Goal: Information Seeking & Learning: Check status

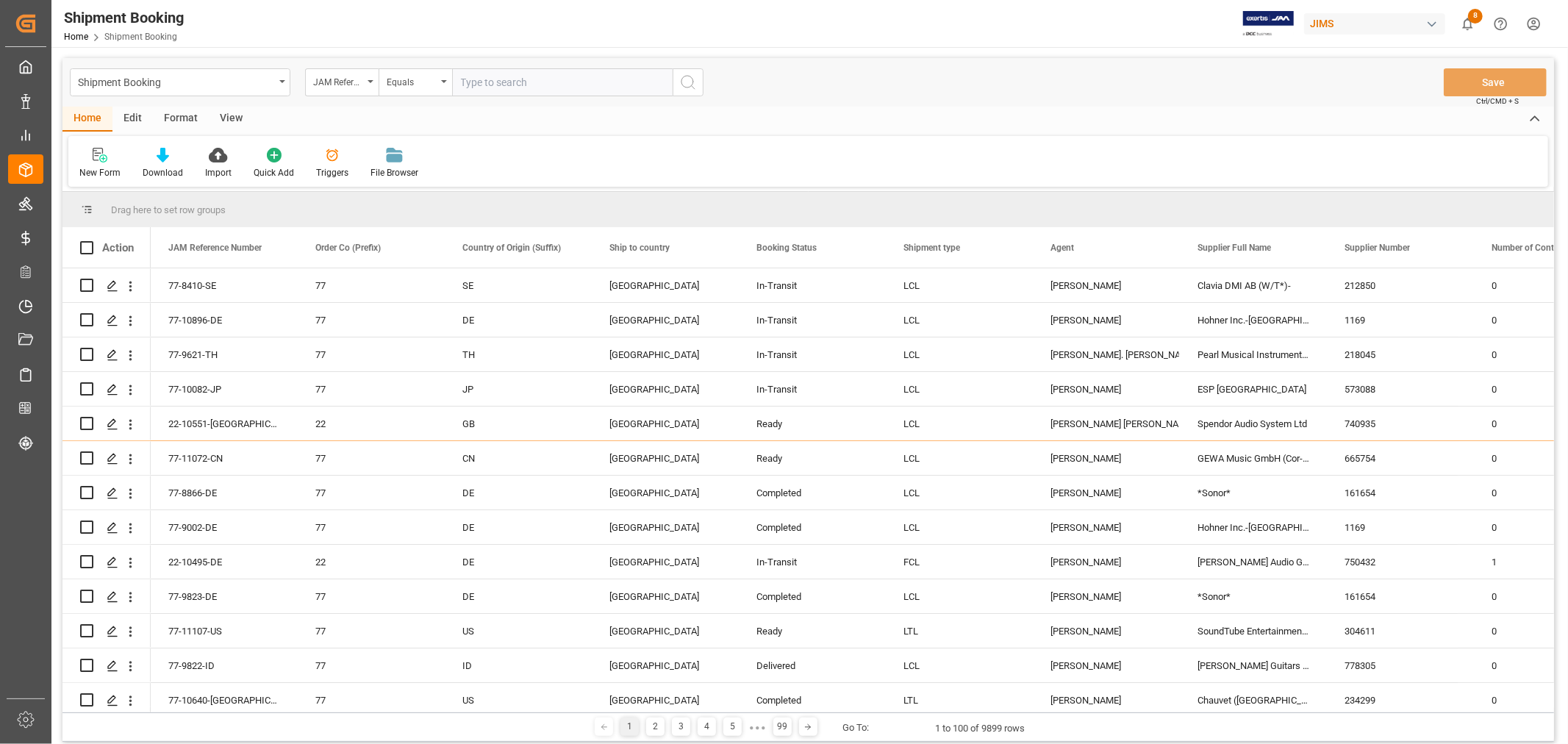
click at [481, 81] on input "text" at bounding box center [562, 82] width 221 height 28
type input "77-9615-VN"
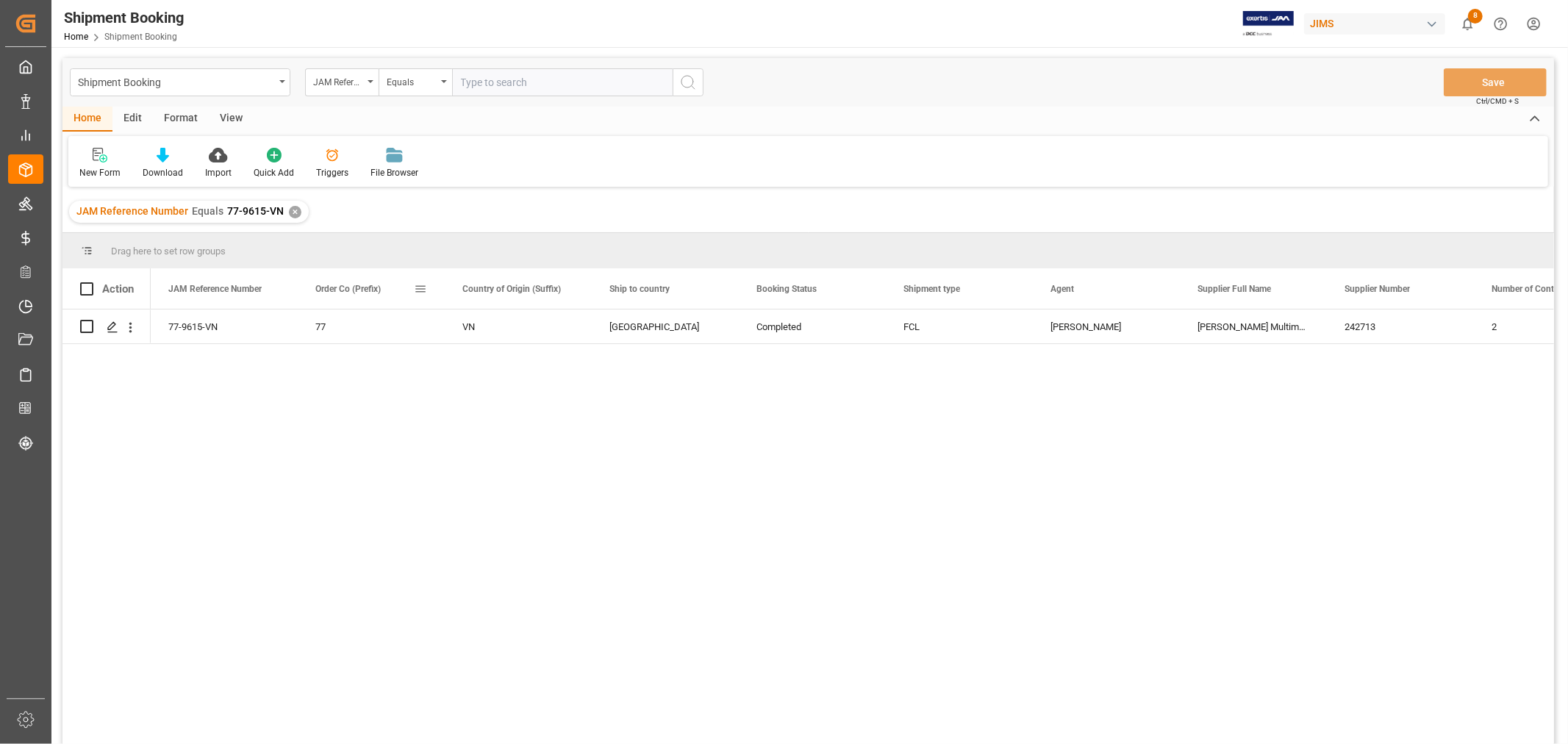
click at [420, 288] on span at bounding box center [420, 288] width 14 height 14
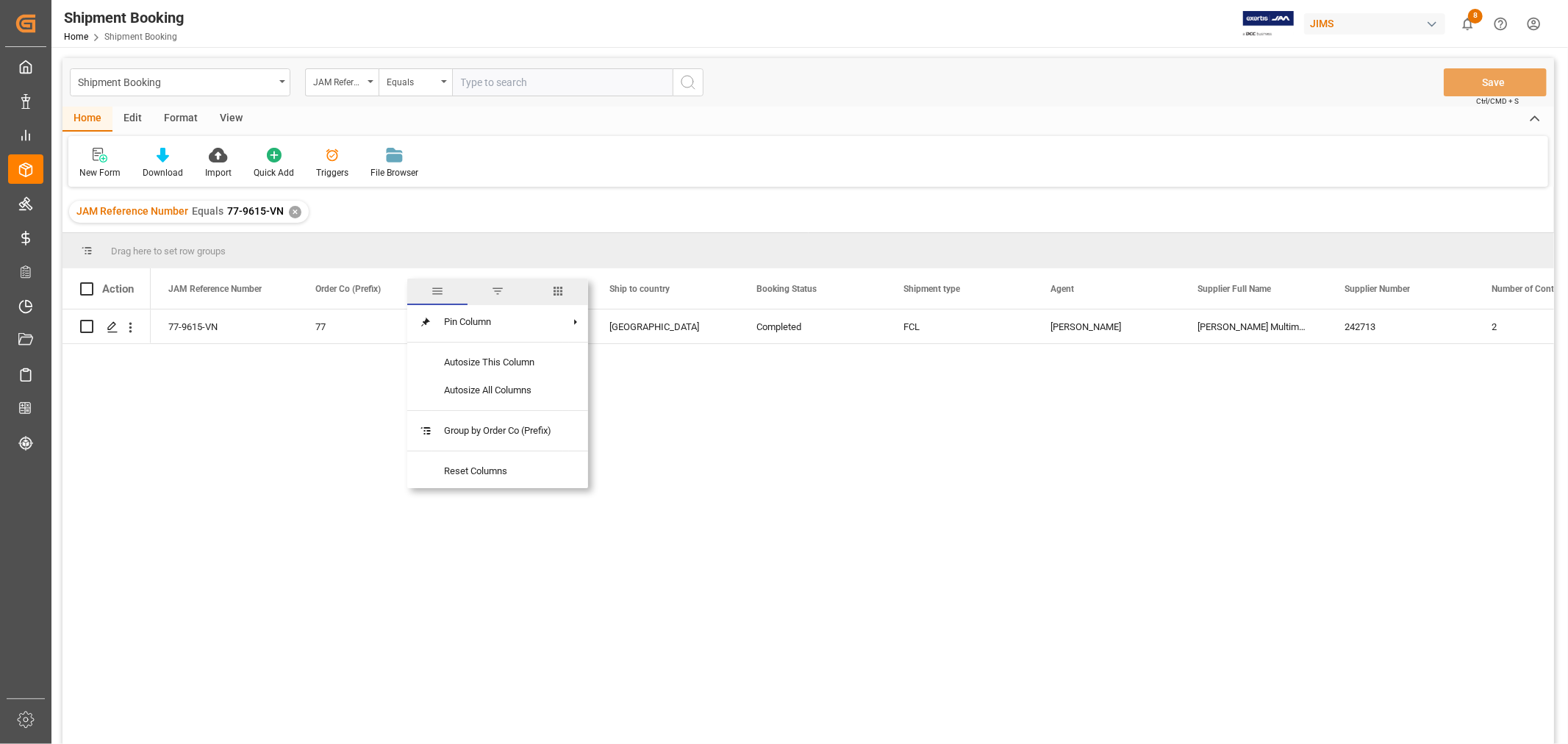
click at [565, 292] on span "columns" at bounding box center [557, 291] width 14 height 14
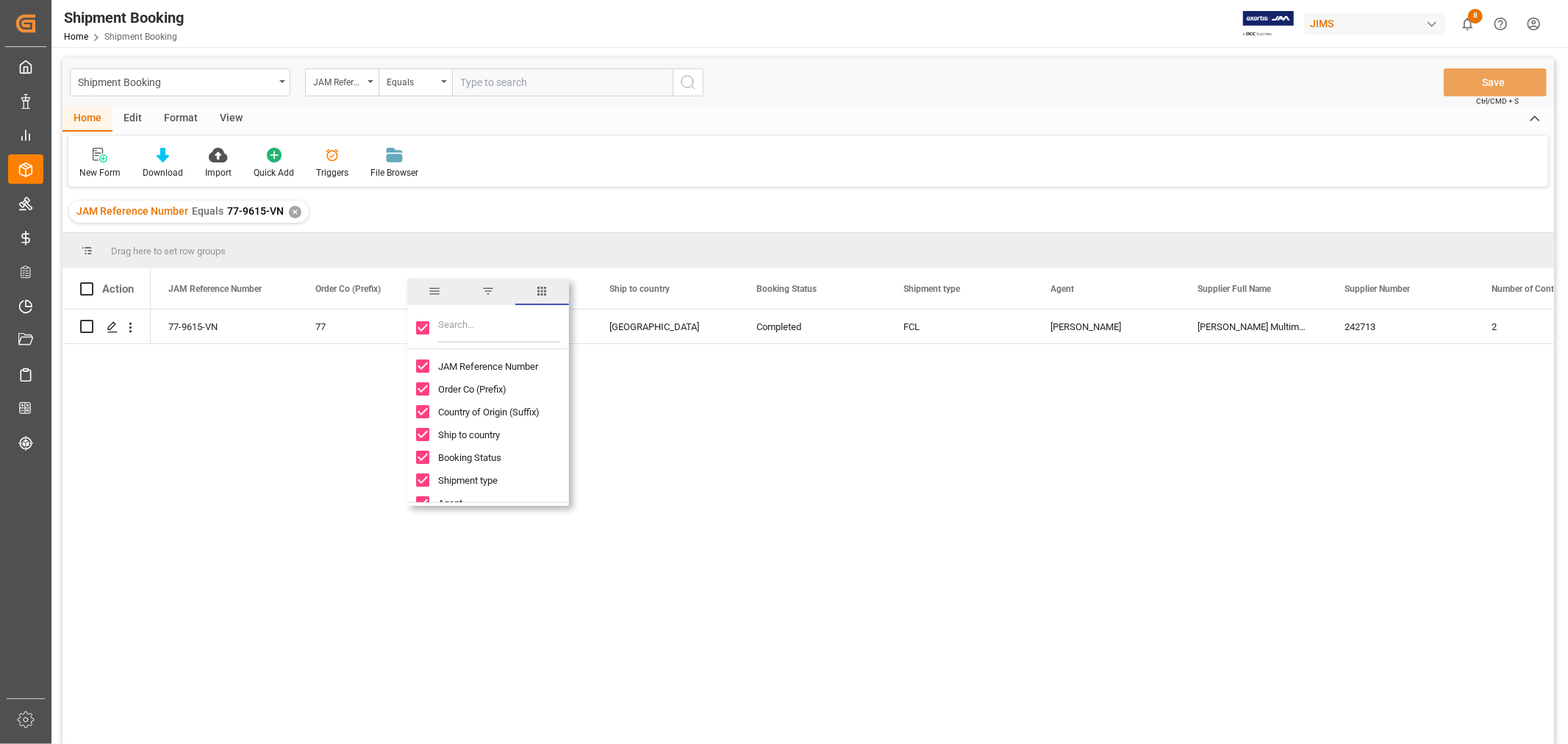
click at [424, 325] on input "Toggle Select All Columns" at bounding box center [422, 327] width 14 height 14
checkbox input "false"
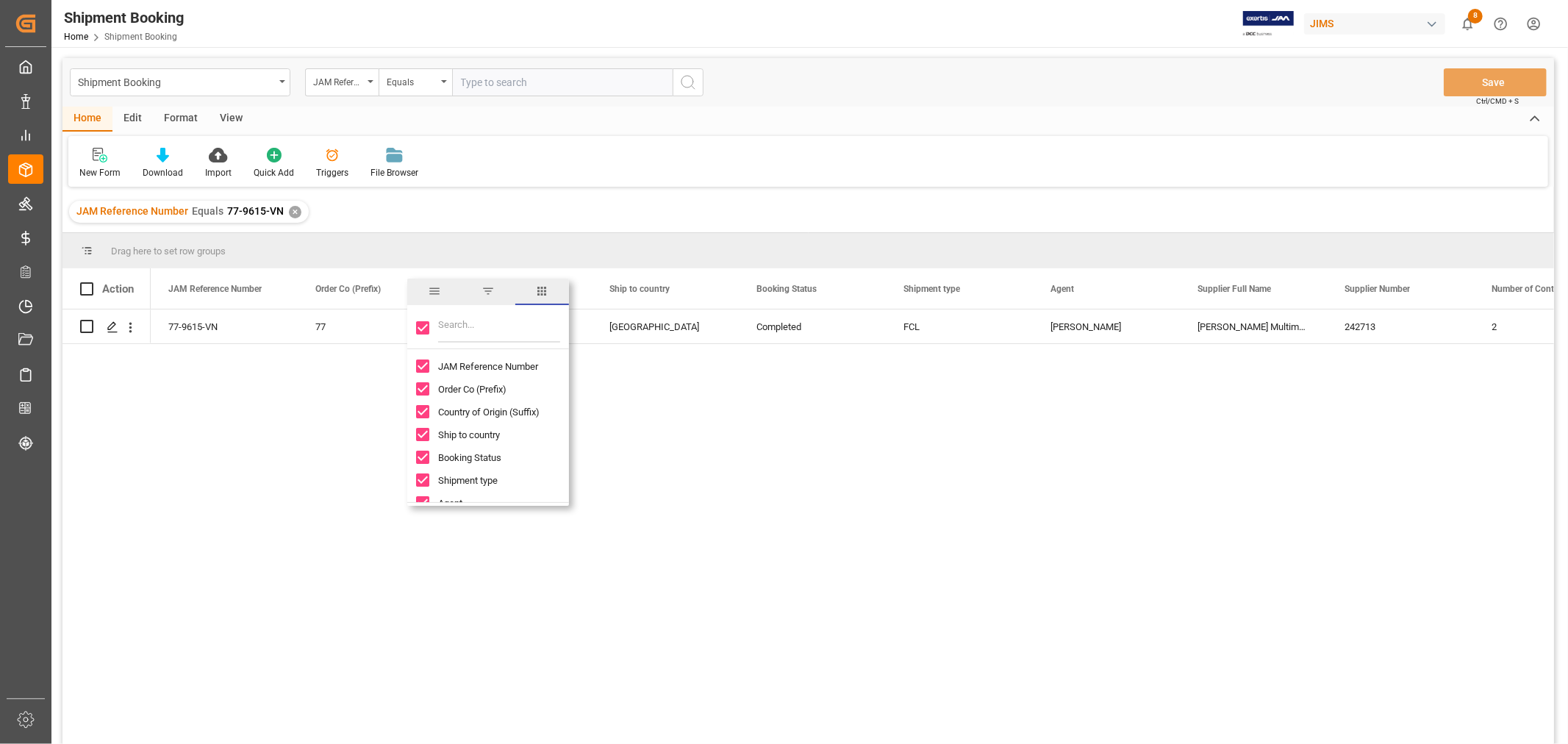
checkbox input "false"
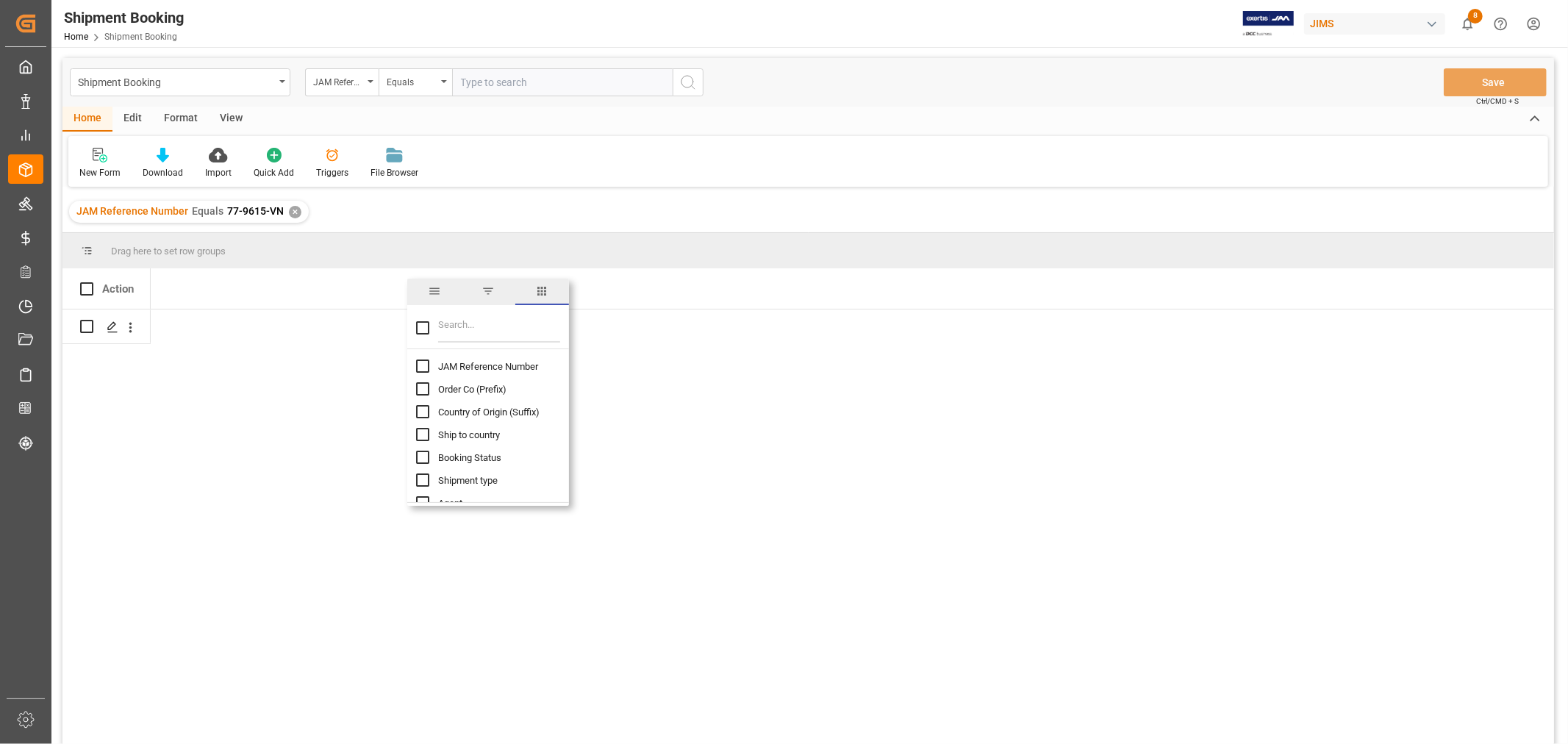
click at [424, 368] on input "JAM Reference Number column toggle visibility (hidden)" at bounding box center [422, 366] width 14 height 14
checkbox input "true"
checkbox input "false"
click at [424, 454] on input "Booking Status column toggle visibility (hidden)" at bounding box center [422, 457] width 14 height 14
checkbox input "true"
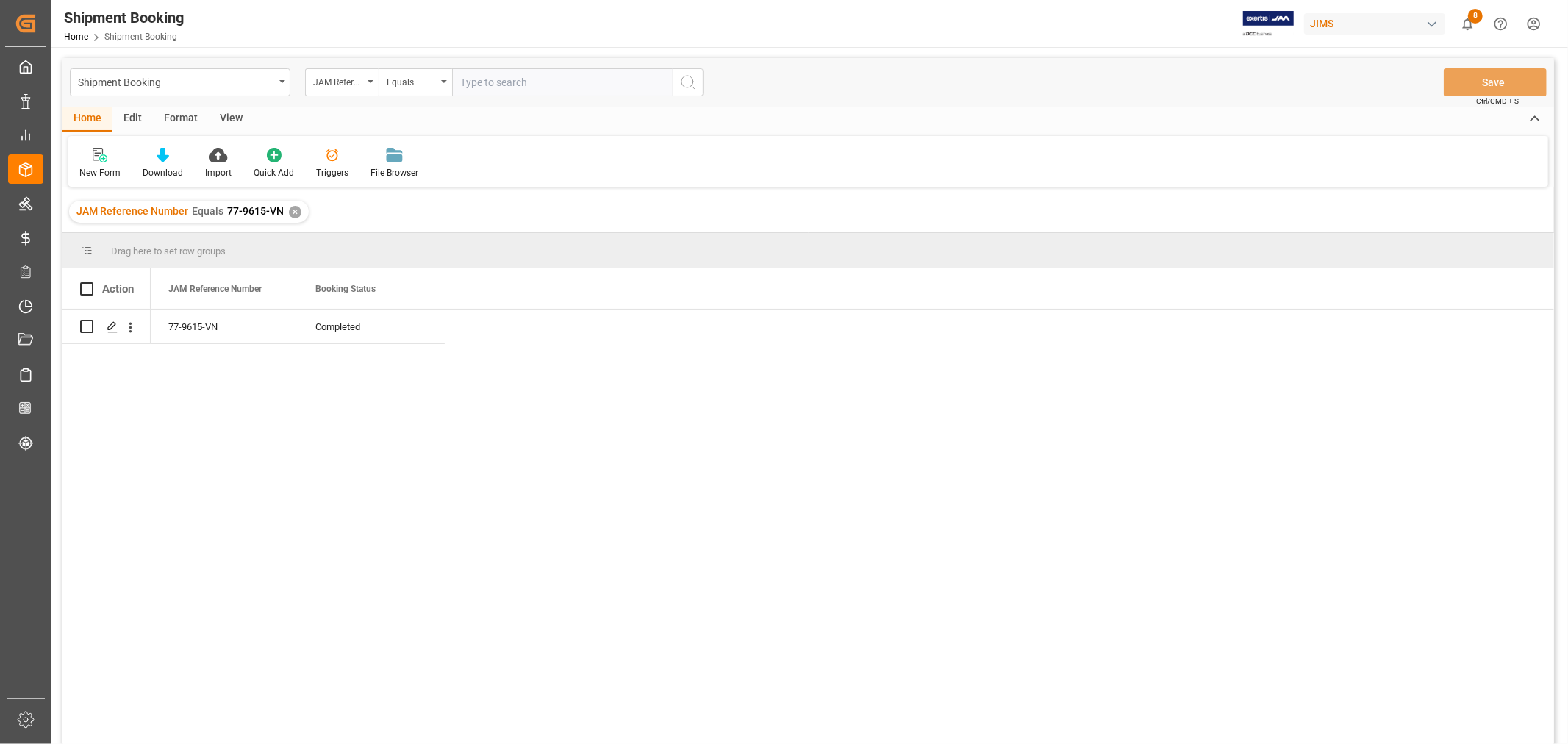
click at [940, 526] on div "77-9615-VN Completed" at bounding box center [852, 532] width 1403 height 444
click at [1195, 416] on div "77-9615-VN Completed" at bounding box center [852, 532] width 1403 height 444
click at [289, 208] on div "✕" at bounding box center [295, 212] width 13 height 13
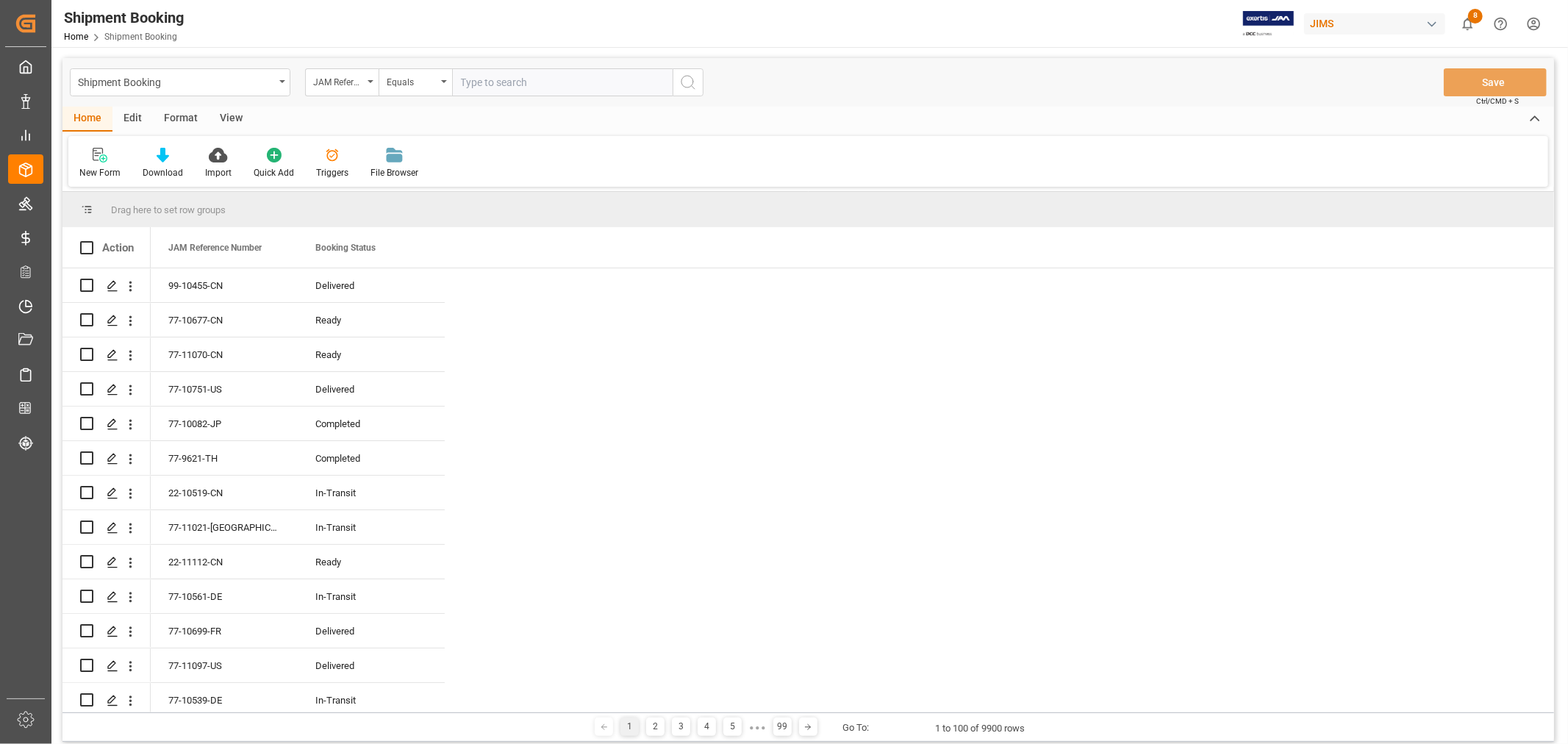
click at [515, 81] on input "text" at bounding box center [562, 82] width 221 height 28
type input "77-10677-CN"
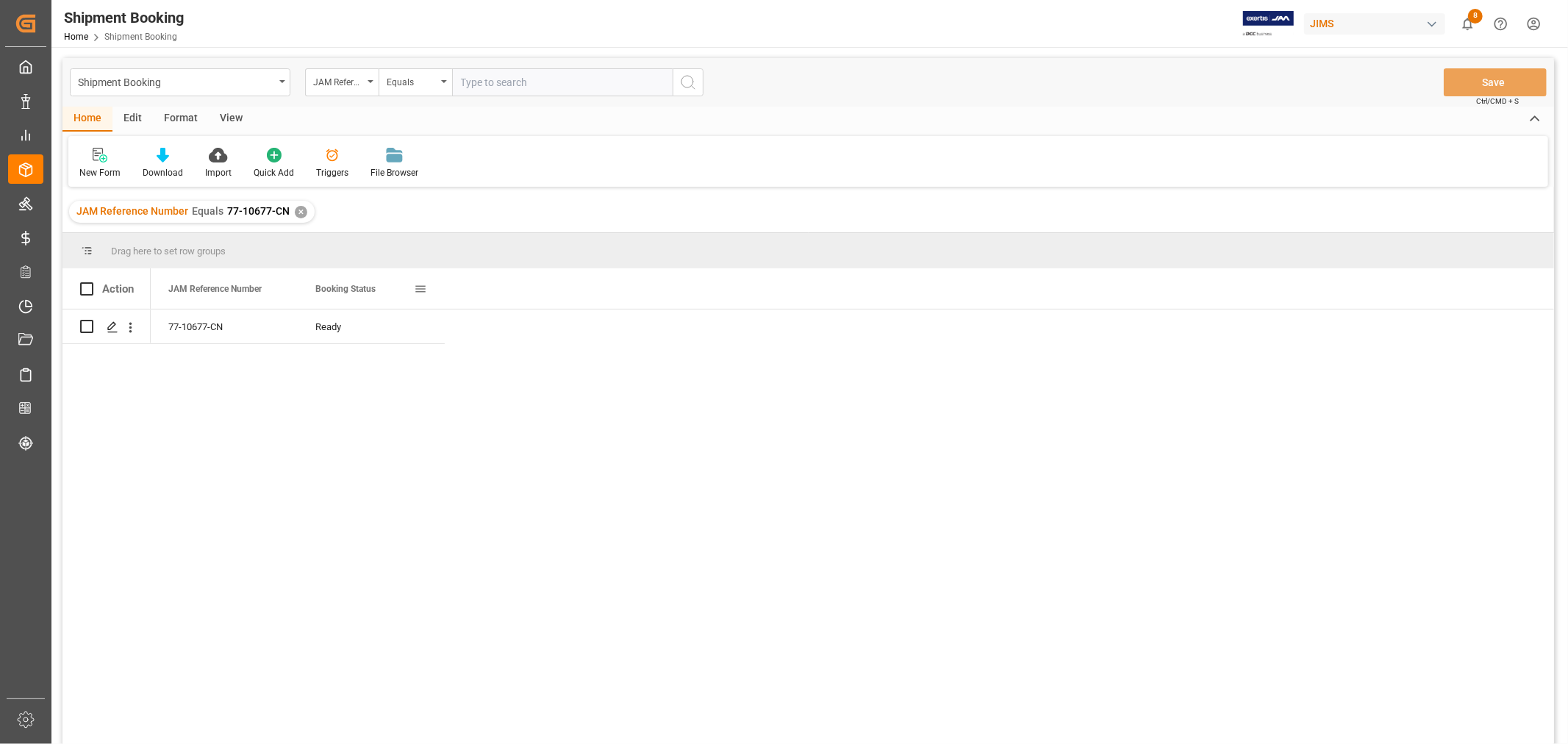
click at [417, 296] on div "Booking Status" at bounding box center [371, 288] width 111 height 41
click at [420, 290] on span at bounding box center [420, 288] width 14 height 14
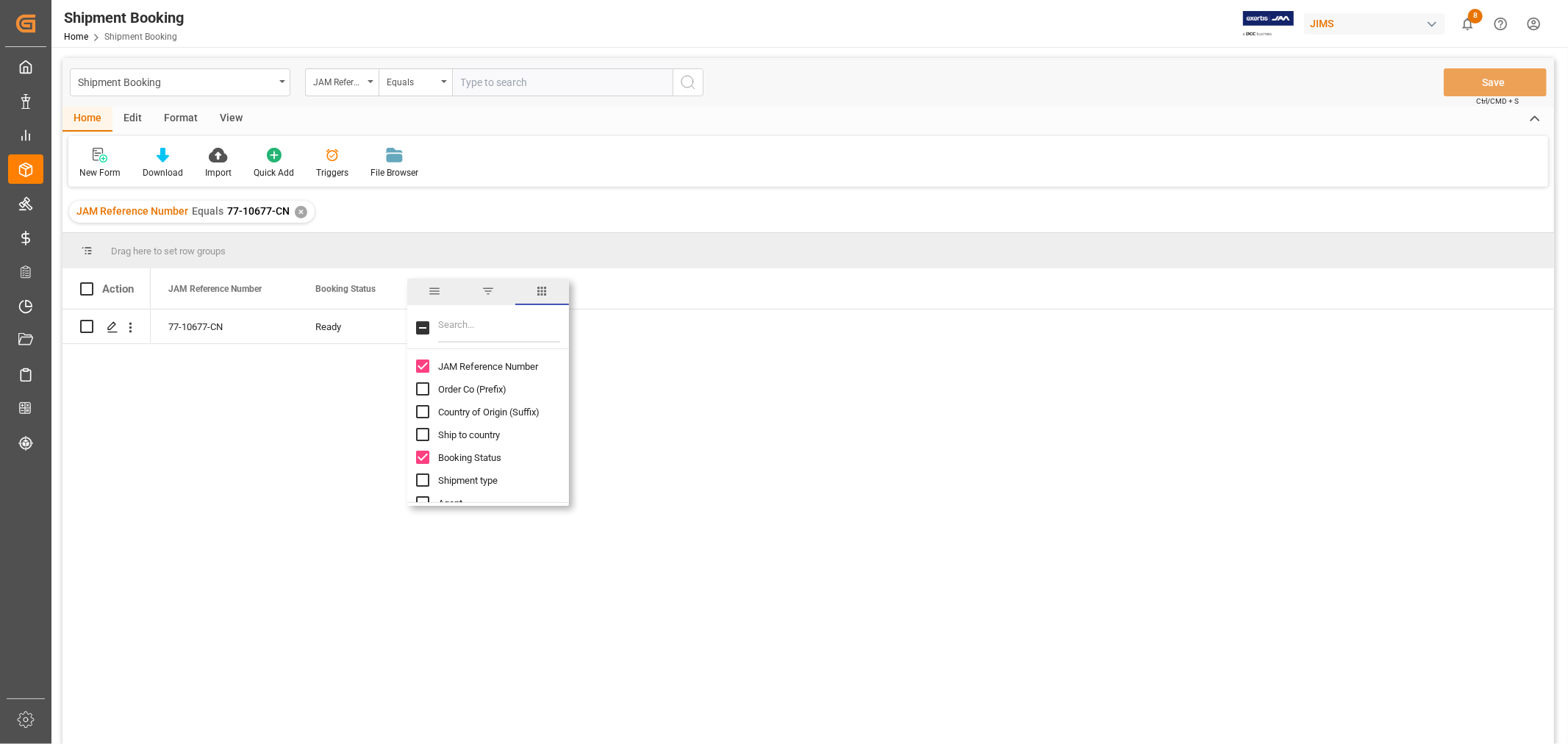
click at [442, 322] on input "Filter Columns Input" at bounding box center [499, 327] width 122 height 29
type input "BOOKING"
click at [413, 384] on div "Booking Status Booking Number" at bounding box center [487, 378] width 162 height 45
click at [422, 392] on input "Booking Number column toggle visibility (hidden)" at bounding box center [422, 389] width 14 height 14
checkbox input "true"
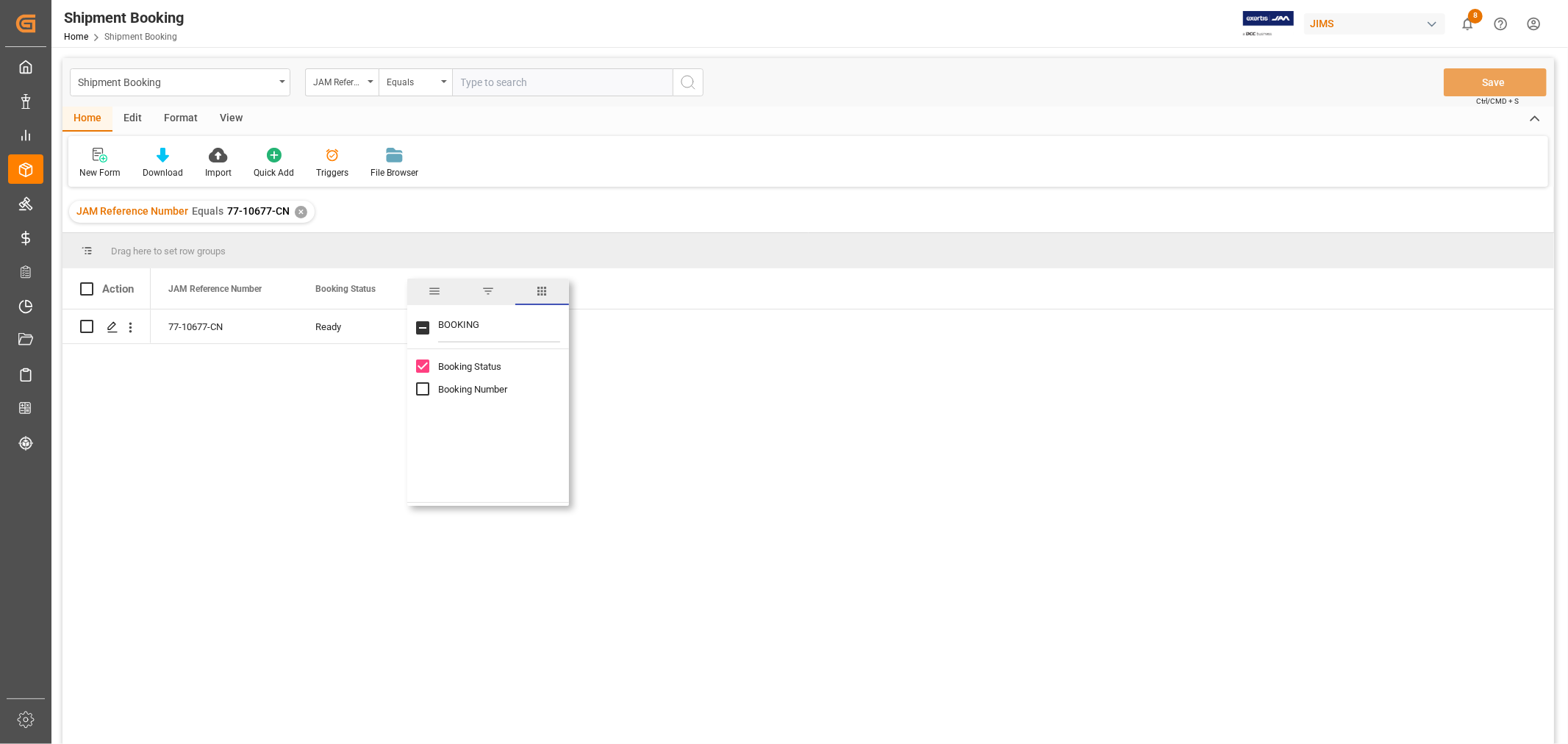
checkbox input "true"
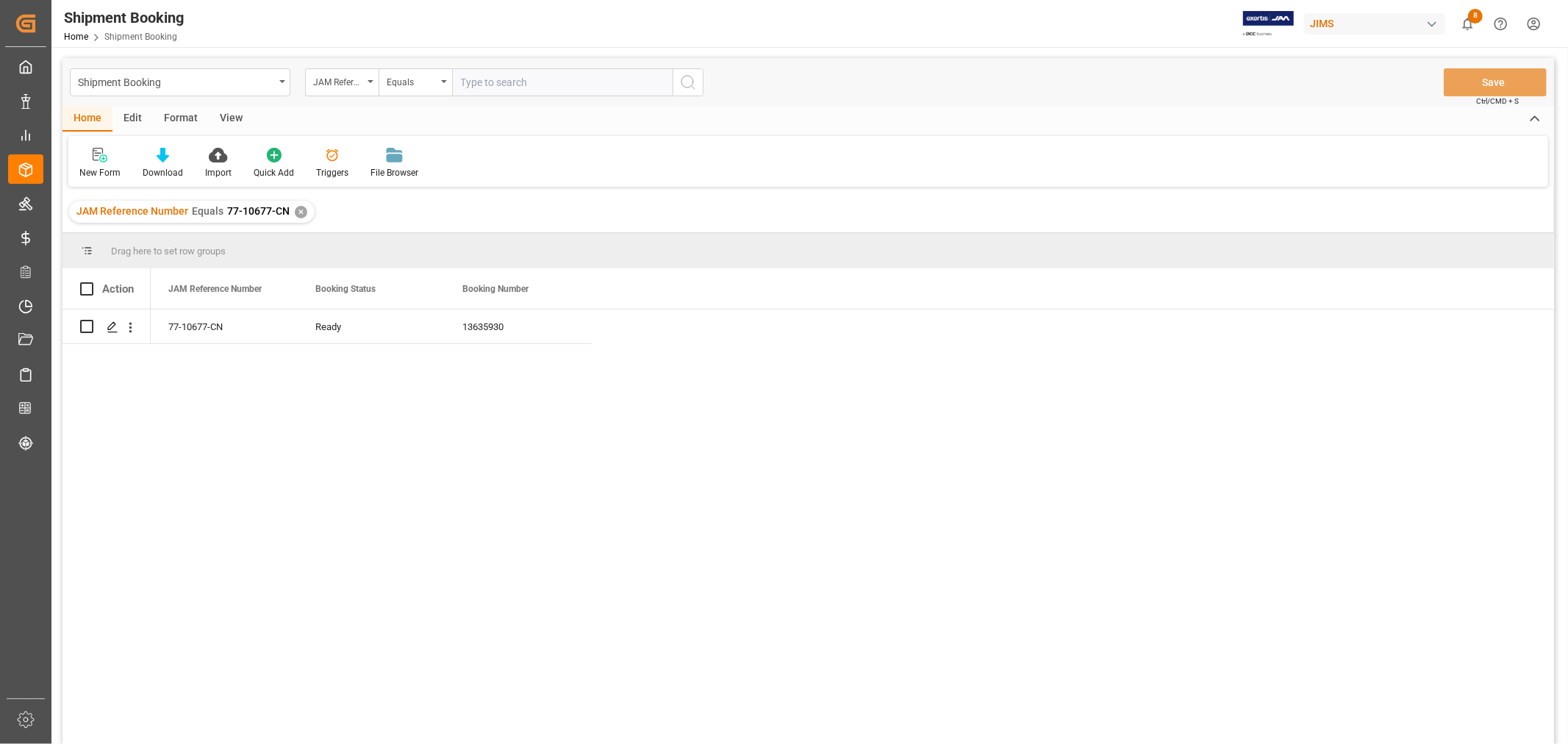
click at [719, 413] on div "77-10677-CN Ready 13635930" at bounding box center [852, 532] width 1403 height 444
click at [538, 326] on div "13635930" at bounding box center [518, 327] width 147 height 33
click at [568, 290] on span at bounding box center [567, 288] width 14 height 14
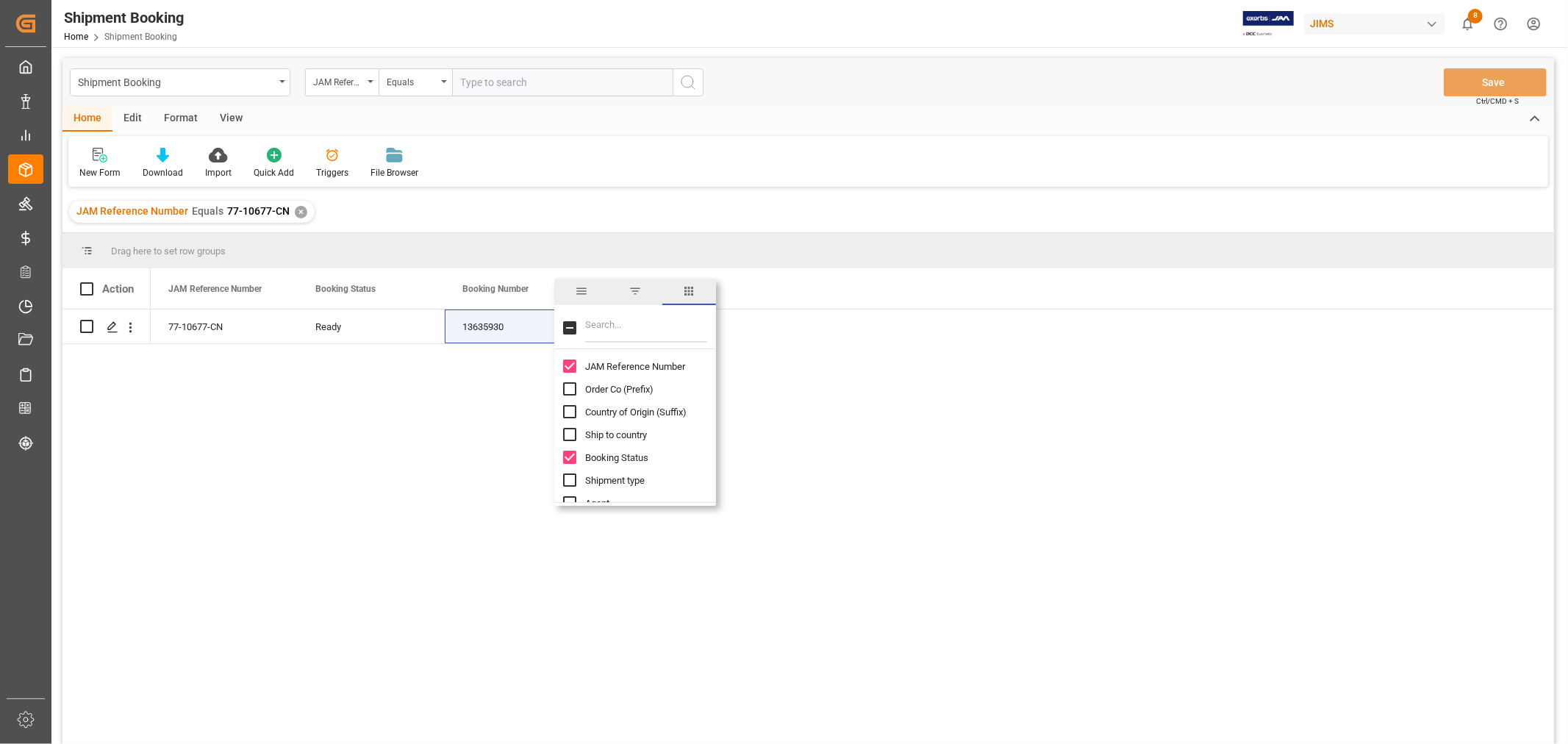
click at [600, 326] on input "Filter Columns Input" at bounding box center [646, 327] width 122 height 29
type input "SUP"
click at [569, 391] on input "Supplier Number column toggle visibility (hidden)" at bounding box center [569, 389] width 14 height 14
checkbox input "true"
checkbox input "false"
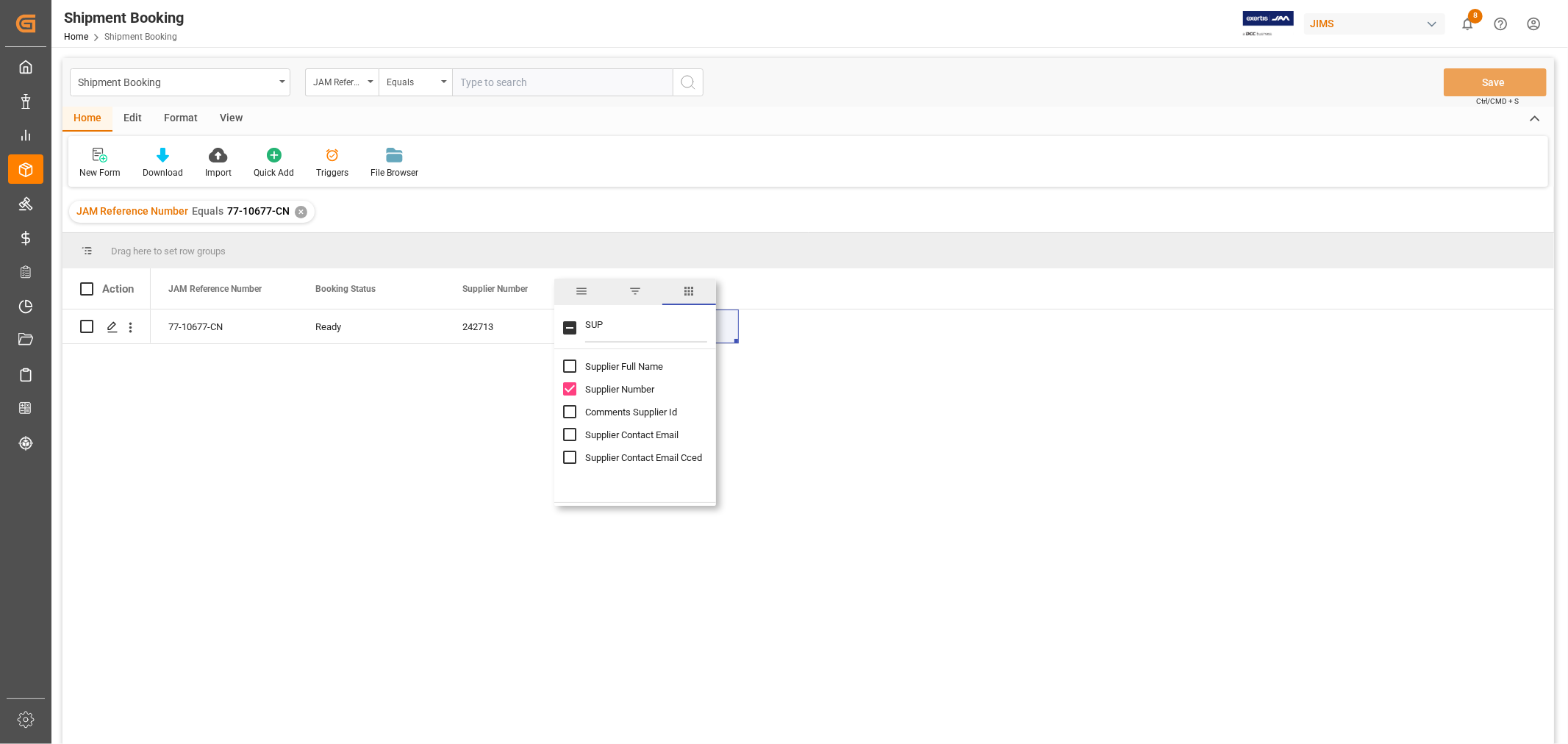
click at [569, 366] on input "Supplier Full Name column toggle visibility (hidden)" at bounding box center [569, 366] width 14 height 14
checkbox input "true"
click at [614, 329] on input "SUP" at bounding box center [646, 327] width 122 height 29
type input "S"
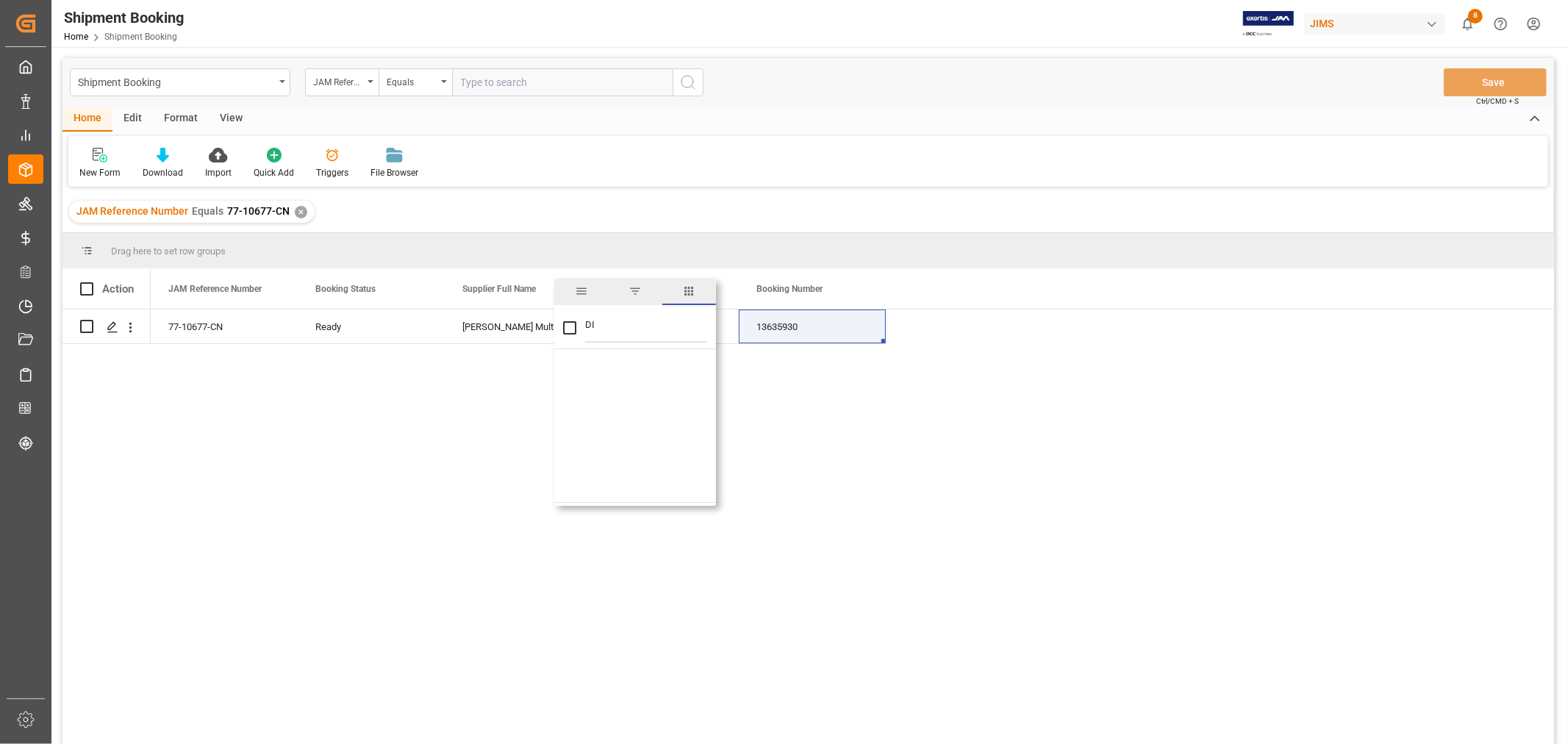
type input "D"
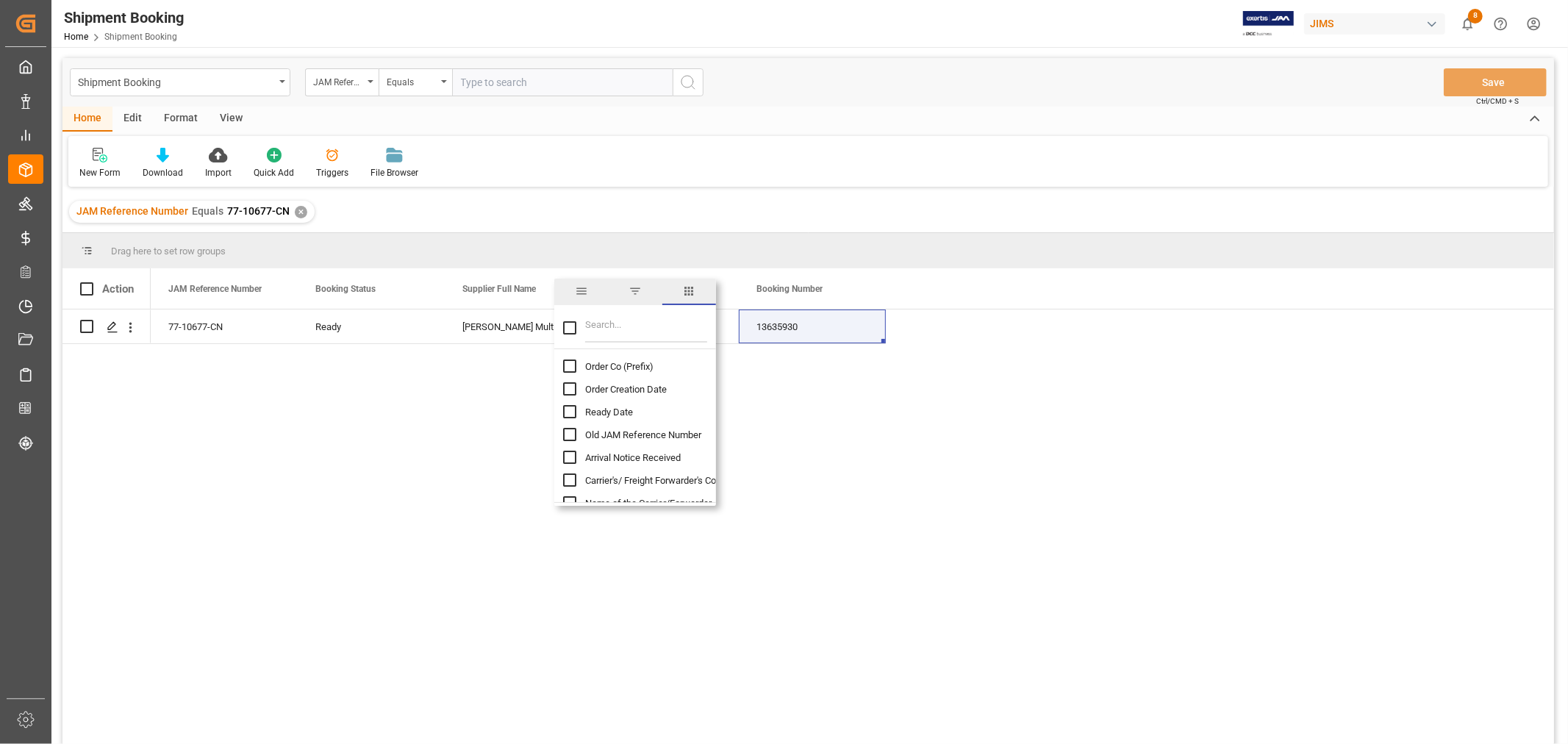
checkbox input "false"
drag, startPoint x: 635, startPoint y: 322, endPoint x: 522, endPoint y: 307, distance: 114.0
click at [522, 307] on div "Drag here to set row groups Drag here to set column labels Action JAM Reference…" at bounding box center [807, 494] width 1492 height 521
type input "B"
checkbox input "false"
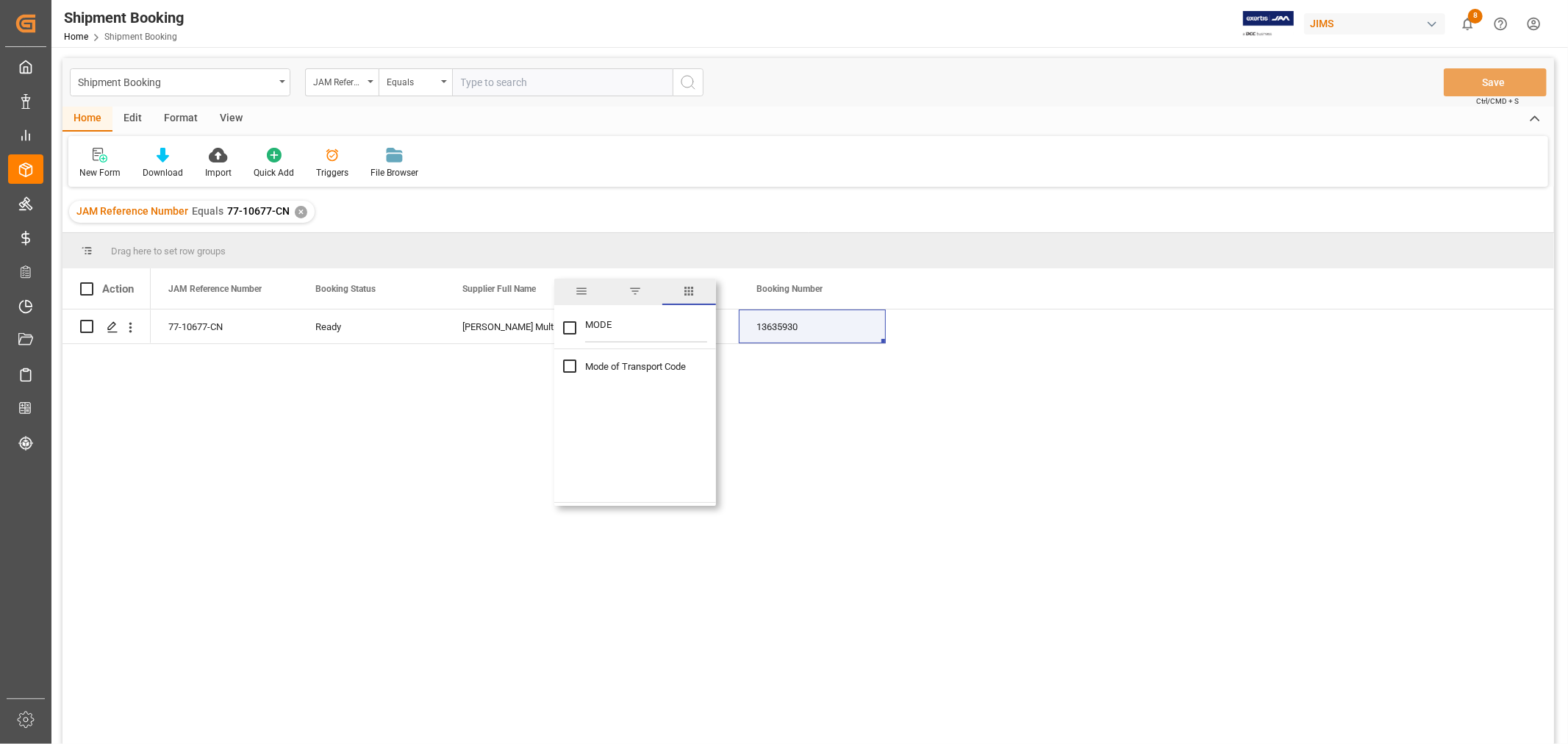
type input "MODE"
click at [568, 370] on input "Mode of Transport Code column toggle visibility (hidden)" at bounding box center [569, 366] width 14 height 14
checkbox input "true"
click at [568, 370] on input "Mode of Transport Code column toggle visibility (visible)" at bounding box center [569, 366] width 14 height 14
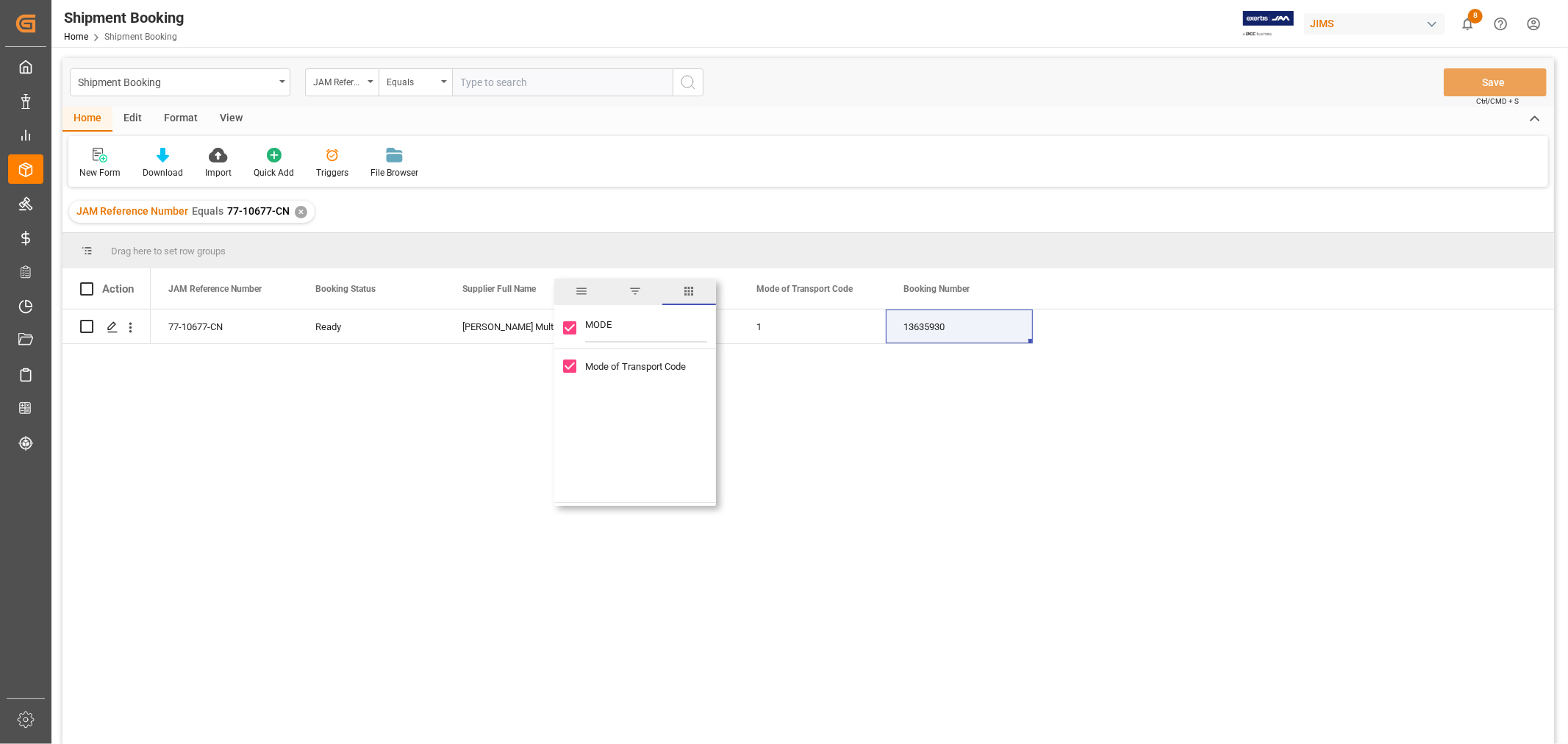
checkbox input "false"
drag, startPoint x: 634, startPoint y: 334, endPoint x: 569, endPoint y: 329, distance: 65.2
click at [569, 329] on div "MODE" at bounding box center [635, 329] width 162 height 41
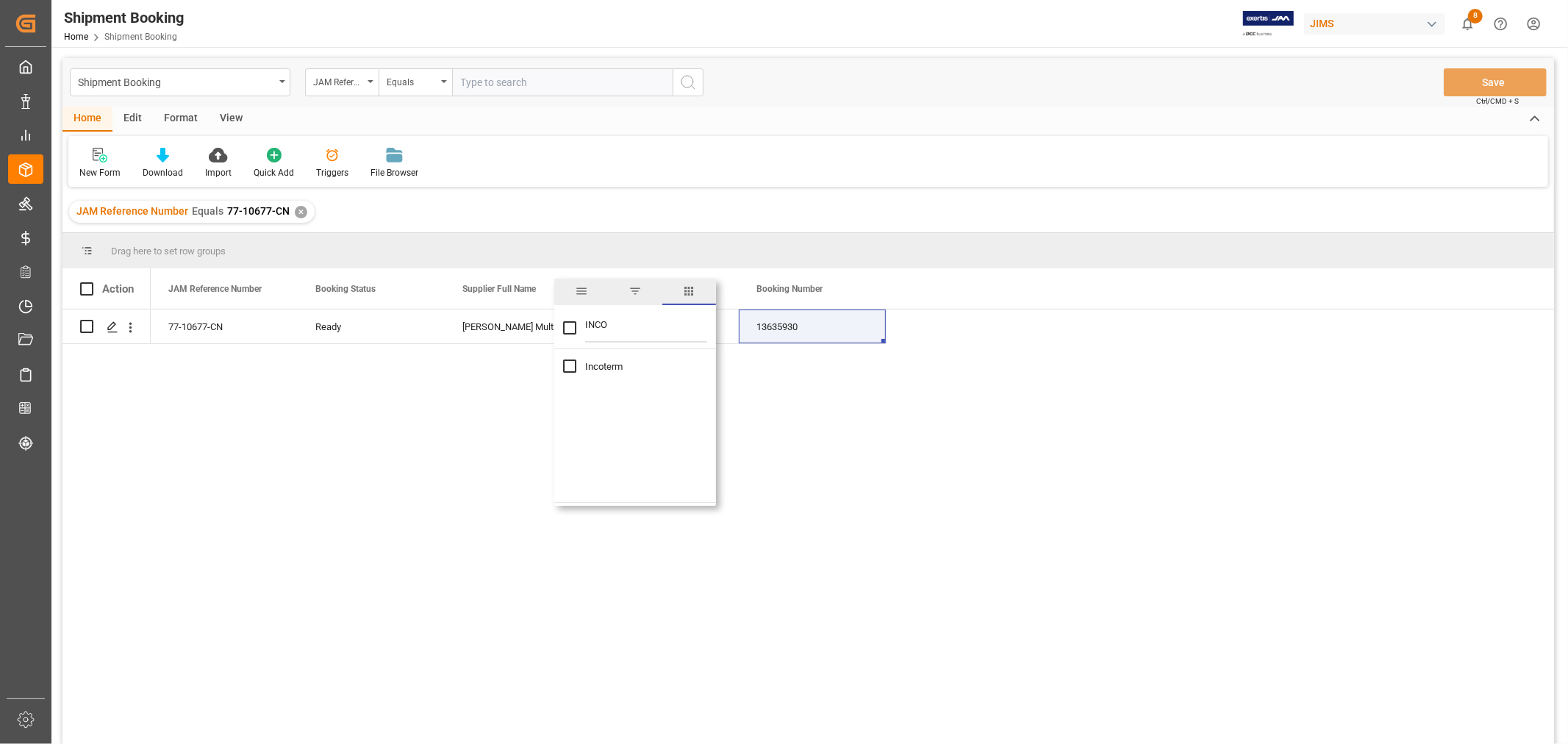
type input "INCO"
click at [561, 361] on div "Incoterm" at bounding box center [635, 366] width 162 height 23
click at [563, 360] on input "Incoterm column toggle visibility (hidden)" at bounding box center [569, 366] width 14 height 14
checkbox input "true"
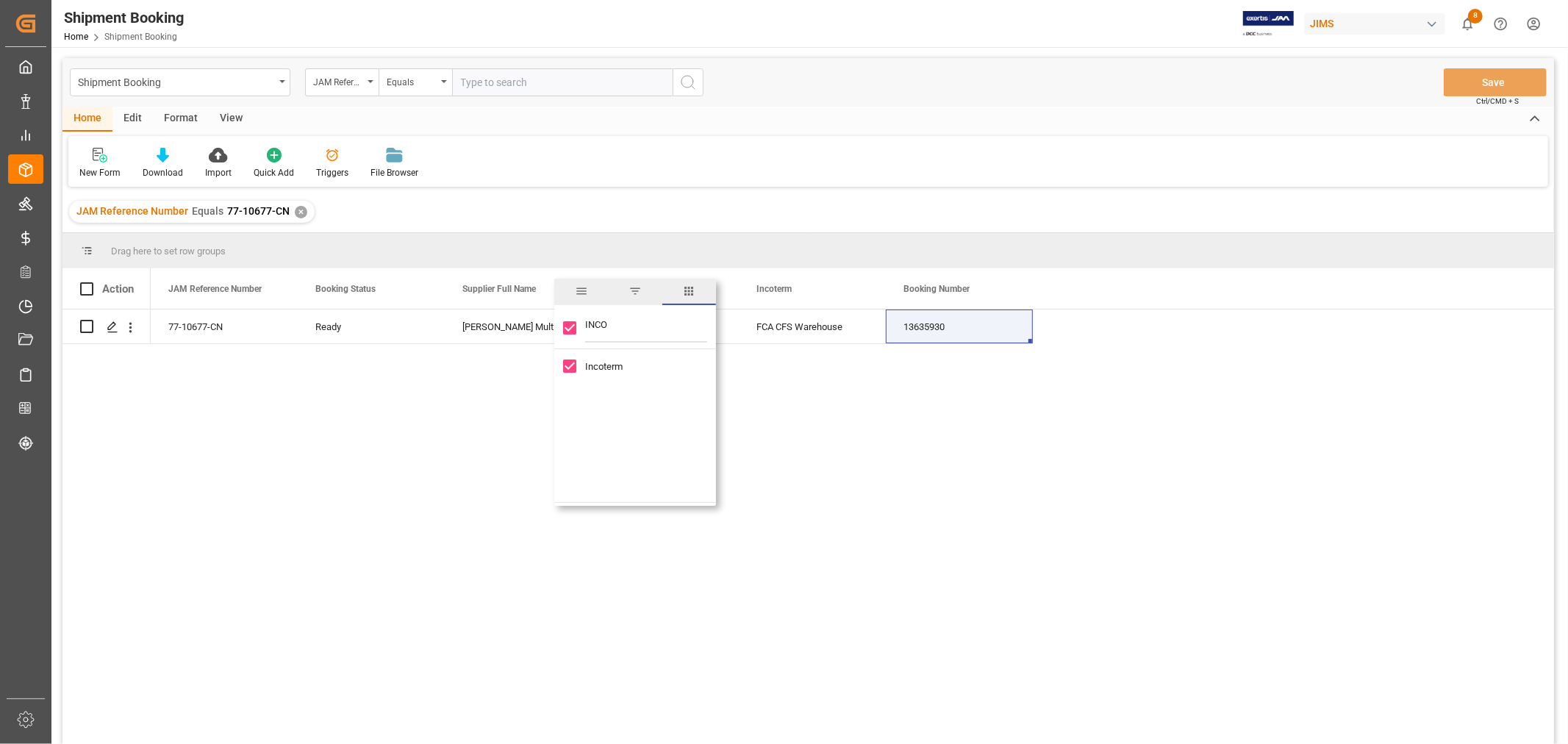
drag, startPoint x: 617, startPoint y: 323, endPoint x: 560, endPoint y: 318, distance: 57.2
click at [560, 318] on div "INCO" at bounding box center [635, 329] width 162 height 41
type input "[PERSON_NAME]"
checkbox input "false"
type input "CARRIER"
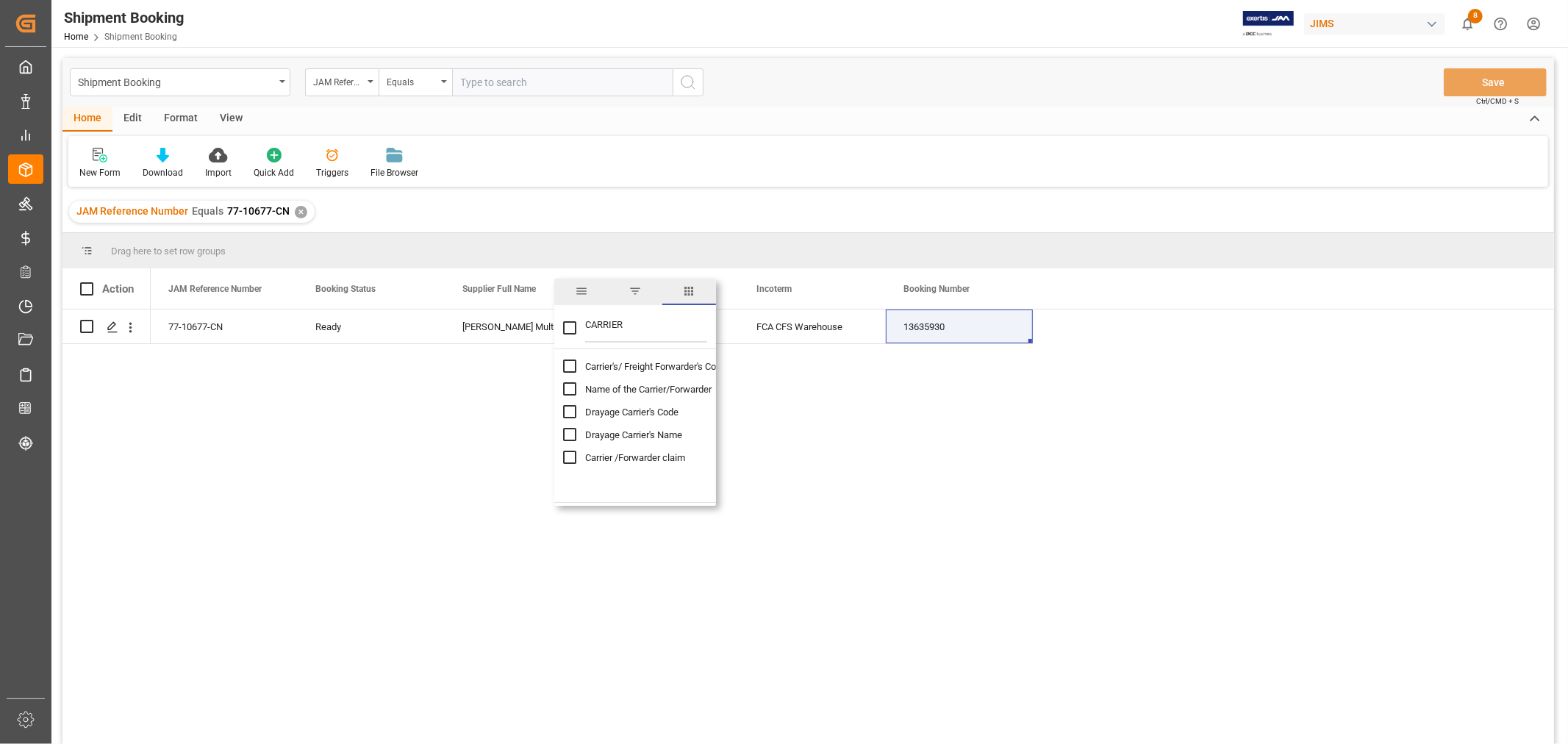
click at [566, 391] on input "Name of the Carrier/Forwarder column toggle visibility (hidden)" at bounding box center [569, 389] width 14 height 14
checkbox input "true"
checkbox input "false"
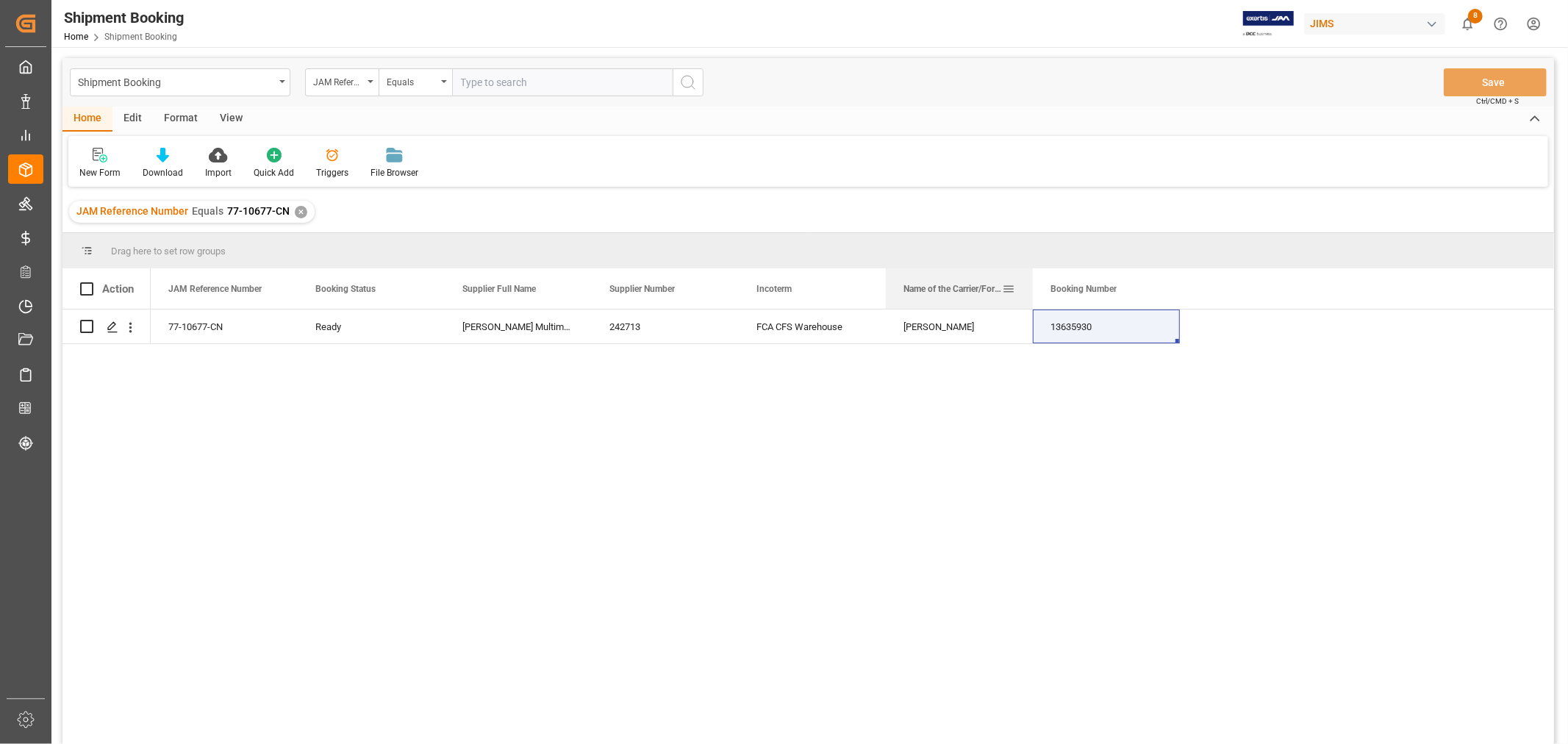
drag, startPoint x: 796, startPoint y: 292, endPoint x: 992, endPoint y: 305, distance: 196.4
click at [992, 305] on div "Name of the Carrier/Forwarder" at bounding box center [952, 288] width 99 height 41
click at [1008, 285] on span at bounding box center [1008, 288] width 14 height 14
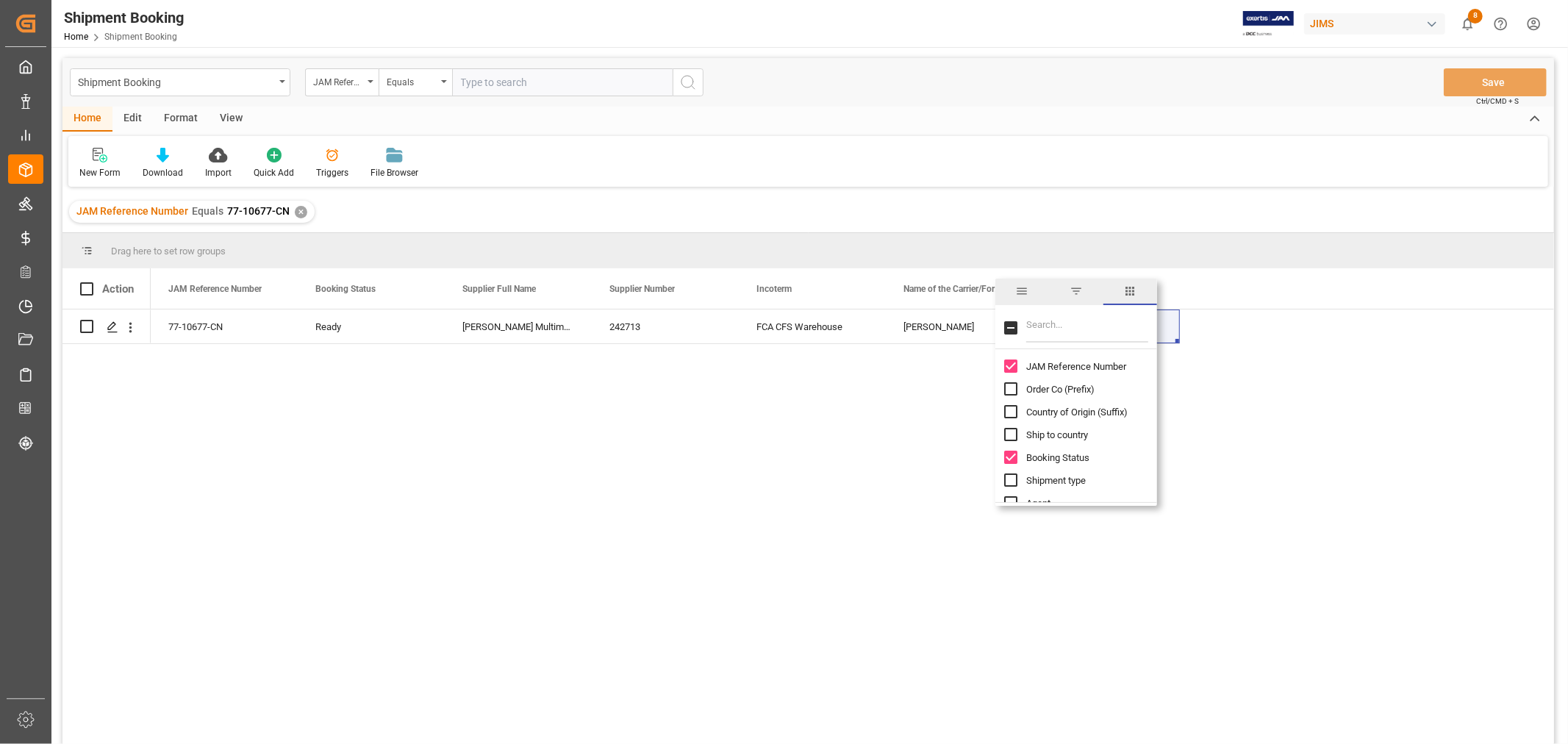
click at [1059, 329] on input "Filter Columns Input" at bounding box center [1087, 327] width 122 height 29
drag, startPoint x: 1067, startPoint y: 330, endPoint x: 1039, endPoint y: 325, distance: 28.4
click at [1039, 325] on input "CA" at bounding box center [1087, 327] width 122 height 29
click at [1037, 325] on input "CA" at bounding box center [1087, 327] width 122 height 29
drag, startPoint x: 1048, startPoint y: 321, endPoint x: 1018, endPoint y: 324, distance: 30.1
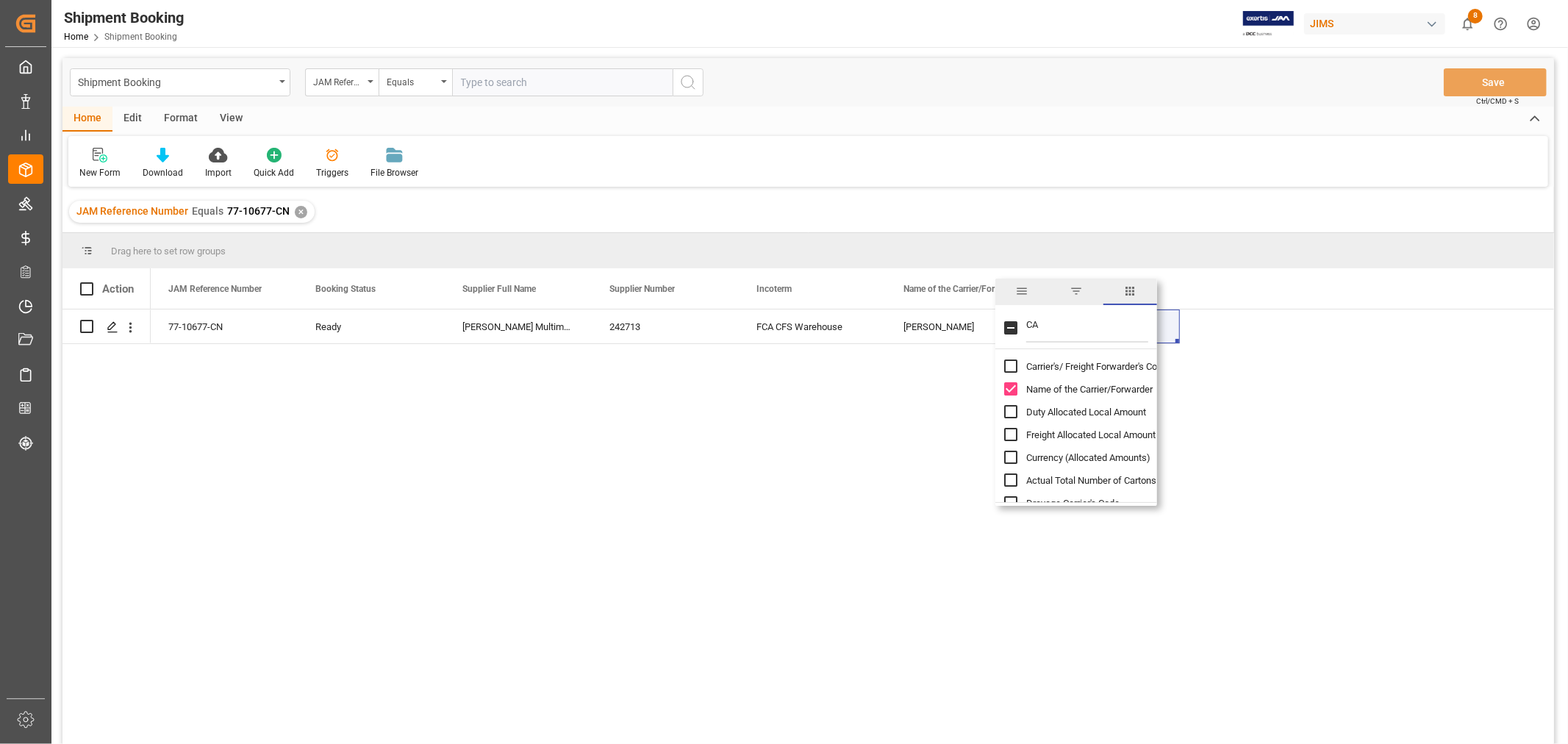
click at [1018, 324] on div "CA" at bounding box center [1076, 329] width 162 height 41
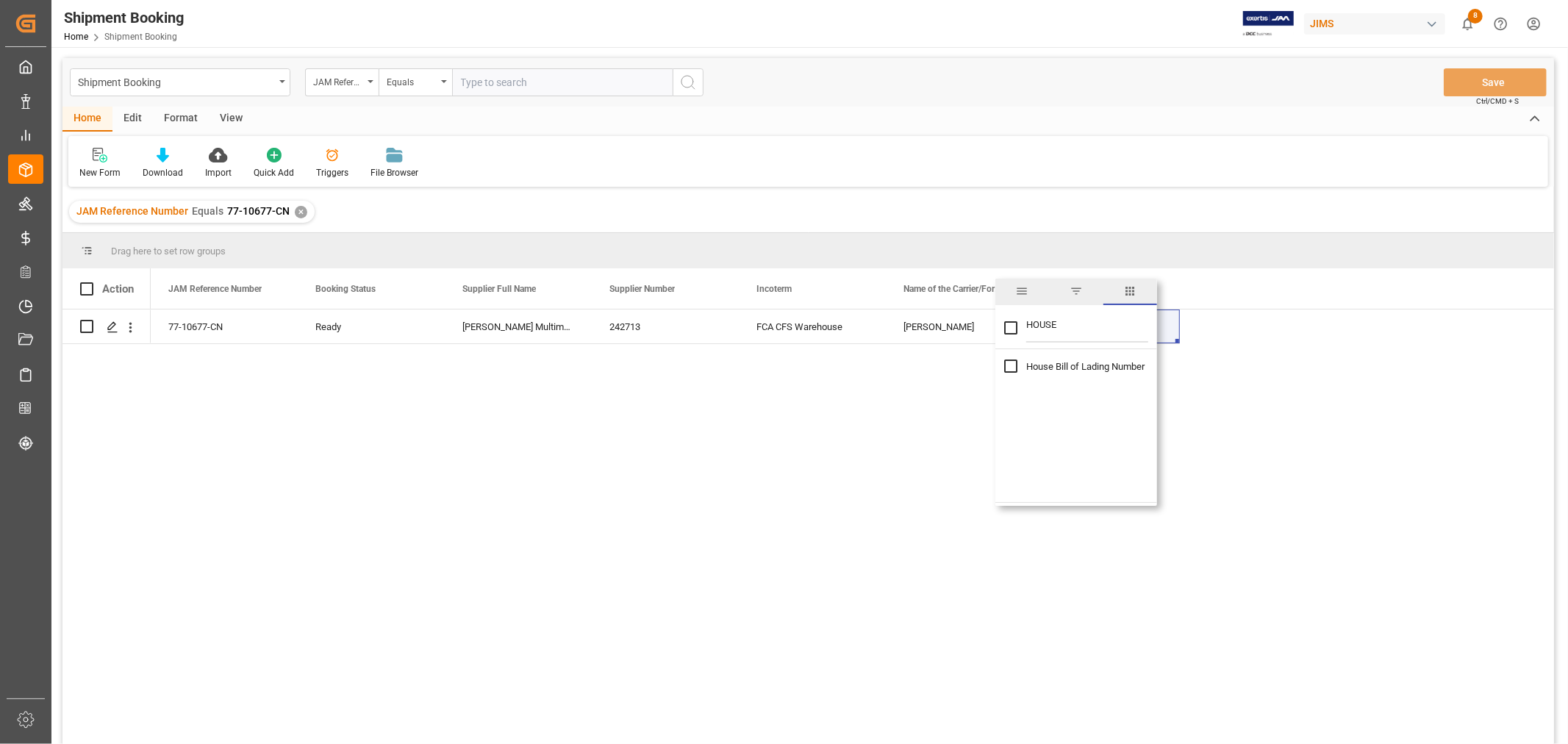
type input "HOUSE"
click at [1006, 368] on input "House Bill of Lading Number column toggle visibility (hidden)" at bounding box center [1011, 366] width 14 height 14
checkbox input "true"
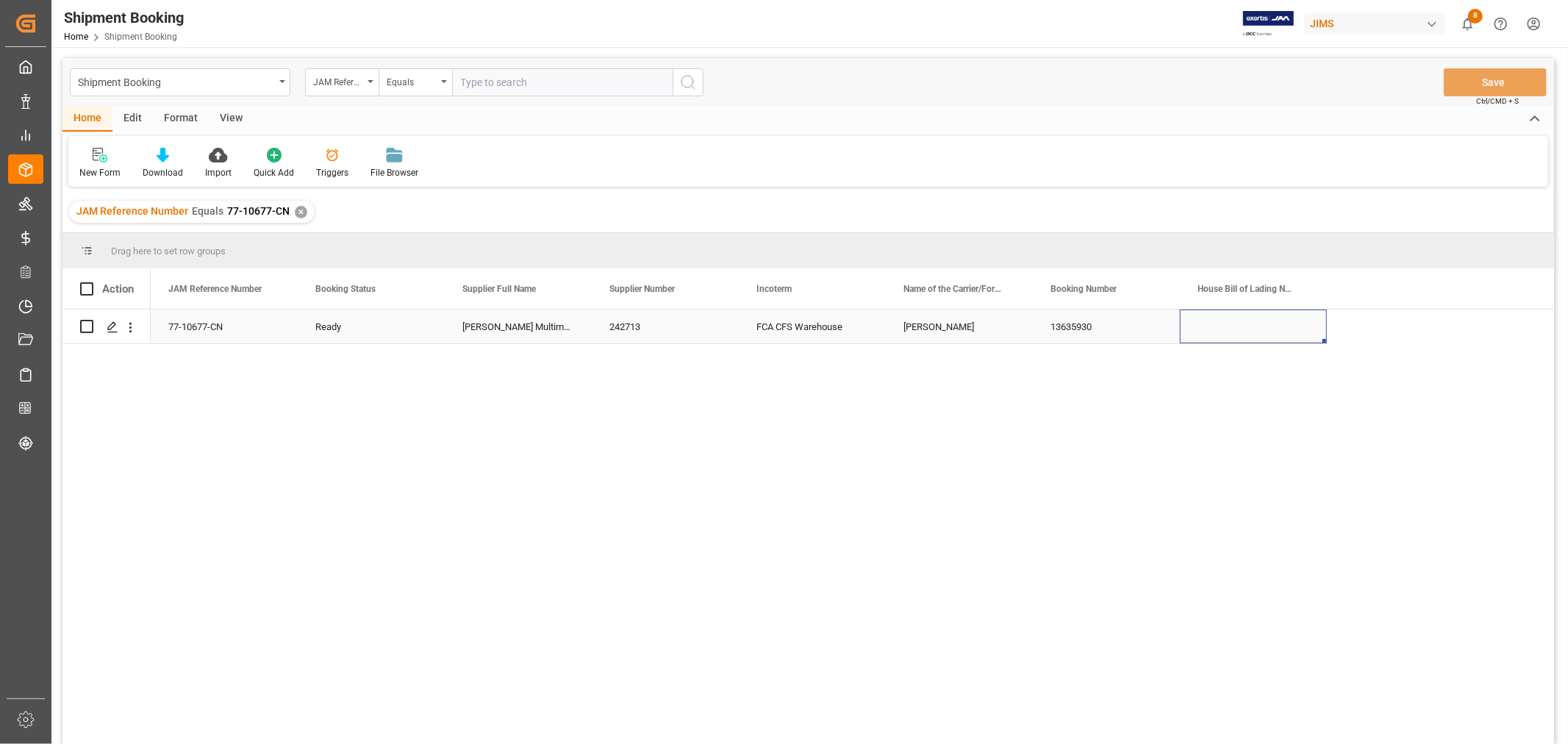
click at [1245, 343] on div "Press SPACE to select this row." at bounding box center [1253, 327] width 147 height 33
click at [1310, 289] on div "House Bill of Lading Number" at bounding box center [1253, 288] width 147 height 41
click at [1308, 289] on span at bounding box center [1302, 288] width 14 height 14
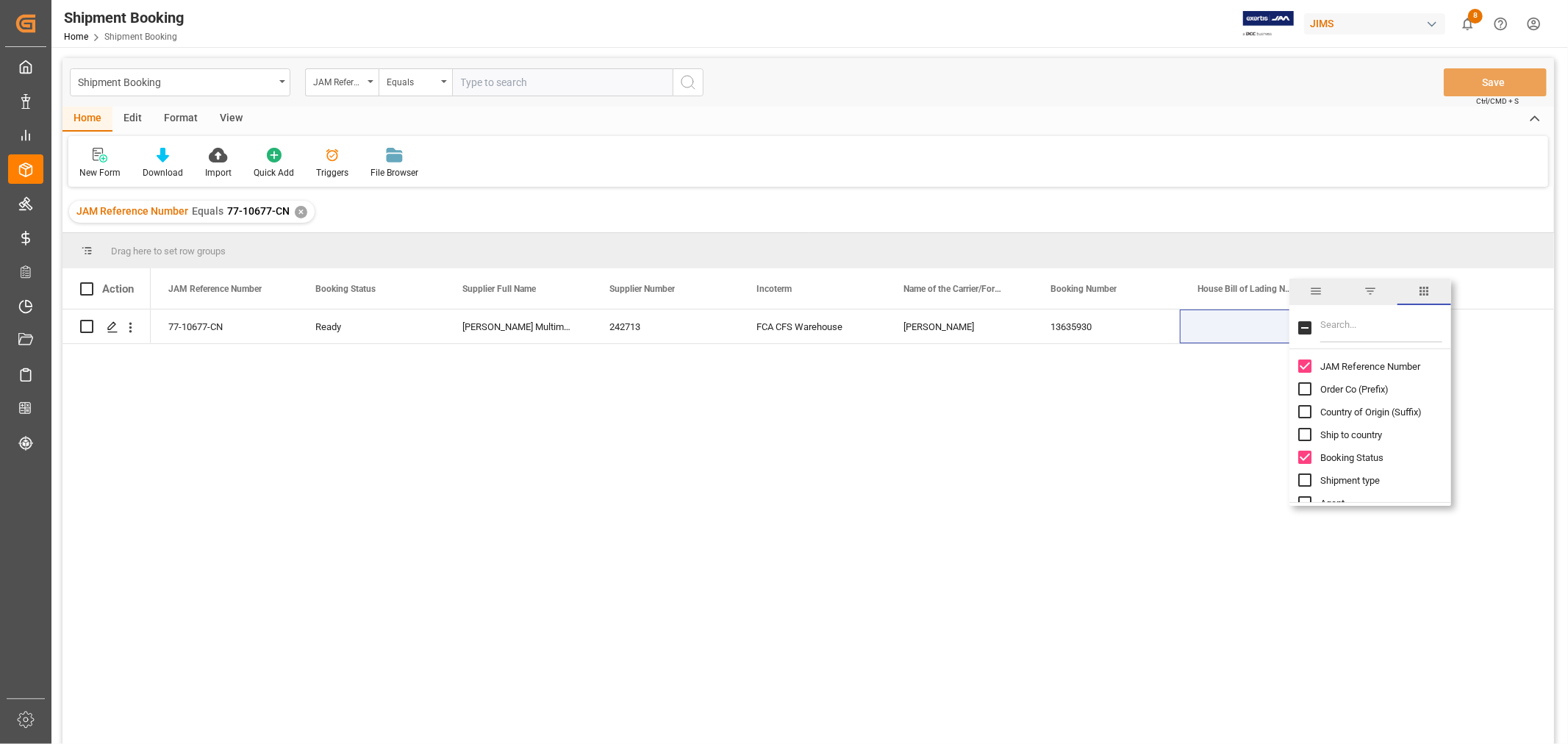
click at [1328, 320] on input "Filter Columns Input" at bounding box center [1381, 327] width 122 height 29
type input "CONTAINER"
click at [1303, 412] on input "Container Number (s) column toggle visibility (hidden)" at bounding box center [1304, 412] width 14 height 14
checkbox input "true"
checkbox input "false"
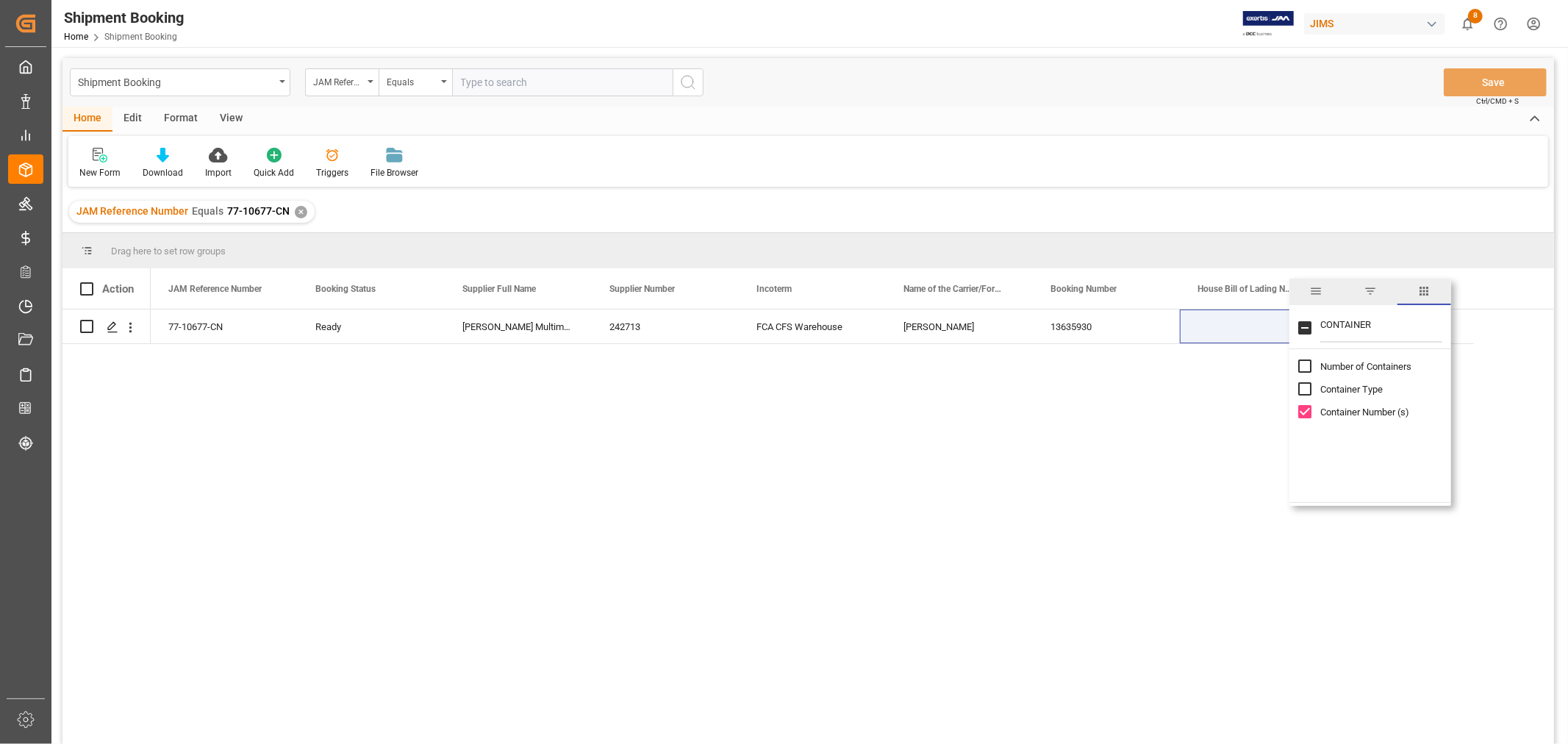
click at [1239, 421] on div "77-10677-CN Ready 13635930 242713 [PERSON_NAME] Multimedia China FCA CFS Wareho…" at bounding box center [852, 532] width 1403 height 444
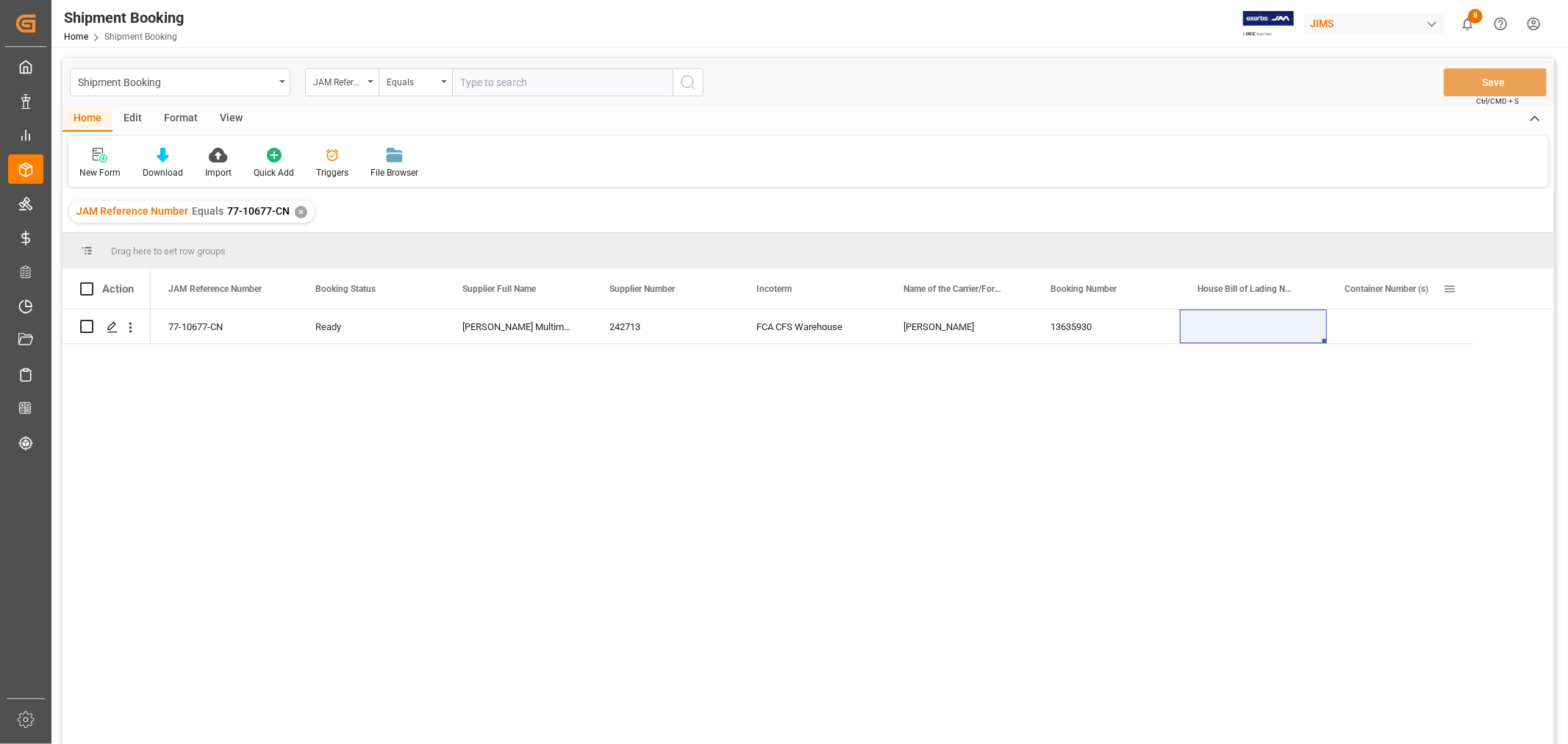
click at [1449, 288] on span at bounding box center [1449, 288] width 14 height 14
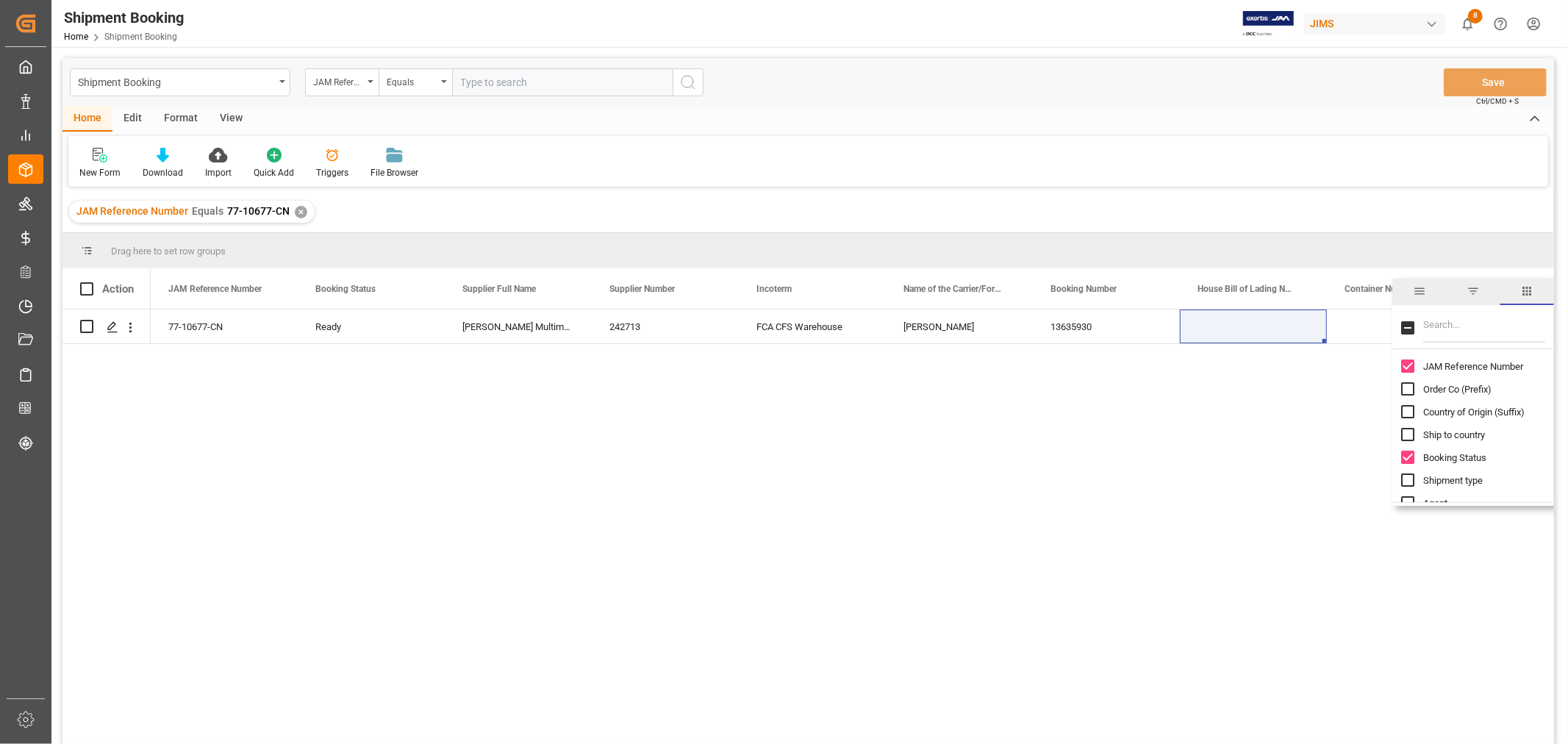
click at [1446, 331] on input "Filter Columns Input" at bounding box center [1484, 327] width 122 height 29
type input "C"
type input "READ"
click at [1407, 368] on input "Ready Date column toggle visibility (hidden)" at bounding box center [1407, 366] width 14 height 14
checkbox input "true"
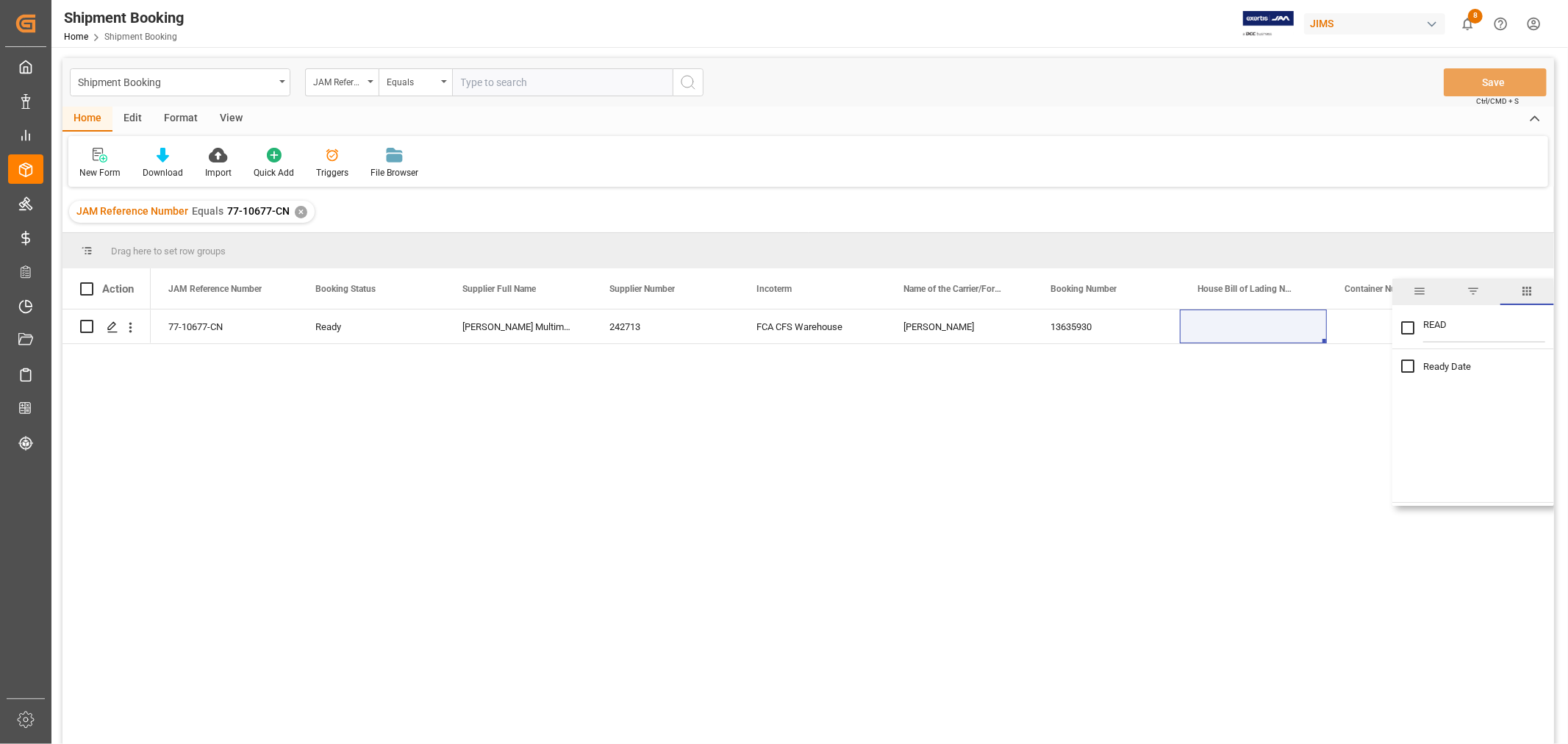
checkbox input "true"
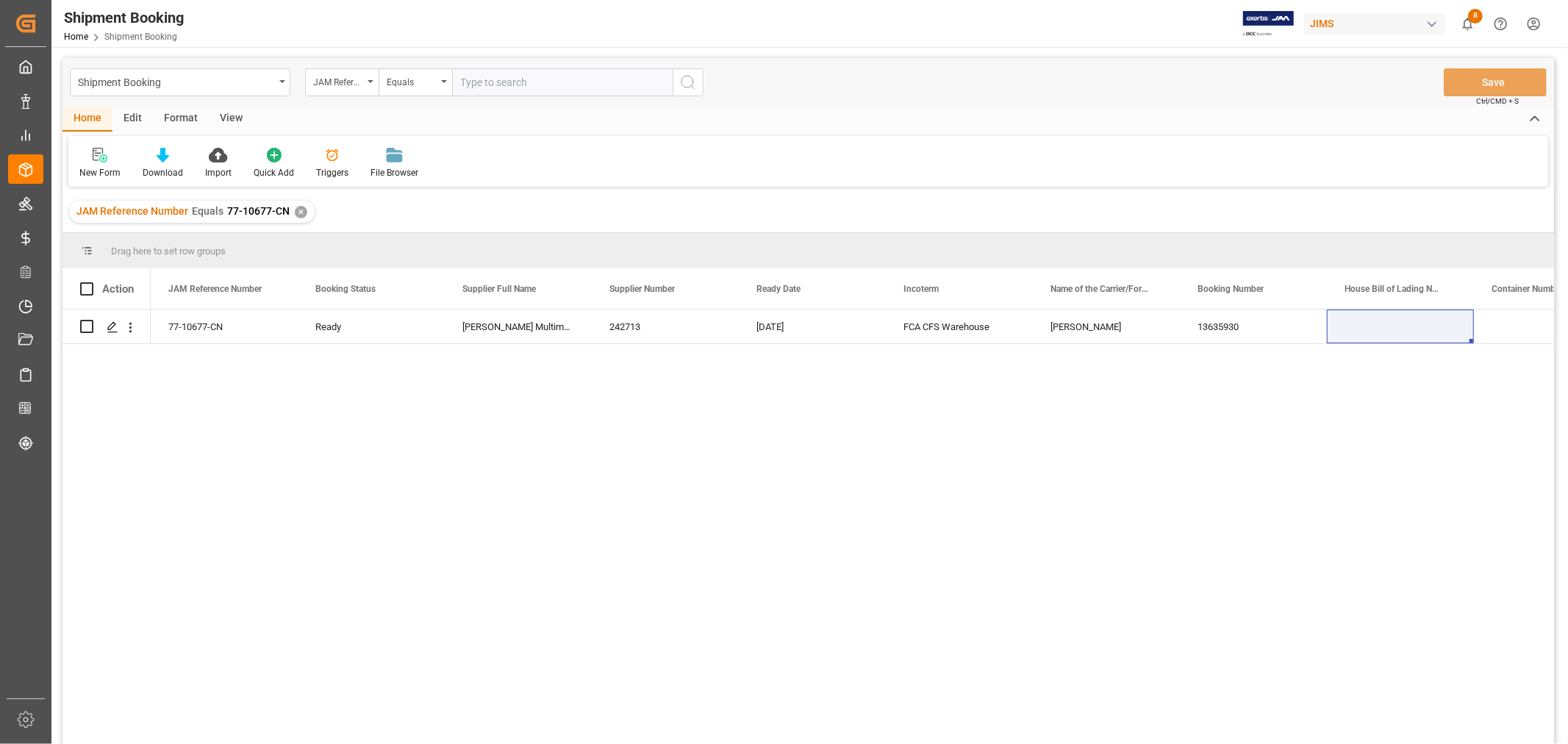
click at [913, 417] on div "77-10677-CN Ready 13635930 242713 [PERSON_NAME] Multimedia China FCA CFS Wareho…" at bounding box center [852, 532] width 1403 height 444
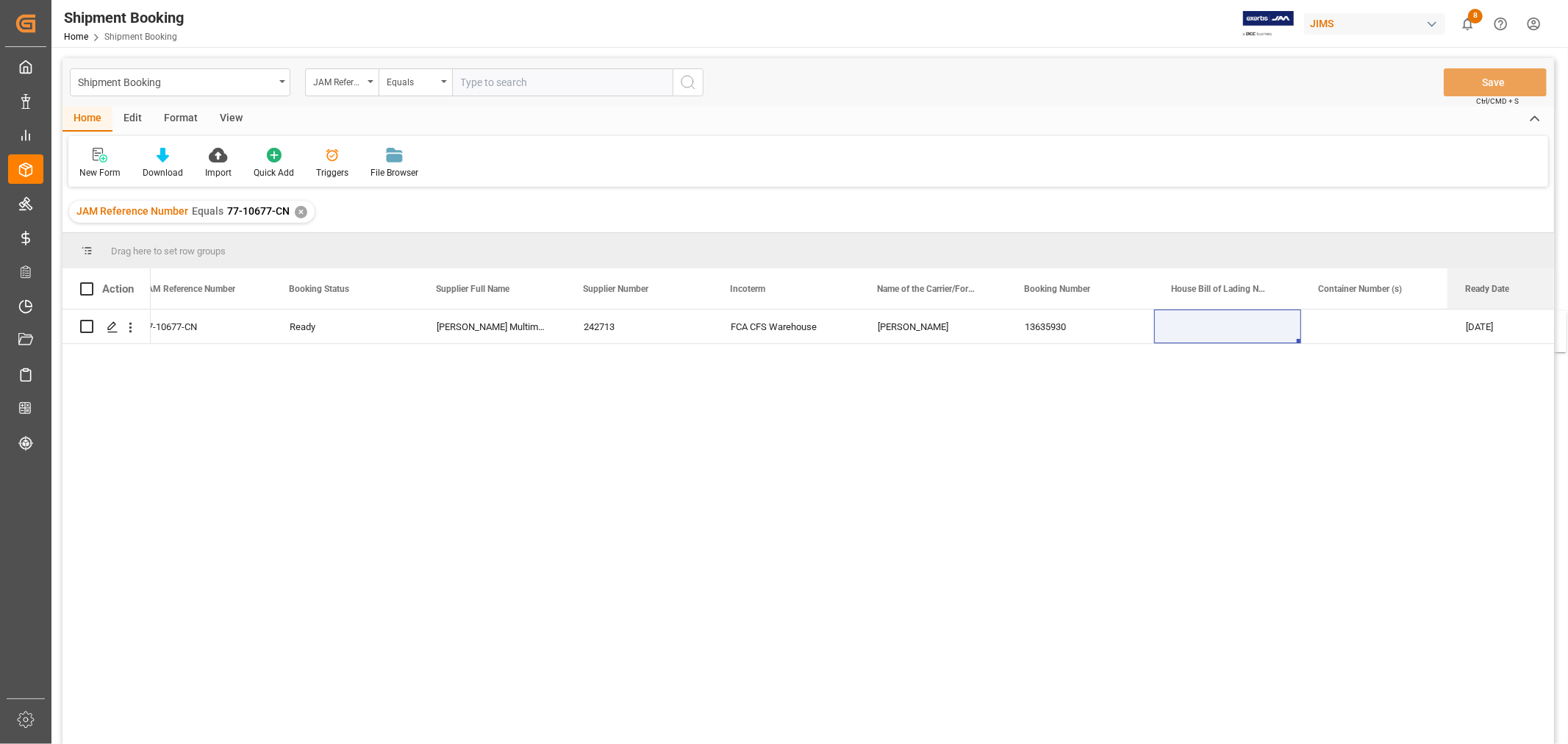
scroll to position [0, 67]
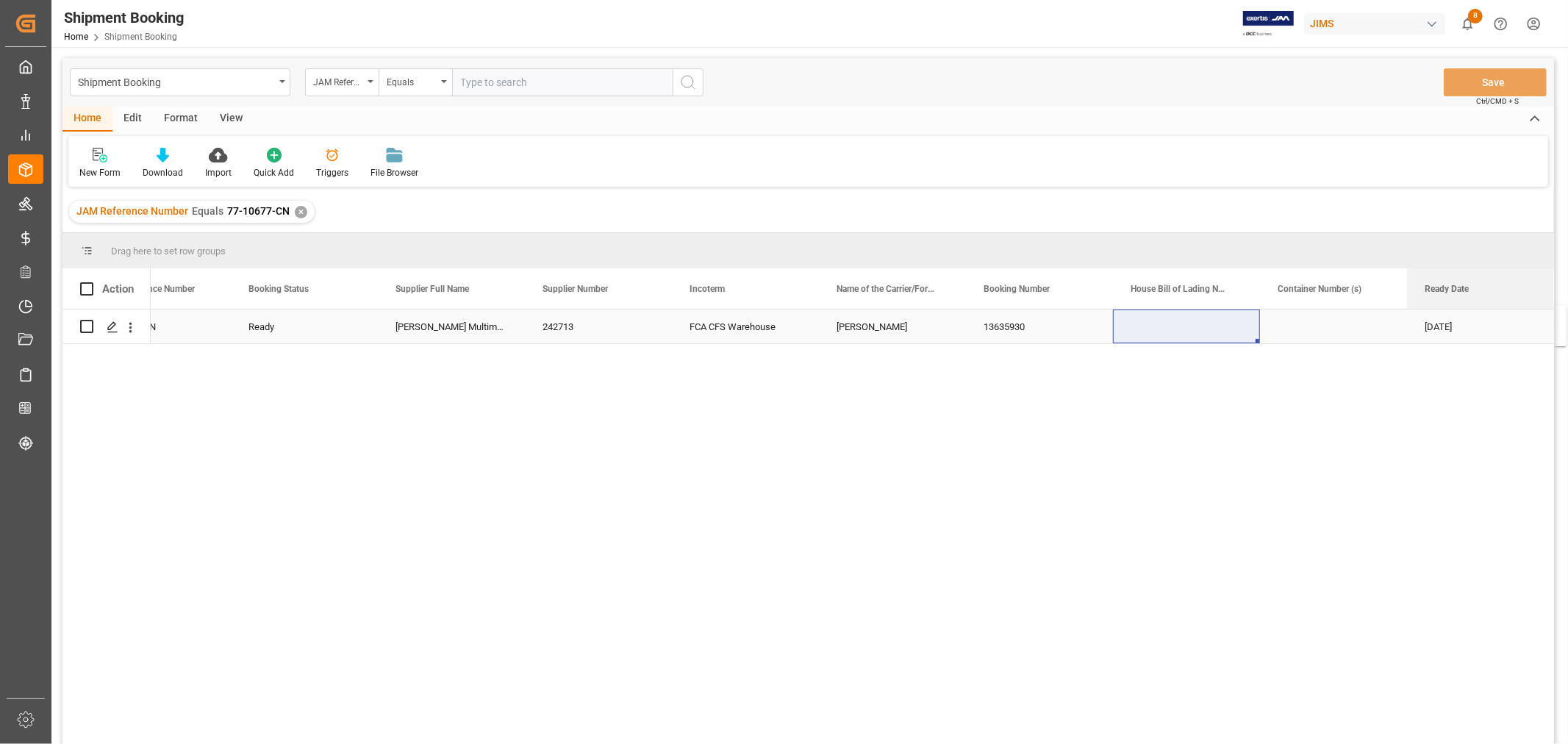
drag, startPoint x: 778, startPoint y: 281, endPoint x: 1494, endPoint y: 314, distance: 716.8
click at [1494, 314] on div "Action JAM Reference Number Booking Status Booking Number" at bounding box center [807, 511] width 1492 height 485
click at [1523, 285] on span at bounding box center [1530, 288] width 14 height 14
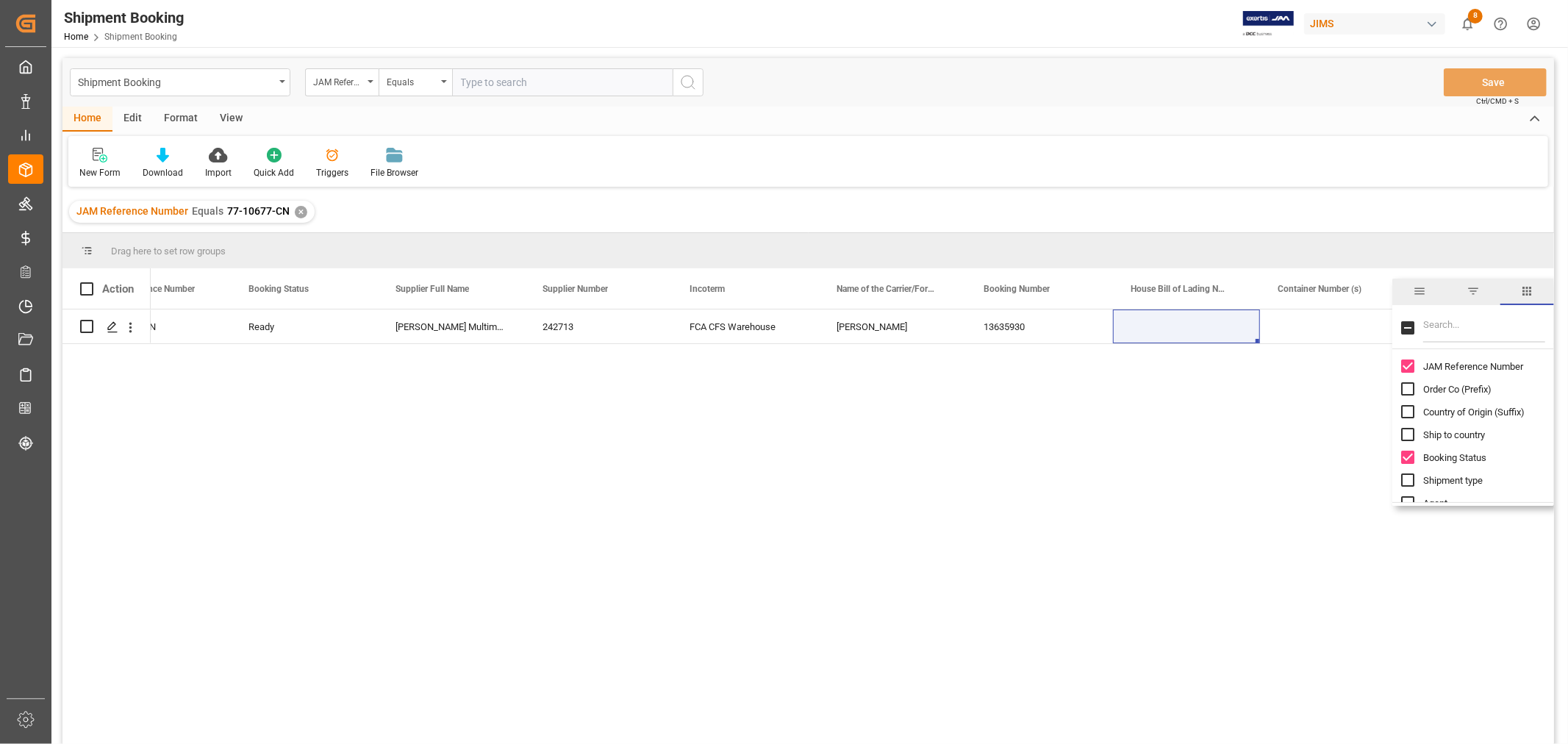
click at [1466, 324] on input "Filter Columns Input" at bounding box center [1484, 327] width 122 height 29
click at [1457, 324] on input "ETD" at bounding box center [1484, 327] width 122 height 29
drag, startPoint x: 1456, startPoint y: 319, endPoint x: 1381, endPoint y: 322, distance: 75.1
click at [1381, 322] on div "Drag here to set row groups Drag here to set column labels Action JAM Reference…" at bounding box center [807, 494] width 1492 height 521
type input "VALUE"
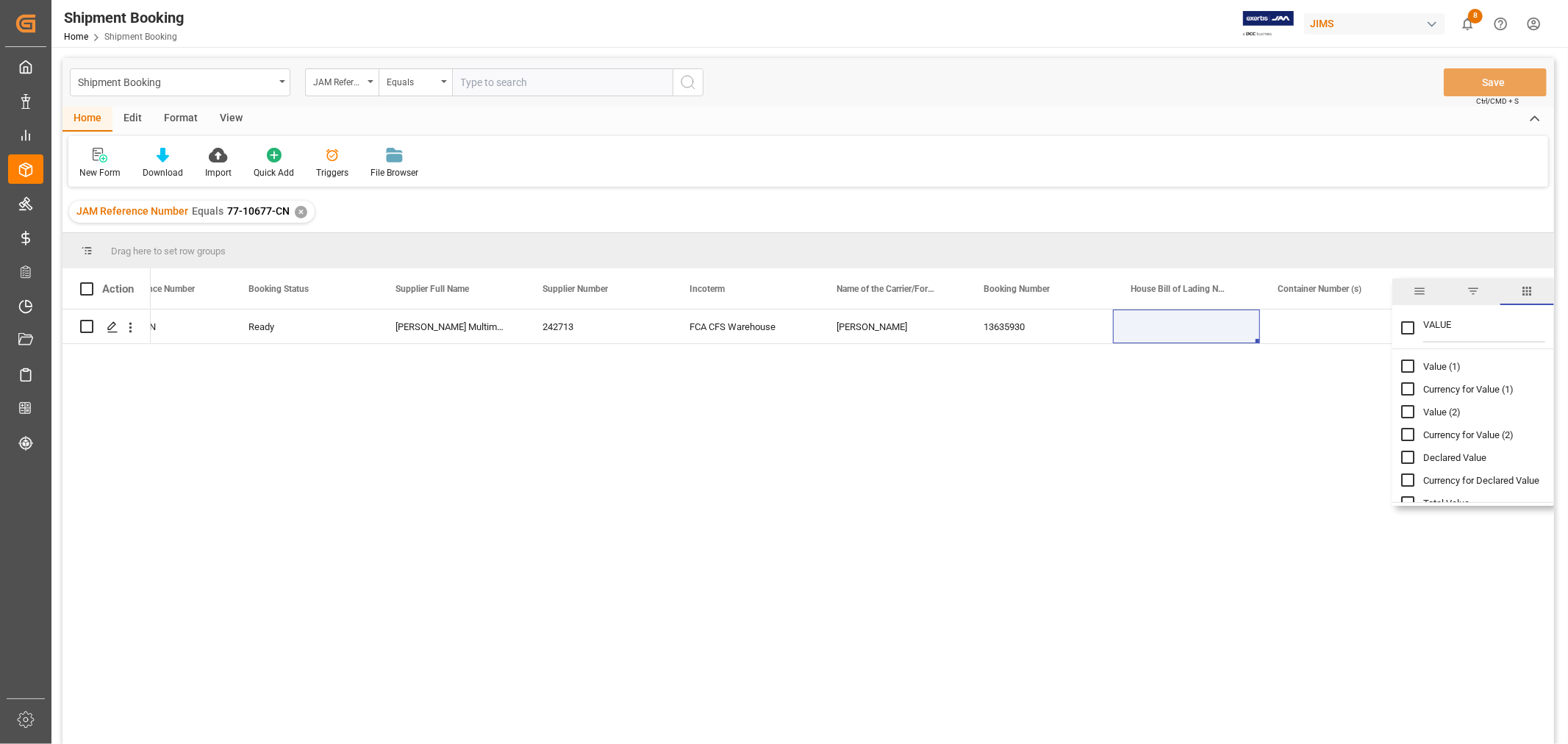
click at [1409, 360] on input "Value (1) column toggle visibility (hidden)" at bounding box center [1407, 366] width 14 height 14
checkbox input "true"
checkbox input "false"
click at [1402, 385] on input "Currency for Value (1) column toggle visibility (hidden)" at bounding box center [1407, 389] width 14 height 14
checkbox input "true"
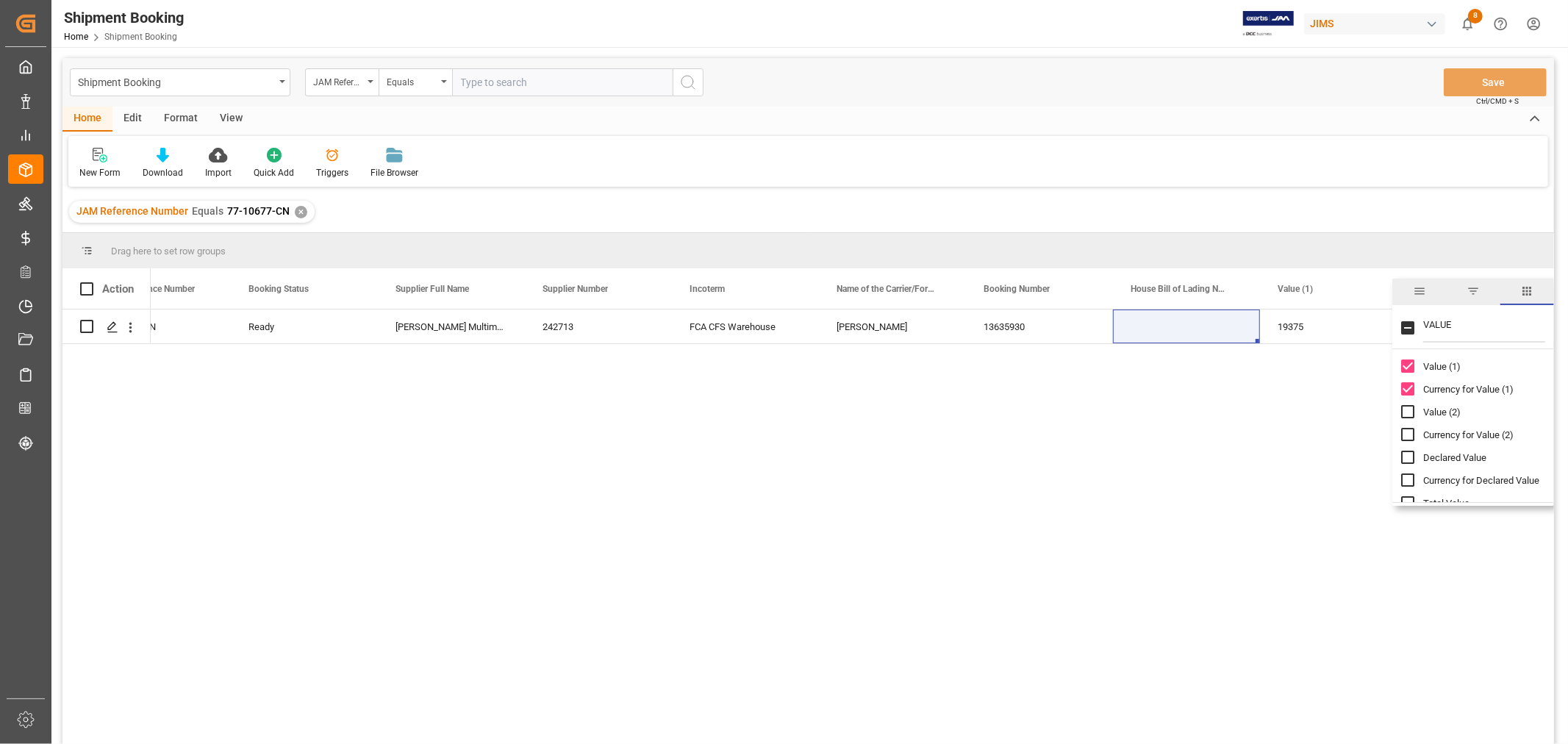
click at [1362, 406] on div "77-10677-CN Ready 13635930 242713 [PERSON_NAME] Multimedia China FCA CFS Wareho…" at bounding box center [852, 532] width 1403 height 444
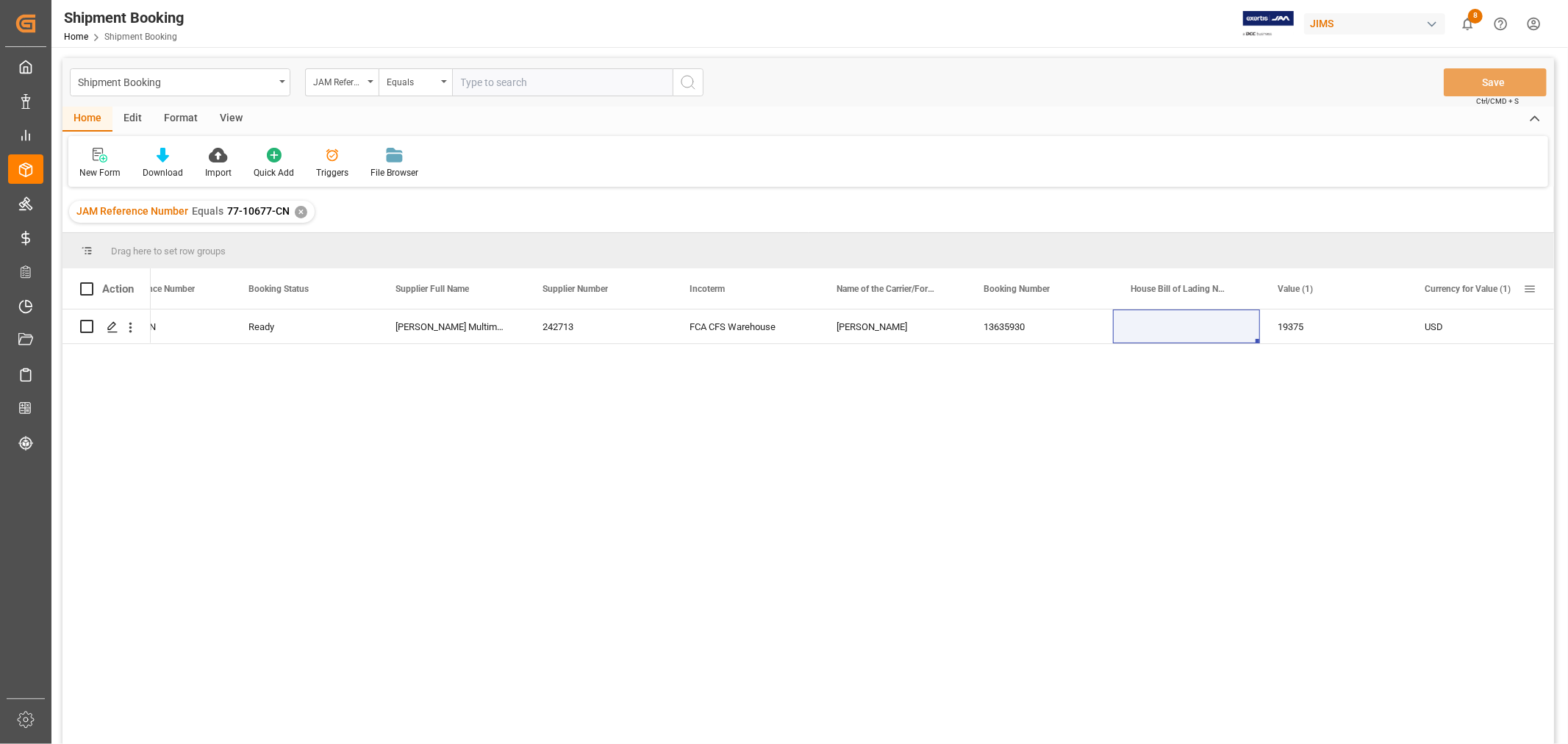
click at [1527, 283] on span at bounding box center [1530, 288] width 14 height 14
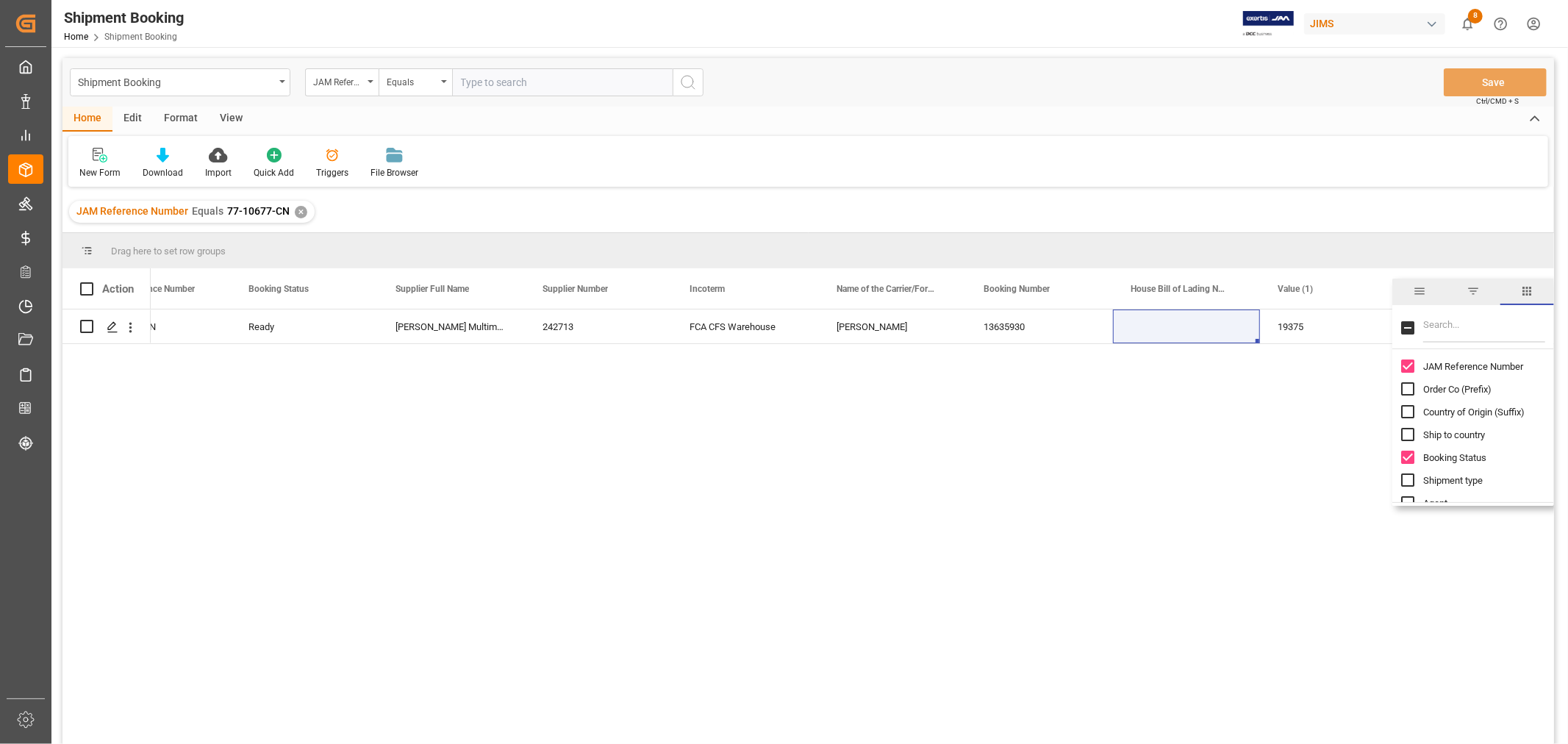
click at [1468, 328] on input "Filter Columns Input" at bounding box center [1484, 327] width 122 height 29
drag, startPoint x: 1473, startPoint y: 327, endPoint x: 1307, endPoint y: 324, distance: 166.0
click at [1307, 324] on div "Drag here to set row groups Drag here to set column labels Action JAM Reference…" at bounding box center [807, 494] width 1492 height 521
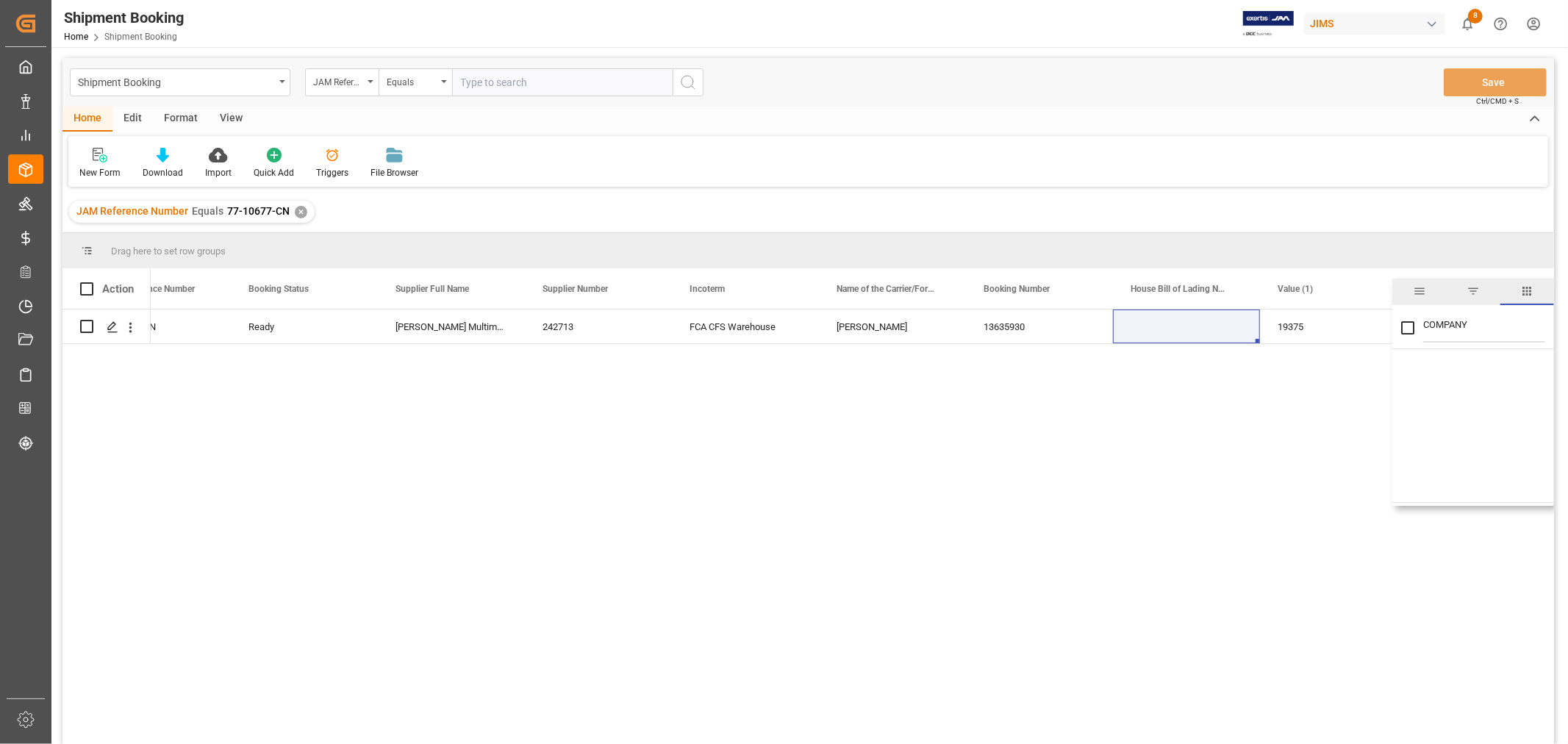
scroll to position [0, 0]
type input "COM"
click at [1399, 390] on div "Comments Comments Supplier Id" at bounding box center [1472, 378] width 162 height 45
click at [1406, 386] on input "Comments Supplier Id column toggle visibility (hidden)" at bounding box center [1407, 389] width 14 height 14
checkbox input "true"
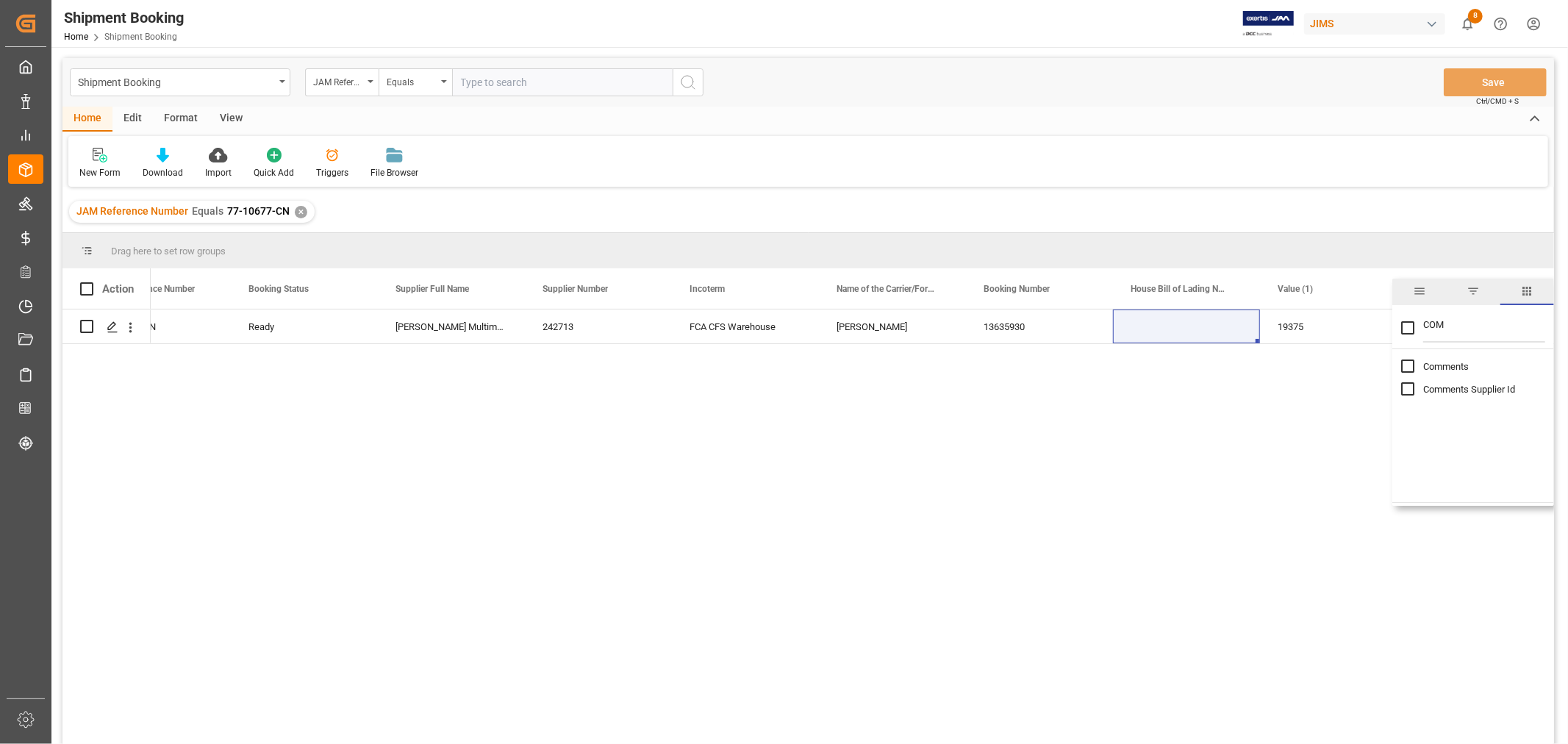
checkbox input "false"
click at [1329, 395] on div "77-10677-CN Ready 13635930 242713 [PERSON_NAME] Multimedia China FCA CFS Wareho…" at bounding box center [852, 532] width 1403 height 444
click at [1478, 327] on div "USD" at bounding box center [1480, 327] width 147 height 33
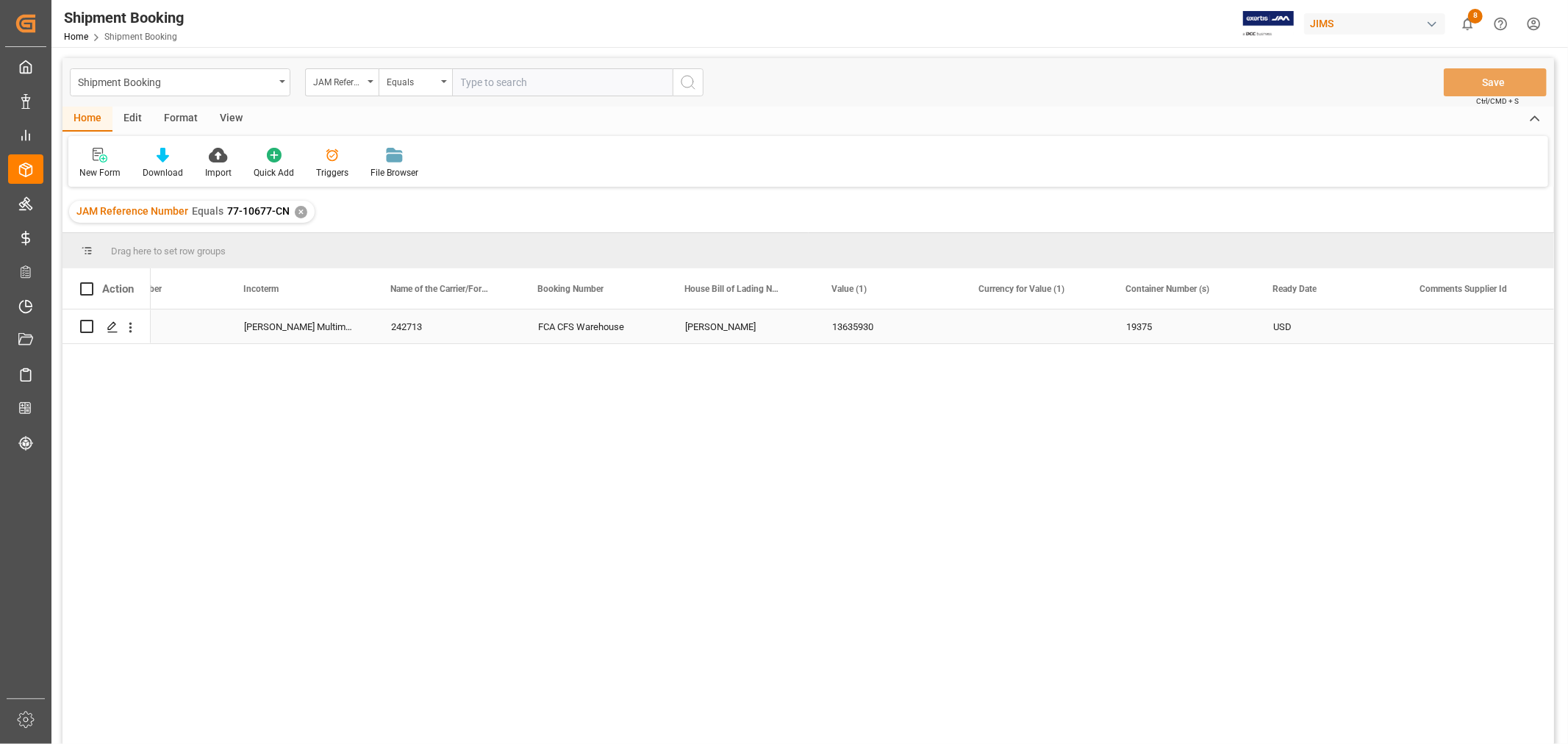
scroll to position [0, 508]
click at [1524, 289] on span at bounding box center [1524, 288] width 14 height 14
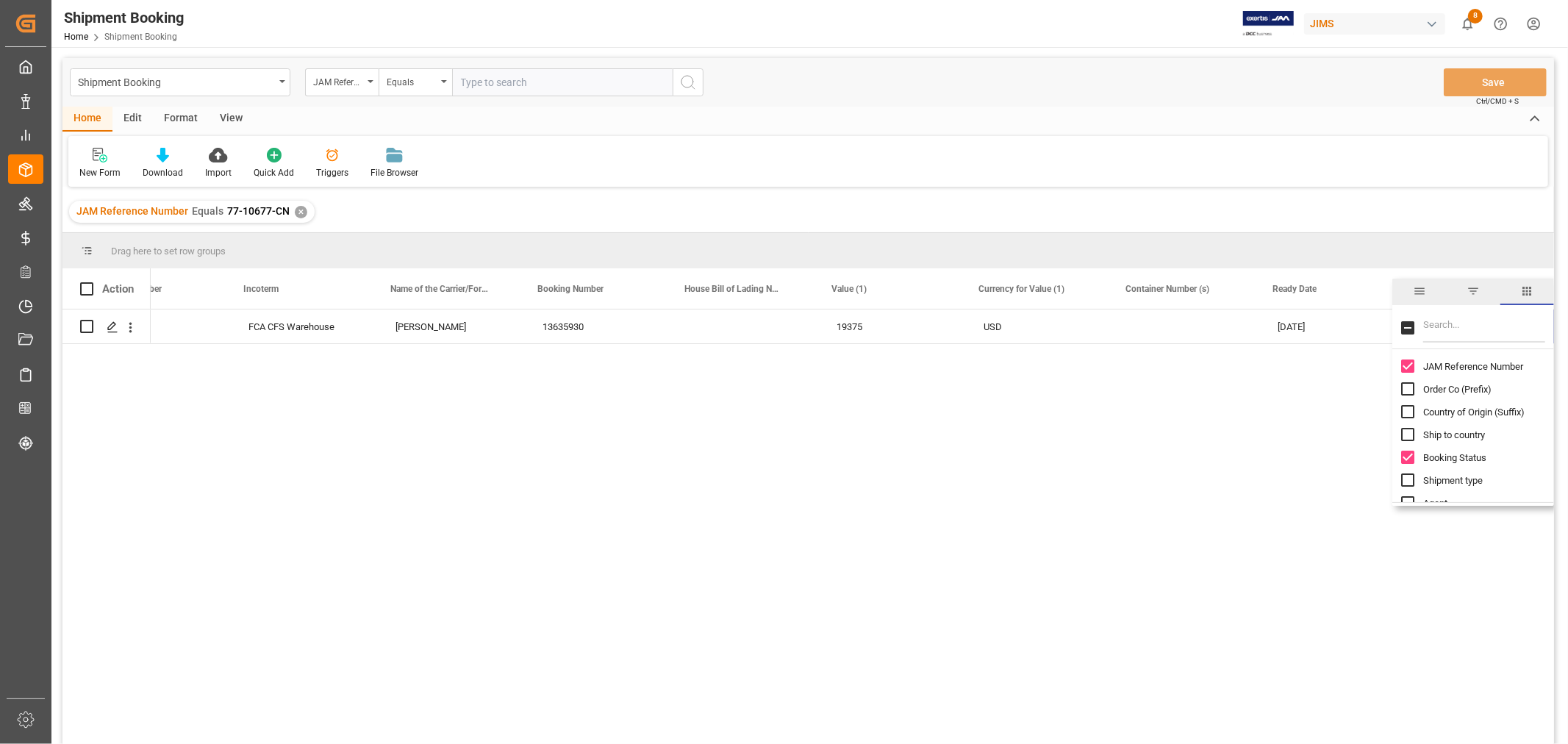
click at [1460, 332] on input "Filter Columns Input" at bounding box center [1484, 327] width 122 height 29
type input "COMM"
click at [1402, 386] on input "Comments Supplier Id column toggle visibility (visible)" at bounding box center [1407, 389] width 14 height 14
checkbox input "false"
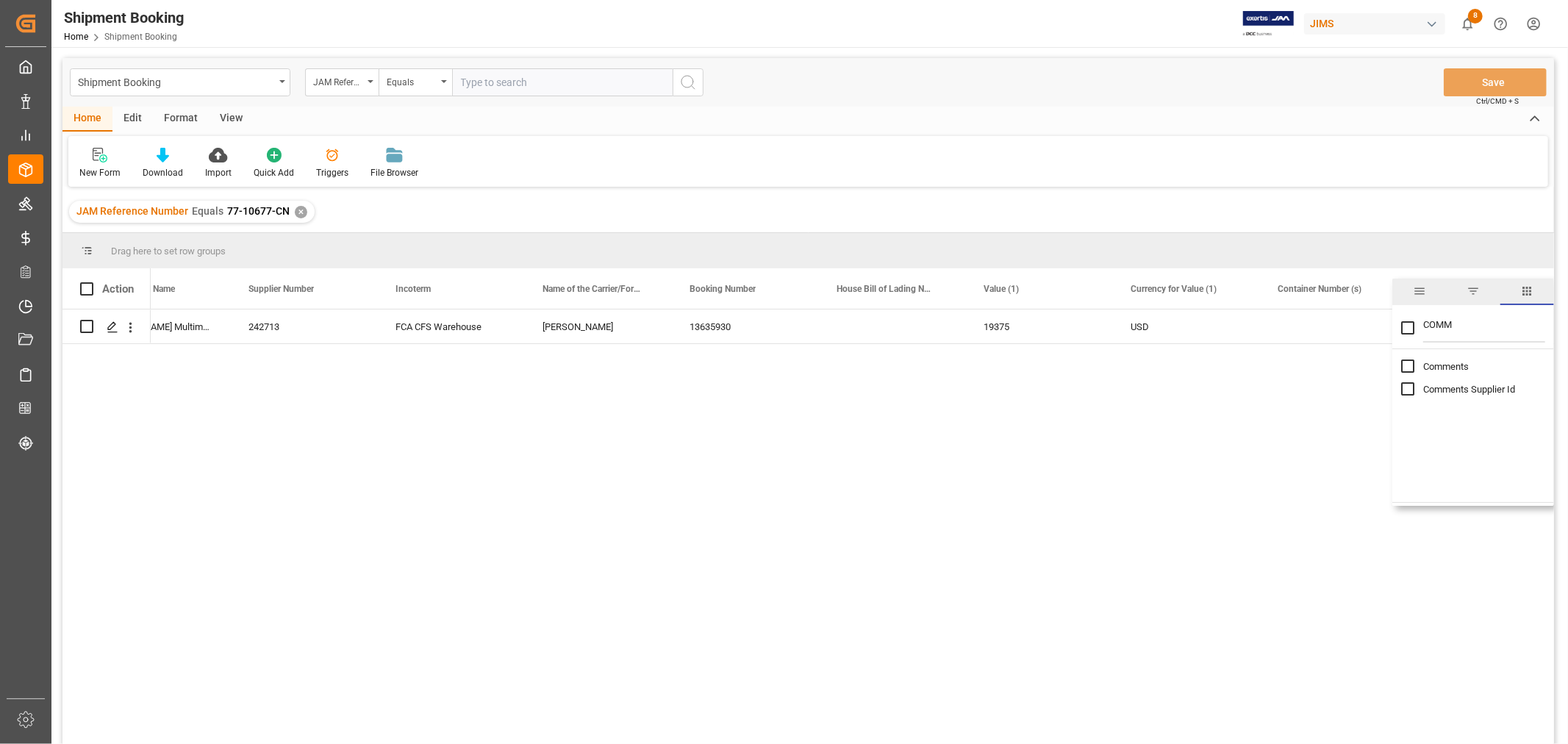
click at [1302, 409] on div "13635930 242713 [PERSON_NAME] Multimedia China FCA CFS Warehouse [PERSON_NAME] …" at bounding box center [852, 532] width 1403 height 444
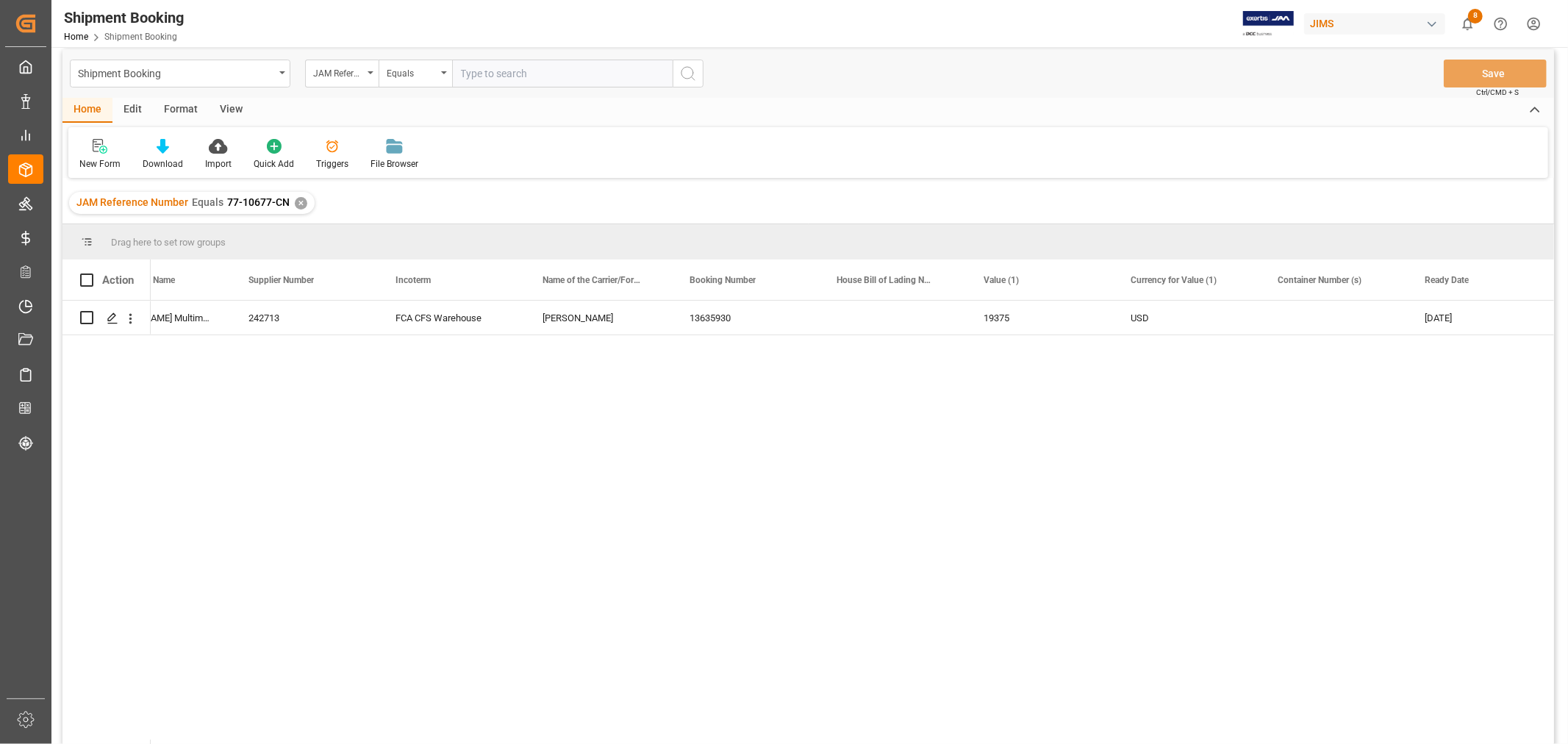
scroll to position [0, 0]
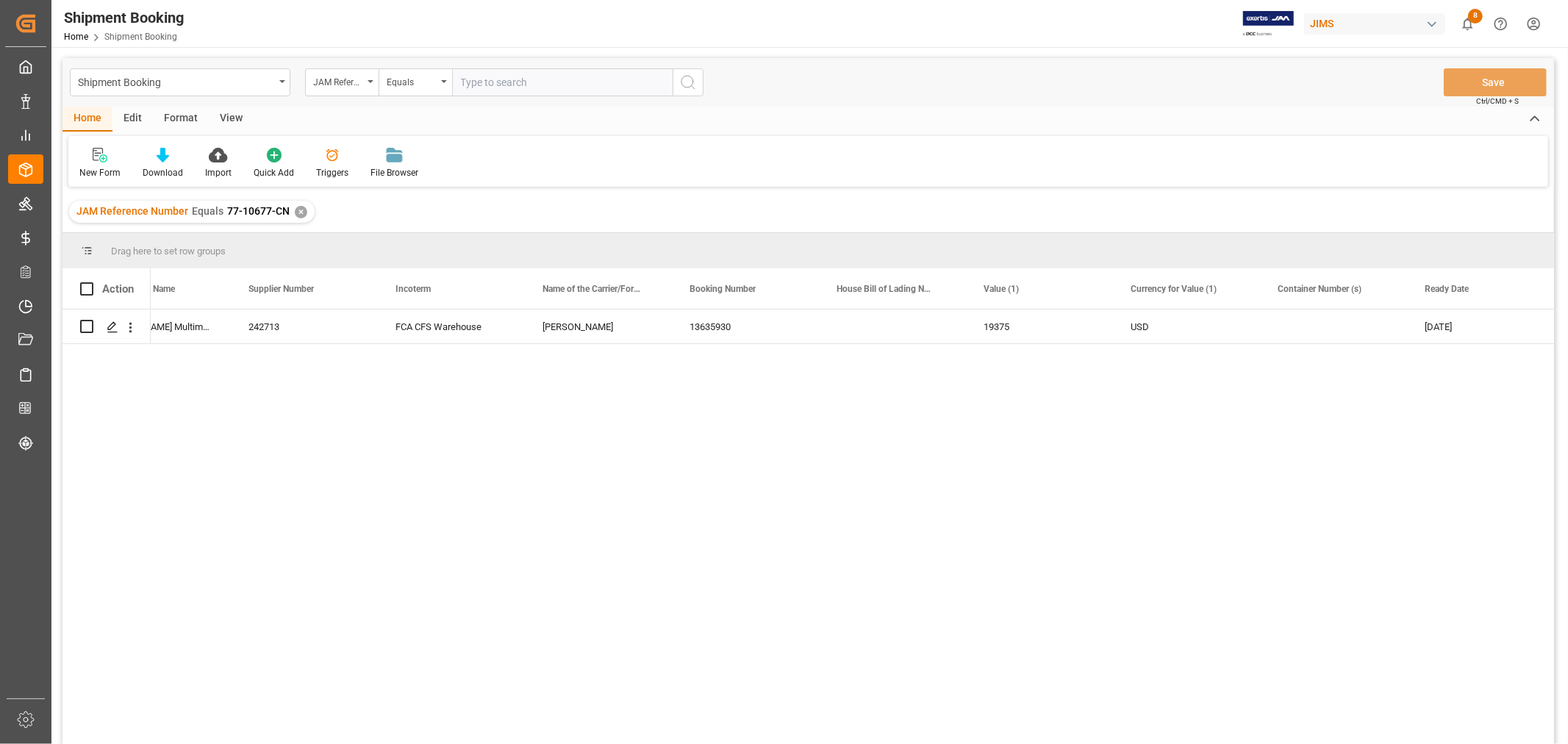
click at [296, 214] on div "✕" at bounding box center [301, 212] width 13 height 13
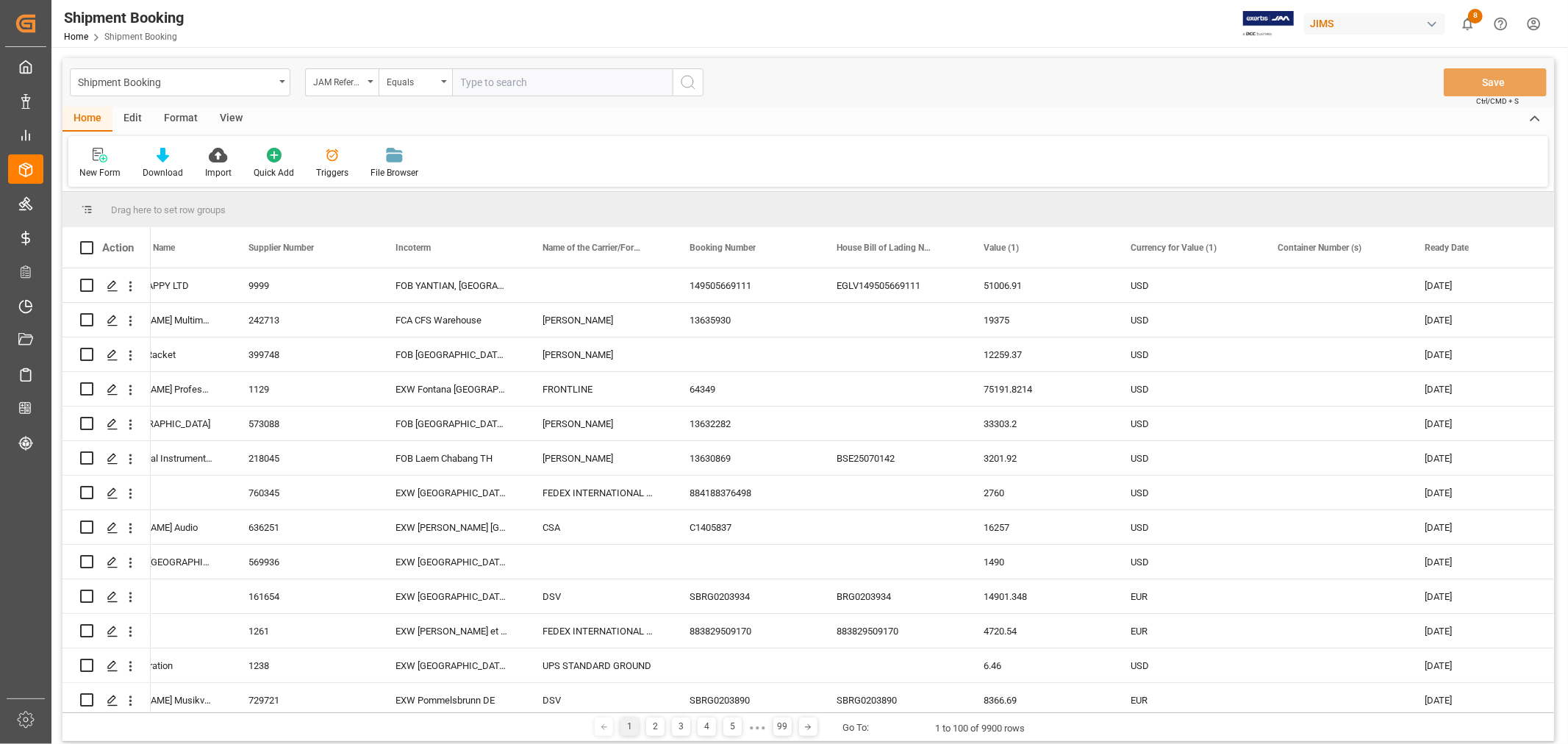
click at [521, 86] on input "text" at bounding box center [562, 82] width 221 height 28
type input "77-9615-VN"
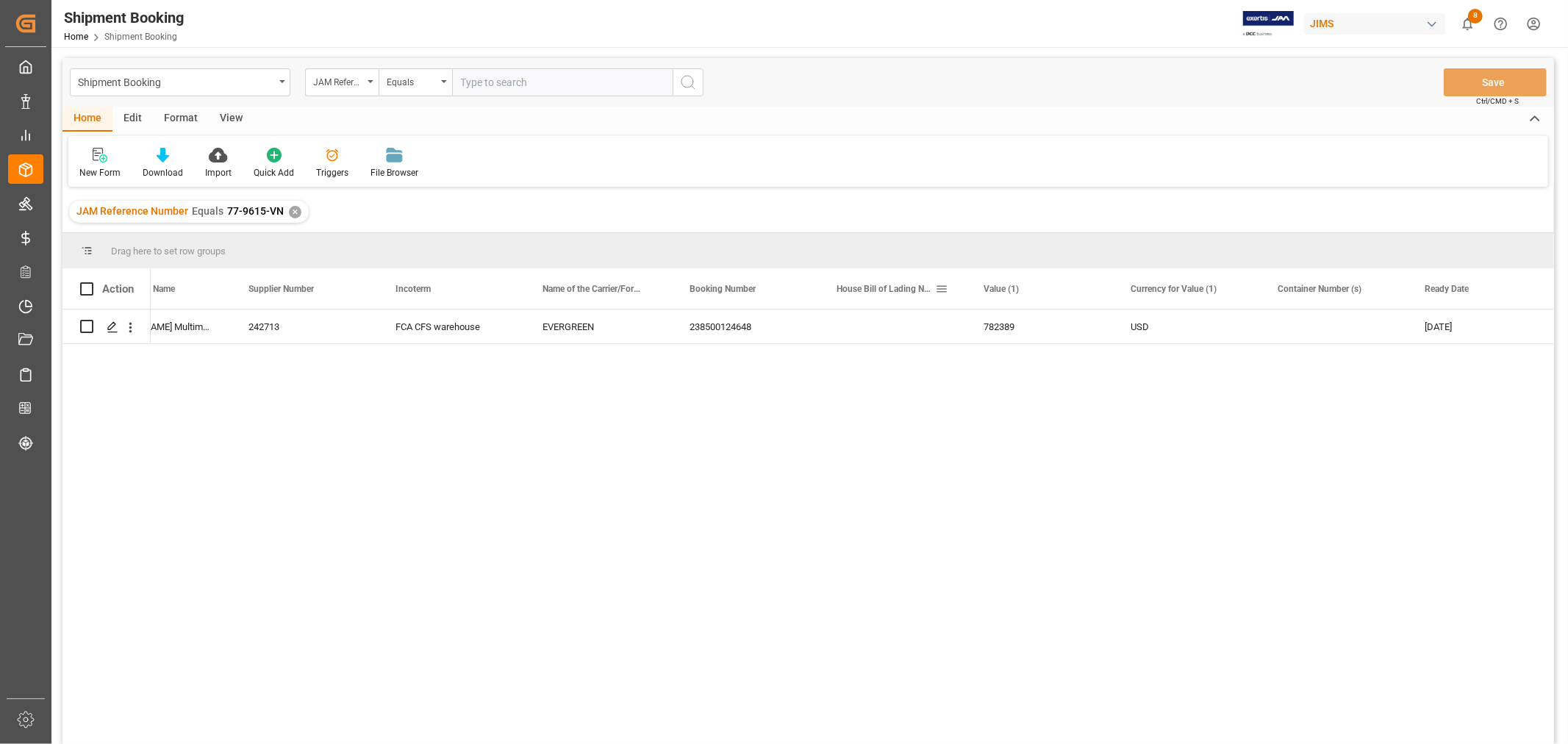
click at [836, 307] on div "House Bill of Lading Number" at bounding box center [886, 288] width 99 height 41
click at [870, 340] on div "Press SPACE to select this row." at bounding box center [892, 327] width 147 height 33
click at [682, 326] on div "238500124648" at bounding box center [745, 327] width 147 height 33
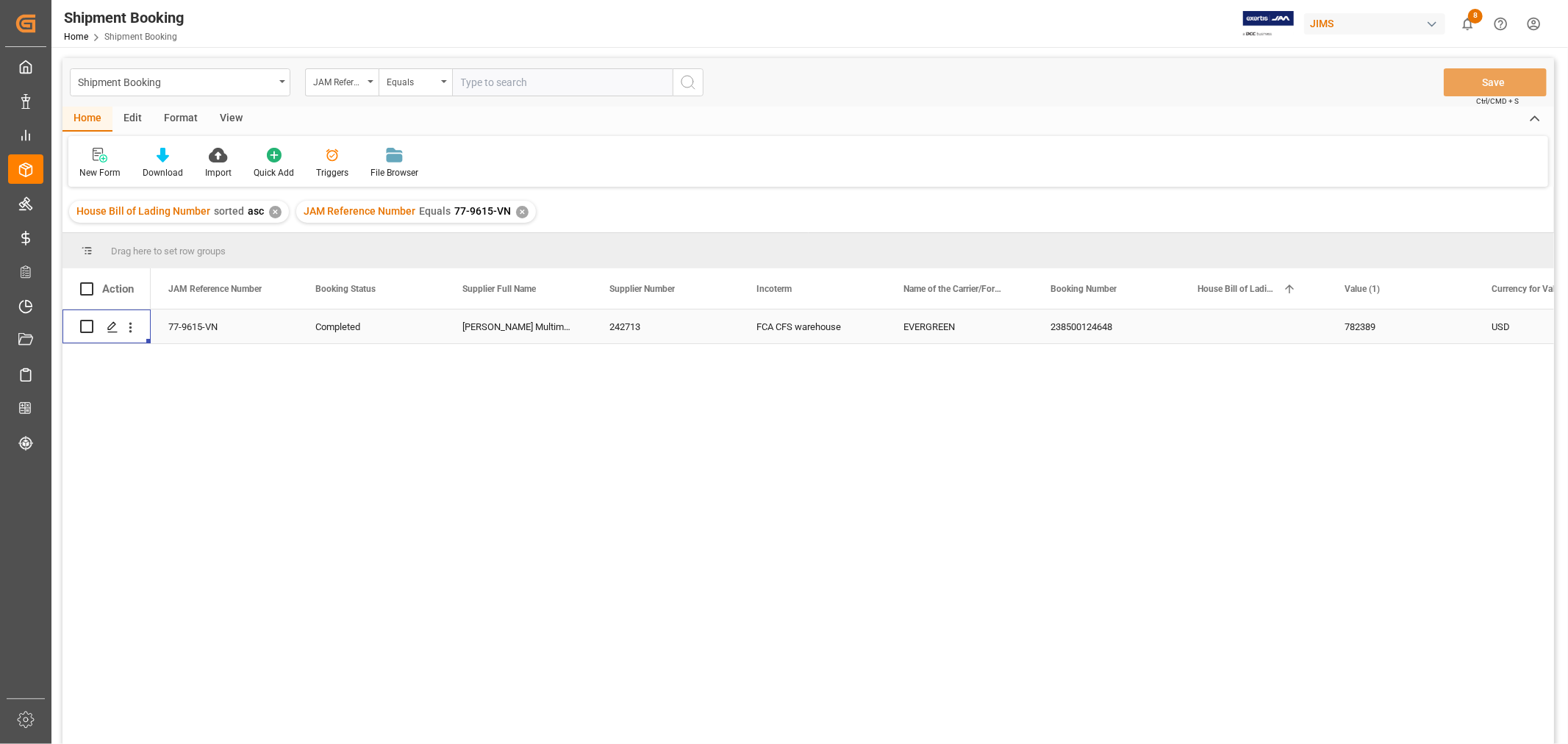
click at [553, 335] on div "[PERSON_NAME] Multimedia [GEOGRAPHIC_DATA]" at bounding box center [518, 327] width 147 height 33
click at [656, 328] on div "242713" at bounding box center [665, 327] width 147 height 33
click at [886, 333] on div "EVERGREEN" at bounding box center [959, 327] width 147 height 33
drag, startPoint x: 1197, startPoint y: 323, endPoint x: 1167, endPoint y: 311, distance: 32.3
click at [1198, 323] on div "Press SPACE to select this row." at bounding box center [1253, 327] width 147 height 33
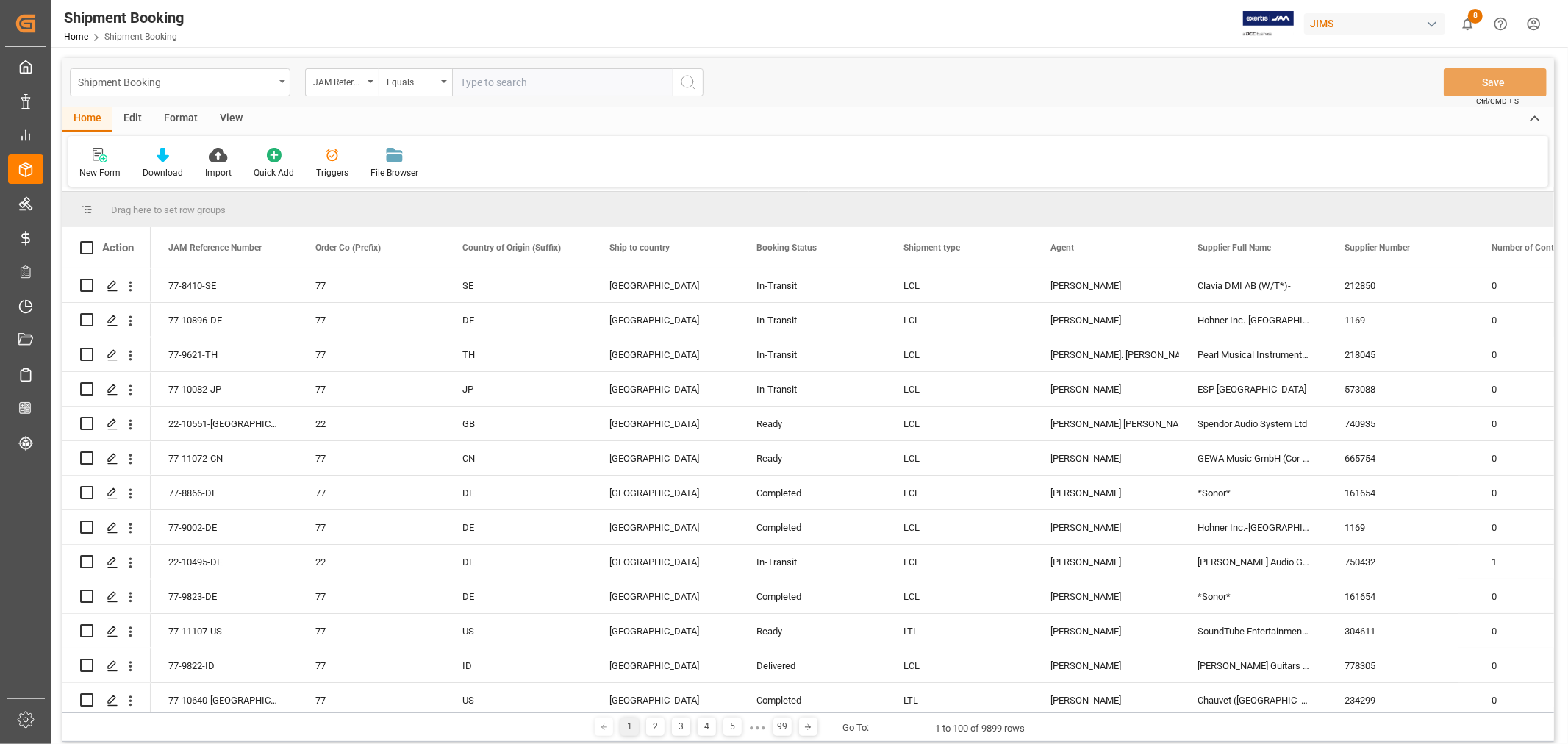
click at [283, 81] on icon "open menu" at bounding box center [282, 82] width 6 height 3
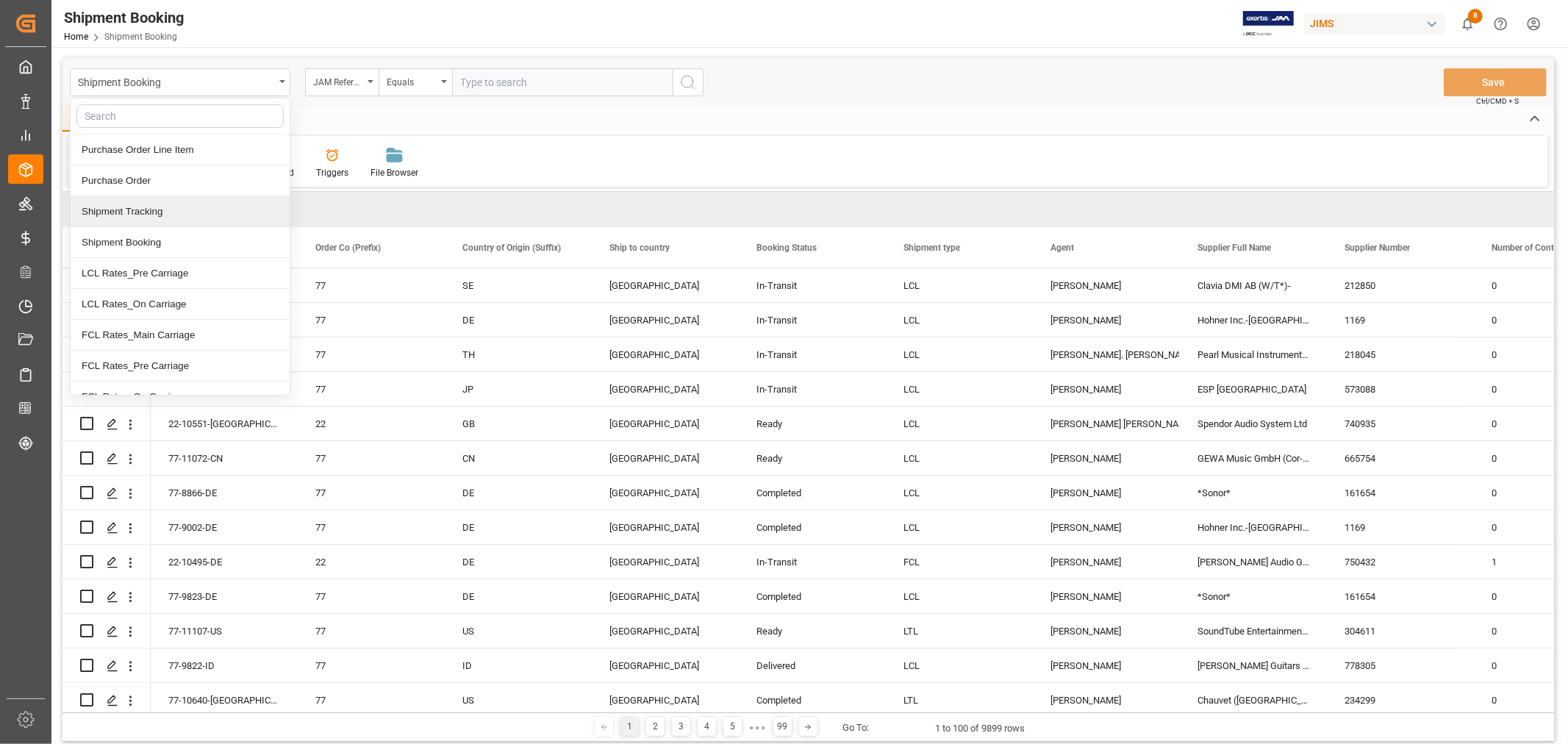
click at [158, 215] on div "Shipment Tracking" at bounding box center [180, 211] width 219 height 31
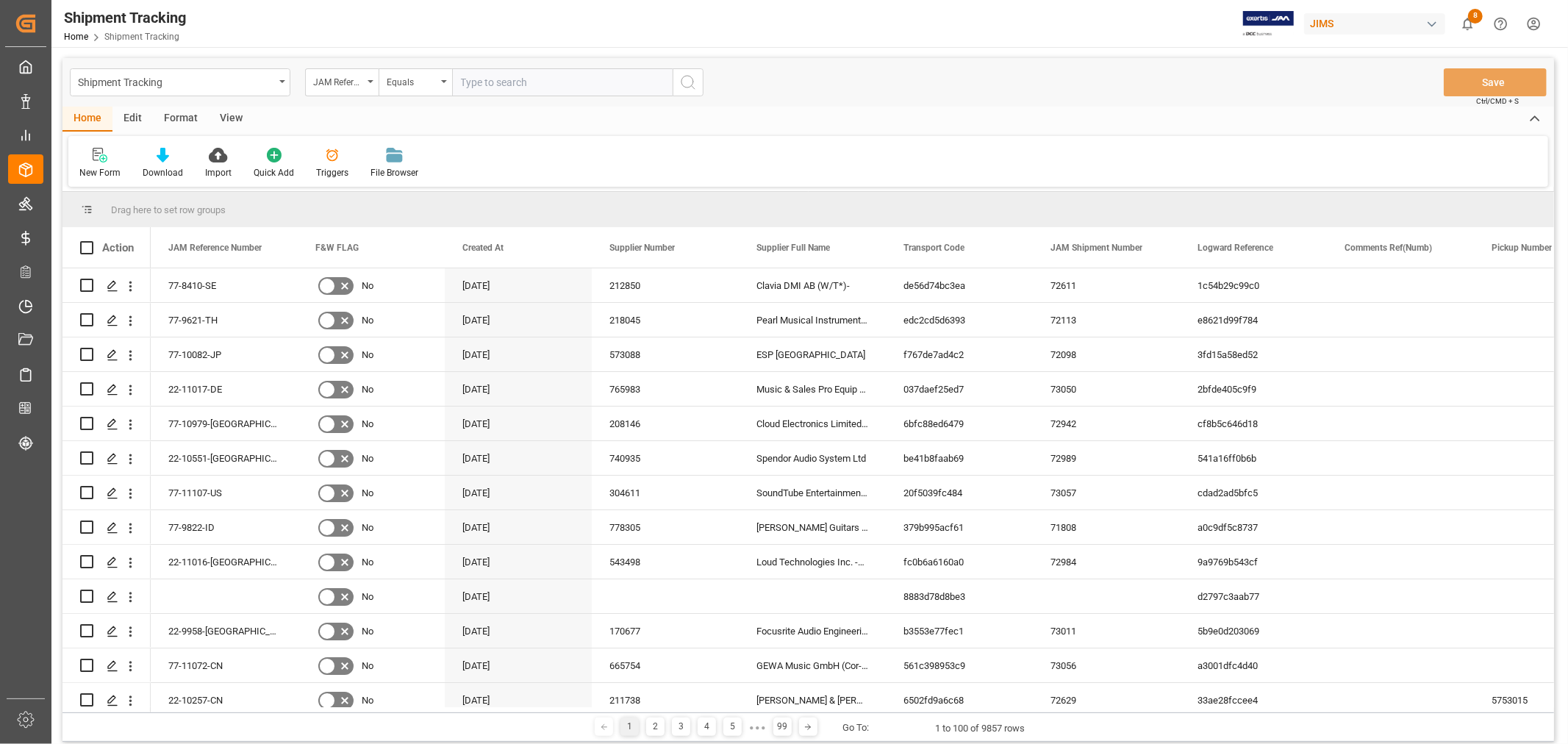
click at [498, 77] on input "text" at bounding box center [562, 82] width 221 height 28
type input "77-9615-vn"
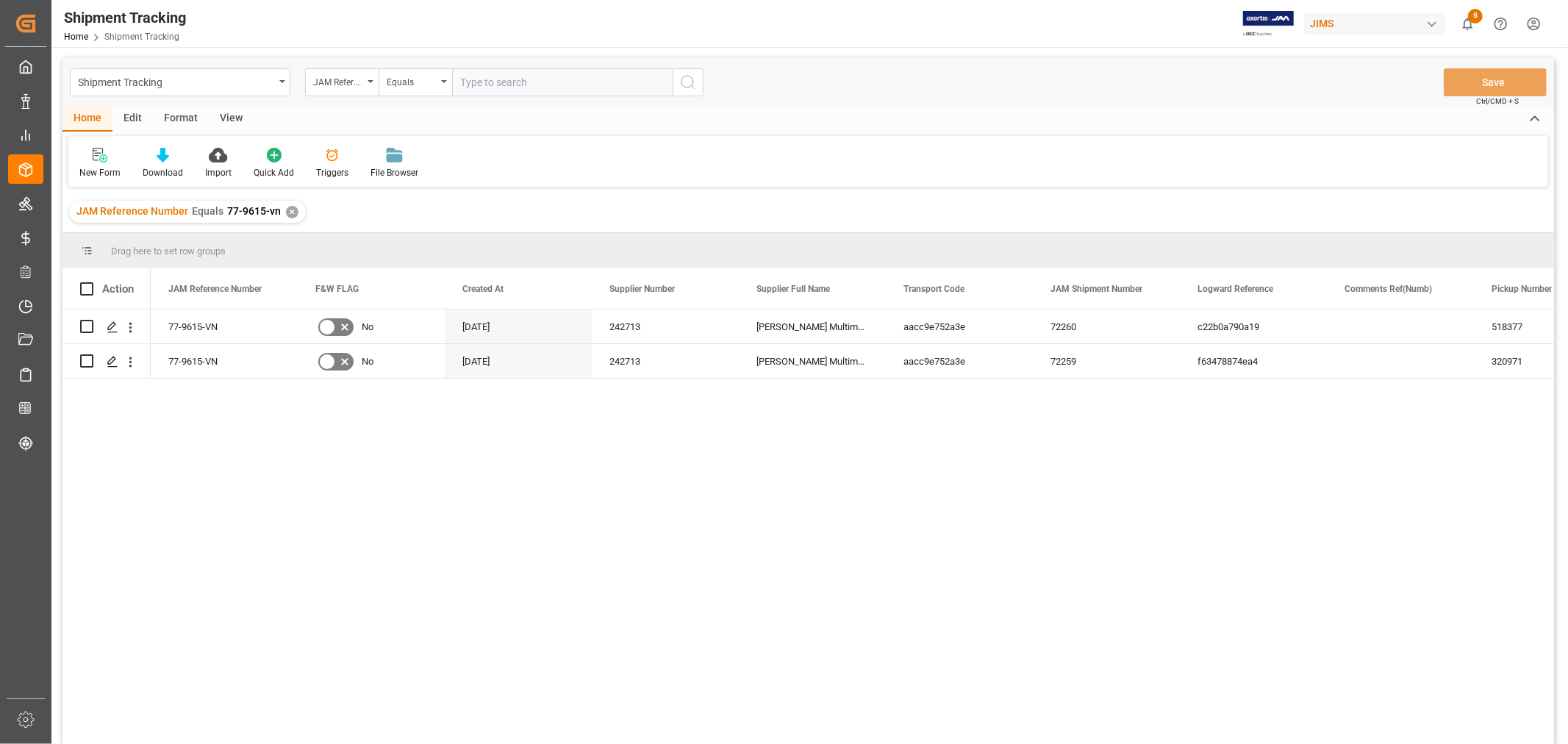
click at [235, 116] on div "View" at bounding box center [231, 119] width 45 height 25
click at [91, 167] on div "Default" at bounding box center [94, 173] width 29 height 14
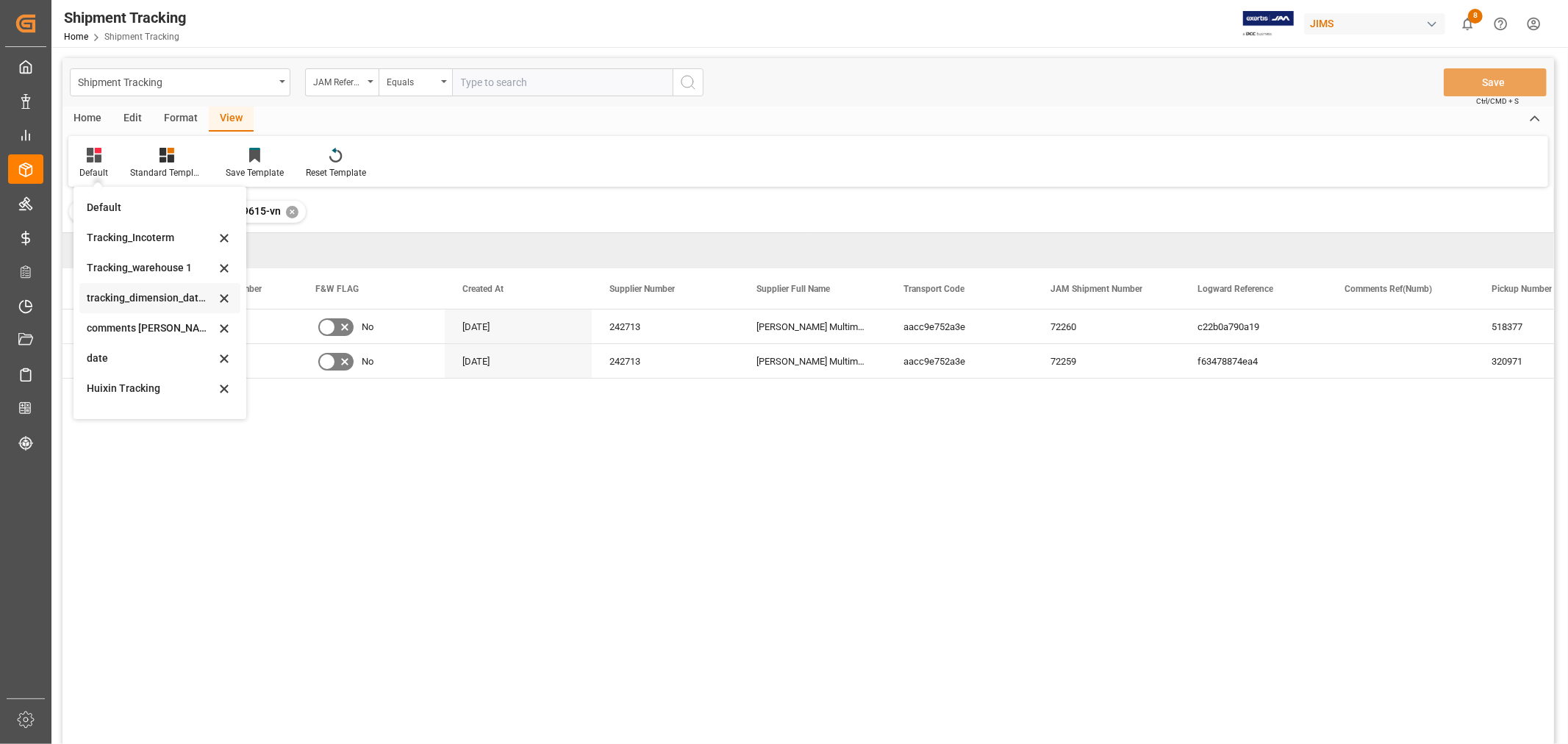
scroll to position [163, 0]
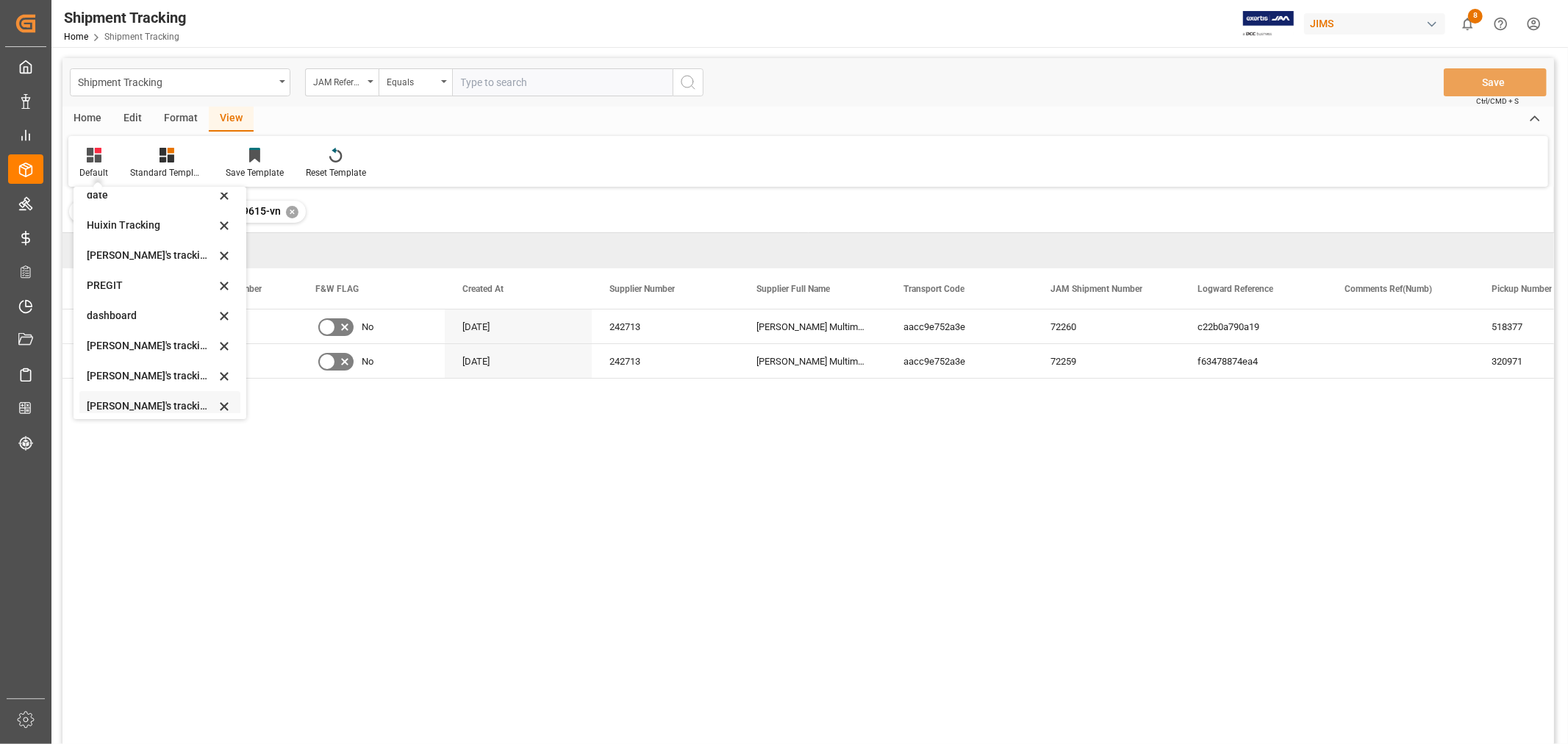
click at [129, 402] on div "Huixin's tracking all_sample" at bounding box center [151, 405] width 129 height 15
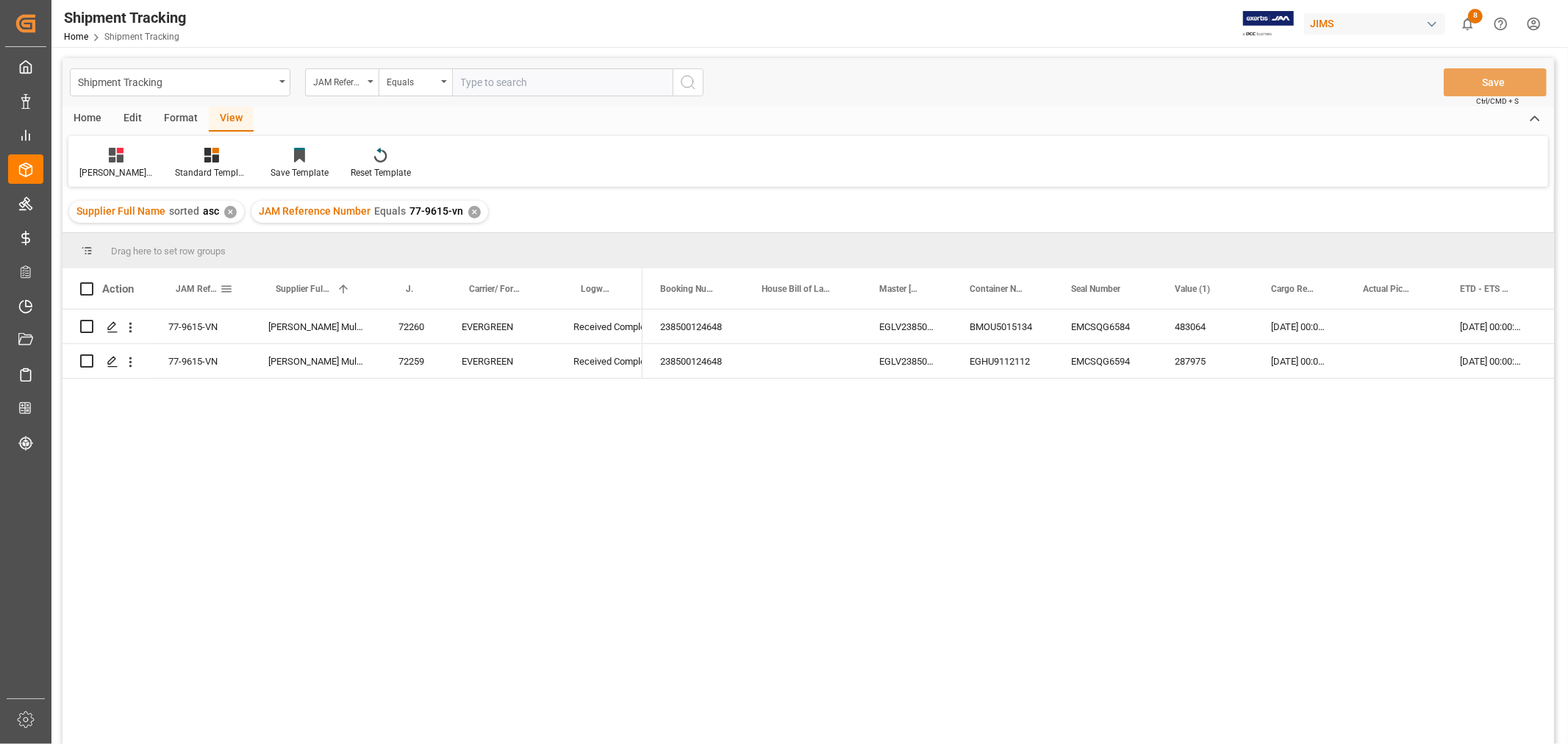
drag, startPoint x: 229, startPoint y: 294, endPoint x: 221, endPoint y: 285, distance: 12.0
click at [221, 285] on span at bounding box center [226, 288] width 14 height 14
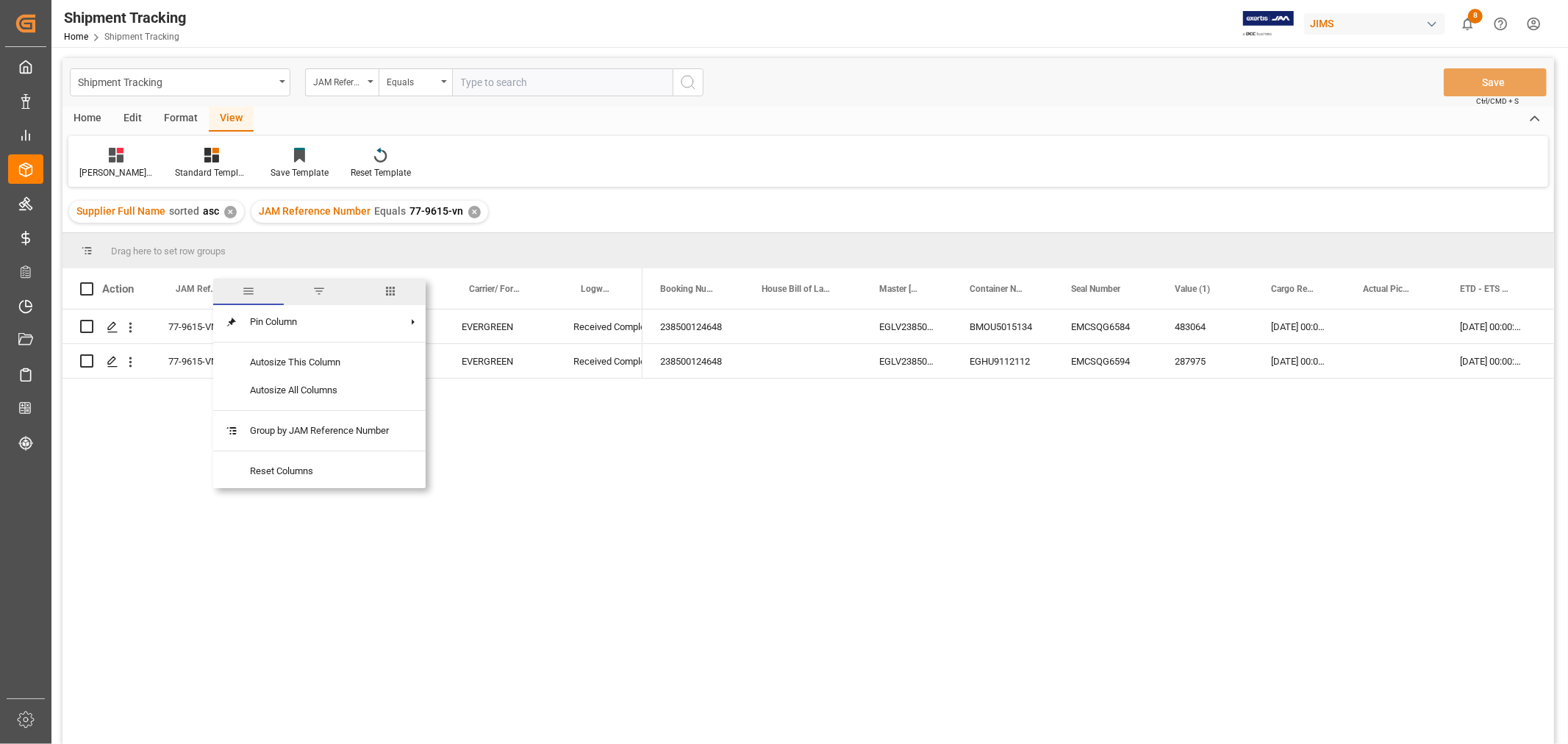
click at [385, 288] on span "columns" at bounding box center [390, 291] width 14 height 14
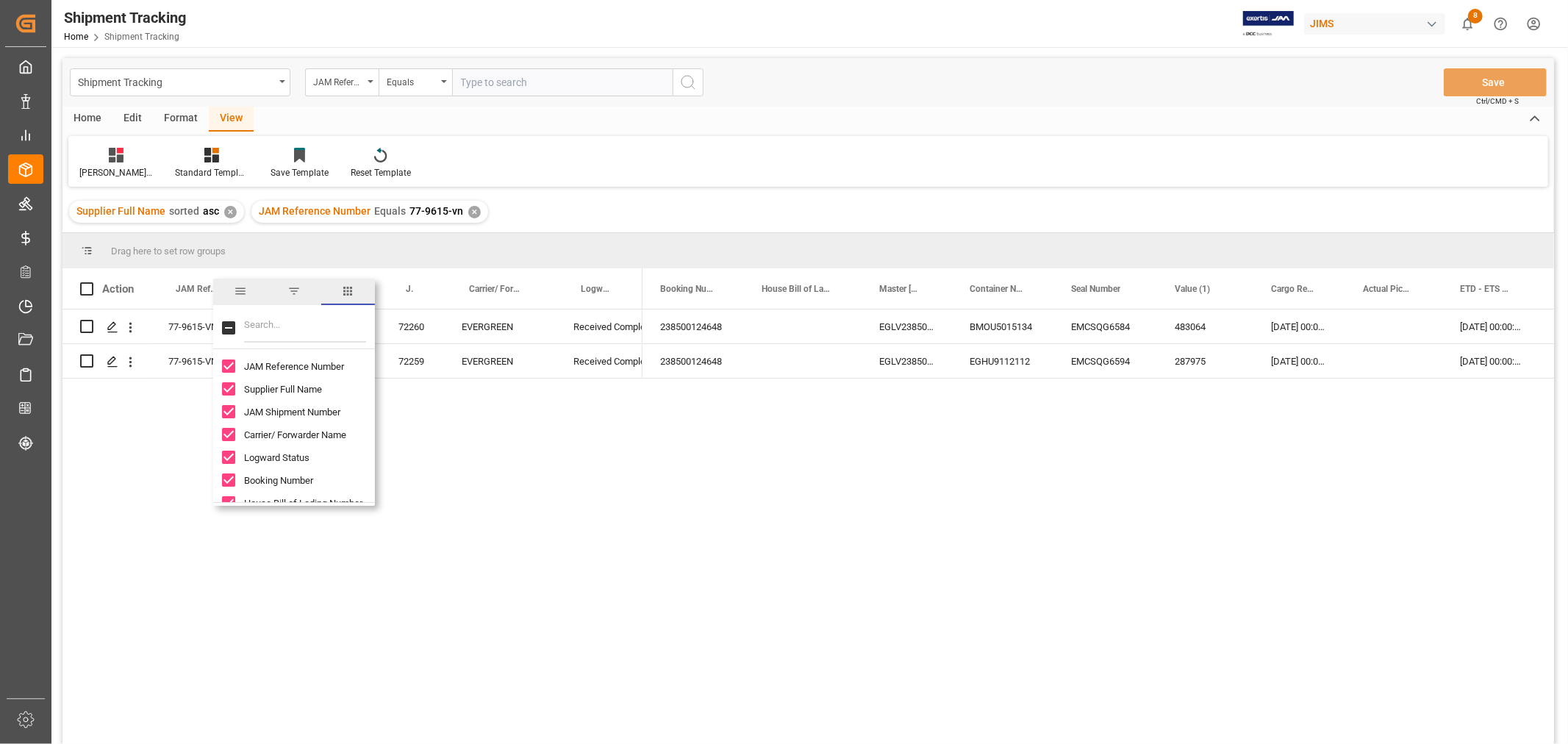
click at [229, 323] on input "Toggle Select All Columns" at bounding box center [229, 327] width 14 height 14
click at [232, 329] on input "Toggle Select All Columns" at bounding box center [229, 327] width 14 height 14
checkbox input "false"
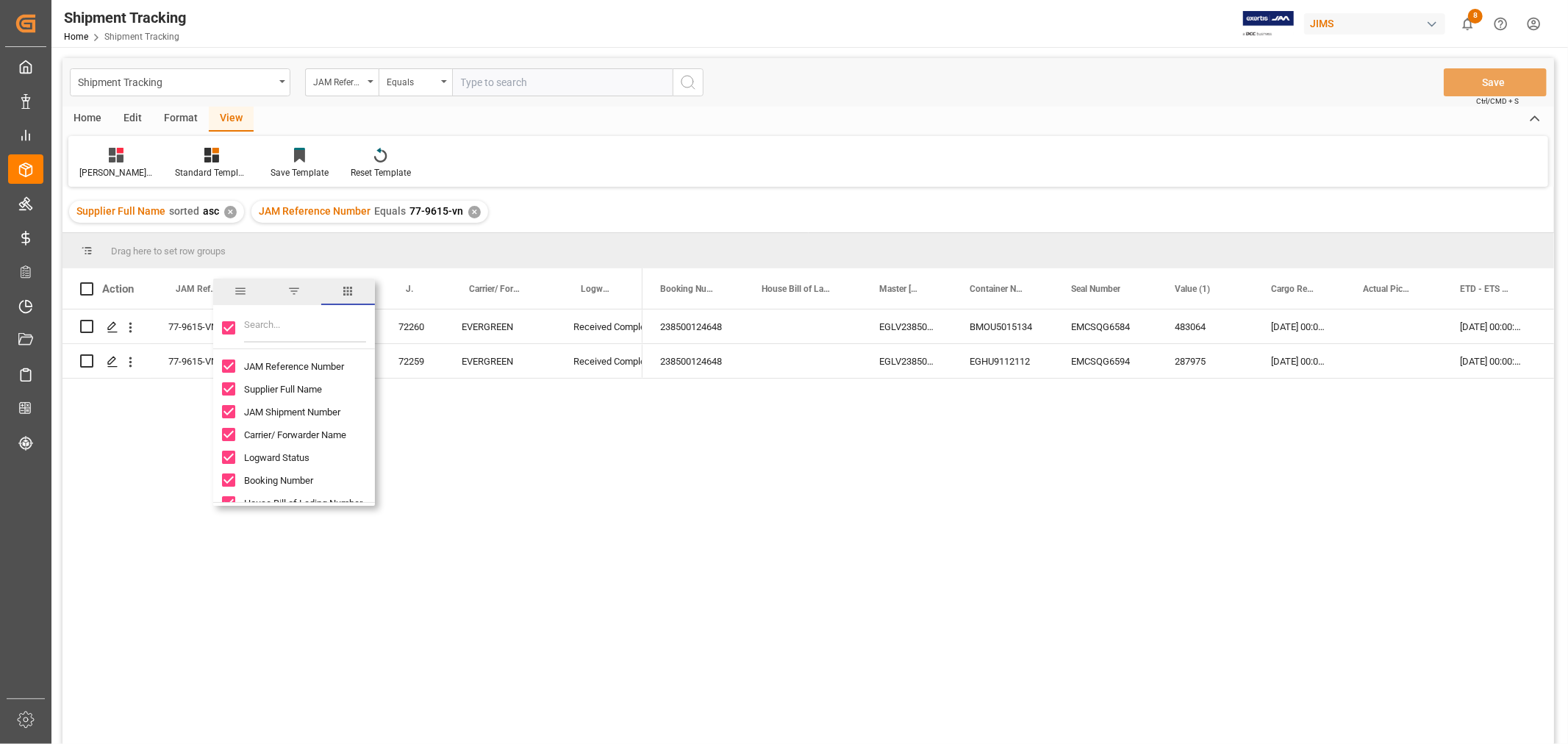
checkbox input "false"
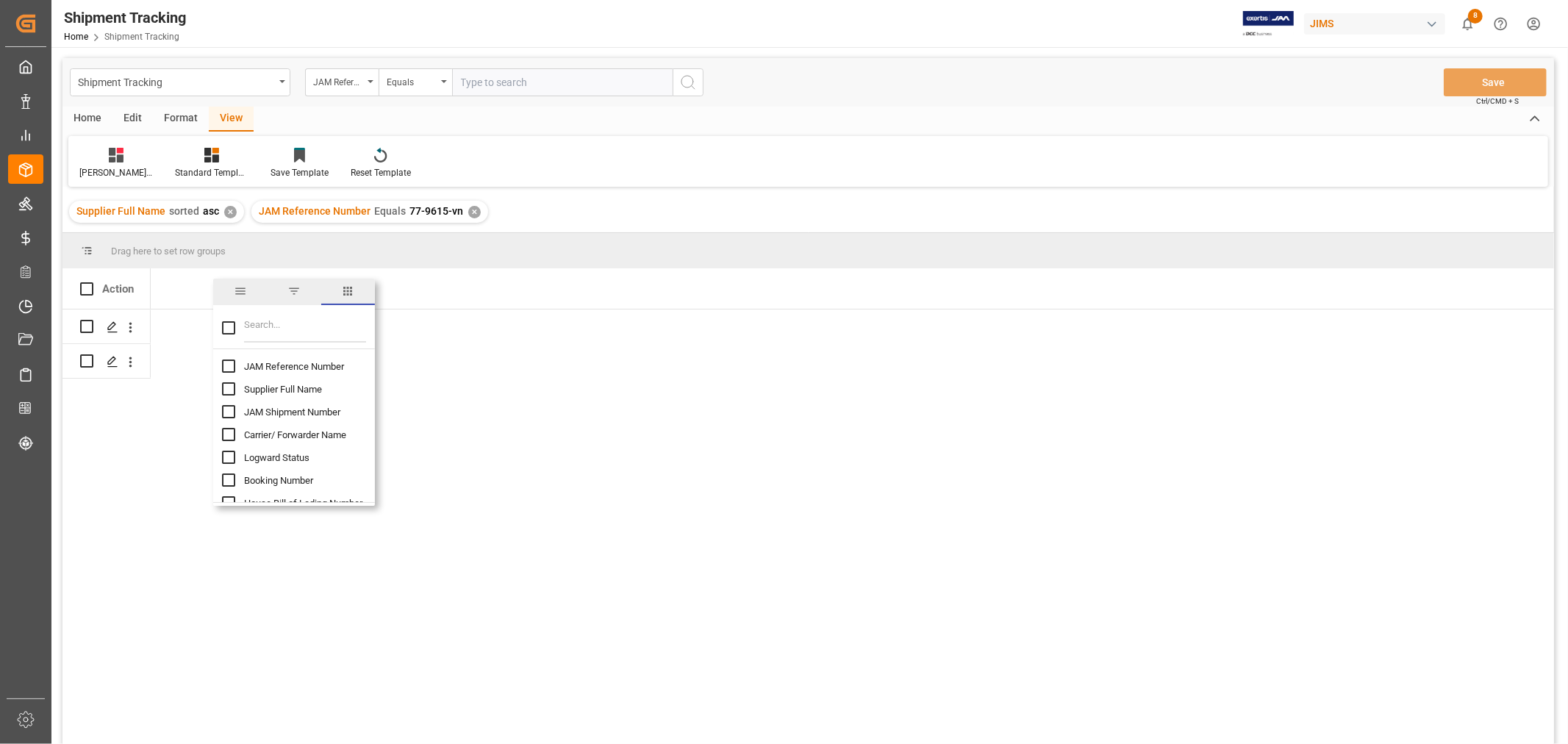
click at [231, 365] on input "JAM Reference Number column toggle visibility (hidden)" at bounding box center [229, 366] width 14 height 14
checkbox input "true"
checkbox input "false"
click at [253, 321] on input "Filter Columns Input" at bounding box center [304, 327] width 122 height 29
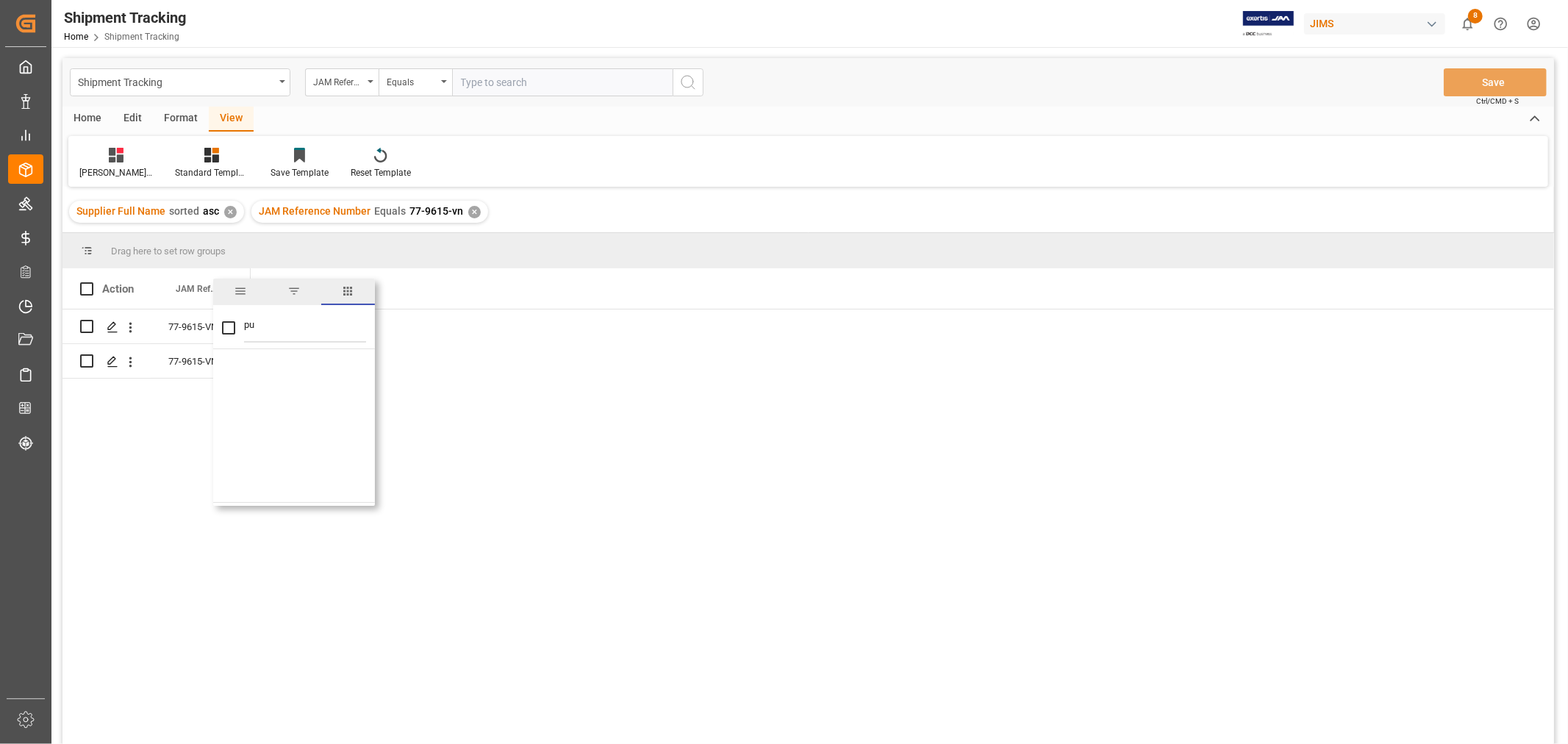
type input "p"
checkbox input "false"
type input "num"
checkbox input "false"
type input "number"
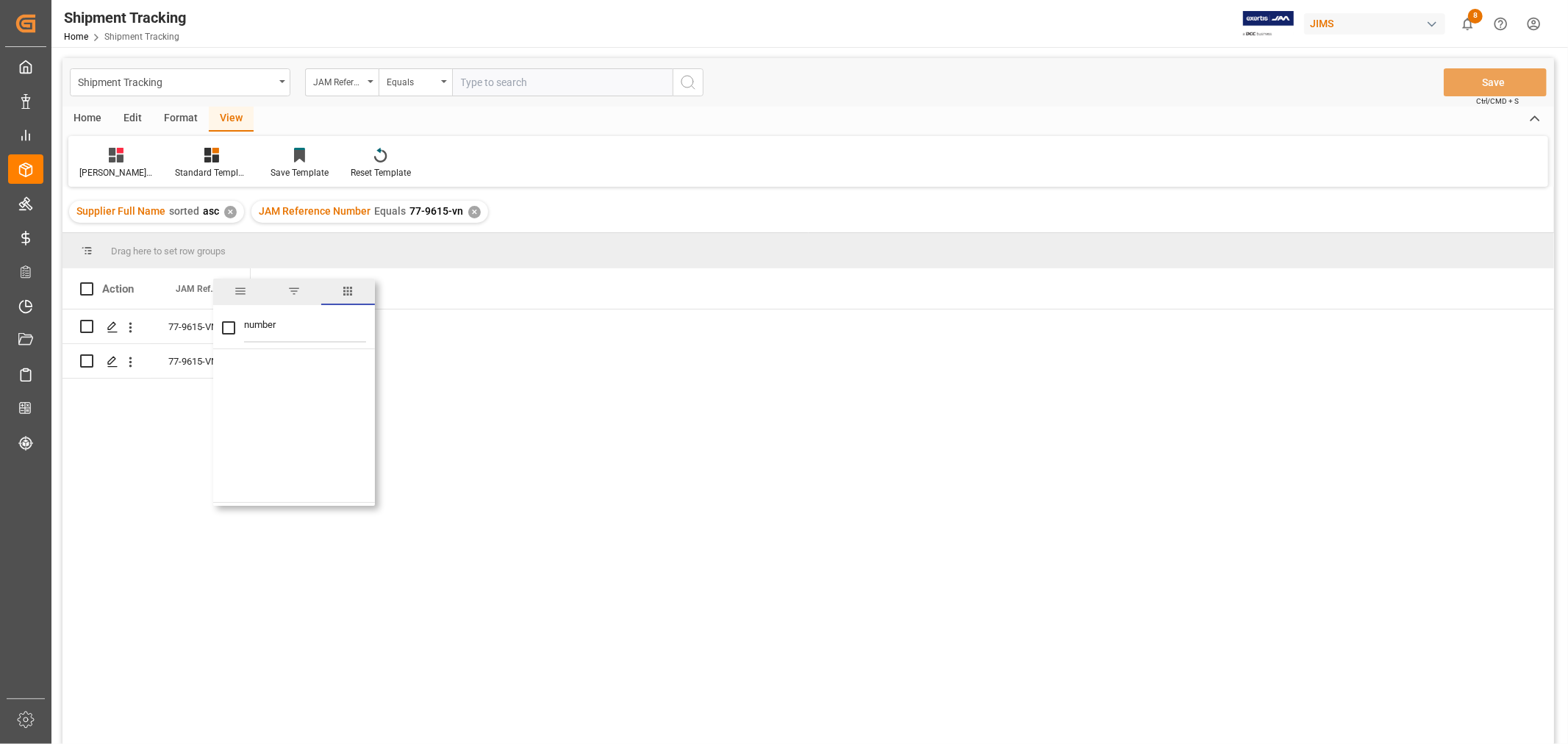
checkbox input "false"
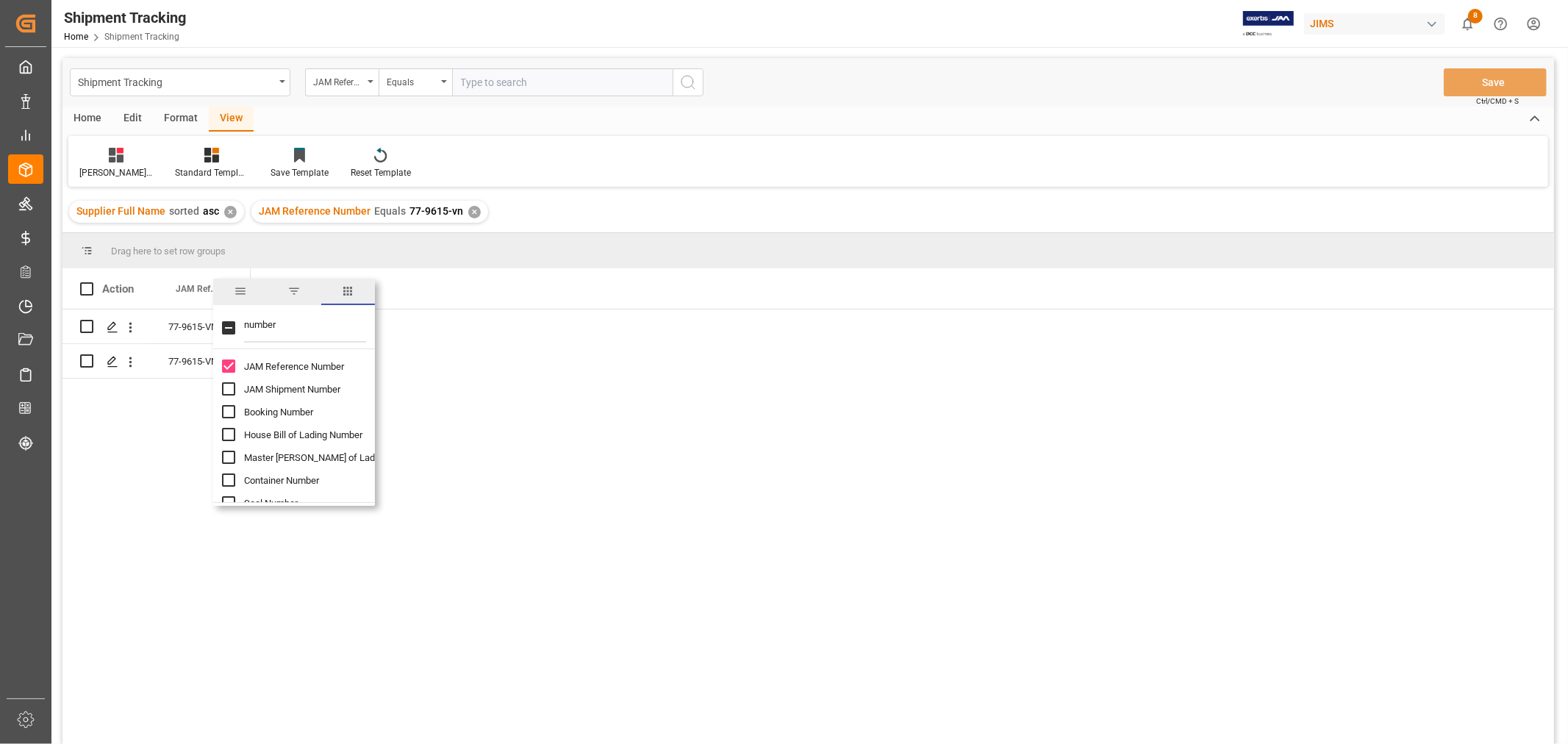
drag, startPoint x: 294, startPoint y: 327, endPoint x: 233, endPoint y: 319, distance: 61.5
click at [233, 319] on div "number" at bounding box center [294, 329] width 162 height 41
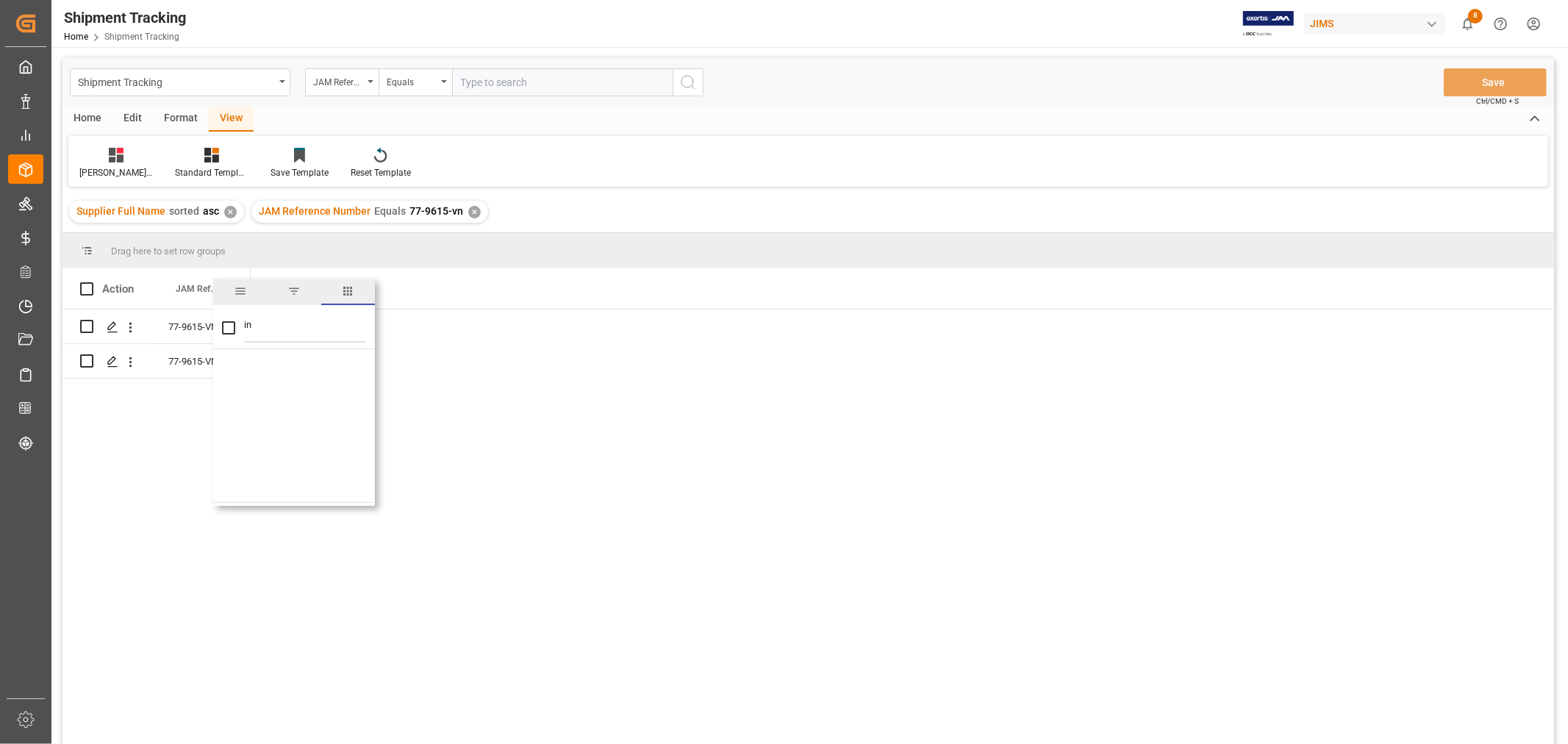
type input "i"
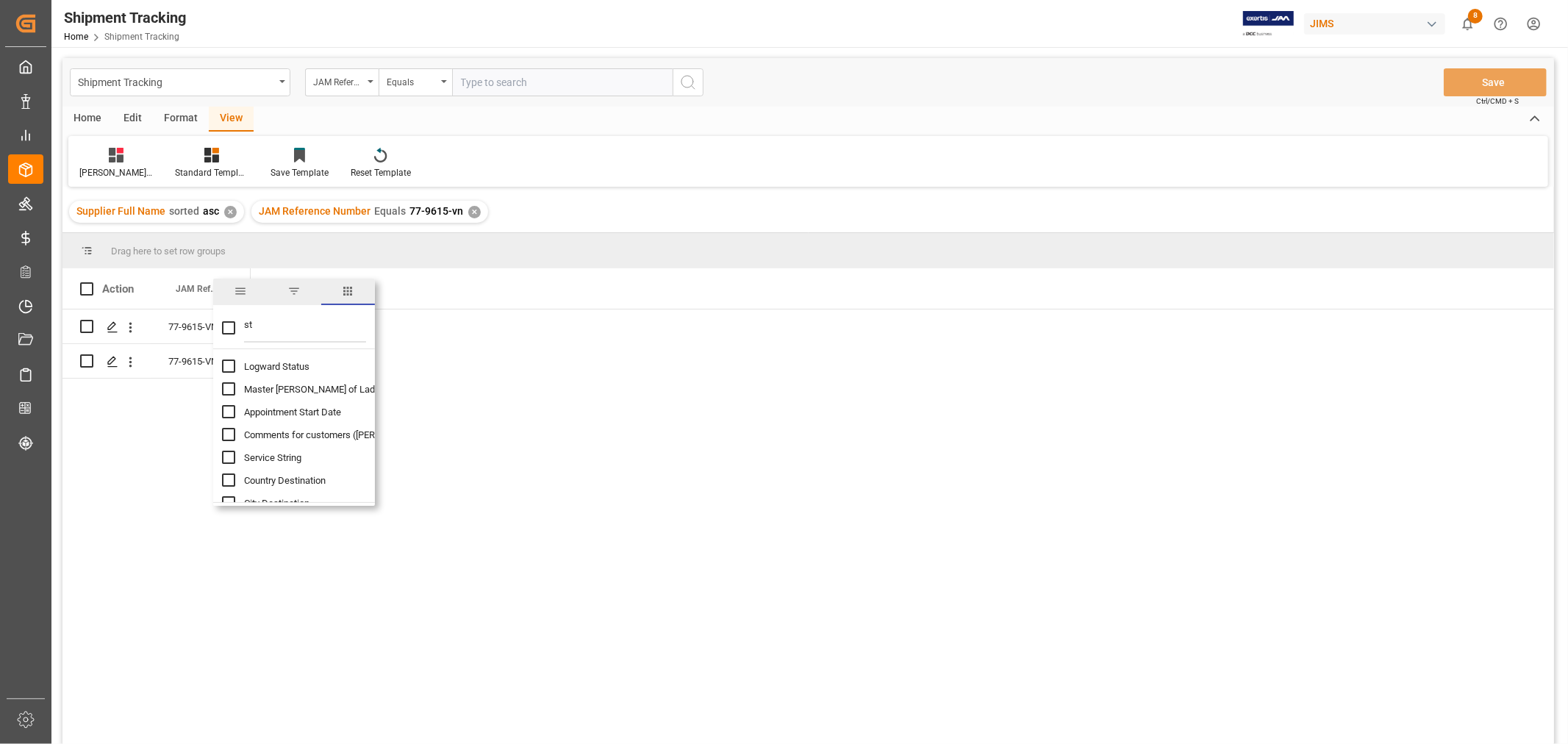
type input "st"
click at [230, 365] on input "Logward Status column toggle visibility (hidden)" at bounding box center [229, 366] width 14 height 14
checkbox input "true"
checkbox input "false"
click at [259, 322] on input "st" at bounding box center [304, 327] width 122 height 29
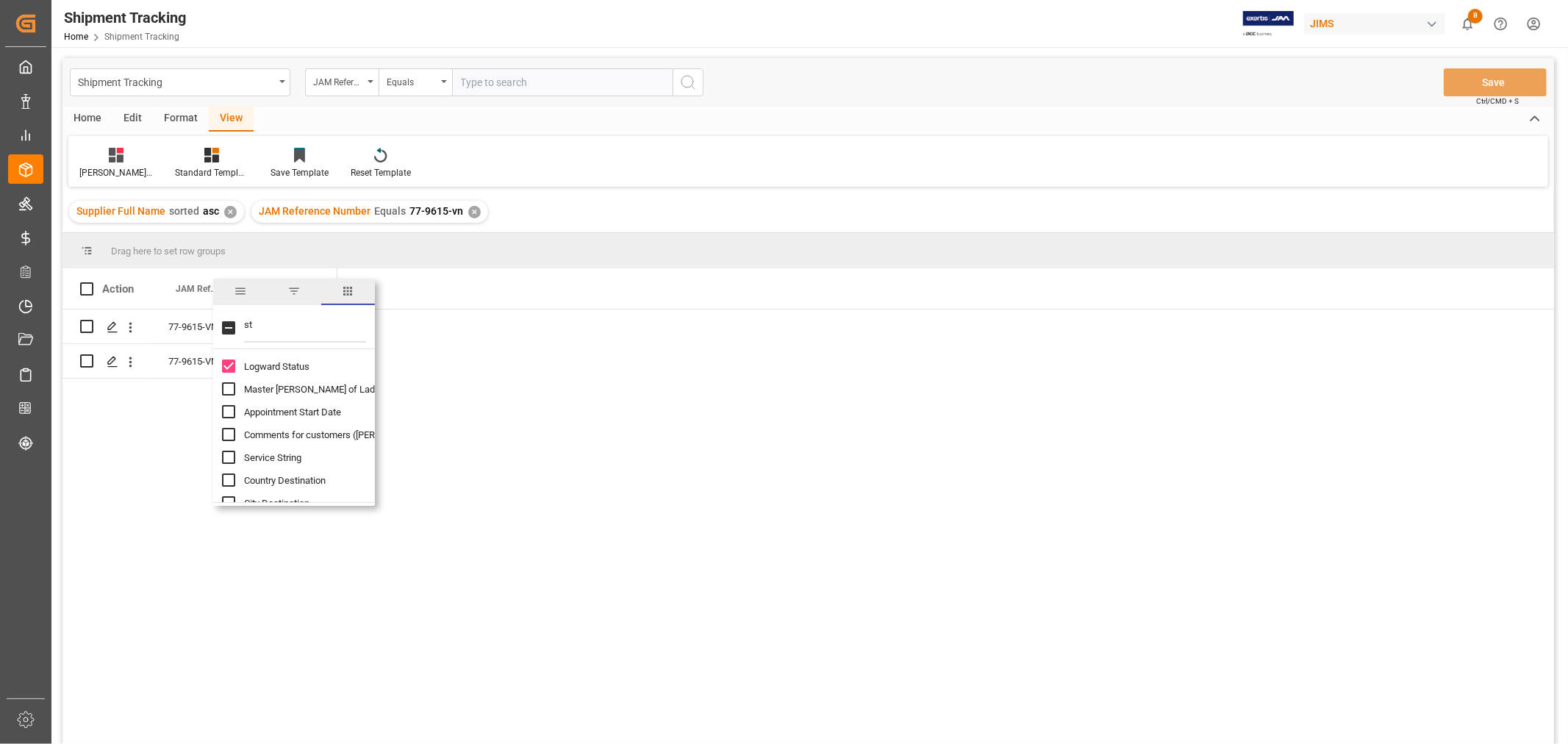
type input "s"
type input "sup"
click at [232, 387] on input "Supplier Number column toggle visibility (hidden)" at bounding box center [229, 389] width 14 height 14
checkbox input "true"
checkbox input "false"
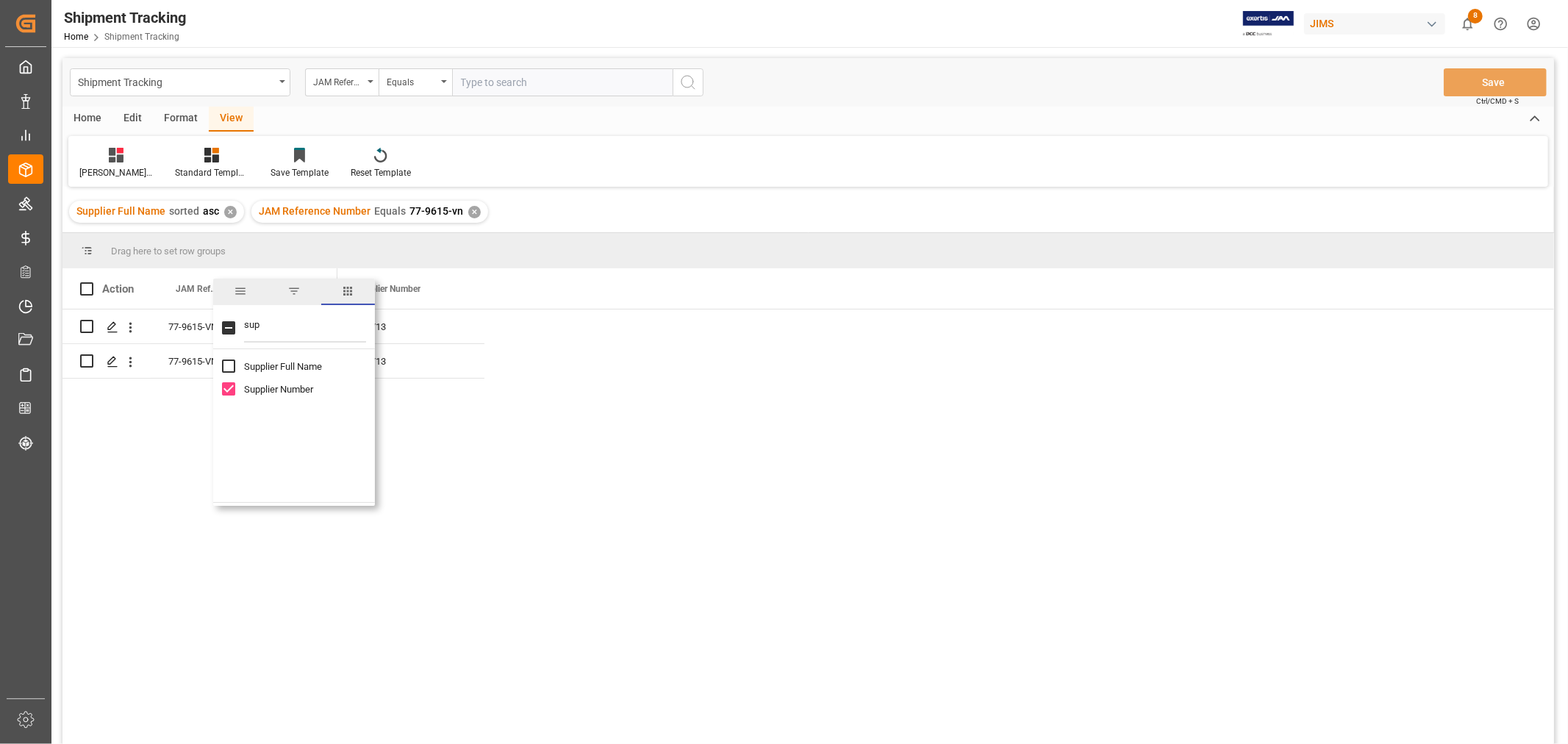
click at [226, 363] on input "Supplier Full Name column toggle visibility (hidden)" at bounding box center [229, 366] width 14 height 14
checkbox input "true"
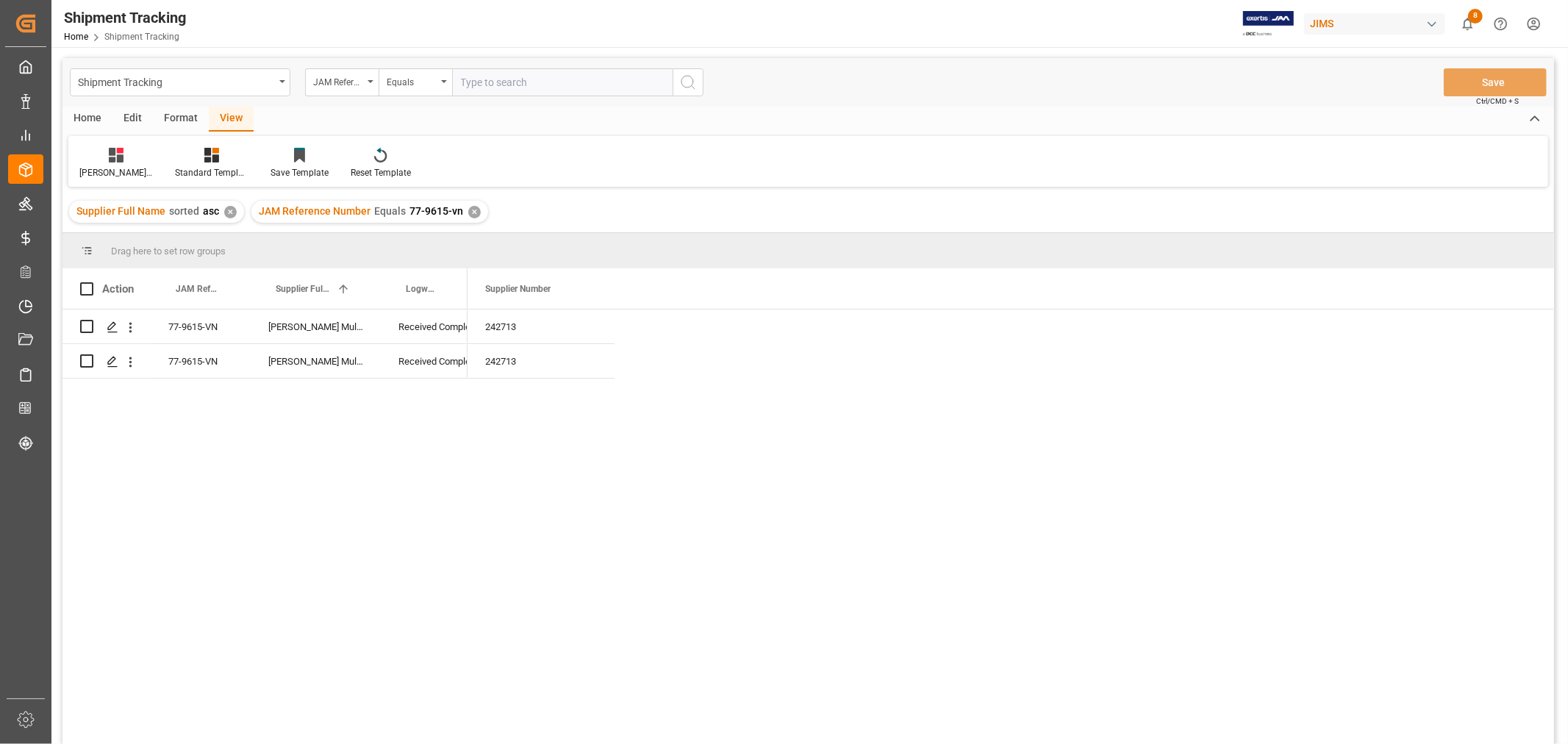
click at [607, 472] on div "242713 242713" at bounding box center [1011, 532] width 1086 height 444
drag, startPoint x: 313, startPoint y: 292, endPoint x: 577, endPoint y: 285, distance: 264.1
click at [588, 285] on span at bounding box center [590, 288] width 14 height 14
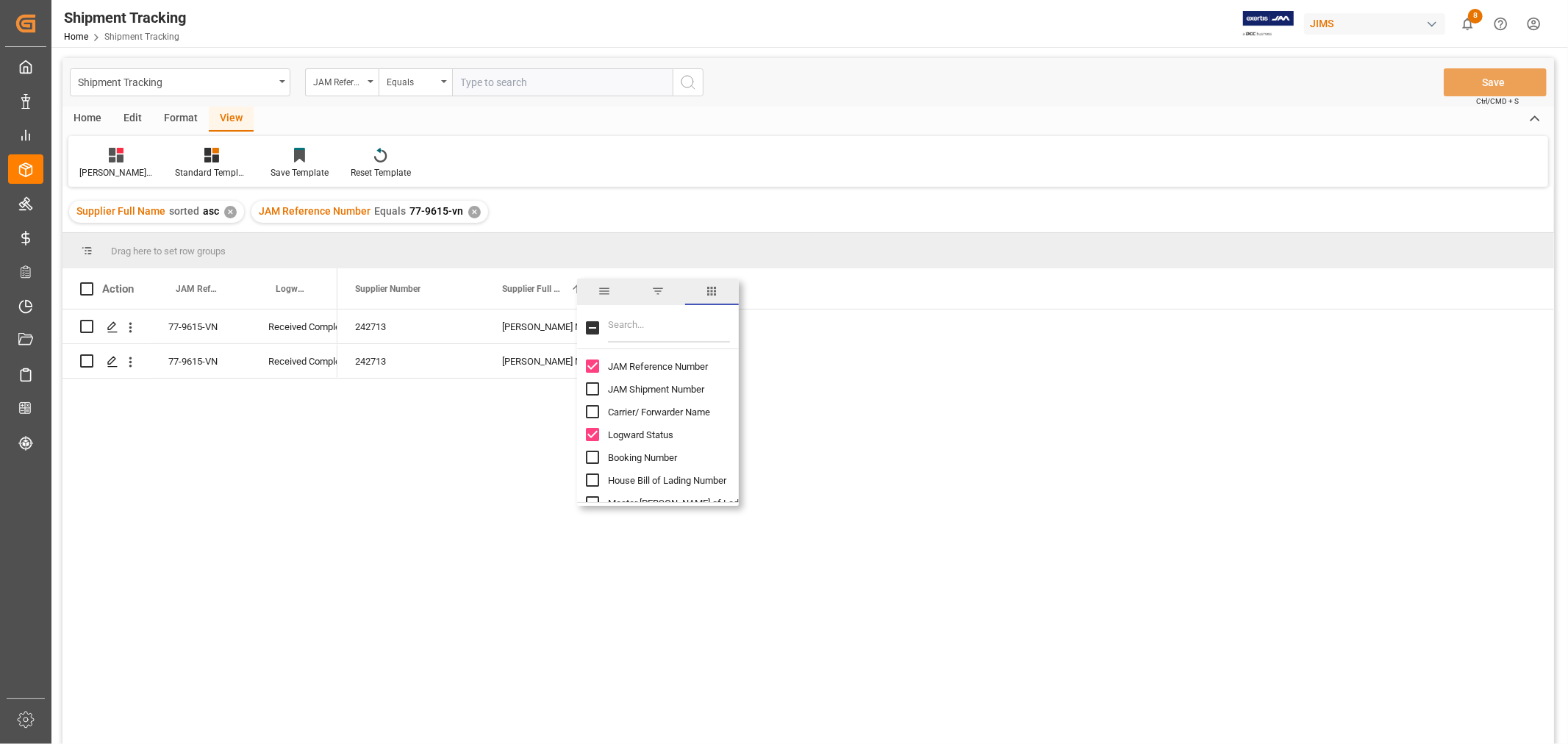
click at [647, 324] on input "Filter Columns Input" at bounding box center [668, 327] width 122 height 29
type input "d"
checkbox input "false"
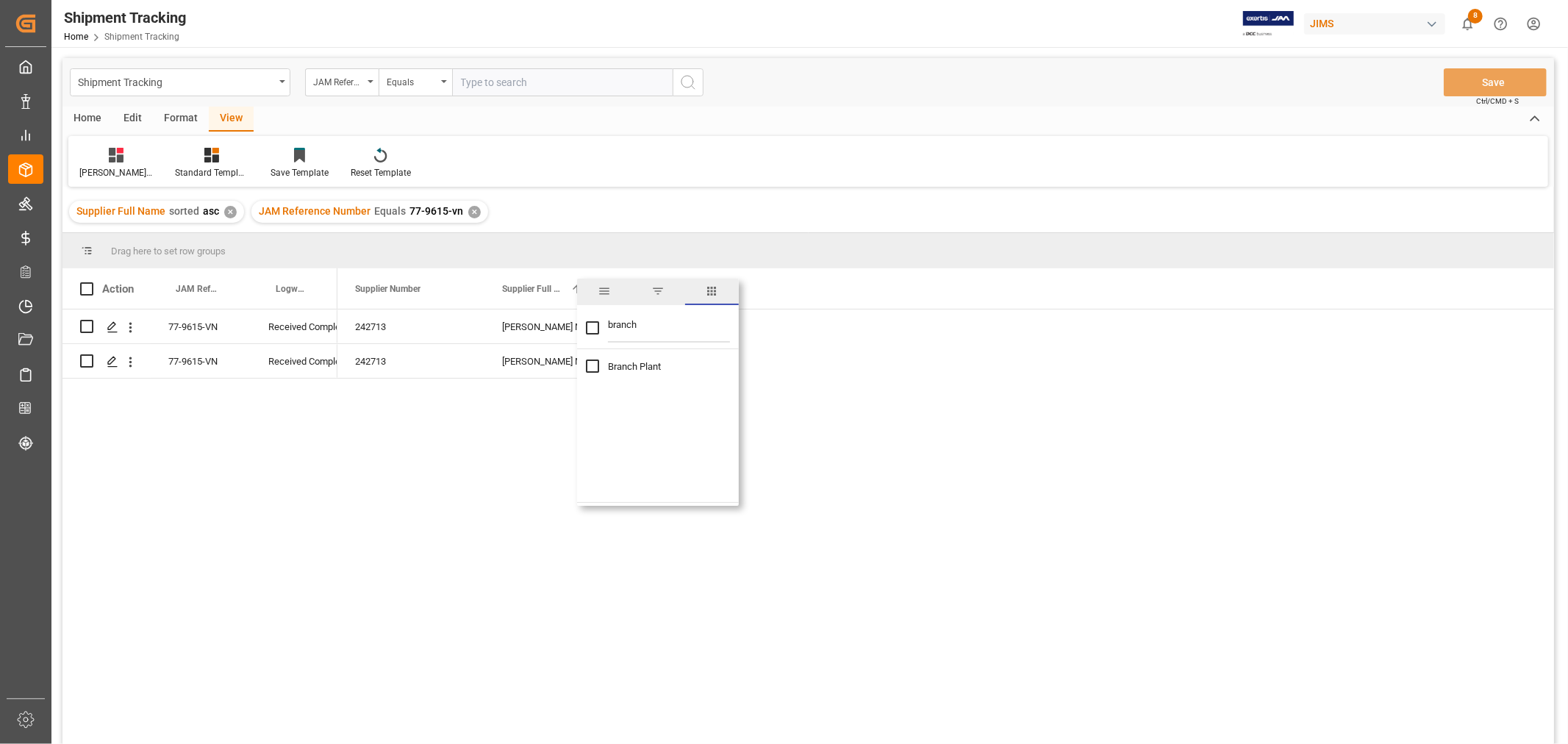
type input "branch"
click at [596, 362] on input "Branch Plant column toggle visibility (hidden)" at bounding box center [592, 366] width 14 height 14
checkbox input "true"
drag, startPoint x: 426, startPoint y: 284, endPoint x: 721, endPoint y: 314, distance: 296.5
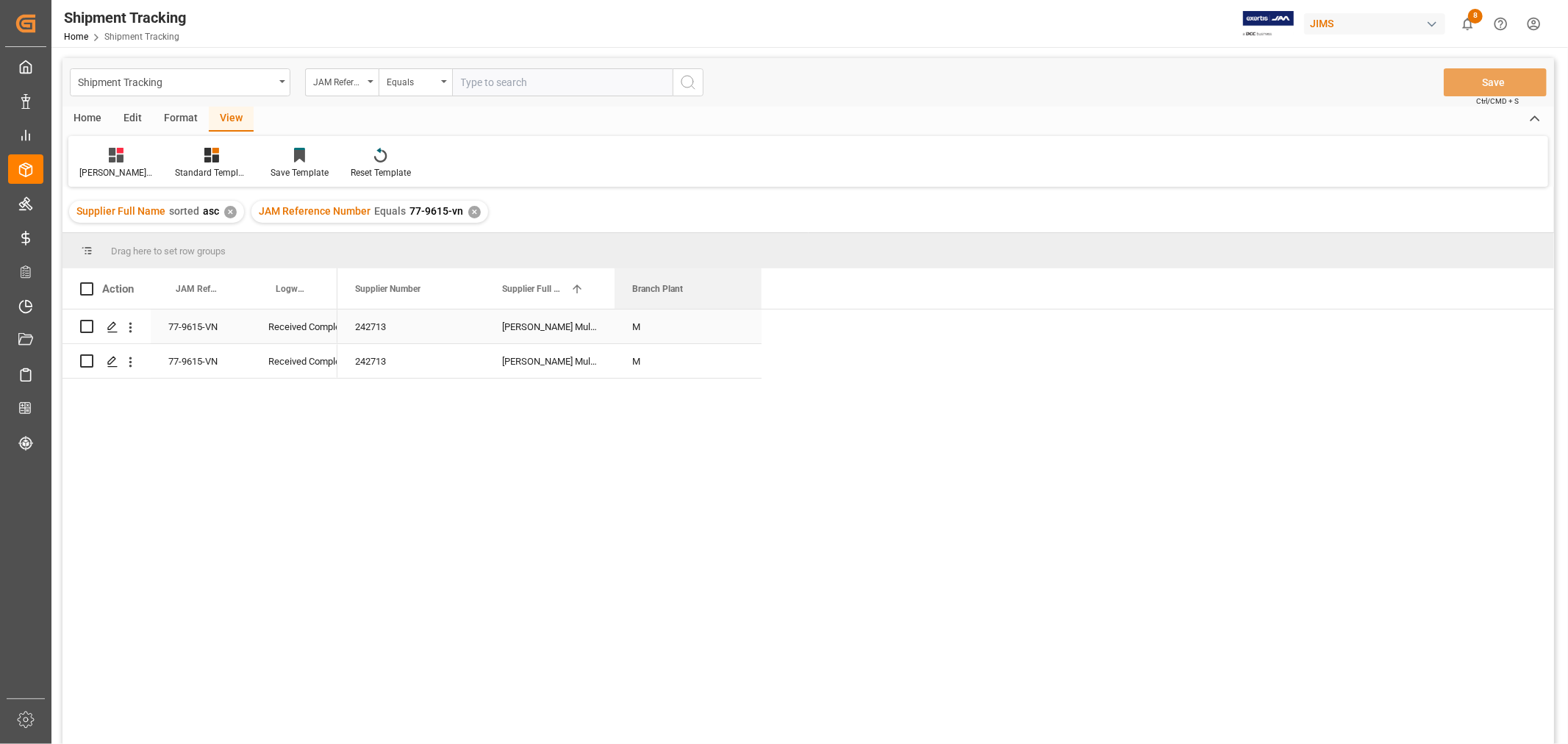
click at [721, 314] on div "Action JAM Reference Number Logward Status Supplier Number" at bounding box center [807, 511] width 1492 height 485
click at [733, 292] on span at bounding box center [737, 288] width 14 height 14
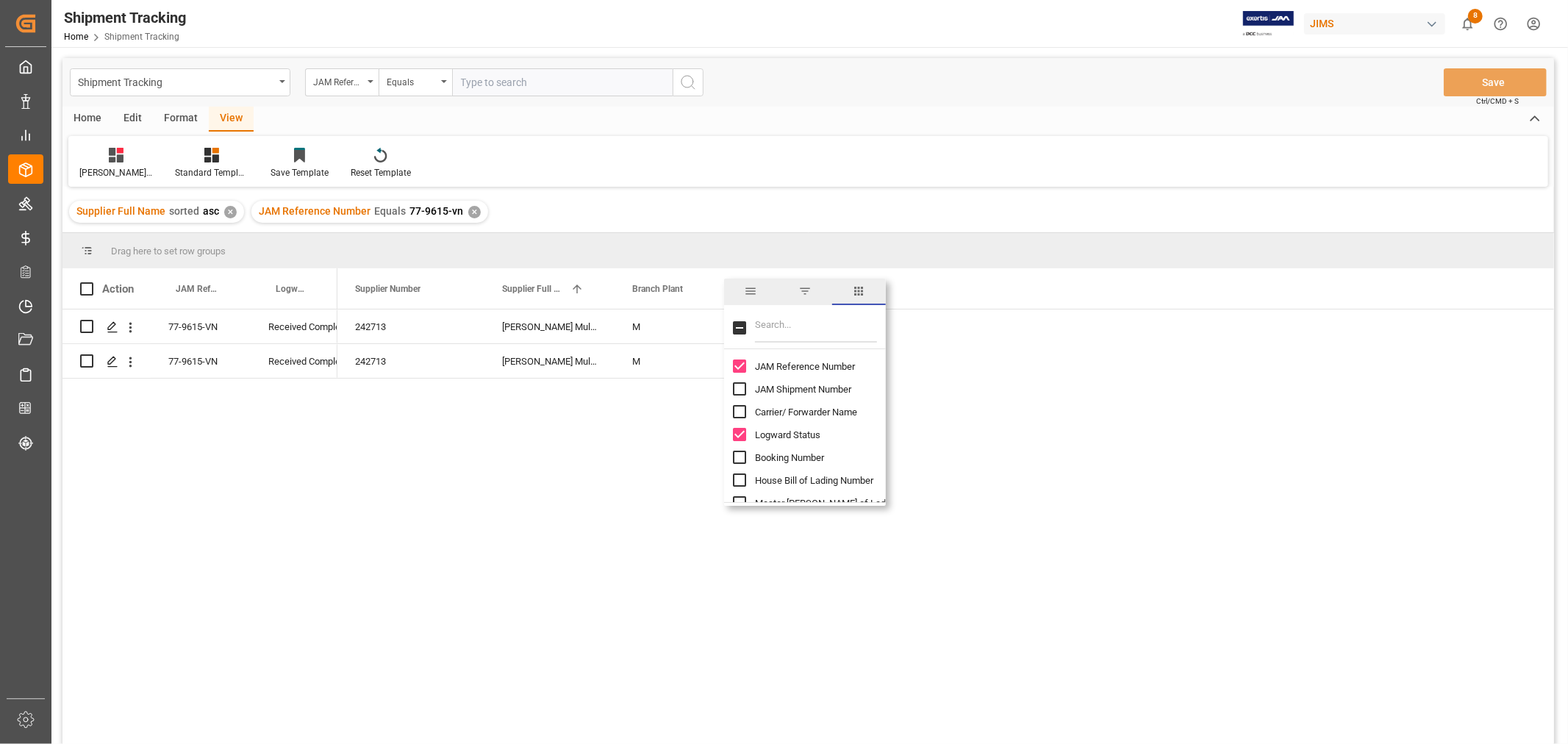
click at [757, 320] on input "Filter Columns Input" at bounding box center [815, 327] width 122 height 29
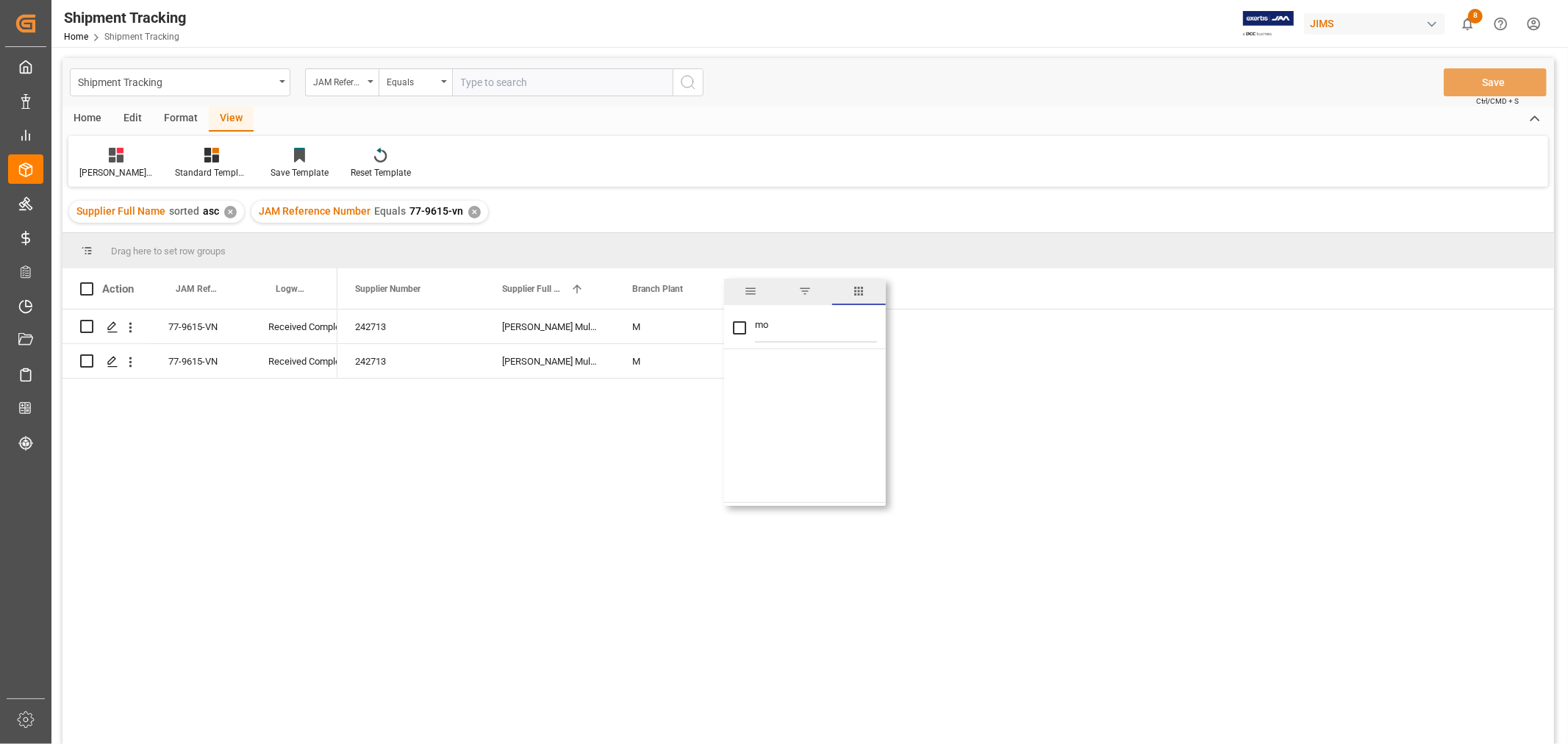
type input "m"
checkbox input "false"
type input "mode"
click at [735, 368] on input "Mode of Transport column toggle visibility (hidden)" at bounding box center [739, 366] width 14 height 14
checkbox input "true"
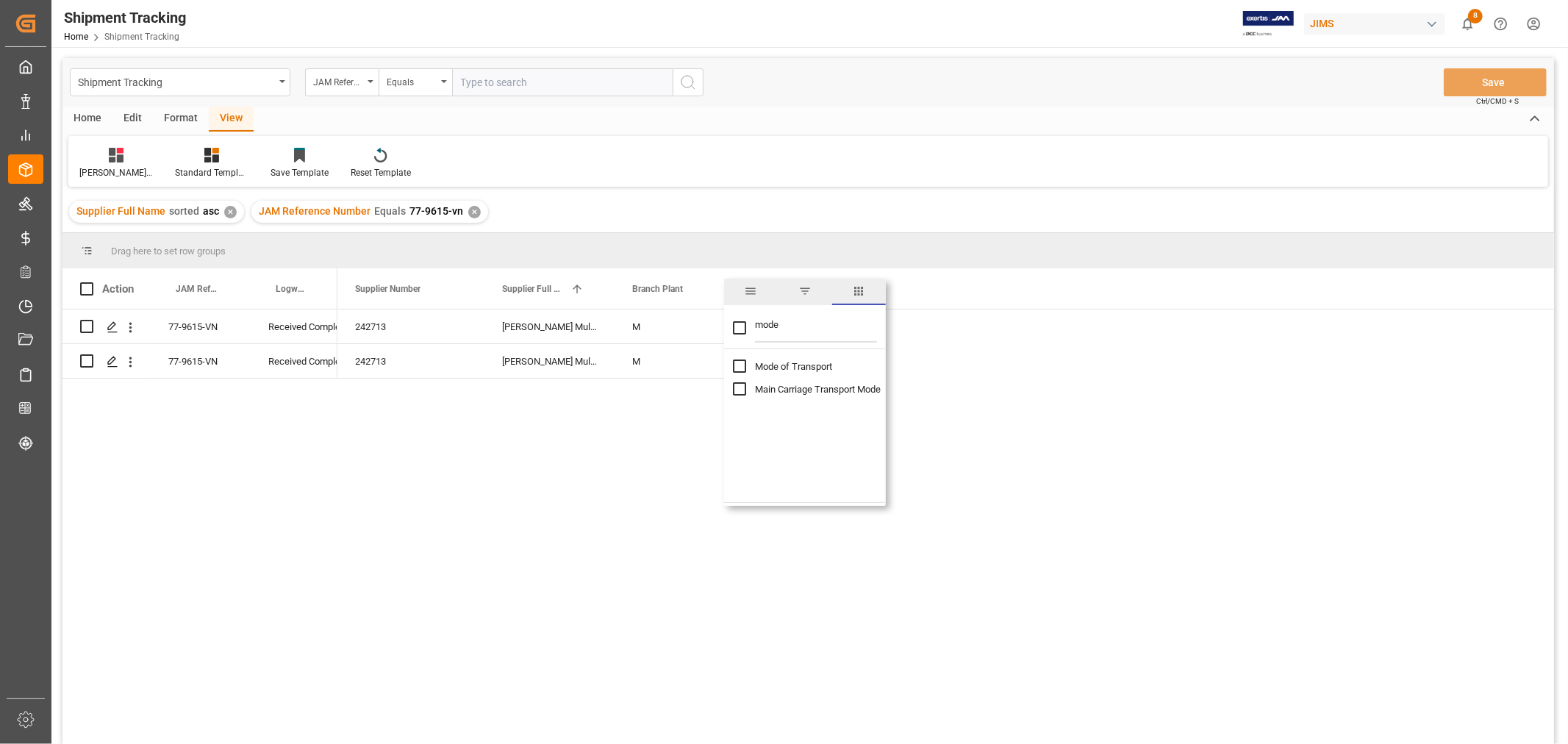
checkbox input "false"
click at [438, 468] on div "242713 Harman Multimedia China M 1 242713 Harman Multimedia China M 1" at bounding box center [946, 532] width 1217 height 444
drag, startPoint x: 392, startPoint y: 291, endPoint x: 850, endPoint y: 337, distance: 460.3
click at [850, 337] on div "Action JAM Reference Number Logward Status Supplier Number" at bounding box center [807, 511] width 1492 height 485
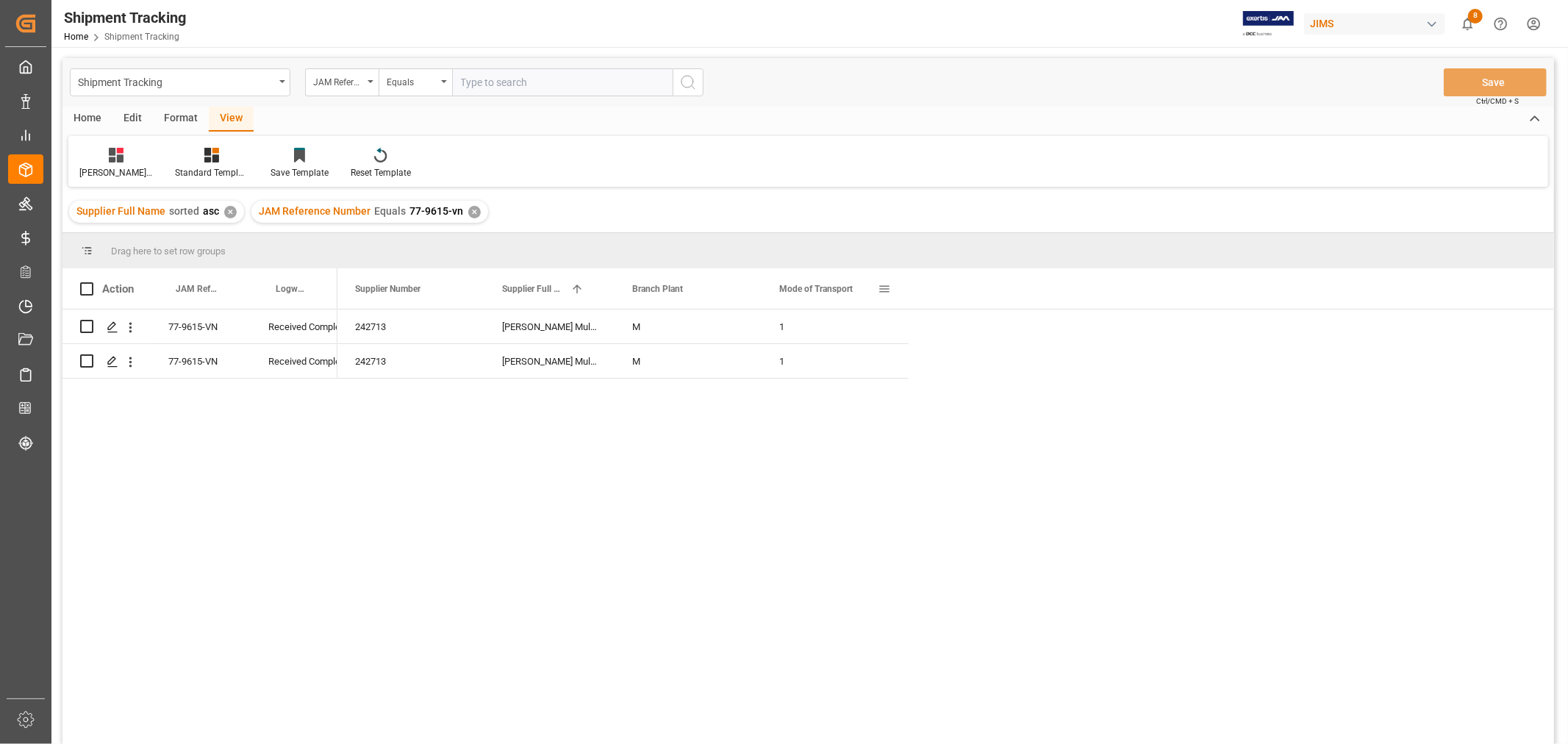
click at [883, 287] on span at bounding box center [884, 288] width 14 height 14
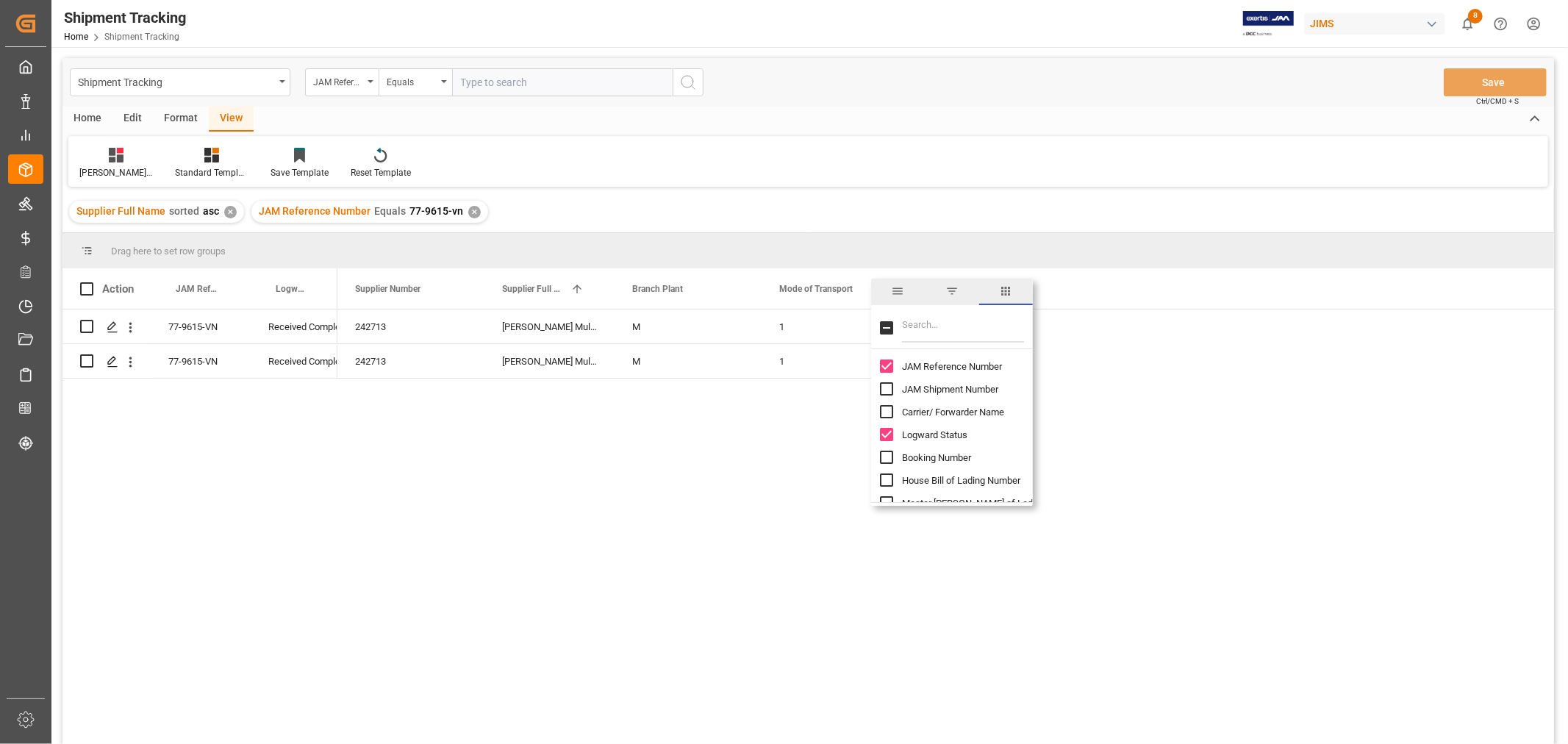
click at [913, 323] on input "Filter Columns Input" at bounding box center [963, 327] width 122 height 29
type input "transport"
click at [886, 366] on input "Transport Code column toggle visibility (hidden)" at bounding box center [886, 366] width 14 height 14
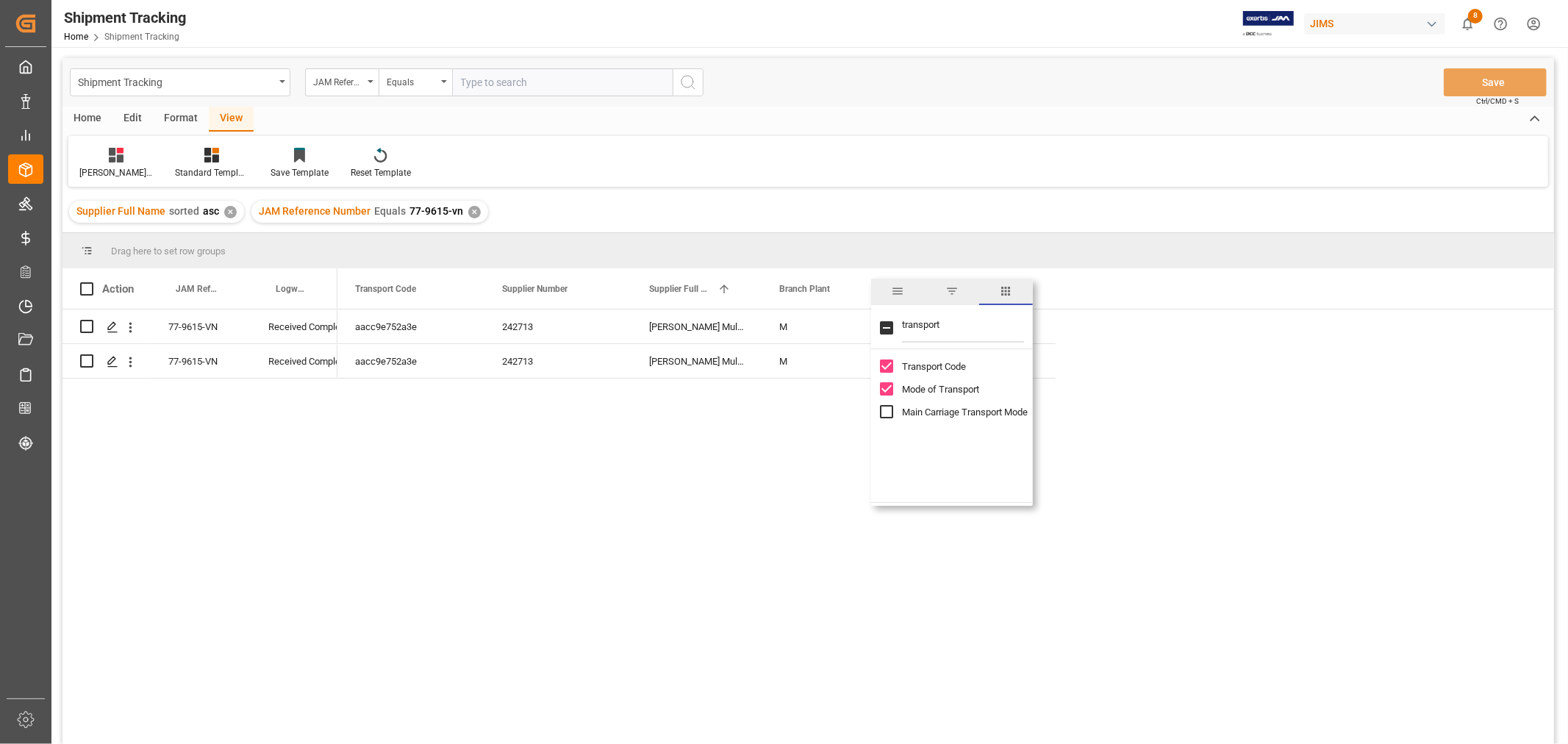
click at [886, 366] on input "Transport Code column toggle visibility (visible)" at bounding box center [886, 366] width 14 height 14
checkbox input "false"
click at [886, 406] on input "Main Carriage Transport Mode column toggle visibility (hidden)" at bounding box center [886, 412] width 14 height 14
checkbox input "true"
click at [796, 409] on div "242713 Harman Multimedia China M 1 seaship 242713 Harman Multimedia China M 1 s…" at bounding box center [946, 532] width 1217 height 444
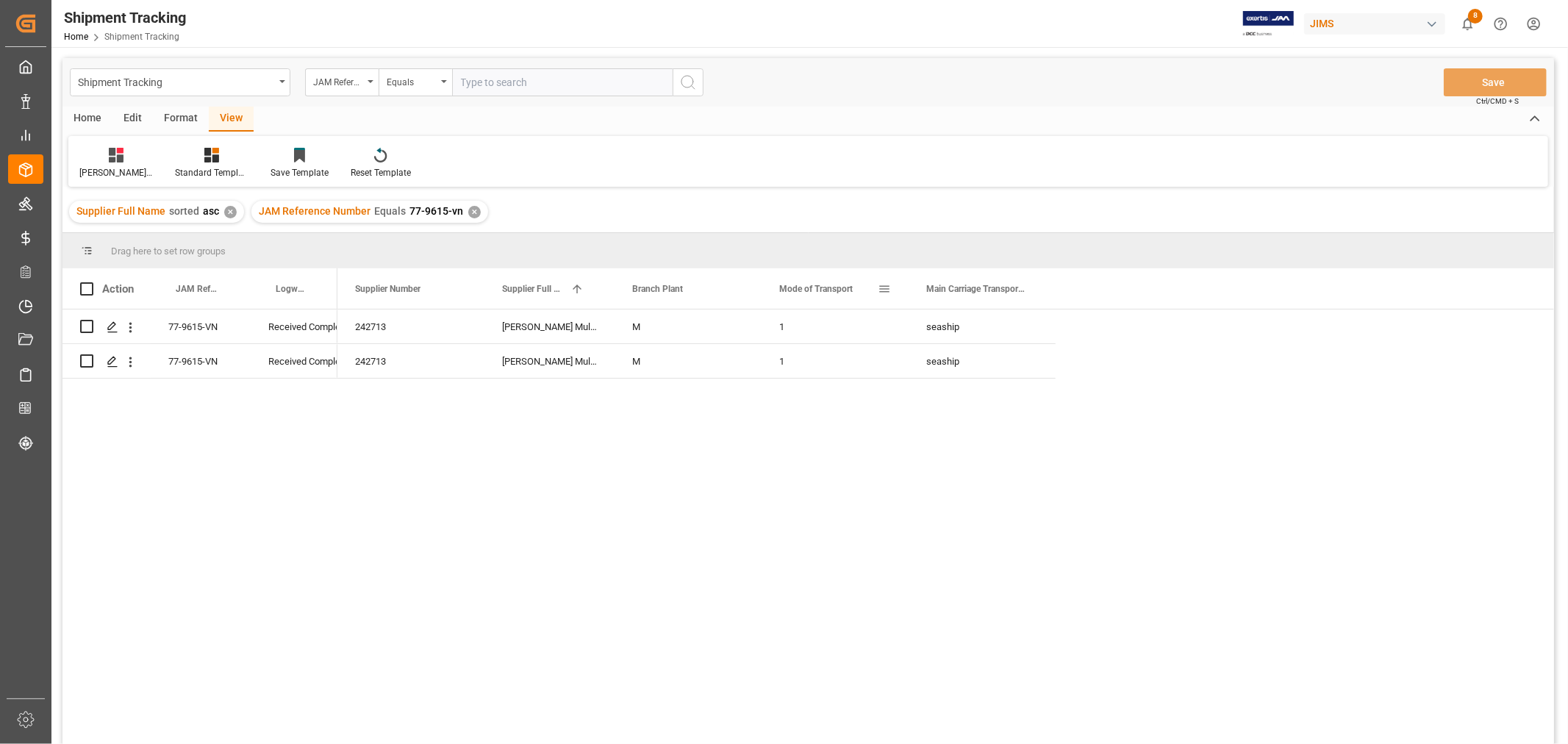
click at [886, 288] on span at bounding box center [884, 288] width 14 height 14
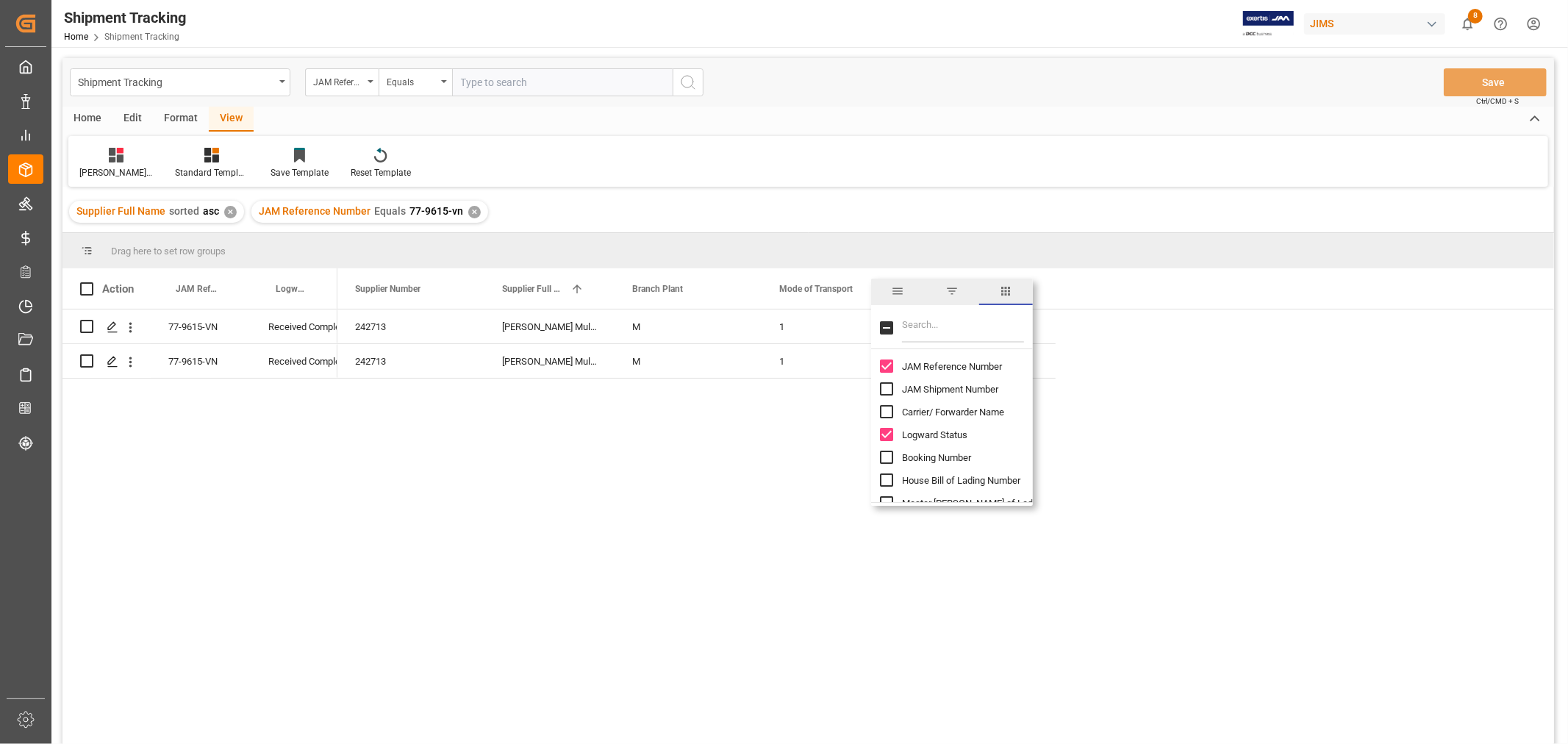
click at [913, 330] on input "Filter Columns Input" at bounding box center [963, 327] width 122 height 29
type input "mode"
checkbox input "true"
type input "mode"
click at [886, 363] on input "Mode of Transport column toggle visibility (visible)" at bounding box center [886, 366] width 14 height 14
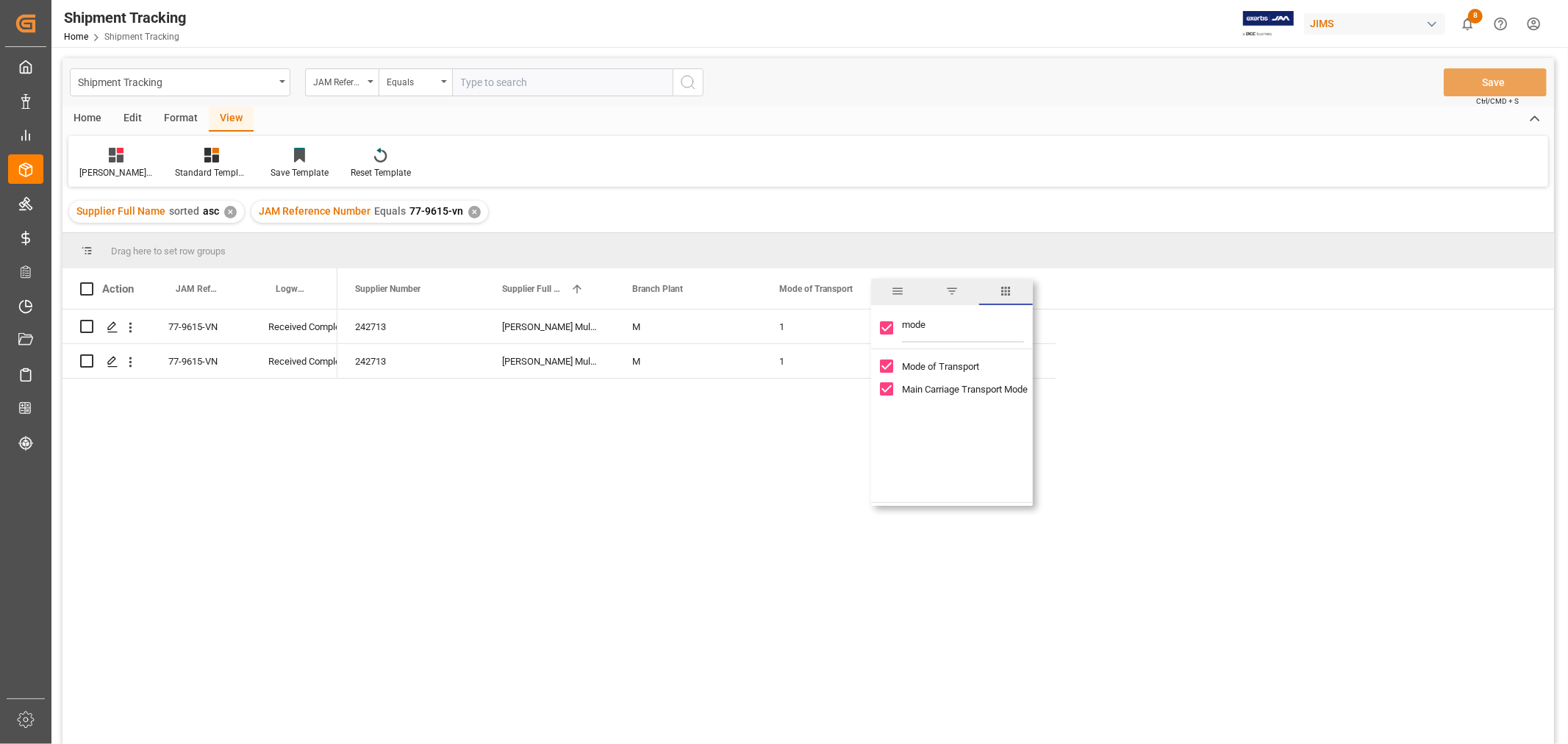
checkbox input "false"
click at [1184, 369] on div "242713 Harman Multimedia China M seaship 242713 Harman Multimedia China M seash…" at bounding box center [946, 532] width 1217 height 444
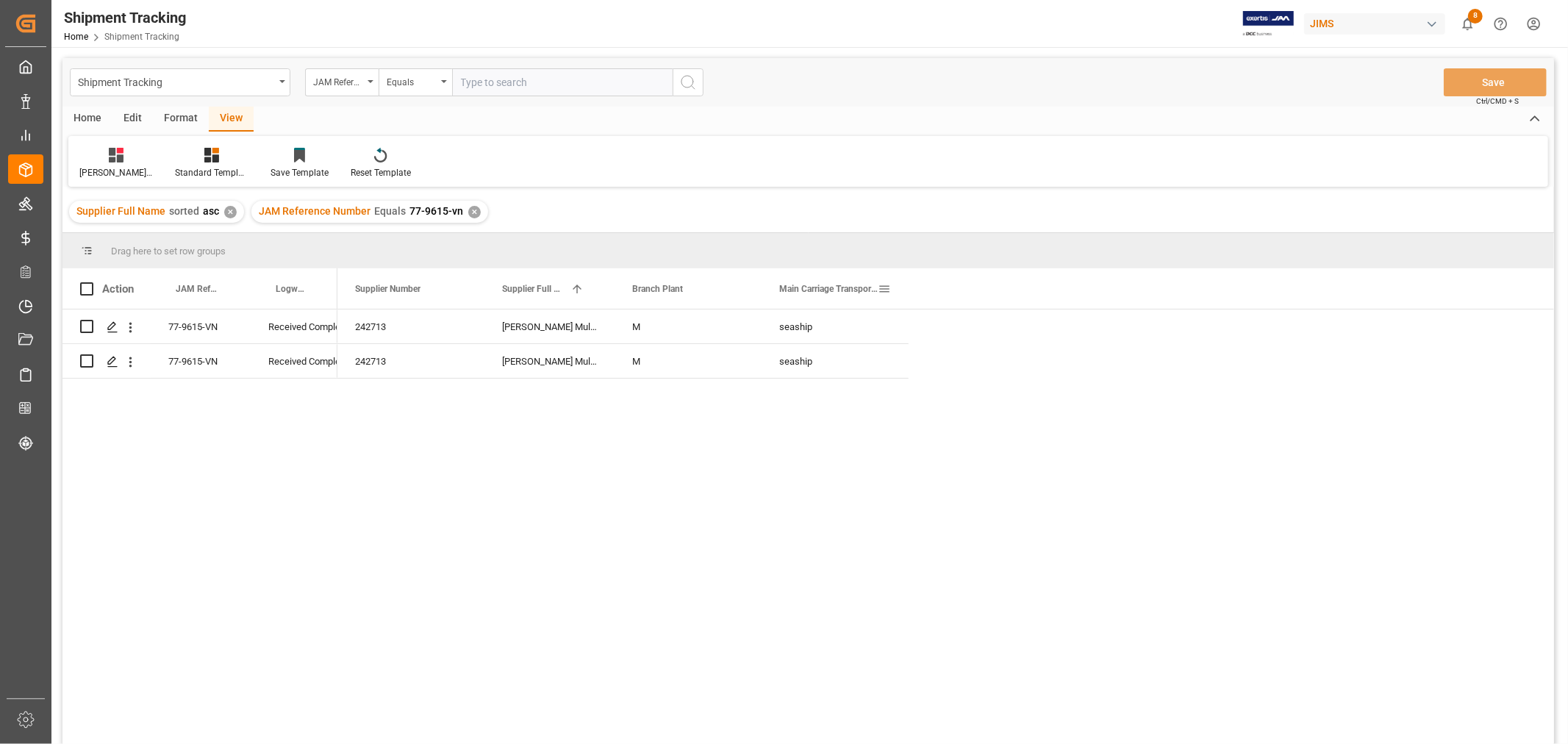
drag, startPoint x: 878, startPoint y: 288, endPoint x: 892, endPoint y: 288, distance: 14.0
drag, startPoint x: 892, startPoint y: 288, endPoint x: 879, endPoint y: 288, distance: 13.0
click at [879, 288] on span at bounding box center [884, 288] width 14 height 14
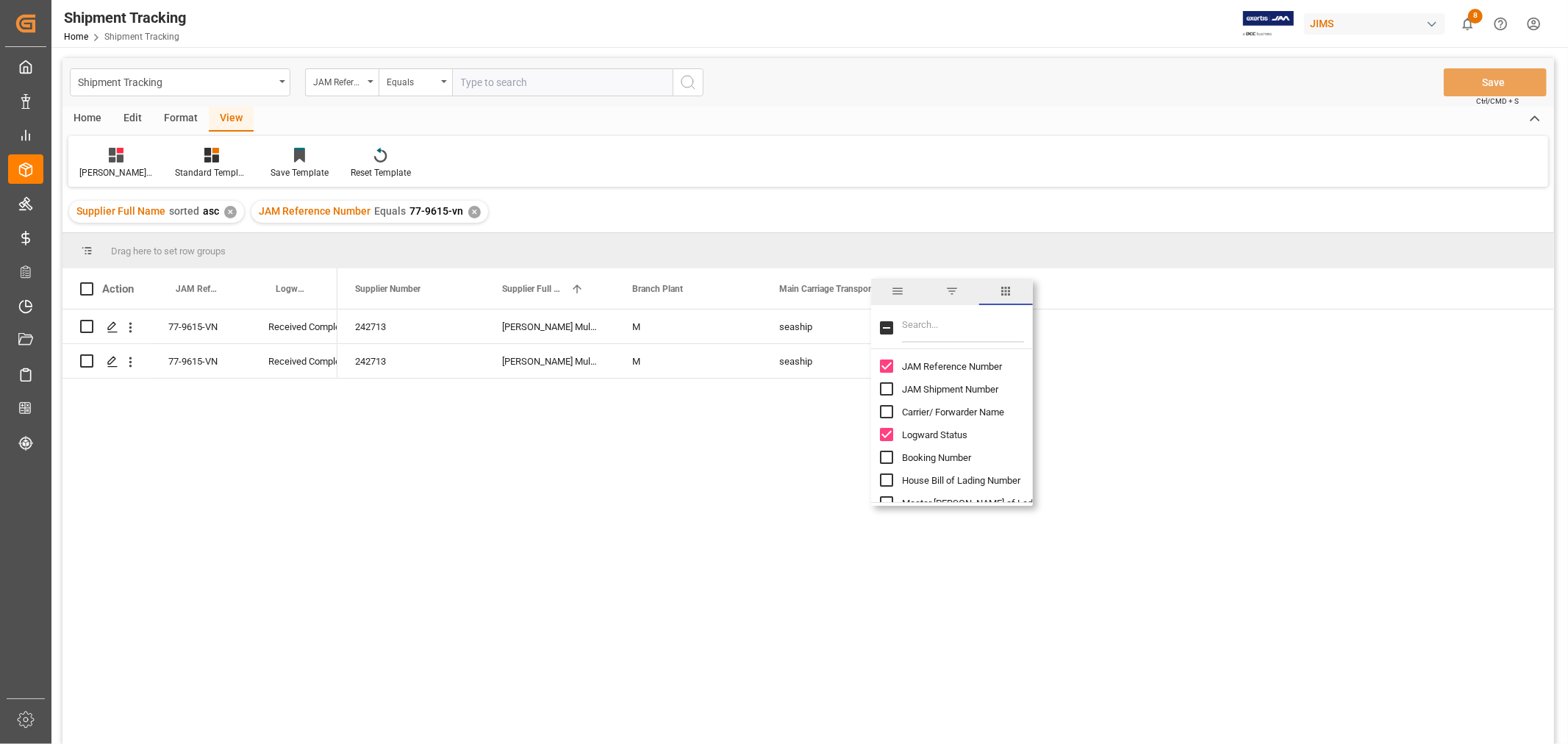
click at [954, 323] on input "Filter Columns Input" at bounding box center [963, 327] width 122 height 29
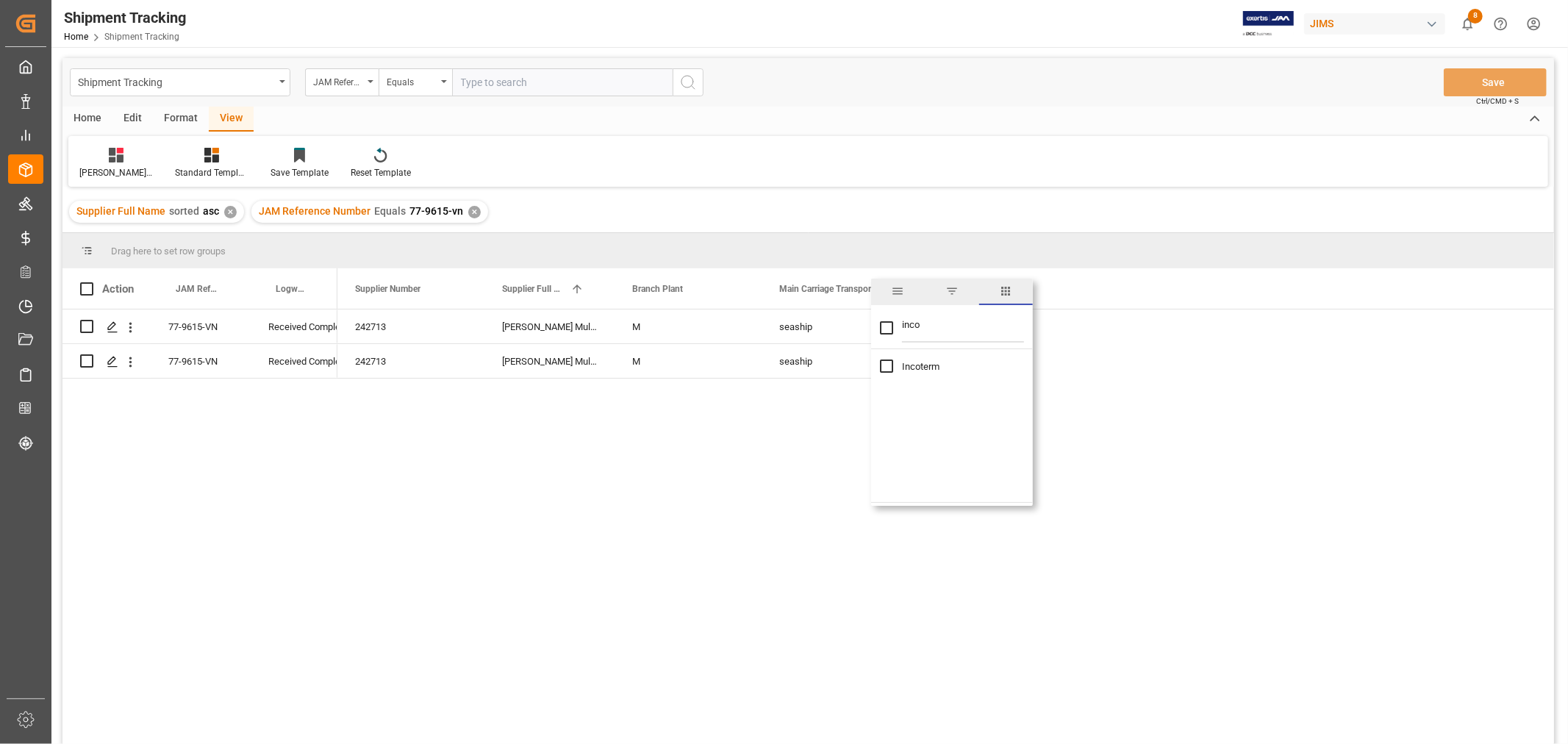
type input "inco"
click at [882, 371] on input "Incoterm column toggle visibility (hidden)" at bounding box center [886, 366] width 14 height 14
checkbox input "true"
click at [1128, 343] on div "242713 Harman Multimedia China M seaship FCA CFS warehouse 242713 Harman Multim…" at bounding box center [946, 532] width 1217 height 444
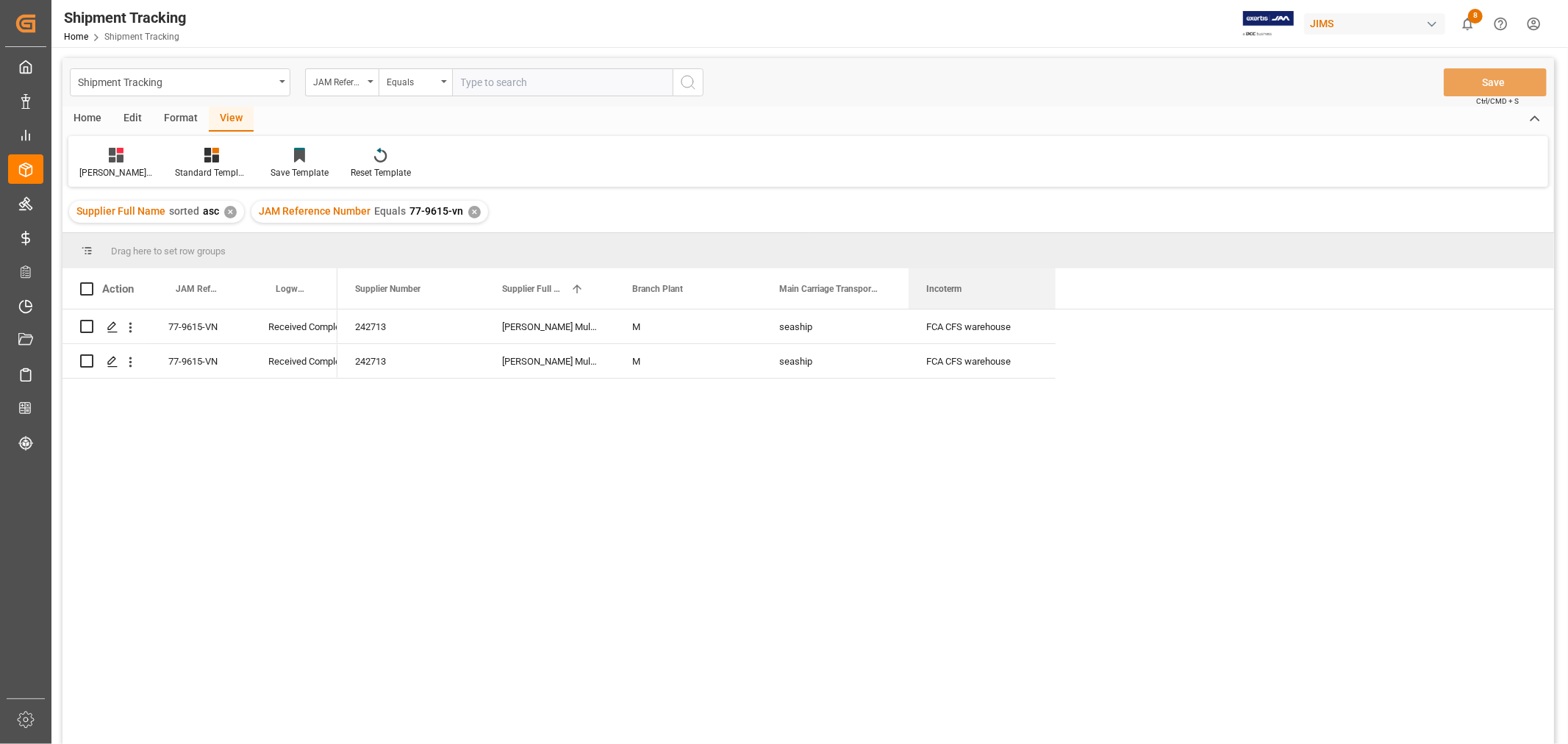
drag, startPoint x: 366, startPoint y: 283, endPoint x: 1082, endPoint y: 305, distance: 716.3
click at [1082, 305] on div "Supplier Number Supplier Full Name 1 Branch Plant" at bounding box center [946, 288] width 1217 height 41
drag, startPoint x: 1030, startPoint y: 292, endPoint x: 1023, endPoint y: 280, distance: 13.9
click at [1023, 280] on div "Incoterm" at bounding box center [976, 288] width 99 height 41
click at [1029, 285] on span at bounding box center [1031, 288] width 14 height 14
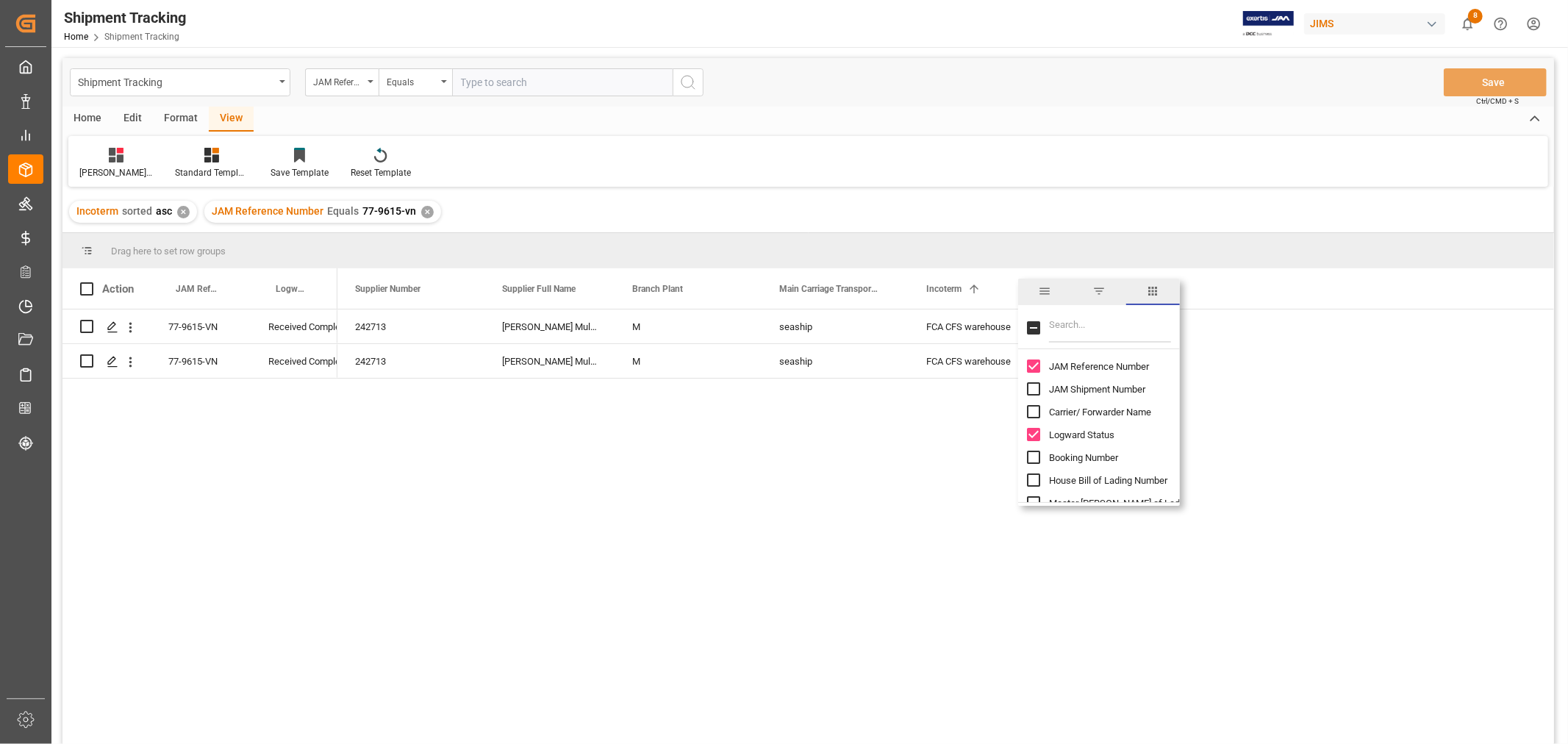
click at [1081, 324] on input "Filter Columns Input" at bounding box center [1109, 327] width 122 height 29
type input "carrier"
click at [1037, 371] on input "Carrier/ Forwarder Name column toggle visibility (hidden)" at bounding box center [1034, 366] width 14 height 14
checkbox input "true"
checkbox input "false"
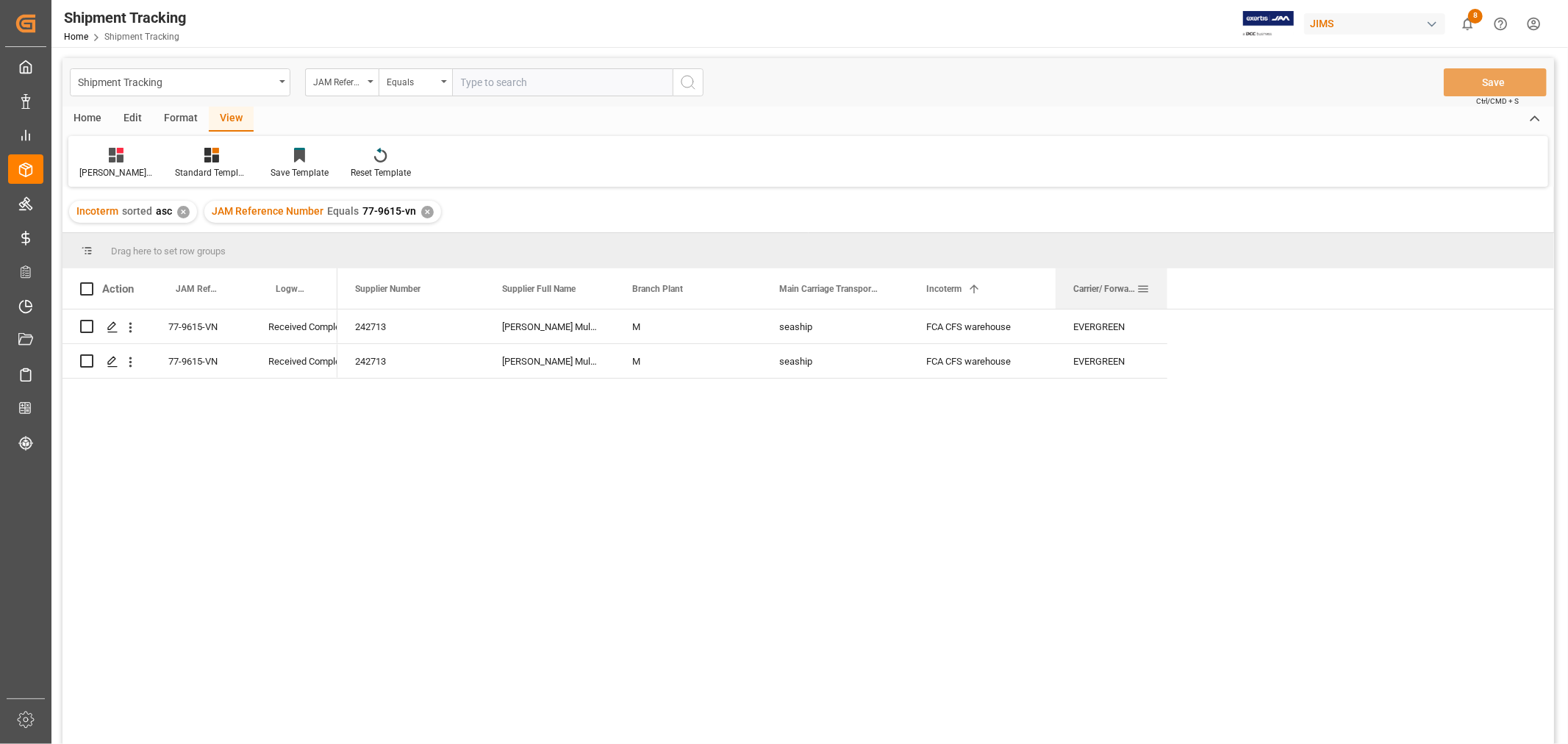
drag, startPoint x: 301, startPoint y: 285, endPoint x: 1059, endPoint y: 307, distance: 758.3
click at [1142, 292] on span at bounding box center [1143, 288] width 14 height 14
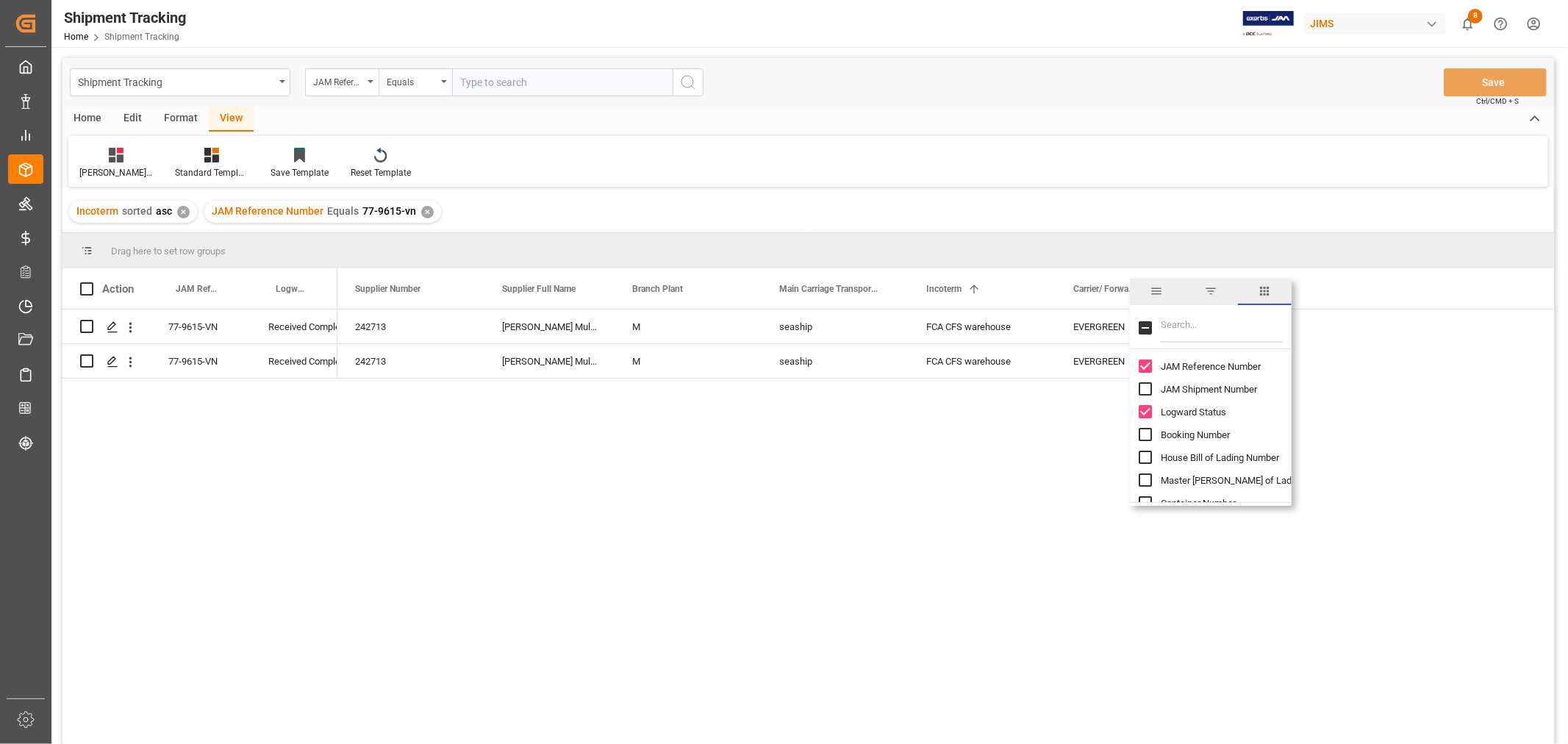
click at [1172, 319] on input "Filter Columns Input" at bounding box center [1222, 327] width 122 height 29
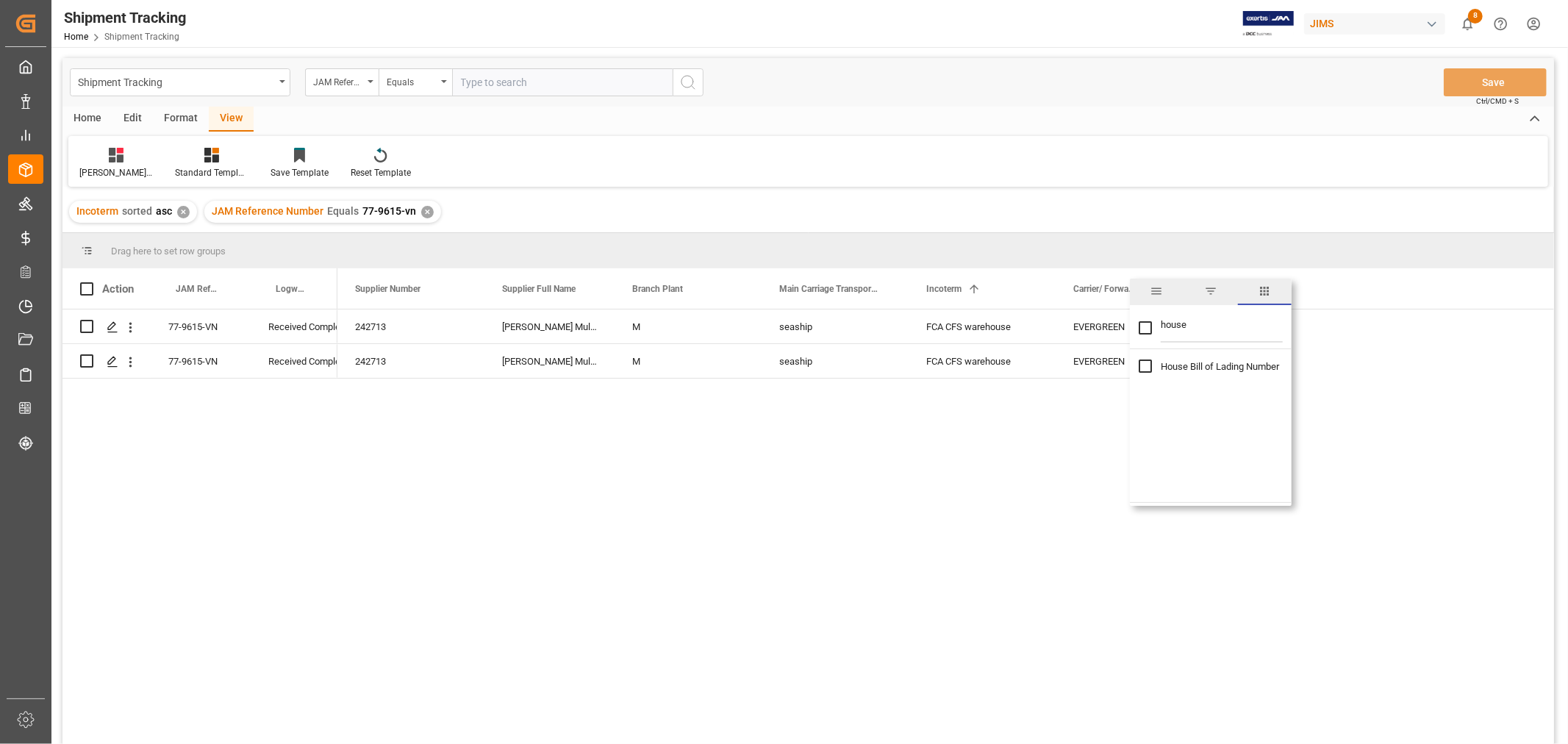
type input "house"
click at [1147, 368] on input "House Bill of Lading Number column toggle visibility (hidden)" at bounding box center [1145, 366] width 14 height 14
checkbox input "true"
drag, startPoint x: 377, startPoint y: 283, endPoint x: 1296, endPoint y: 350, distance: 921.4
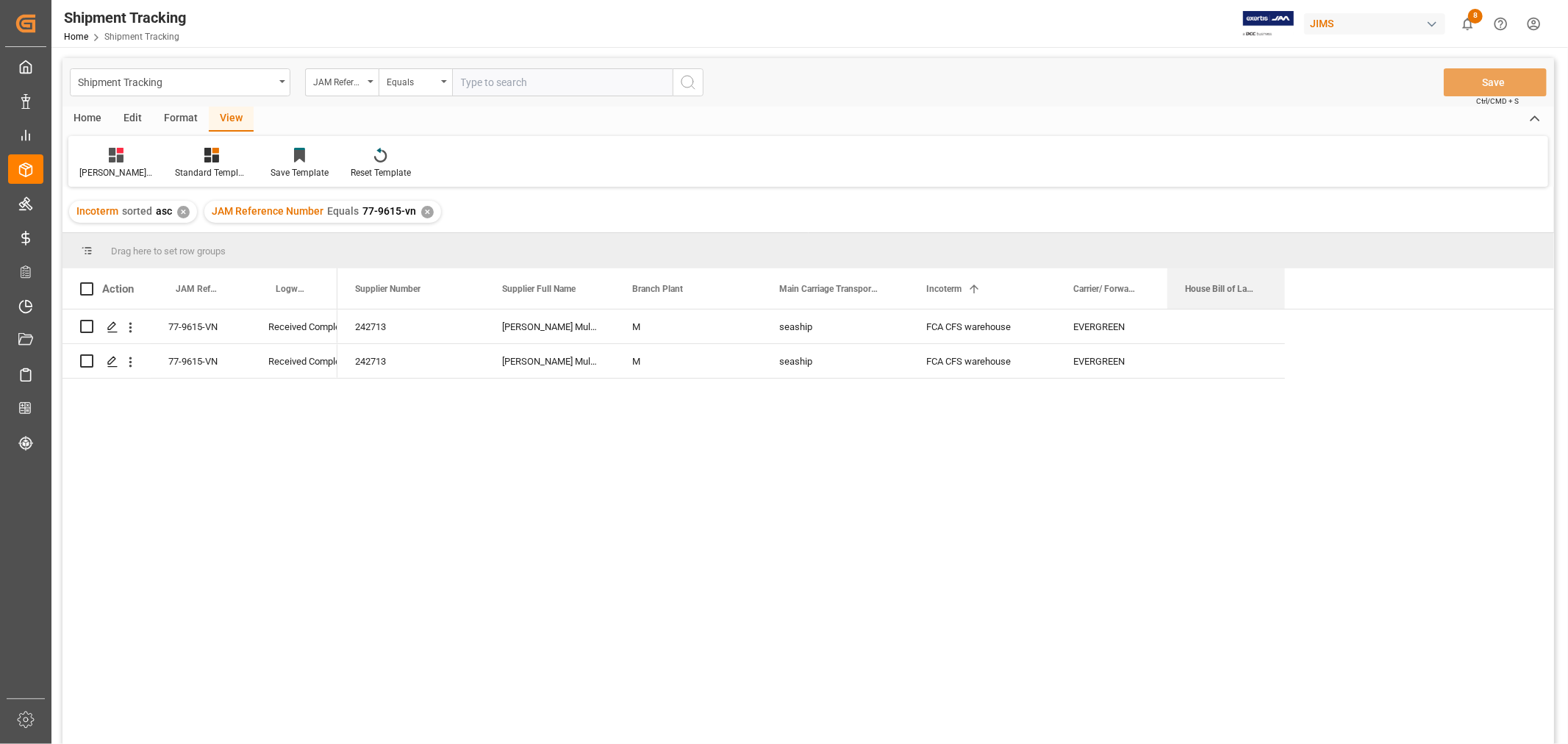
click at [1296, 350] on div "Action JAM Reference Number Logward Status Supplier Number" at bounding box center [807, 511] width 1492 height 485
click at [1259, 288] on span at bounding box center [1261, 288] width 14 height 14
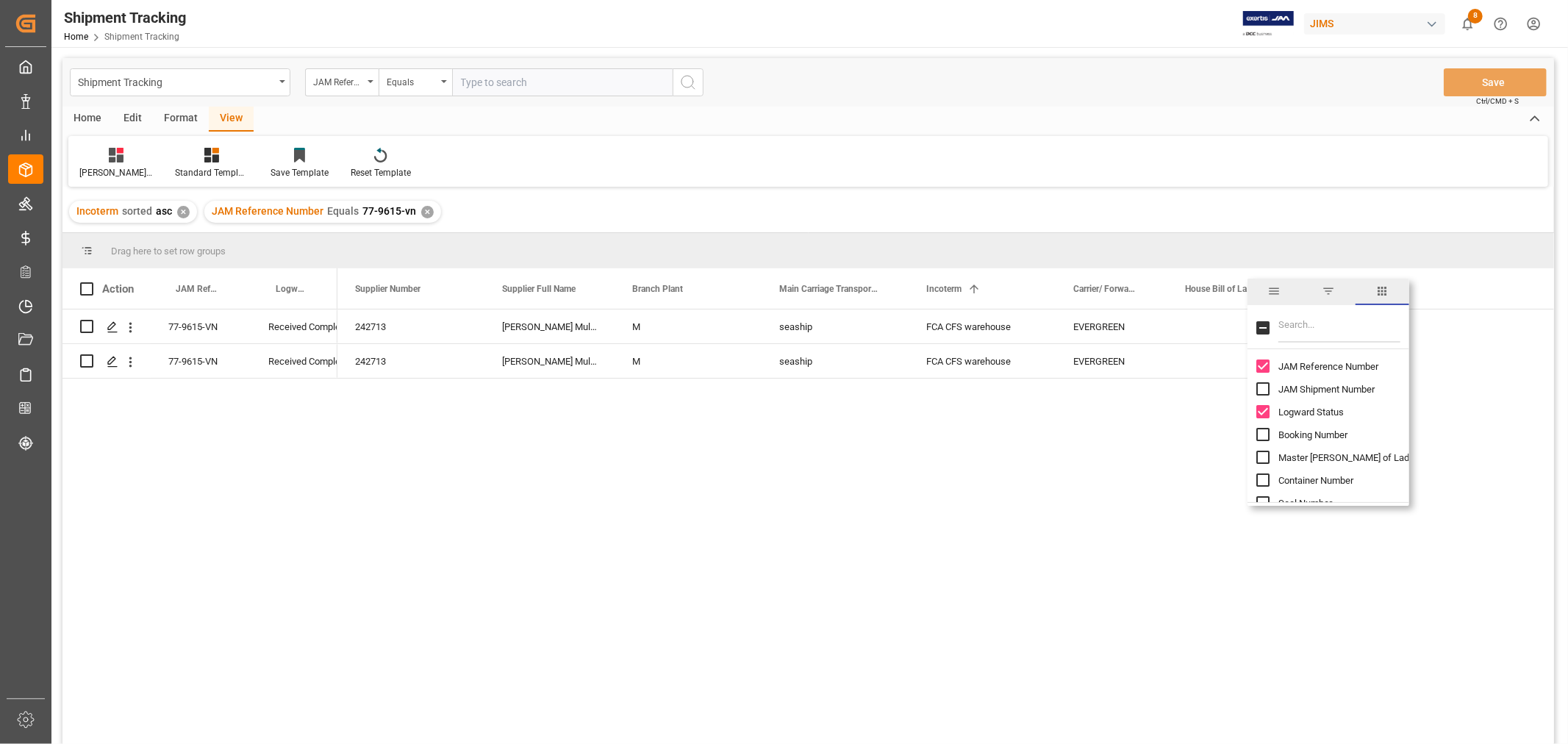
click at [1286, 319] on input "Filter Columns Input" at bounding box center [1339, 327] width 122 height 29
type input "cont"
click at [1261, 362] on input "Container Number column toggle visibility (hidden)" at bounding box center [1263, 366] width 14 height 14
checkbox input "true"
checkbox input "false"
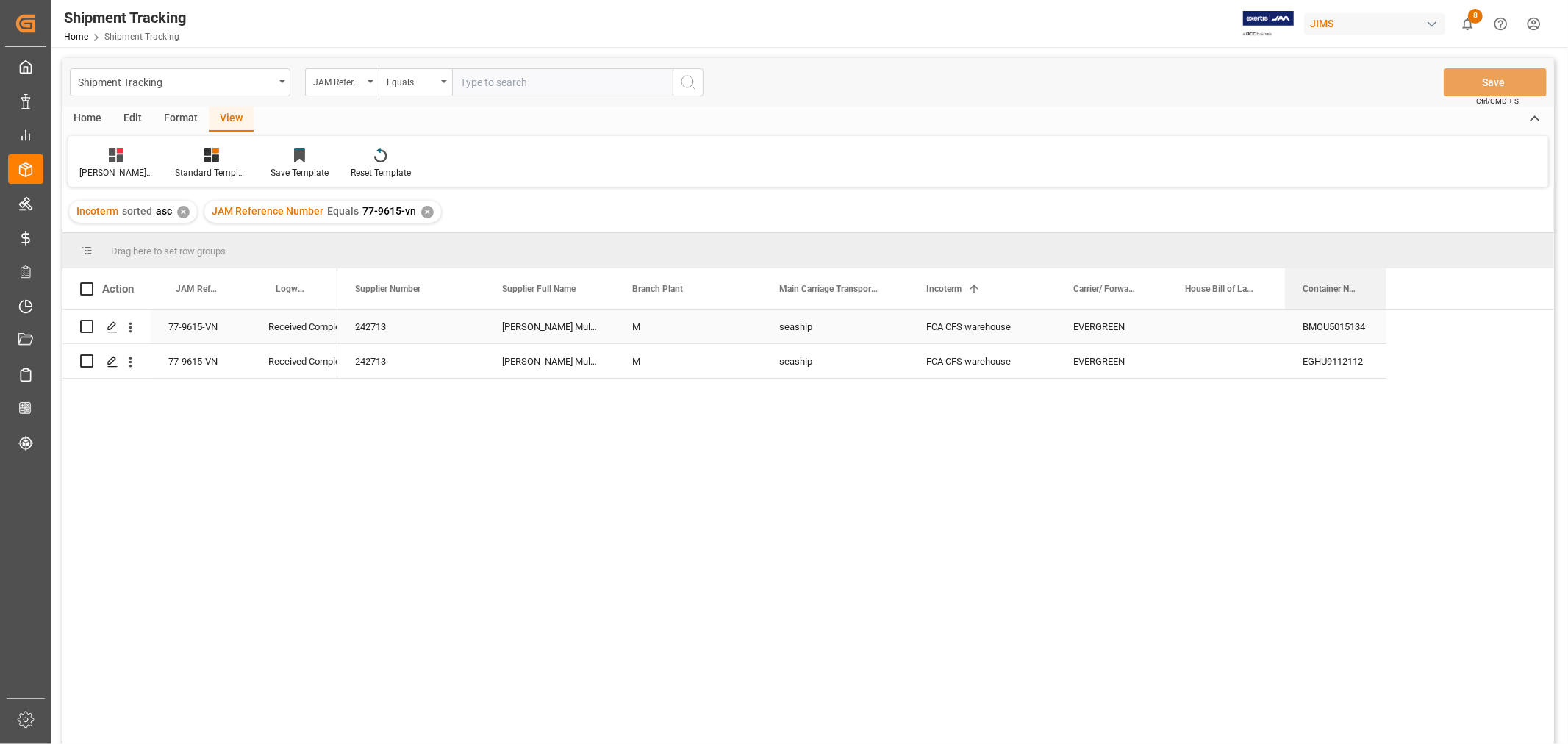
drag, startPoint x: 379, startPoint y: 289, endPoint x: 1324, endPoint y: 330, distance: 945.9
click at [1324, 330] on div "Action JAM Reference Number Logward Status Supplier Number" at bounding box center [807, 511] width 1492 height 485
drag, startPoint x: 1357, startPoint y: 287, endPoint x: 1378, endPoint y: 245, distance: 47.0
click at [1378, 245] on div "Drag here to set row groups" at bounding box center [807, 251] width 1492 height 35
click at [1364, 284] on span at bounding box center [1362, 288] width 14 height 14
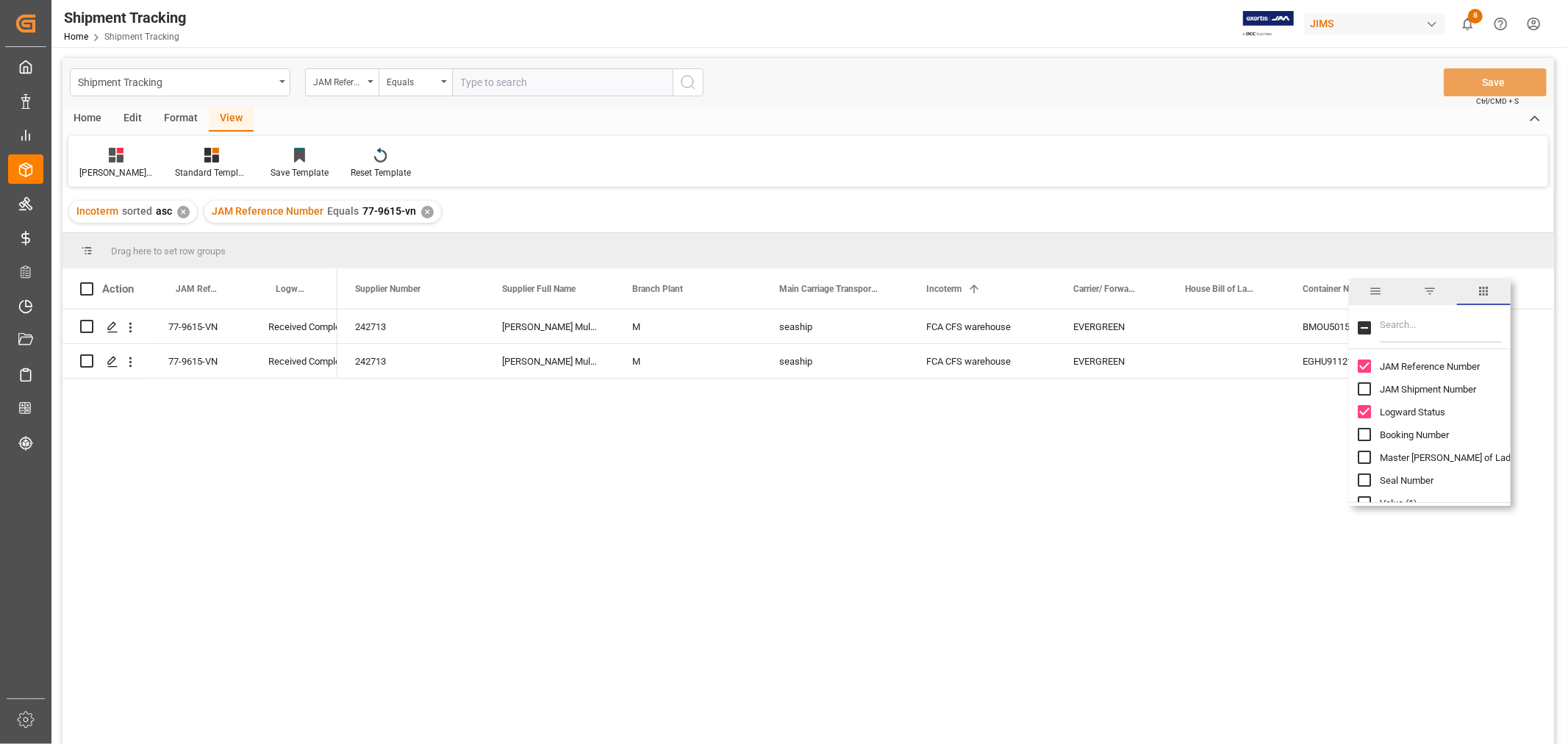
click at [1394, 332] on input "Filter Columns Input" at bounding box center [1441, 327] width 122 height 29
type input "car"
click at [1362, 369] on input "Cargo Ready Date (Origin) column toggle visibility (hidden)" at bounding box center [1364, 366] width 14 height 14
checkbox input "true"
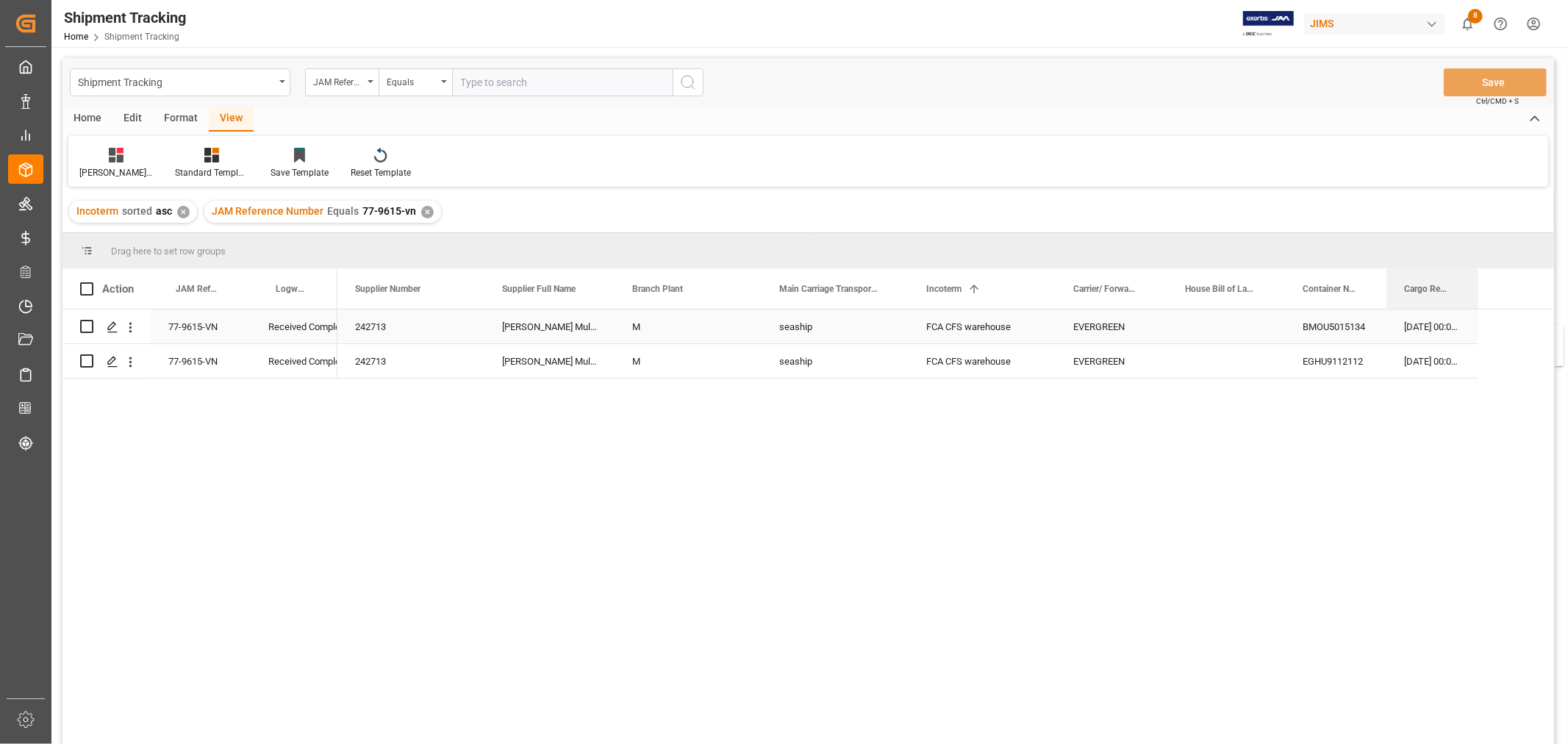
drag, startPoint x: 388, startPoint y: 288, endPoint x: 1474, endPoint y: 334, distance: 1087.0
click at [1474, 334] on div "Action JAM Reference Number Logward Status Supplier Number" at bounding box center [807, 511] width 1492 height 485
drag, startPoint x: 1457, startPoint y: 289, endPoint x: 1441, endPoint y: 265, distance: 28.8
click at [1429, 252] on div "Drag here to set row groups" at bounding box center [807, 251] width 1492 height 35
click at [1457, 290] on span at bounding box center [1454, 288] width 14 height 14
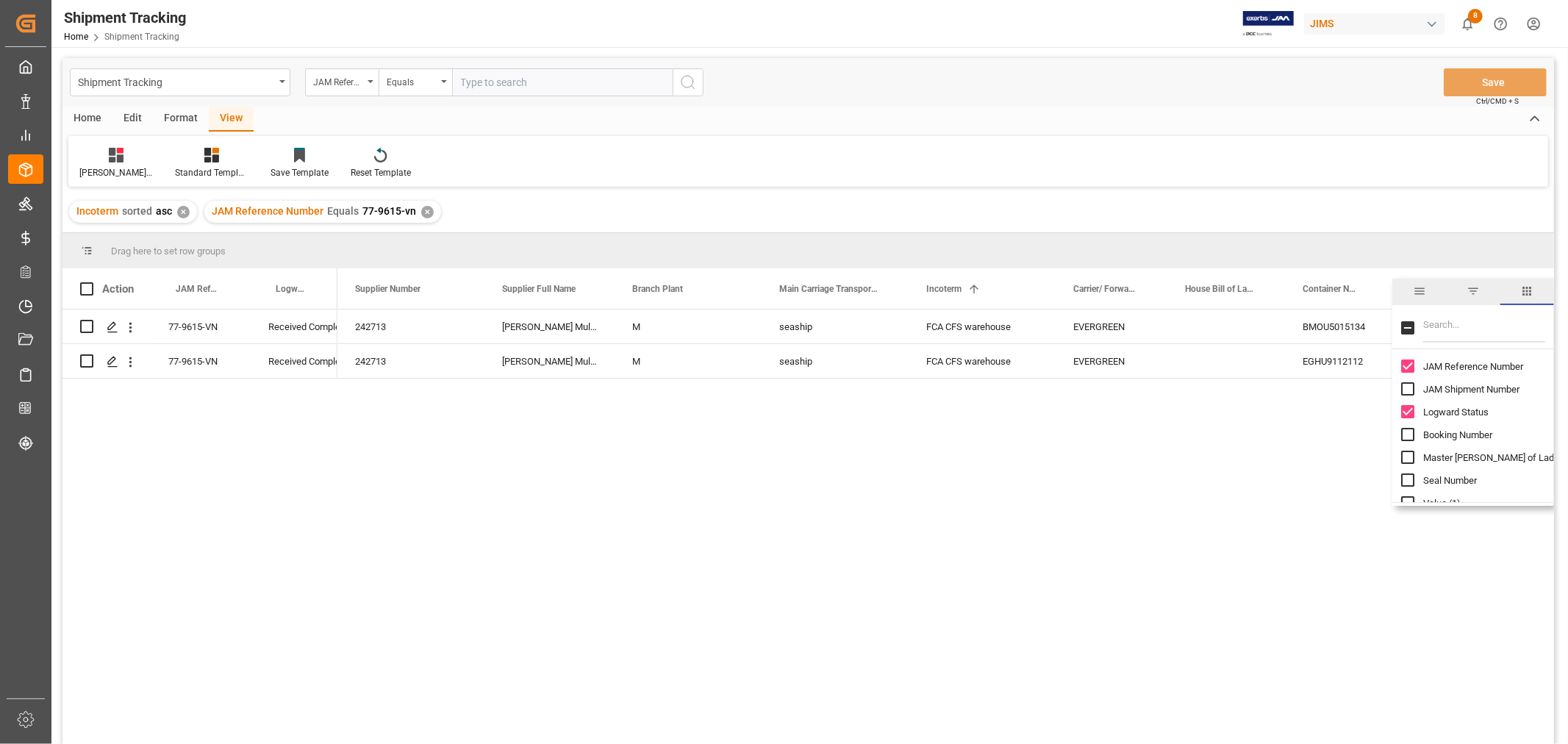
click at [1445, 323] on input "Filter Columns Input" at bounding box center [1484, 327] width 122 height 29
type input "etd"
click at [1409, 364] on input "ETD - ETS (Origin) column toggle visibility (hidden)" at bounding box center [1407, 366] width 14 height 14
checkbox input "true"
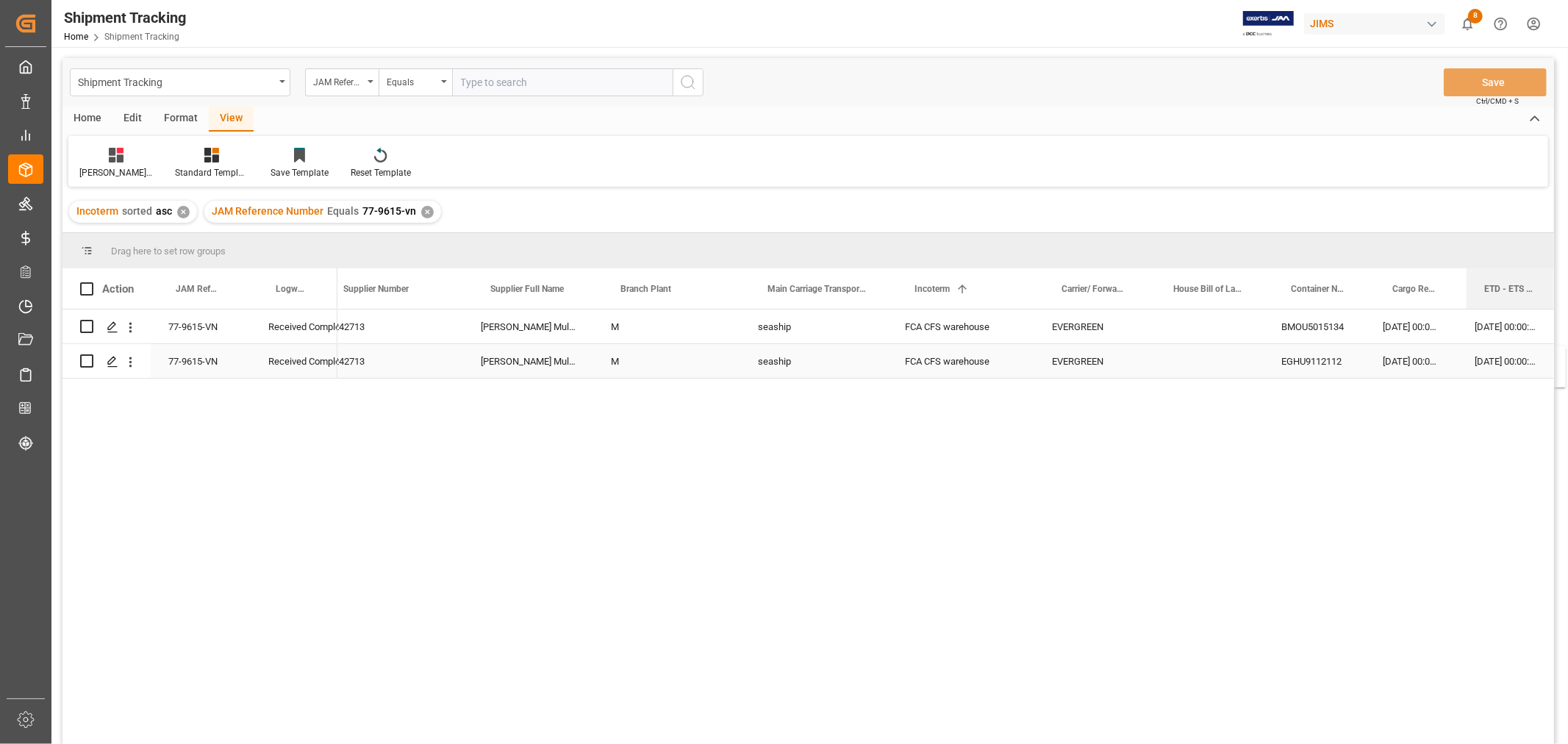
scroll to position [0, 21]
drag, startPoint x: 1401, startPoint y: 307, endPoint x: 1542, endPoint y: 355, distance: 148.9
click at [1542, 355] on div "Action JAM Reference Number Logward Status Supplier Number" at bounding box center [807, 511] width 1492 height 485
click at [1524, 290] on span at bounding box center [1525, 288] width 14 height 14
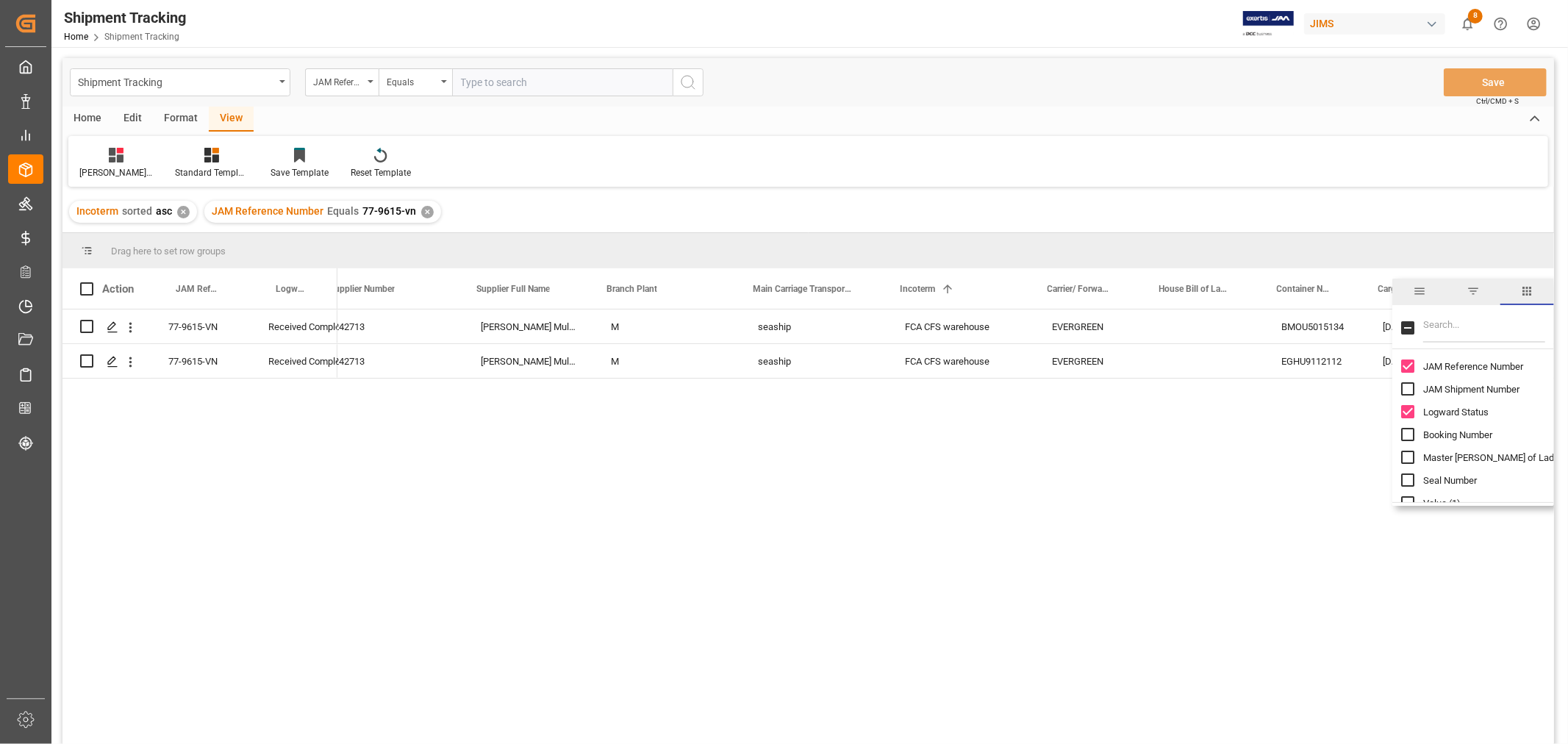
click at [1489, 319] on input "Filter Columns Input" at bounding box center [1484, 327] width 122 height 29
type input "eta"
click at [1407, 365] on input "ETA (Final Delivery Location) column toggle visibility (hidden)" at bounding box center [1407, 366] width 14 height 14
checkbox input "true"
checkbox input "false"
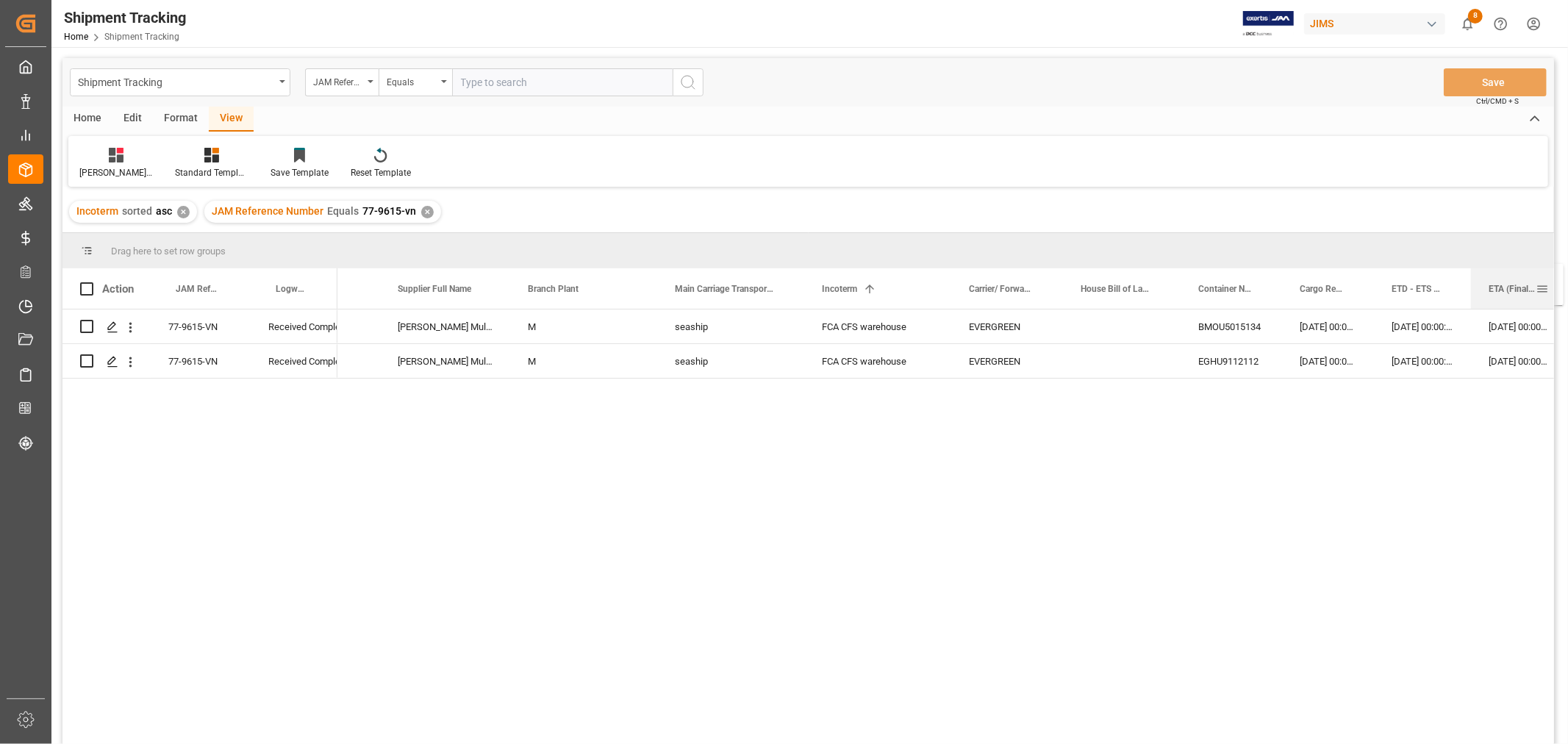
scroll to position [0, 116]
drag, startPoint x: 370, startPoint y: 289, endPoint x: 1526, endPoint y: 275, distance: 1156.1
click at [1526, 275] on div "ETA (Final Delivery Location)" at bounding box center [1502, 288] width 61 height 41
drag, startPoint x: 1532, startPoint y: 284, endPoint x: 1470, endPoint y: 241, distance: 75.5
click at [1470, 241] on div "Drag here to set row groups" at bounding box center [807, 251] width 1492 height 35
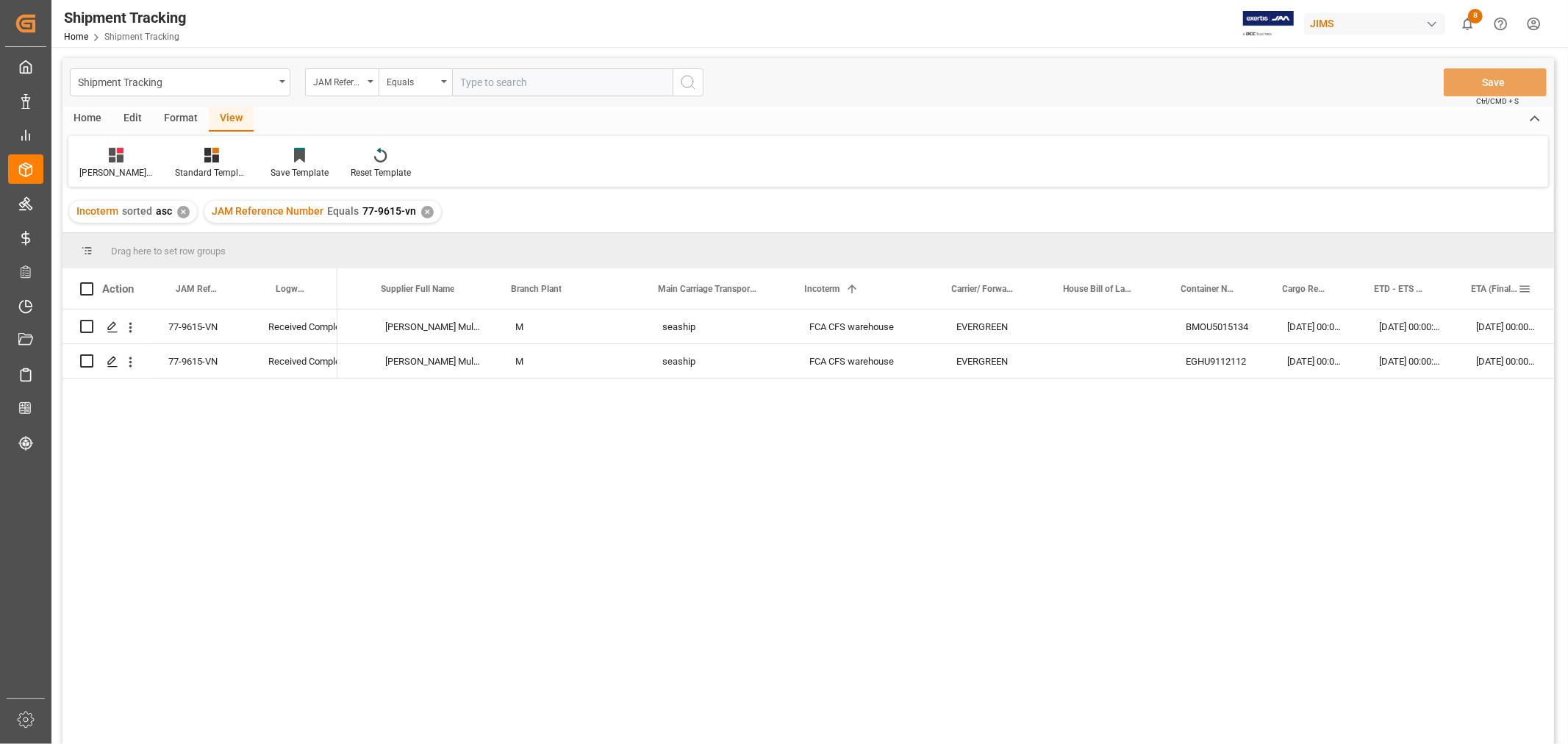
click at [1519, 288] on span at bounding box center [1525, 288] width 14 height 14
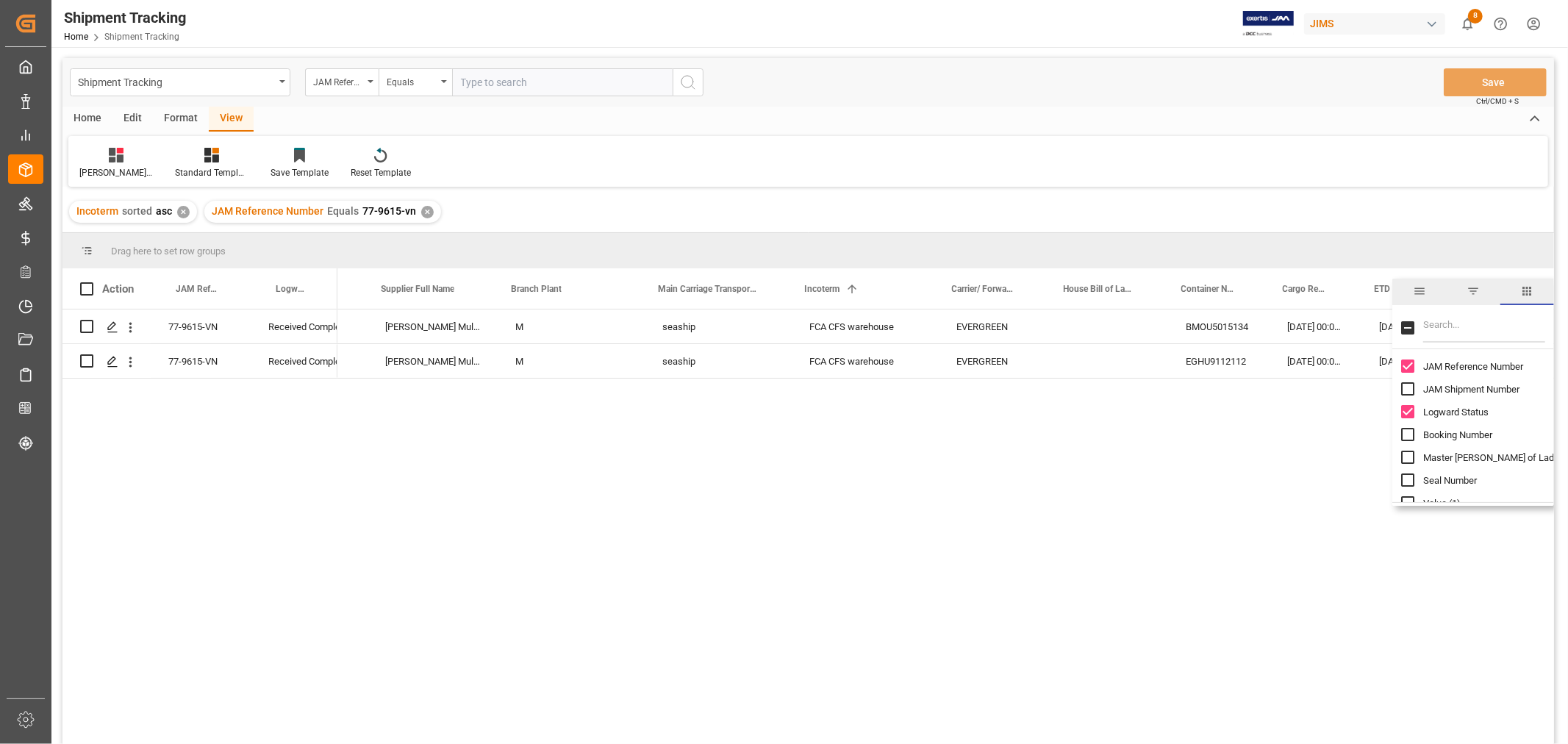
click at [1433, 332] on input "Filter Columns Input" at bounding box center [1484, 327] width 122 height 29
type input "value"
click at [1408, 368] on input "Value (1) column toggle visibility (hidden)" at bounding box center [1407, 366] width 14 height 14
checkbox input "true"
checkbox input "false"
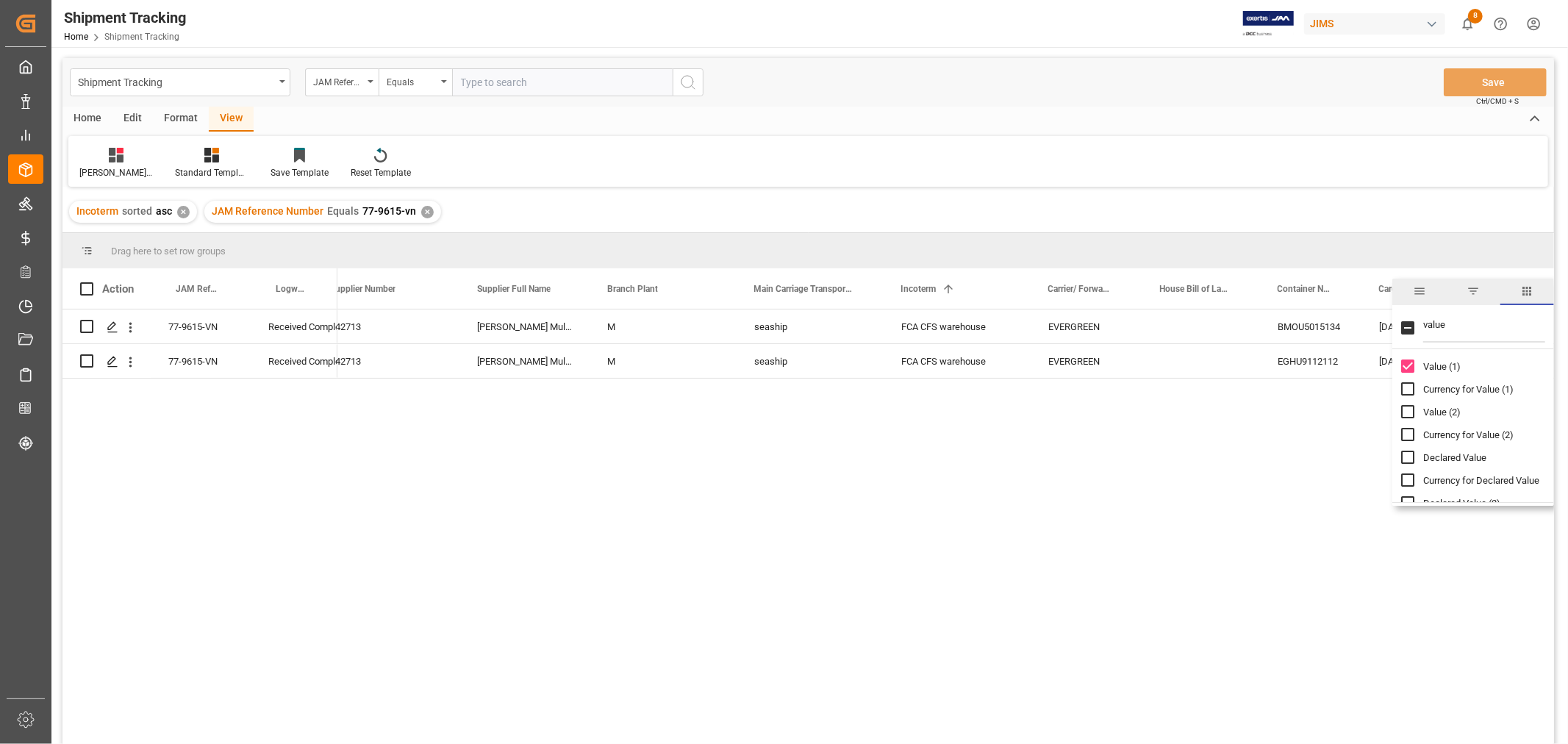
click at [1409, 387] on input "Currency for Value (1) column toggle visibility (hidden)" at bounding box center [1407, 389] width 14 height 14
checkbox input "true"
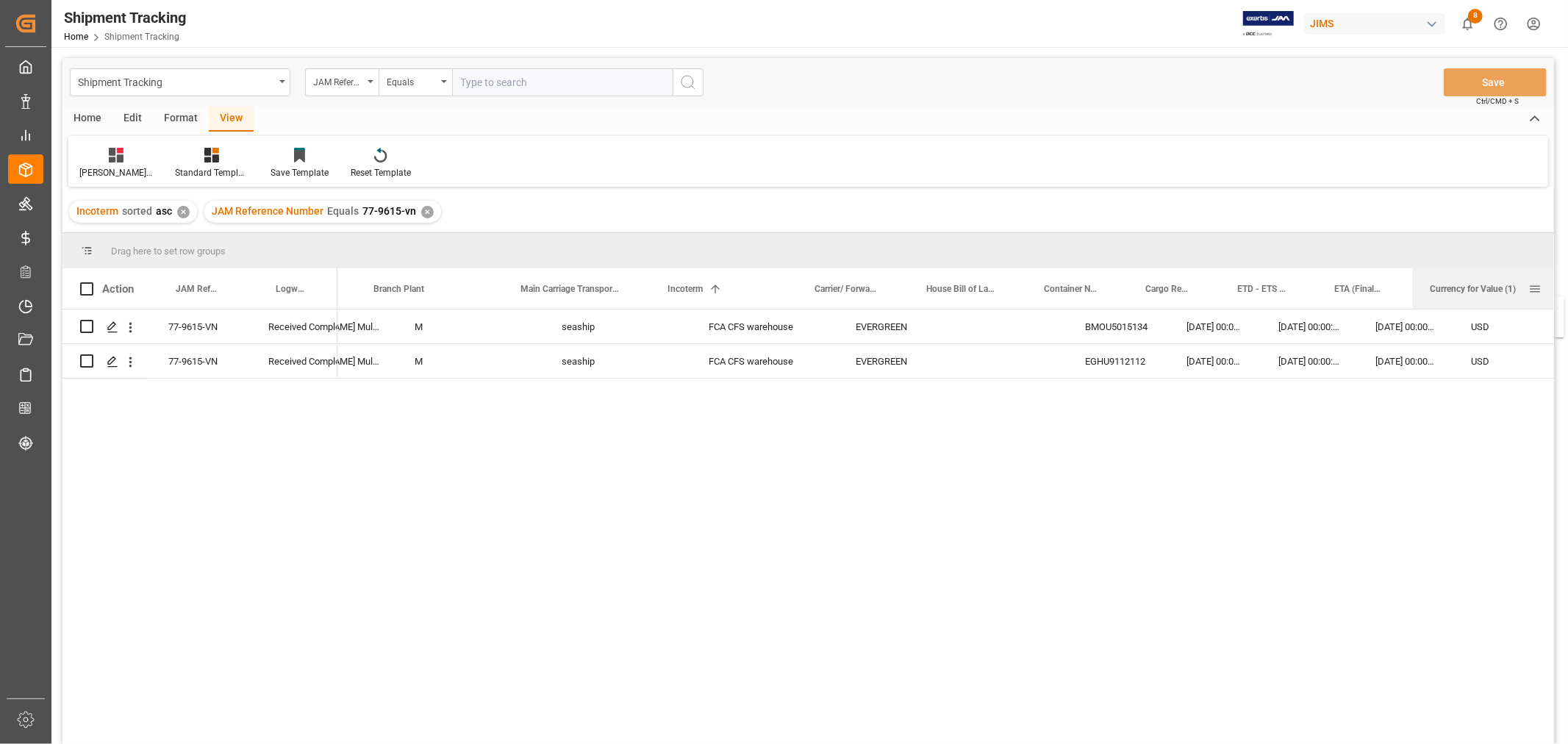
scroll to position [0, 360]
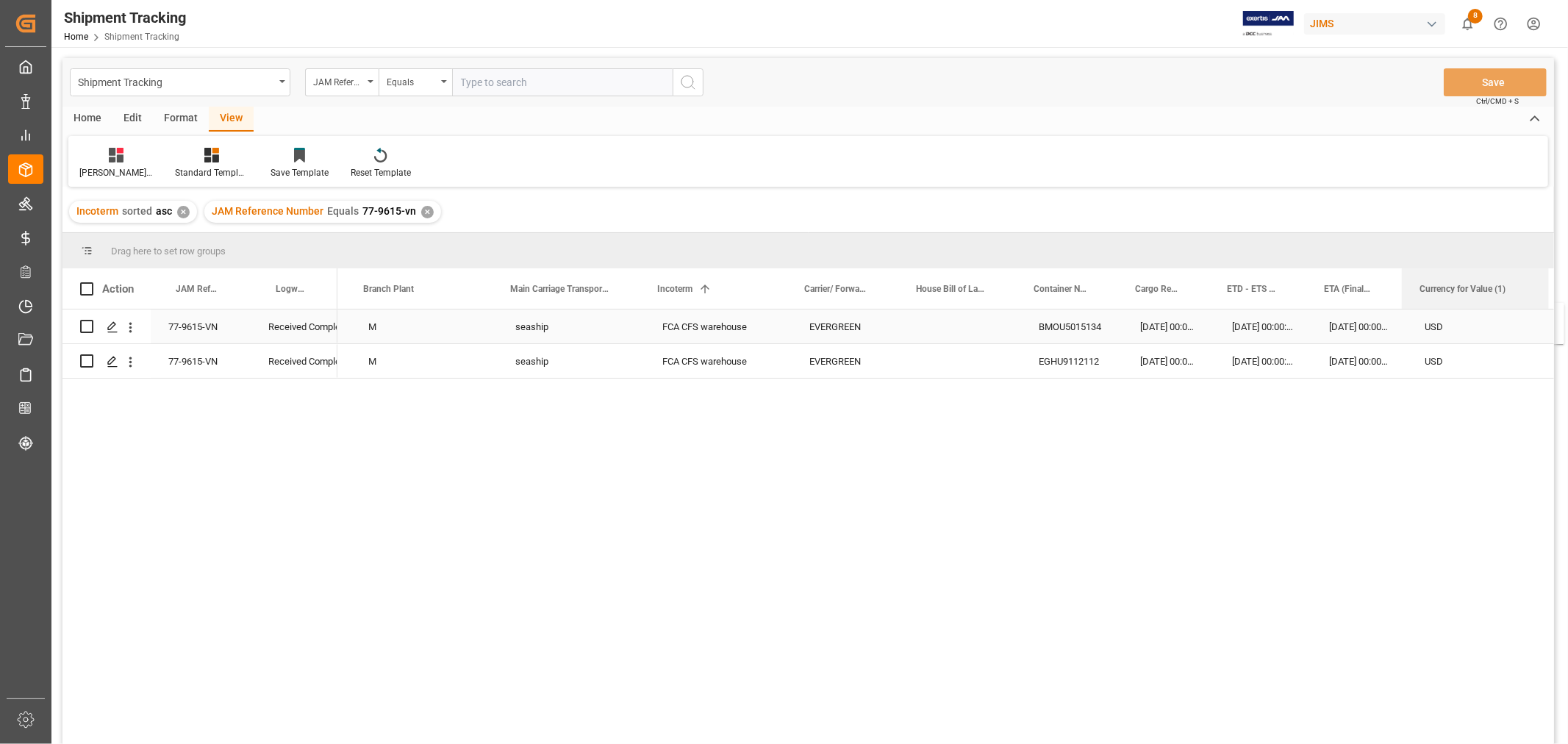
drag, startPoint x: 371, startPoint y: 288, endPoint x: 1509, endPoint y: 311, distance: 1138.2
click at [1509, 311] on div "Action JAM Reference Number Logward Status Supplier Number" at bounding box center [807, 511] width 1492 height 485
click at [403, 326] on div "M" at bounding box center [424, 327] width 147 height 33
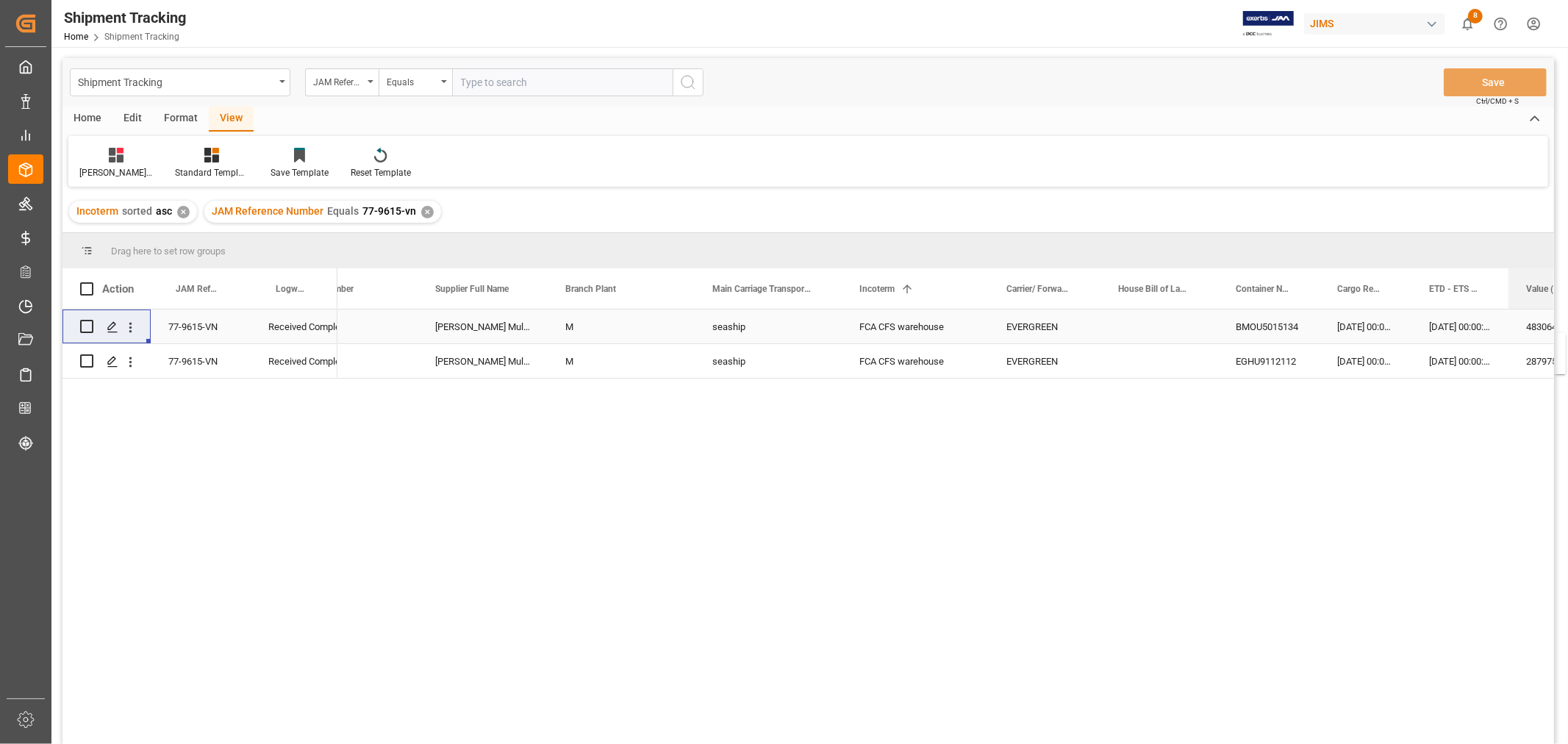
scroll to position [0, 0]
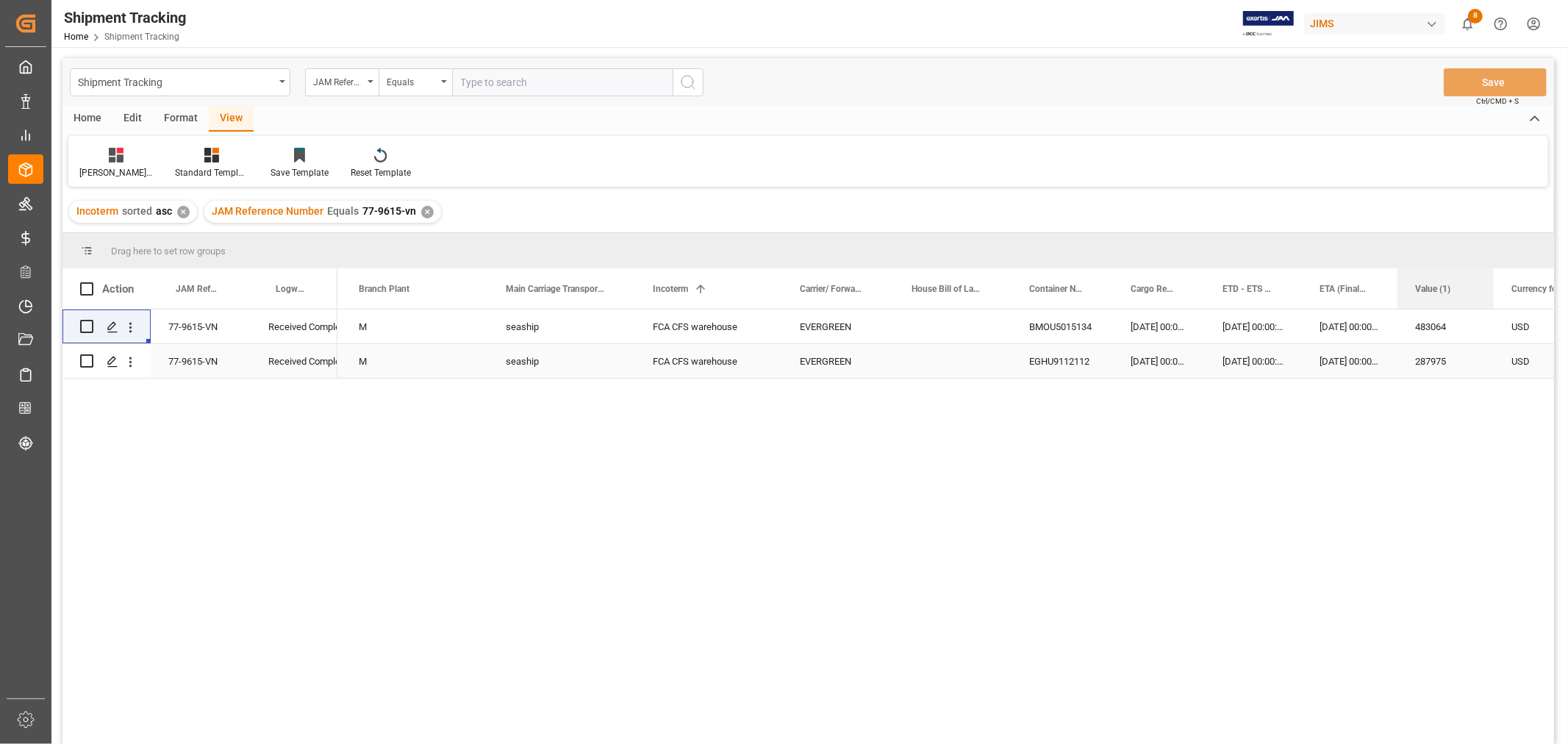
drag, startPoint x: 368, startPoint y: 288, endPoint x: 1441, endPoint y: 354, distance: 1075.0
drag, startPoint x: 1518, startPoint y: 288, endPoint x: 1081, endPoint y: 291, distance: 437.0
click at [1082, 291] on span at bounding box center [1089, 288] width 14 height 14
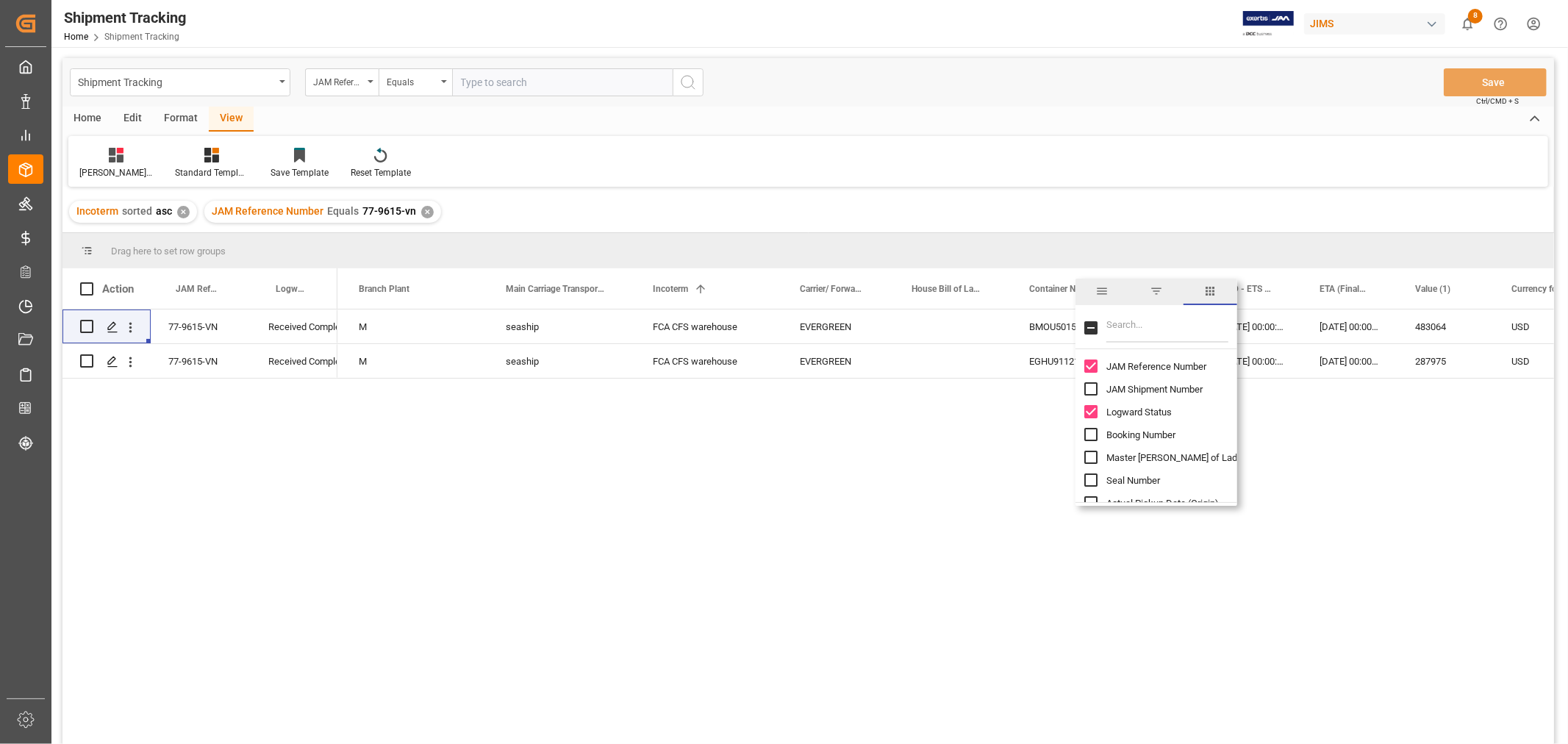
click at [1132, 325] on input "Filter Columns Input" at bounding box center [1167, 327] width 122 height 29
type input "value"
click at [1123, 374] on div "Value (2)" at bounding box center [1165, 366] width 162 height 23
click at [1085, 365] on input "Value (2) column toggle visibility (hidden)" at bounding box center [1091, 366] width 14 height 14
checkbox input "true"
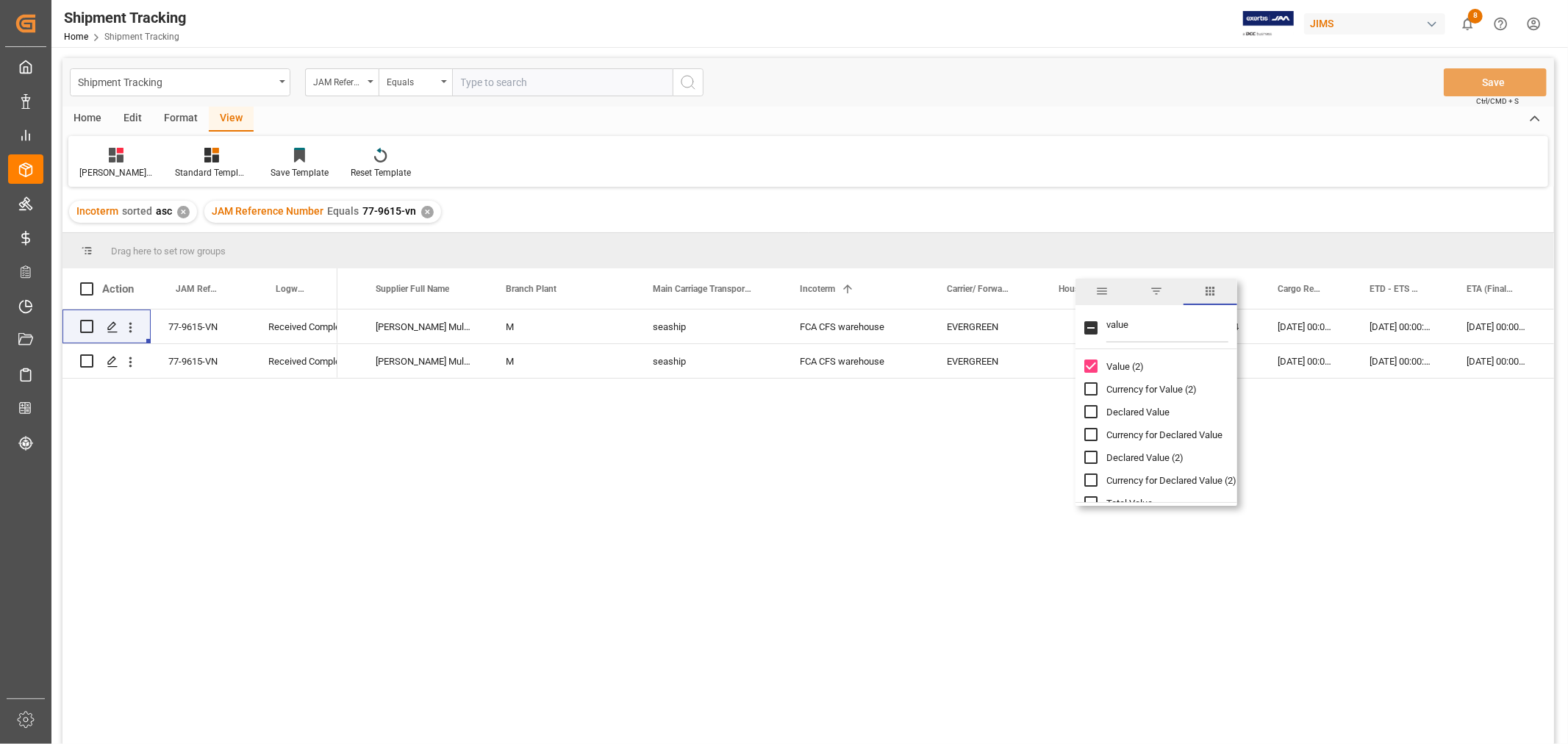
click at [1092, 394] on input "Currency for Value (2) column toggle visibility (hidden)" at bounding box center [1091, 389] width 14 height 14
checkbox input "true"
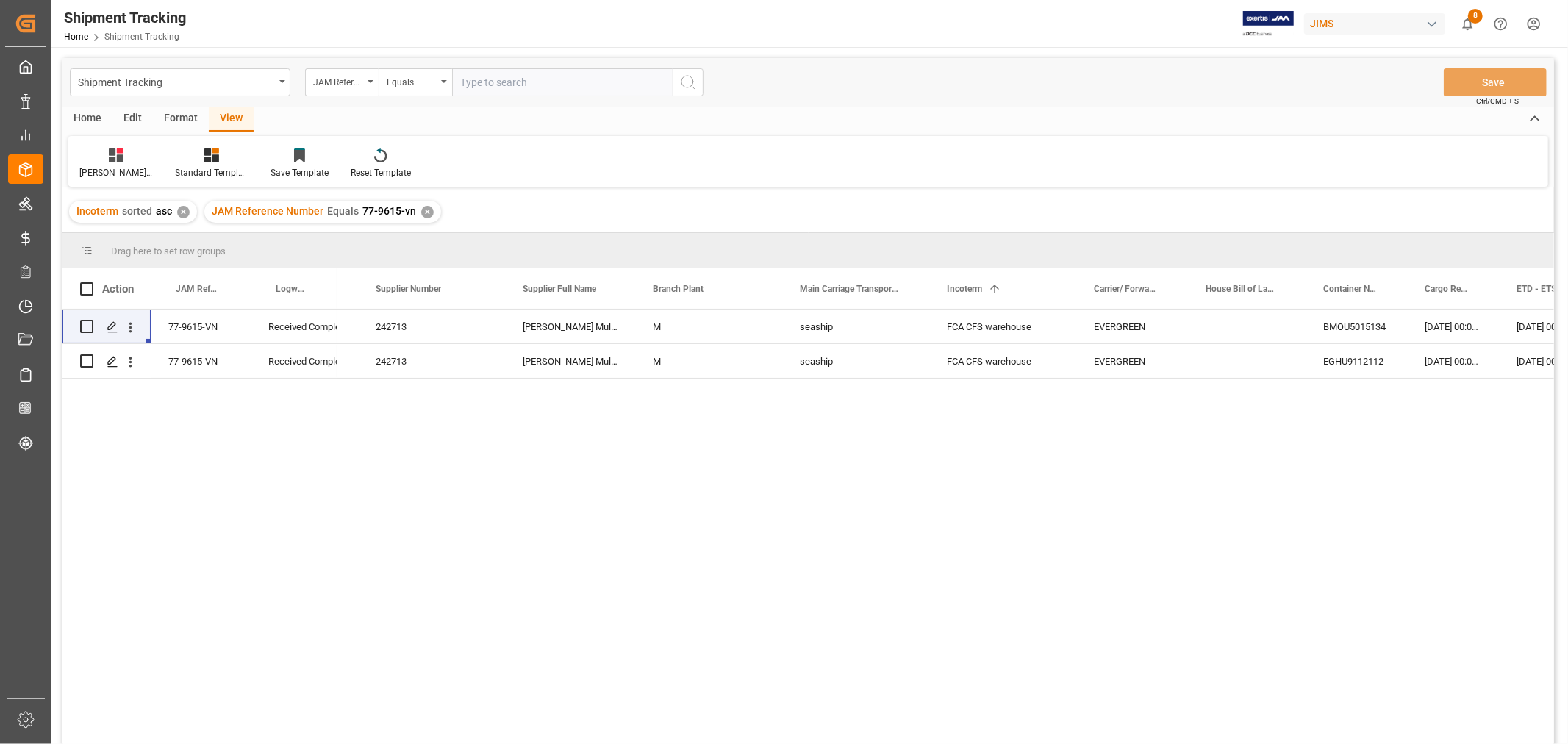
click at [702, 413] on div "Harman Multimedia China M seaship FCA CFS warehouse EVERGREEN BMOU5015134 04-07…" at bounding box center [946, 532] width 1217 height 444
click at [1224, 342] on div "Press SPACE to select this row." at bounding box center [1247, 327] width 118 height 33
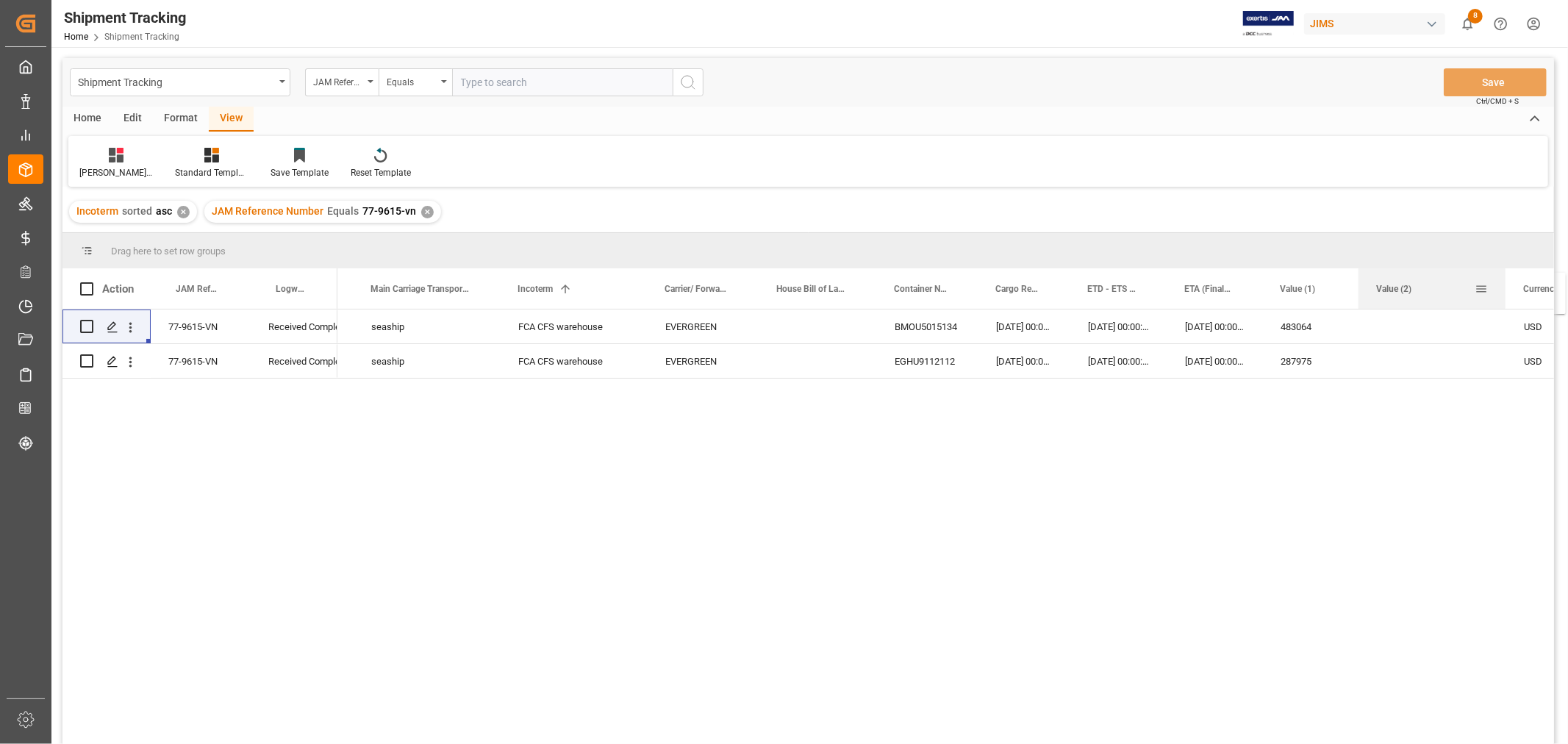
drag, startPoint x: 372, startPoint y: 292, endPoint x: 1495, endPoint y: 282, distance: 1123.0
click at [1495, 282] on div "Value (2)" at bounding box center [1432, 288] width 147 height 41
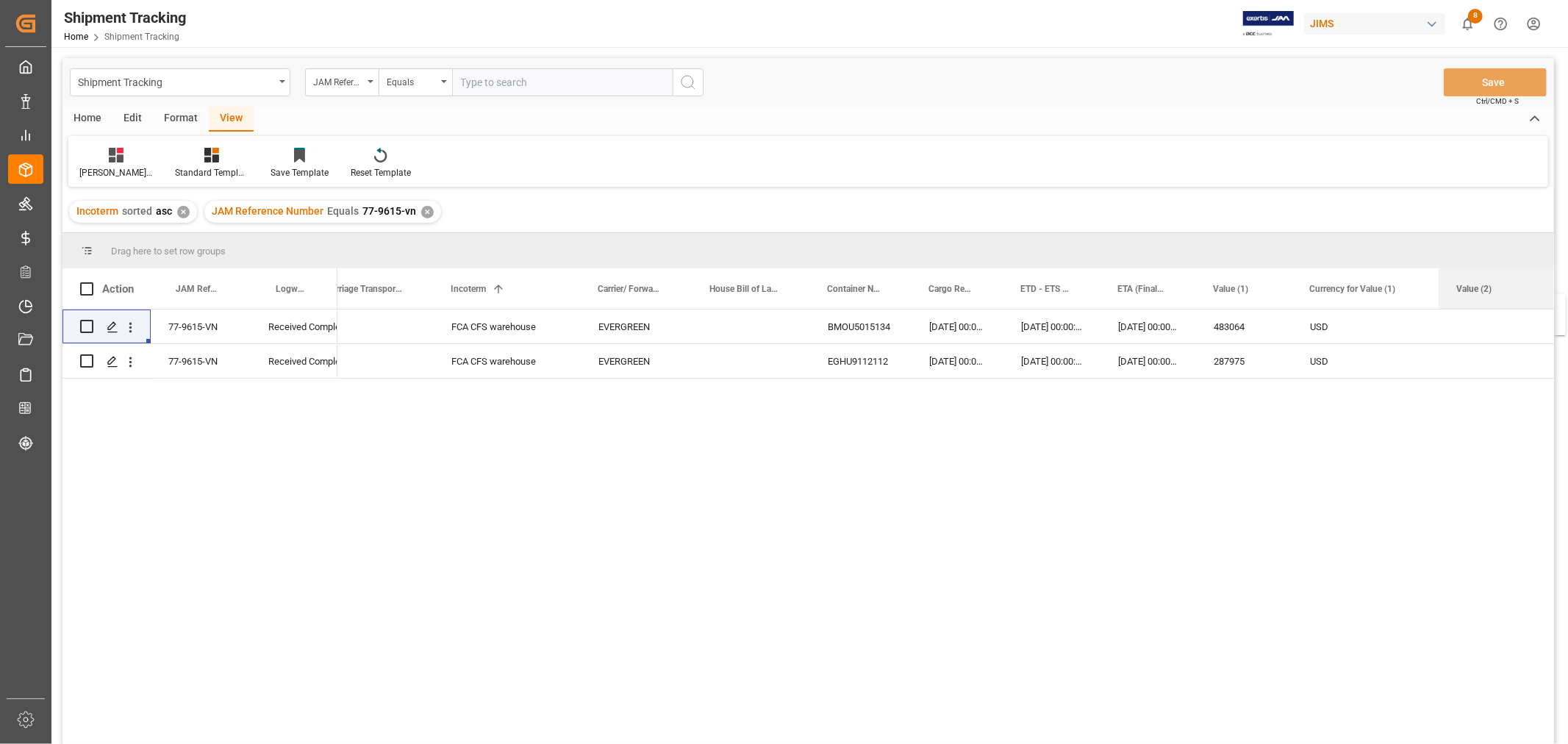
drag, startPoint x: 1378, startPoint y: 294, endPoint x: 1525, endPoint y: 303, distance: 147.3
click at [1525, 303] on div "Value (2)" at bounding box center [1506, 288] width 99 height 41
click at [376, 325] on div "seaship" at bounding box center [360, 327] width 147 height 33
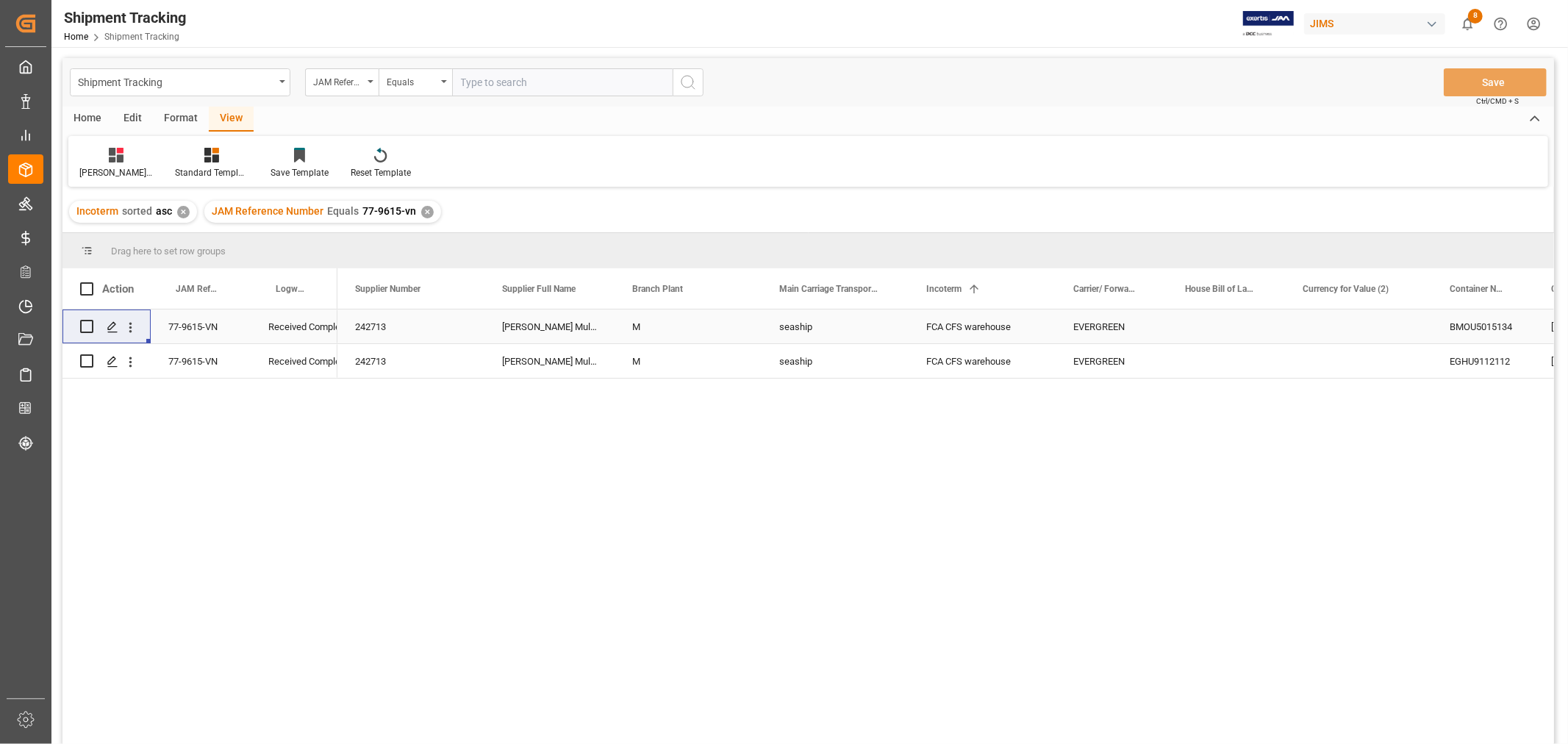
drag, startPoint x: 1568, startPoint y: 405, endPoint x: 1526, endPoint y: 311, distance: 103.0
click at [1526, 311] on div "M seaship FCA CFS warehouse EVERGREEN BMOU5015134 04-07-2025 00:00:00 17-07-202…" at bounding box center [946, 532] width 1217 height 444
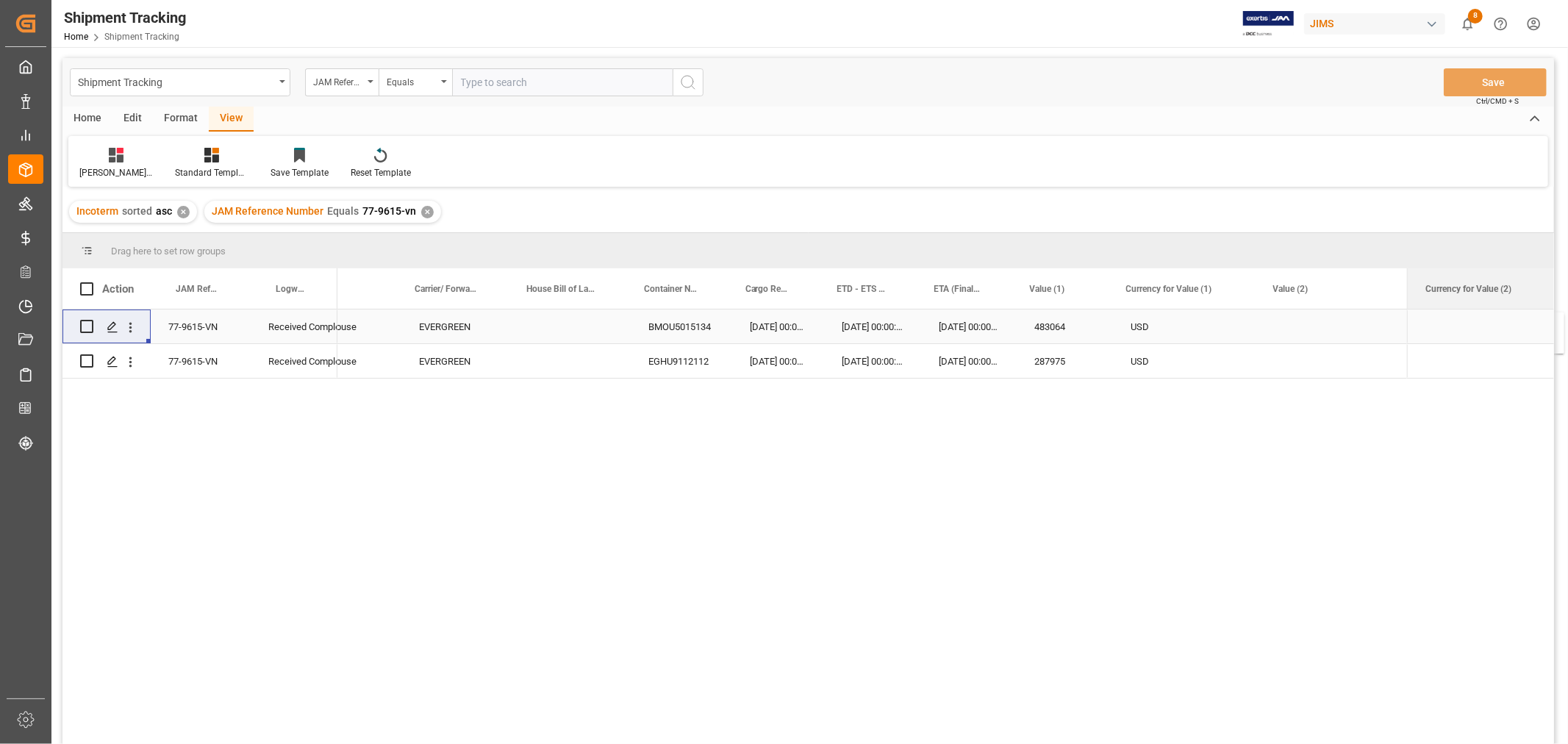
drag, startPoint x: 1321, startPoint y: 292, endPoint x: 1536, endPoint y: 321, distance: 216.9
click at [1410, 342] on div "Press SPACE to select this row." at bounding box center [1480, 327] width 147 height 33
click at [1404, 281] on div "Main Carriage Transport Mode Incoterm 1 Carrier/ Forwarder Name" at bounding box center [872, 288] width 1069 height 41
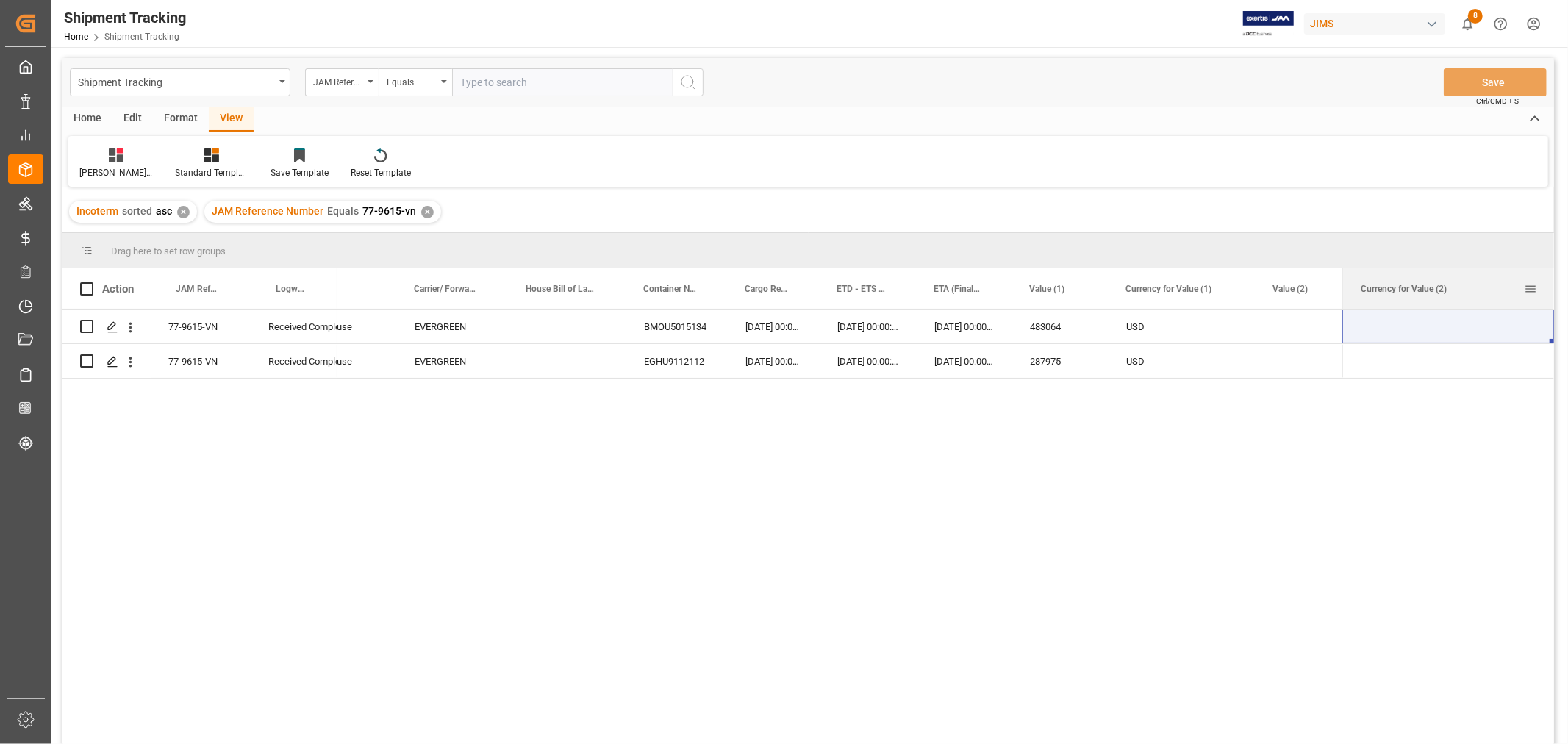
drag, startPoint x: 1407, startPoint y: 277, endPoint x: 1340, endPoint y: 282, distance: 67.2
click at [1341, 282] on div at bounding box center [1343, 288] width 6 height 41
click at [1413, 336] on div "Press SPACE to select this row." at bounding box center [1448, 327] width 213 height 33
click at [1531, 284] on span at bounding box center [1531, 288] width 14 height 14
click at [1471, 335] on div "Press SPACE to select this row." at bounding box center [1448, 327] width 213 height 33
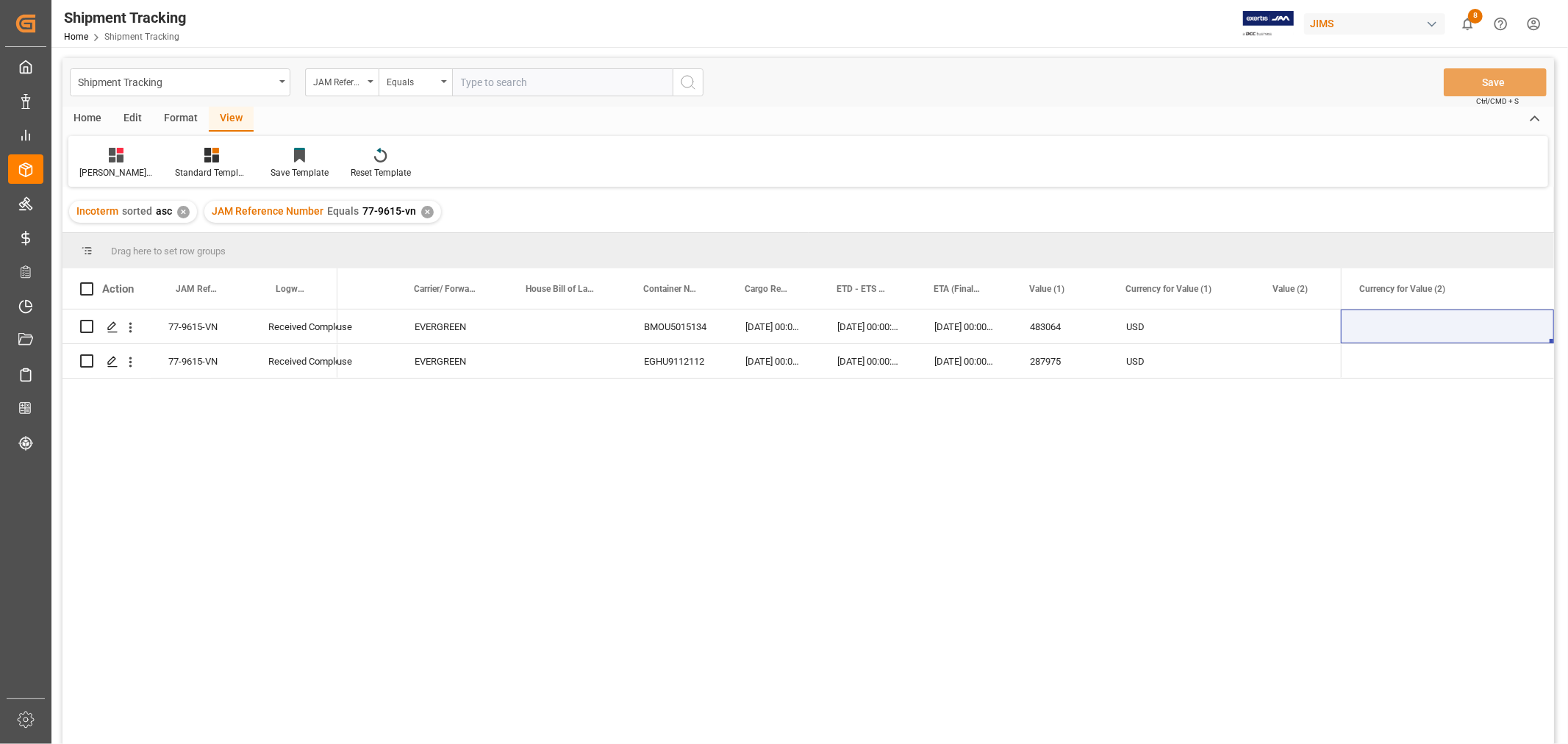
click at [1316, 292] on div "Value (2)" at bounding box center [1322, 288] width 99 height 41
click at [1226, 287] on span at bounding box center [1230, 288] width 14 height 14
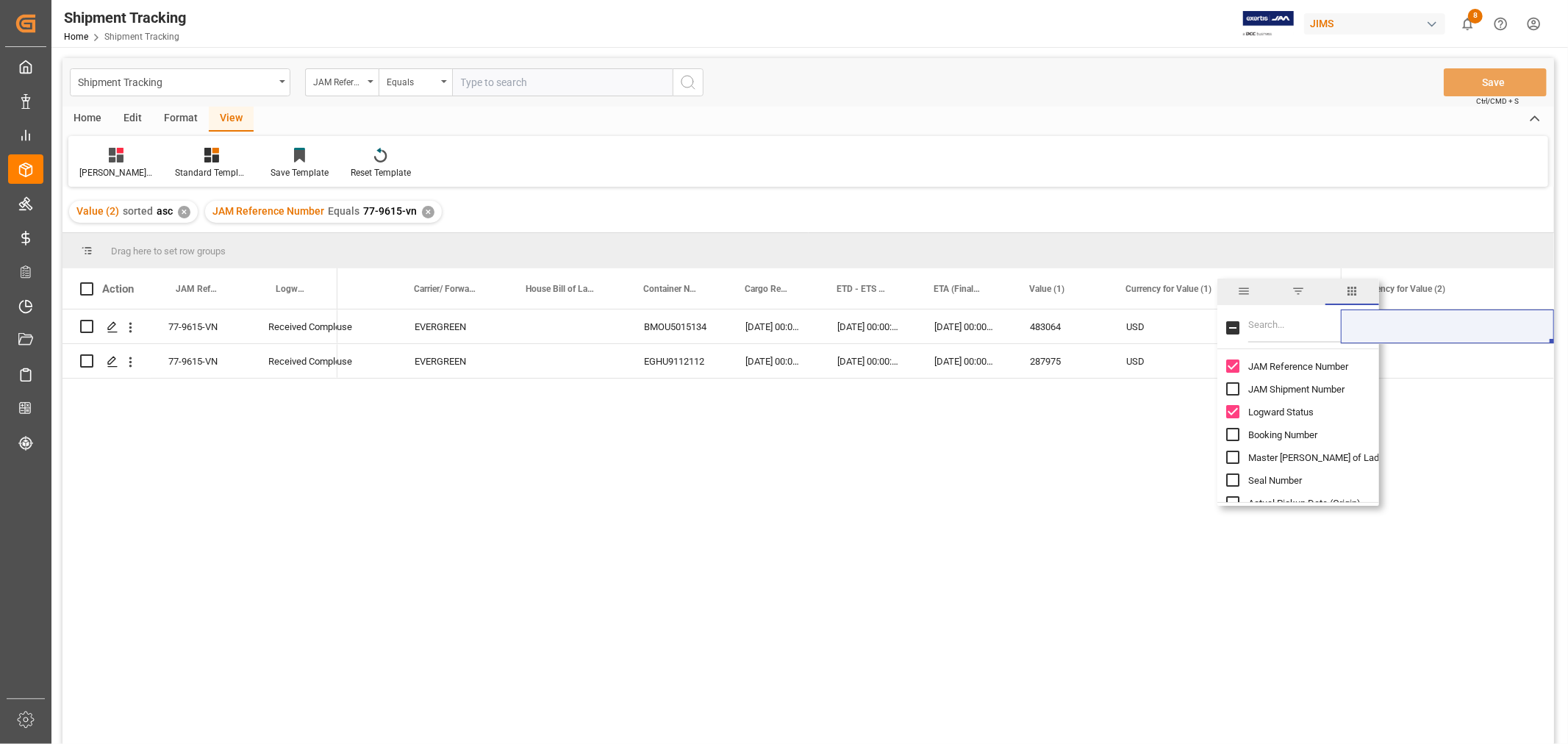
click at [1251, 323] on input "Filter Columns Input" at bounding box center [1308, 327] width 122 height 29
type input "v"
checkbox input "false"
drag, startPoint x: 1288, startPoint y: 324, endPoint x: 1213, endPoint y: 323, distance: 75.0
click at [1213, 323] on div "Drag here to set row groups Drag here to set column labels Action JAM Reference…" at bounding box center [807, 494] width 1492 height 521
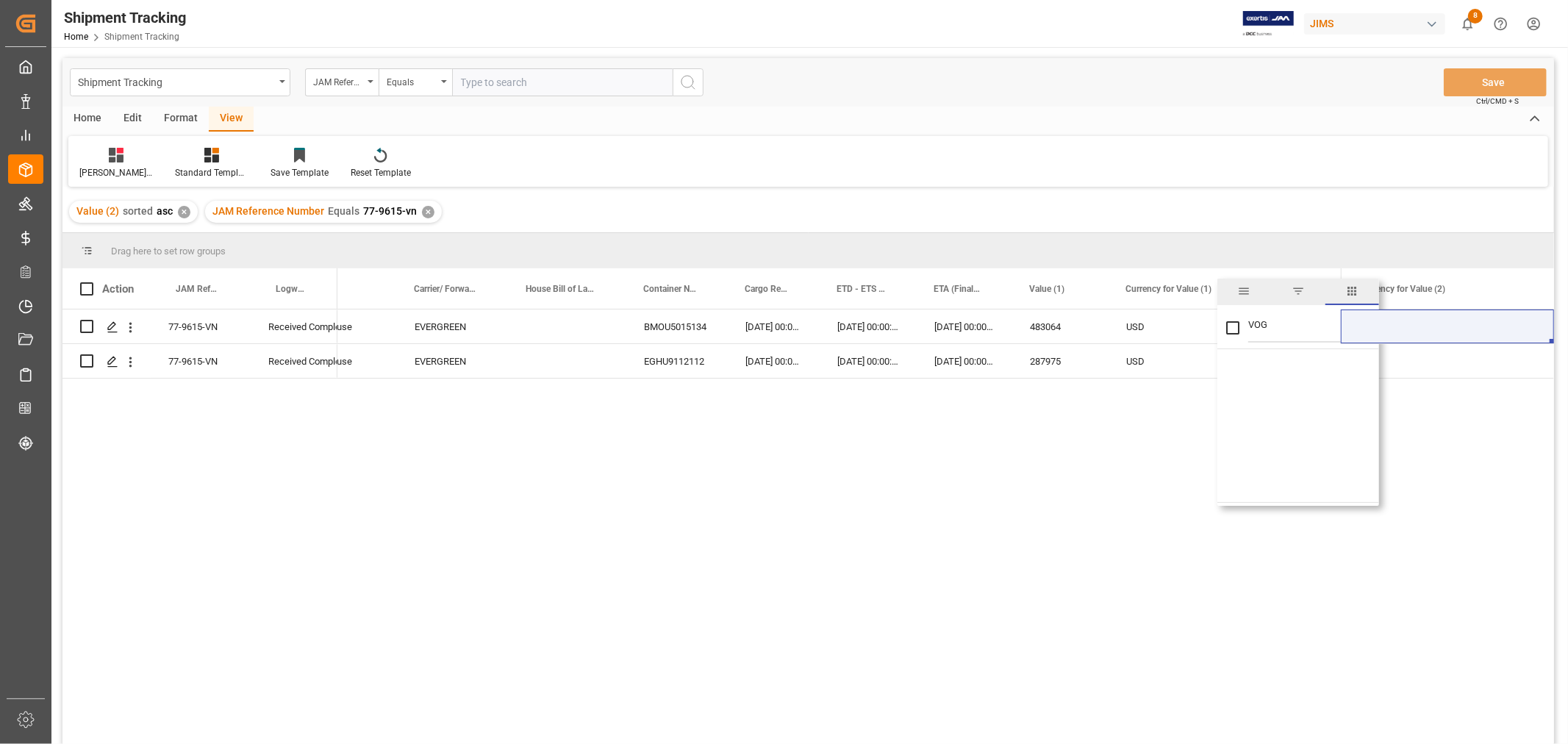
click at [1285, 331] on input "VOG" at bounding box center [1308, 327] width 122 height 29
drag, startPoint x: 1268, startPoint y: 322, endPoint x: 1211, endPoint y: 324, distance: 57.0
click at [1211, 324] on div "Drag here to set row groups Drag here to set column labels Action JAM Reference…" at bounding box center [807, 494] width 1492 height 521
type input "G"
checkbox input "false"
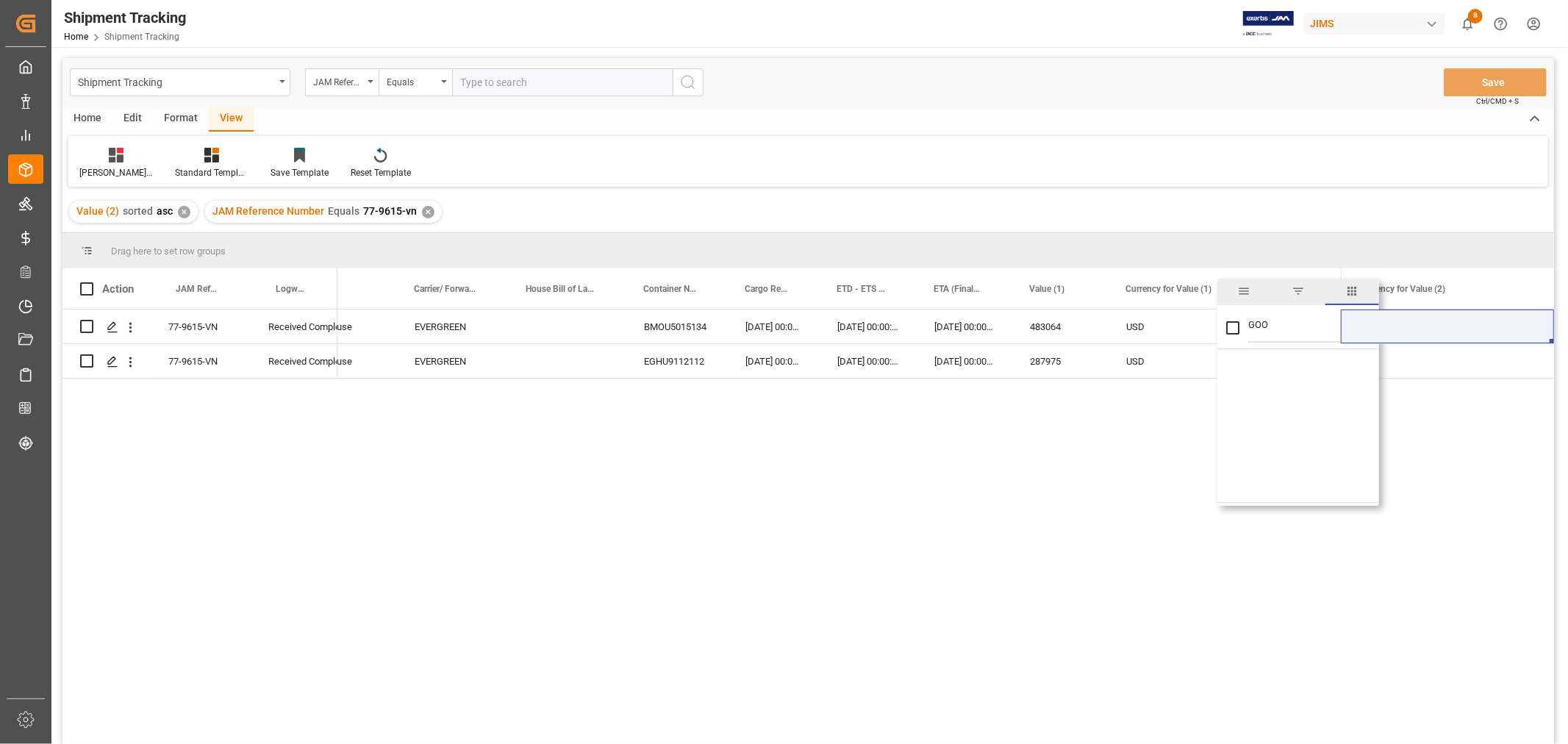
type input "GO"
checkbox input "true"
type input "G"
checkbox input "false"
type input "COMPANY"
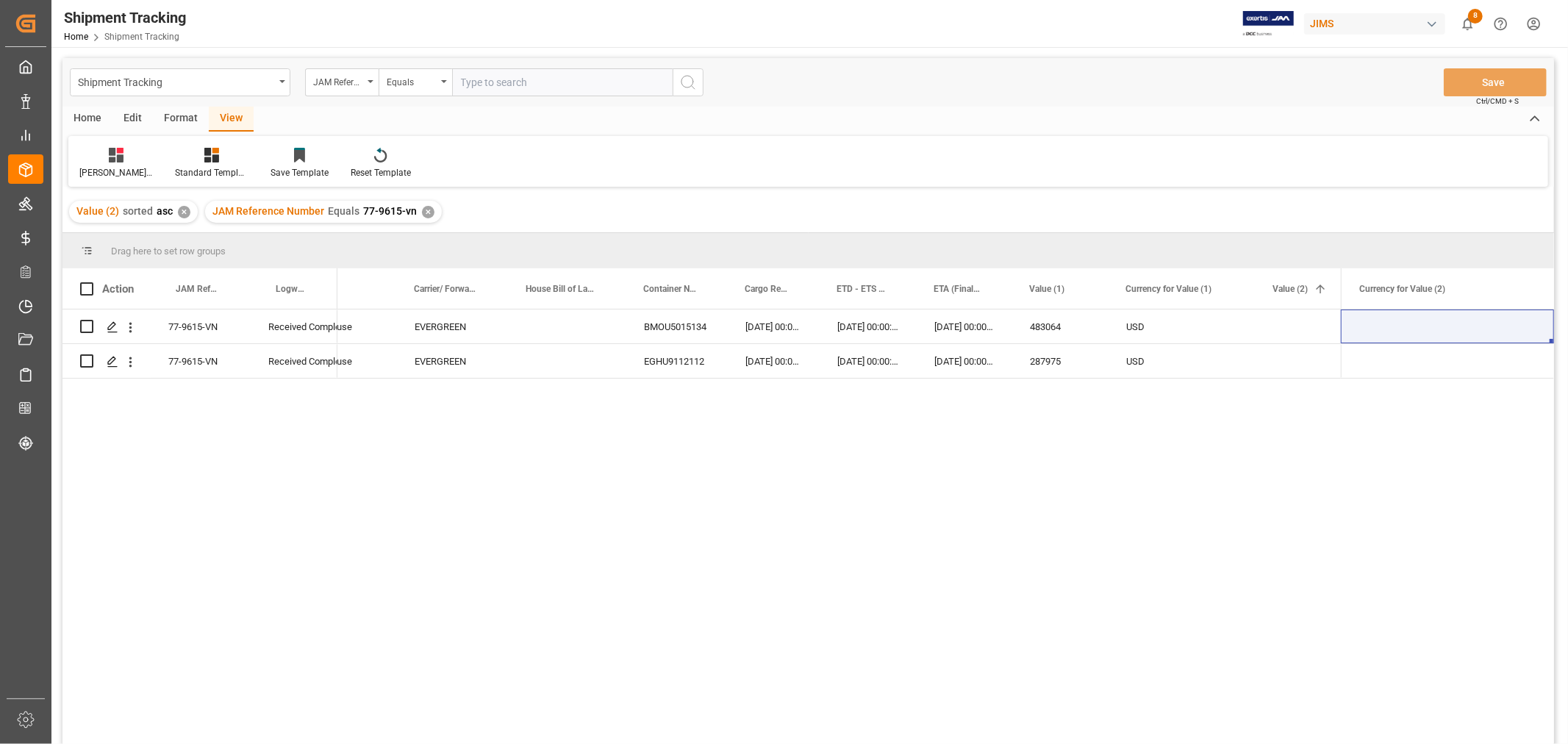
click at [1148, 424] on div "seaship FCA CFS warehouse EVERGREEN BMOU5015134 04-07-2025 00:00:00 17-07-2025 …" at bounding box center [839, 532] width 1003 height 444
click at [1201, 406] on div "seaship FCA CFS warehouse EVERGREEN BMOU5015134 04-07-2025 00:00:00 17-07-2025 …" at bounding box center [839, 532] width 1003 height 444
click at [594, 346] on div "Press SPACE to select this row." at bounding box center [568, 361] width 118 height 33
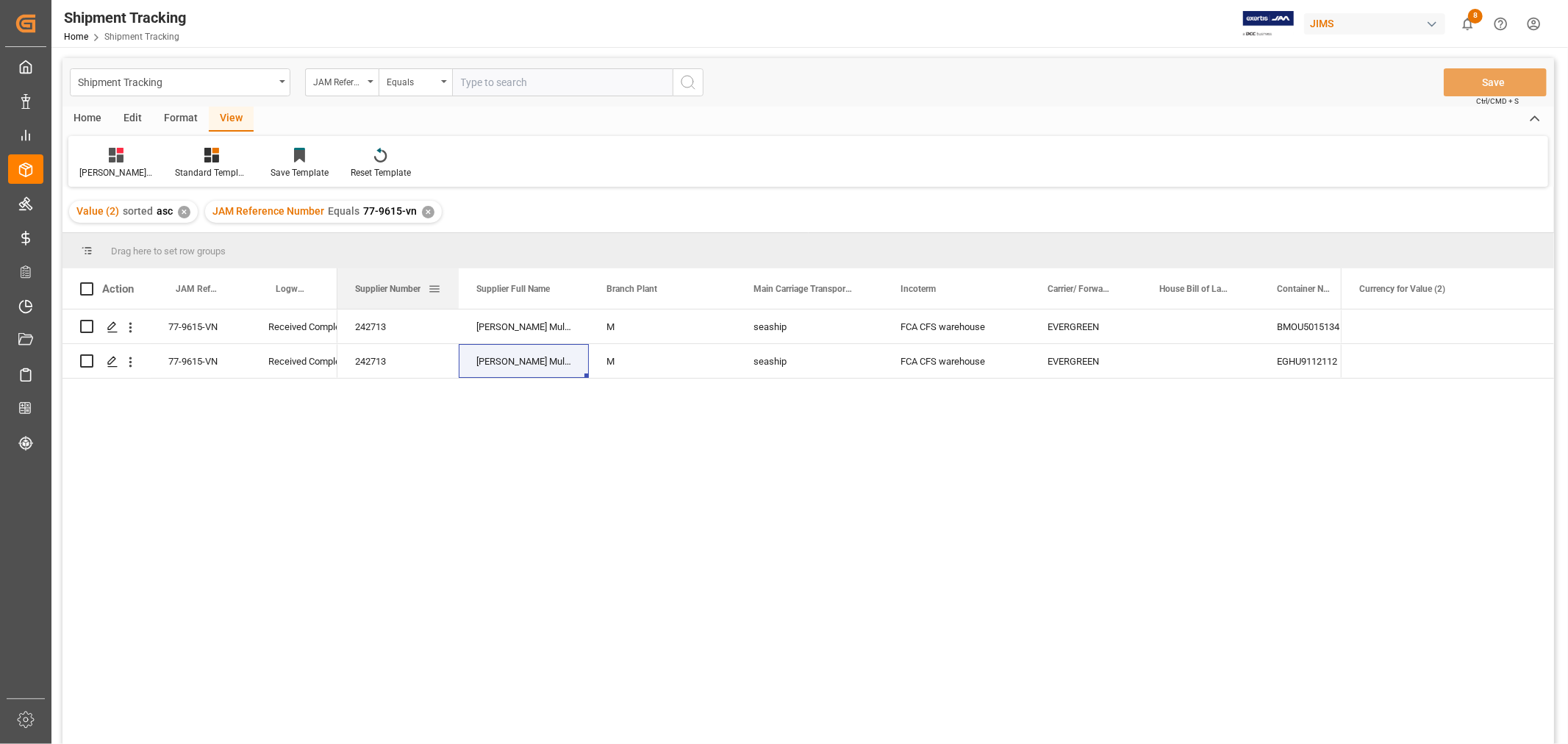
drag, startPoint x: 483, startPoint y: 280, endPoint x: 456, endPoint y: 280, distance: 27.0
click at [456, 280] on div at bounding box center [458, 288] width 6 height 41
drag, startPoint x: 588, startPoint y: 273, endPoint x: 572, endPoint y: 276, distance: 16.3
click at [572, 276] on div at bounding box center [572, 288] width 6 height 41
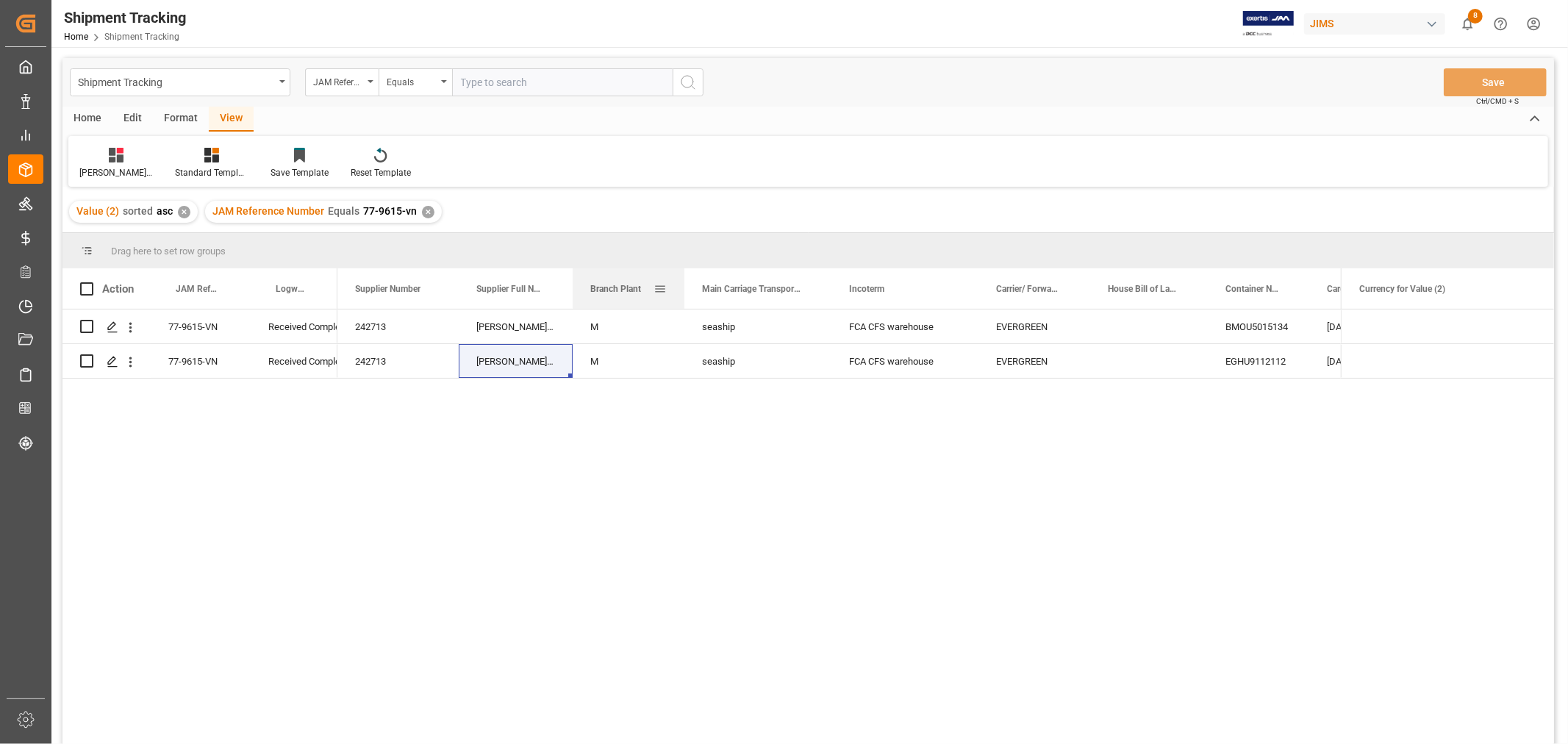
drag, startPoint x: 718, startPoint y: 278, endPoint x: 682, endPoint y: 282, distance: 36.2
click at [682, 282] on div at bounding box center [684, 288] width 6 height 41
drag, startPoint x: 831, startPoint y: 273, endPoint x: 817, endPoint y: 272, distance: 14.0
click at [817, 272] on div at bounding box center [819, 288] width 6 height 41
drag, startPoint x: 961, startPoint y: 272, endPoint x: 947, endPoint y: 272, distance: 14.0
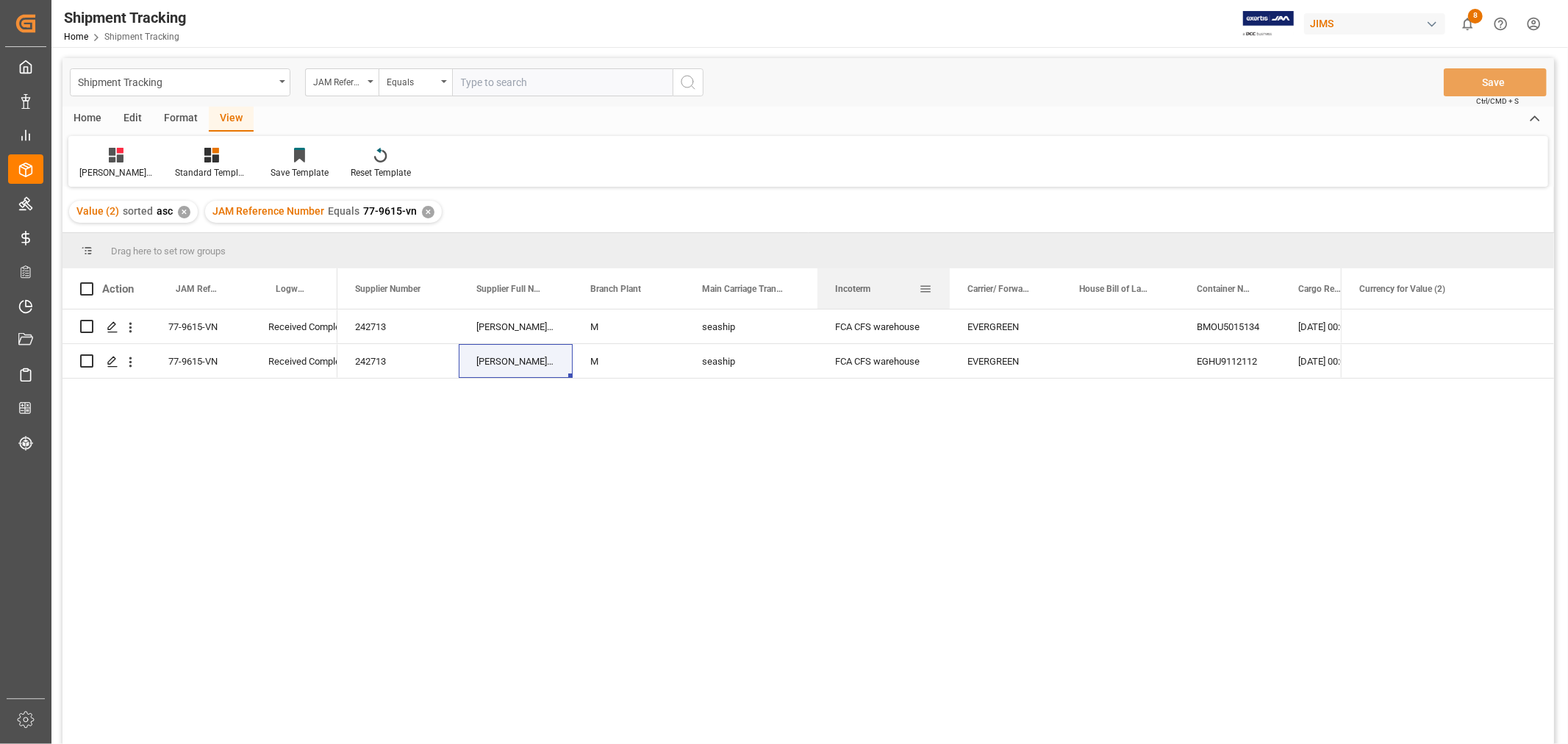
click at [947, 272] on div at bounding box center [949, 288] width 6 height 41
drag, startPoint x: 1178, startPoint y: 271, endPoint x: 1187, endPoint y: 271, distance: 9.0
click at [1187, 271] on div at bounding box center [1187, 288] width 6 height 41
click at [1296, 362] on div "04-07-2025 00:00:00" at bounding box center [1335, 361] width 92 height 33
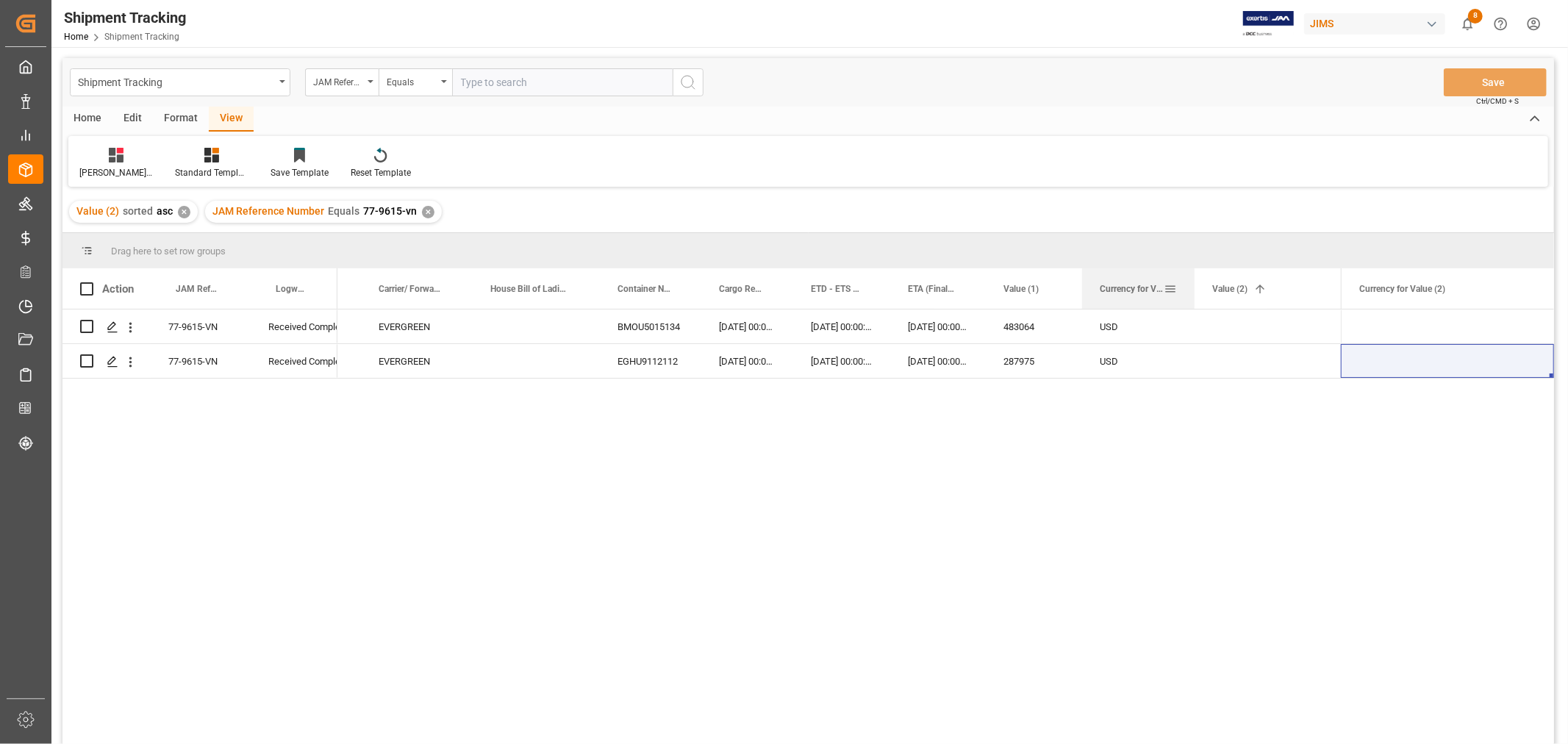
scroll to position [0, 585]
drag, startPoint x: 1186, startPoint y: 273, endPoint x: 1147, endPoint y: 268, distance: 39.3
click at [1147, 268] on div "Currency for Value (1)" at bounding box center [1140, 288] width 108 height 41
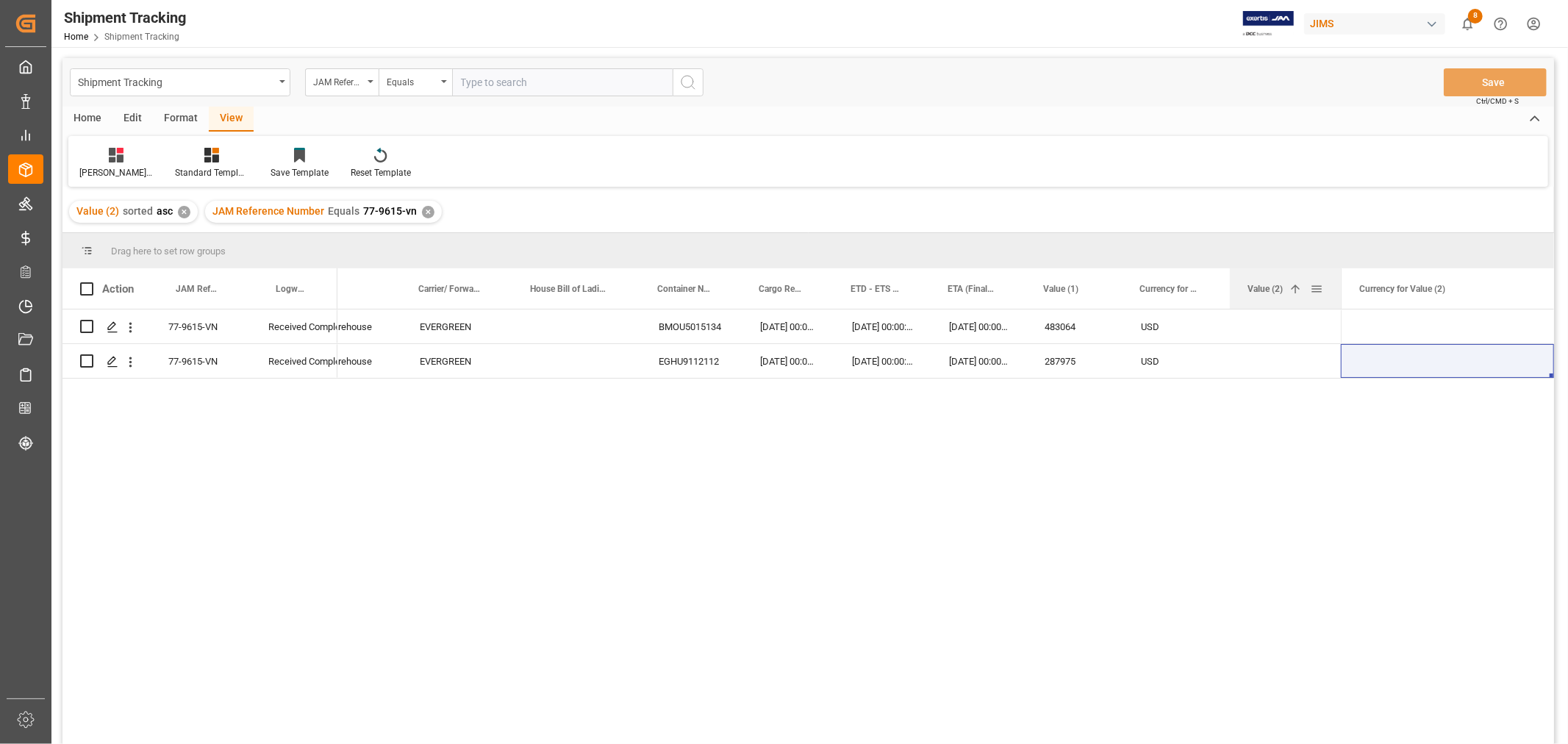
drag, startPoint x: 1338, startPoint y: 280, endPoint x: 1301, endPoint y: 280, distance: 37.0
click at [1301, 280] on div "Value (2) 1" at bounding box center [1285, 288] width 111 height 41
click at [1429, 329] on div "Press SPACE to select this row." at bounding box center [1448, 327] width 213 height 33
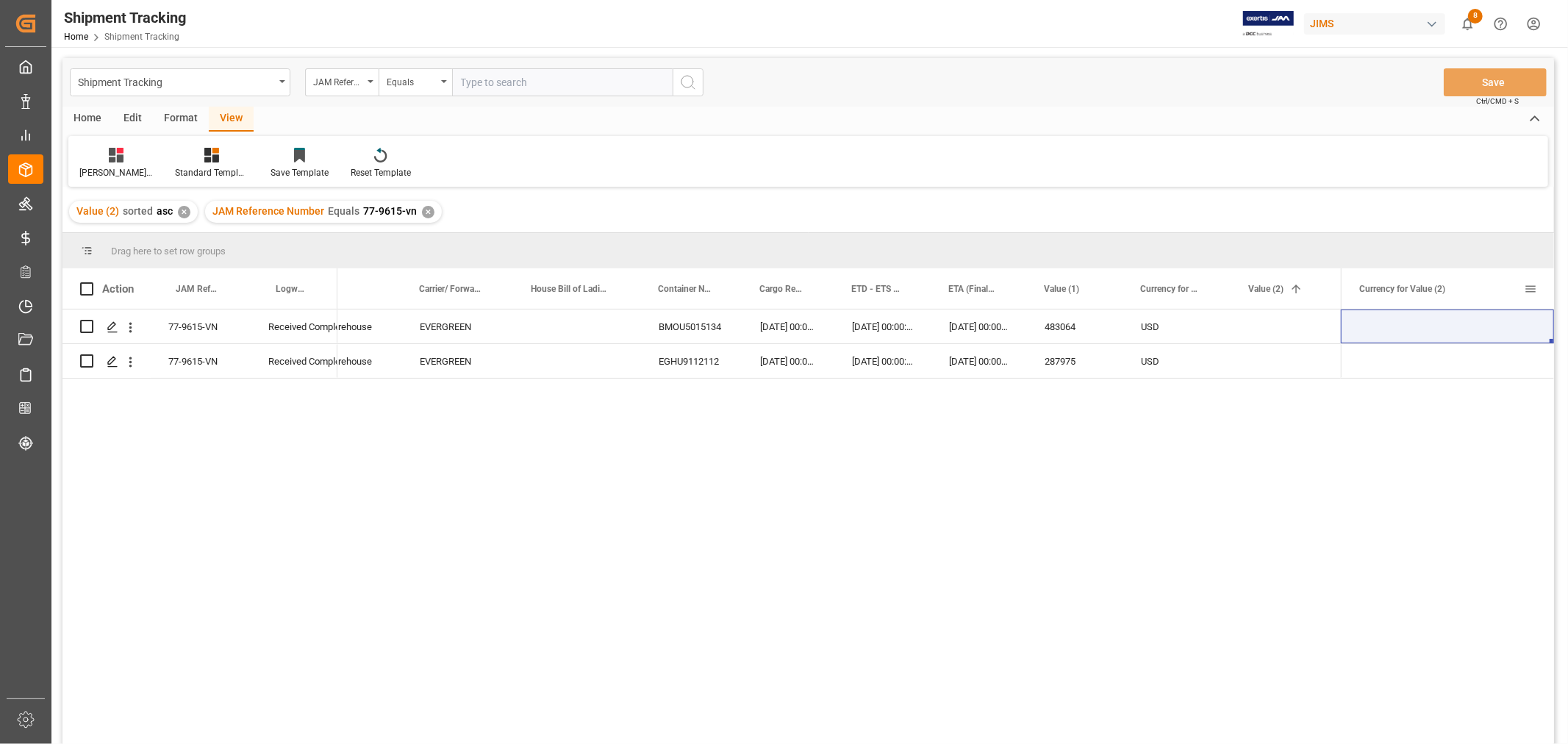
drag, startPoint x: 1549, startPoint y: 265, endPoint x: 1517, endPoint y: 271, distance: 32.6
click at [1517, 271] on div "Drag here to set row groups Drag here to set column labels Action JAM Reference…" at bounding box center [807, 494] width 1492 height 521
click at [1184, 340] on div "USD" at bounding box center [1177, 327] width 108 height 33
click at [1257, 317] on div "Press SPACE to select this row." at bounding box center [1285, 327] width 110 height 33
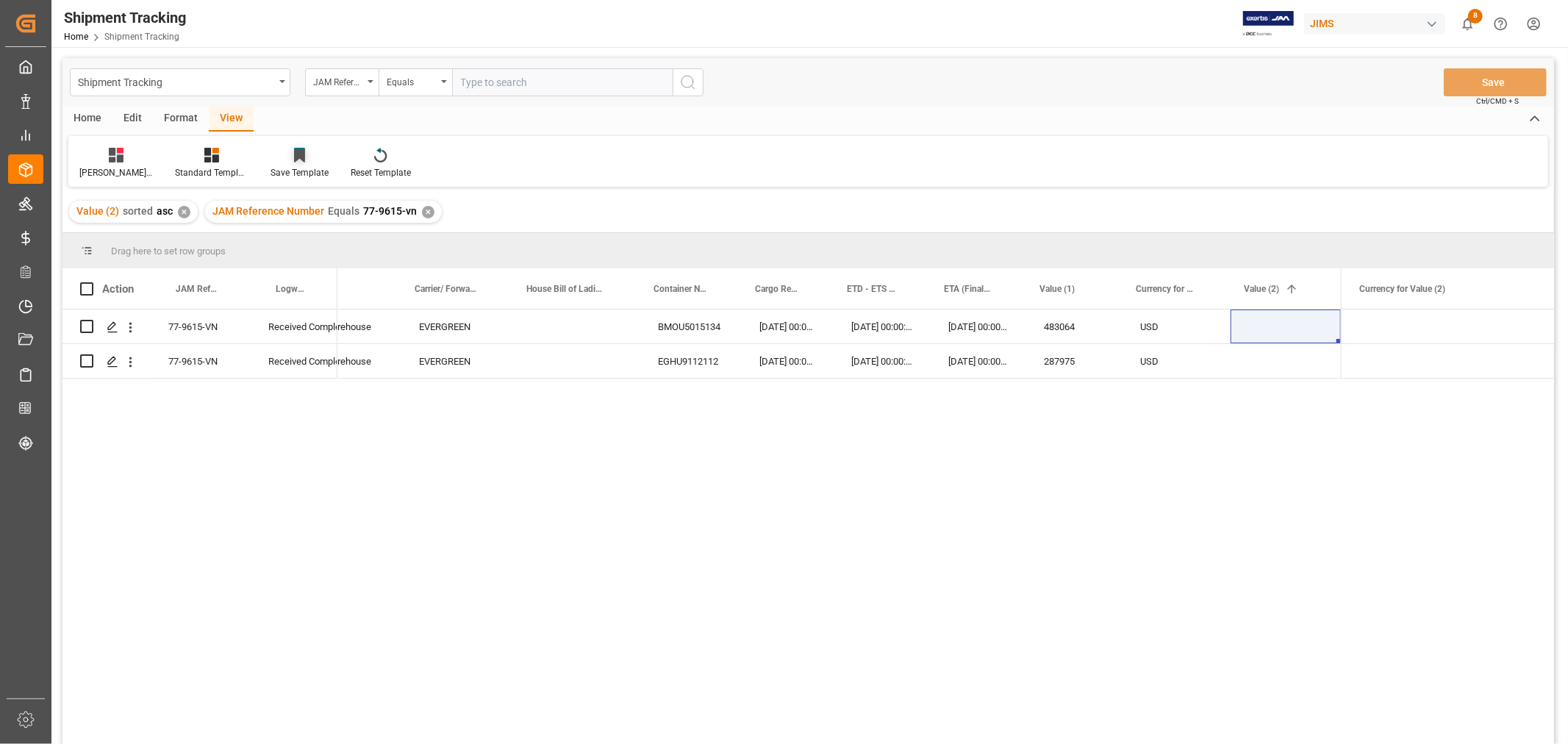
click at [299, 167] on div "Save Template" at bounding box center [299, 173] width 58 height 14
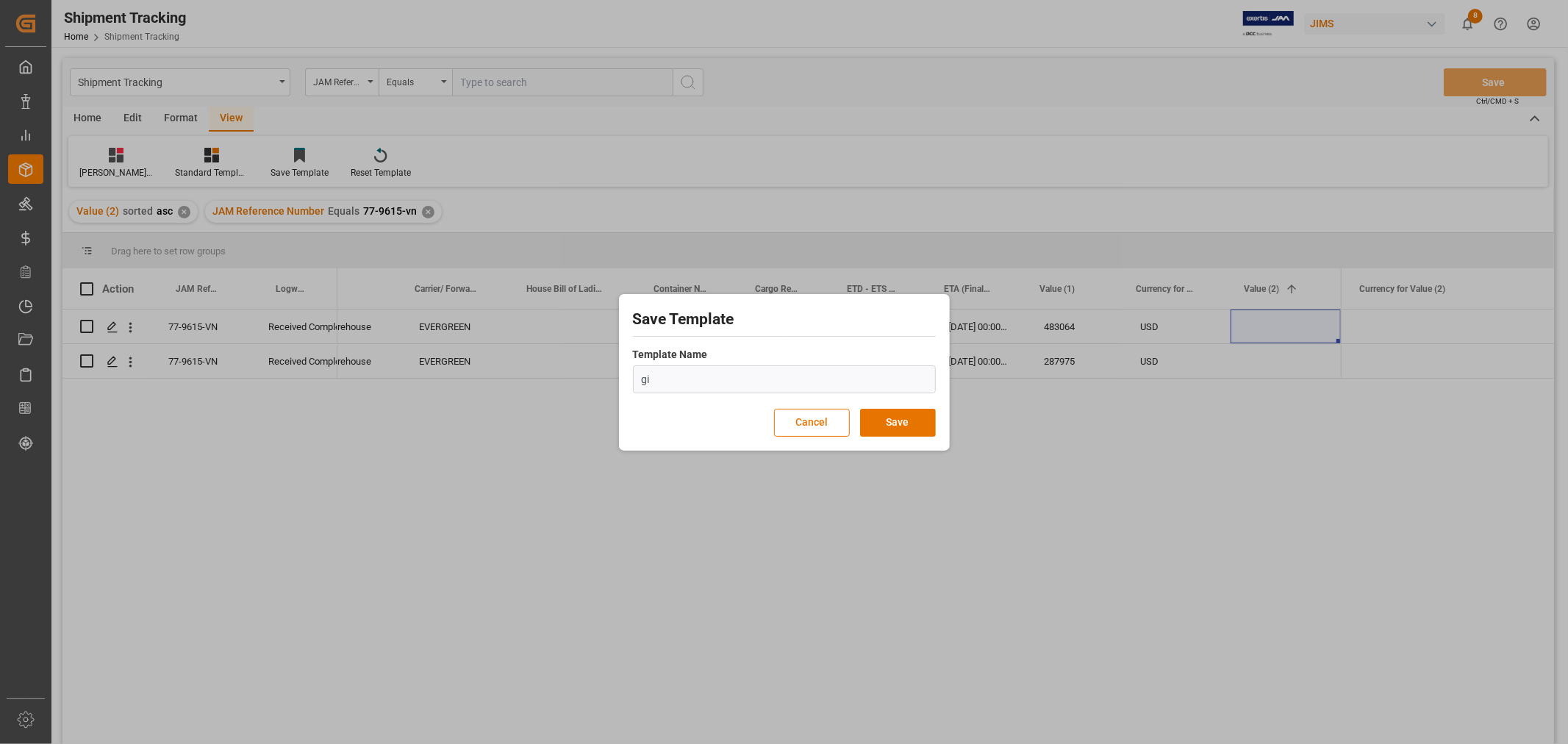
type input "g"
type input "GIT"
click at [909, 429] on button "Save" at bounding box center [897, 422] width 76 height 28
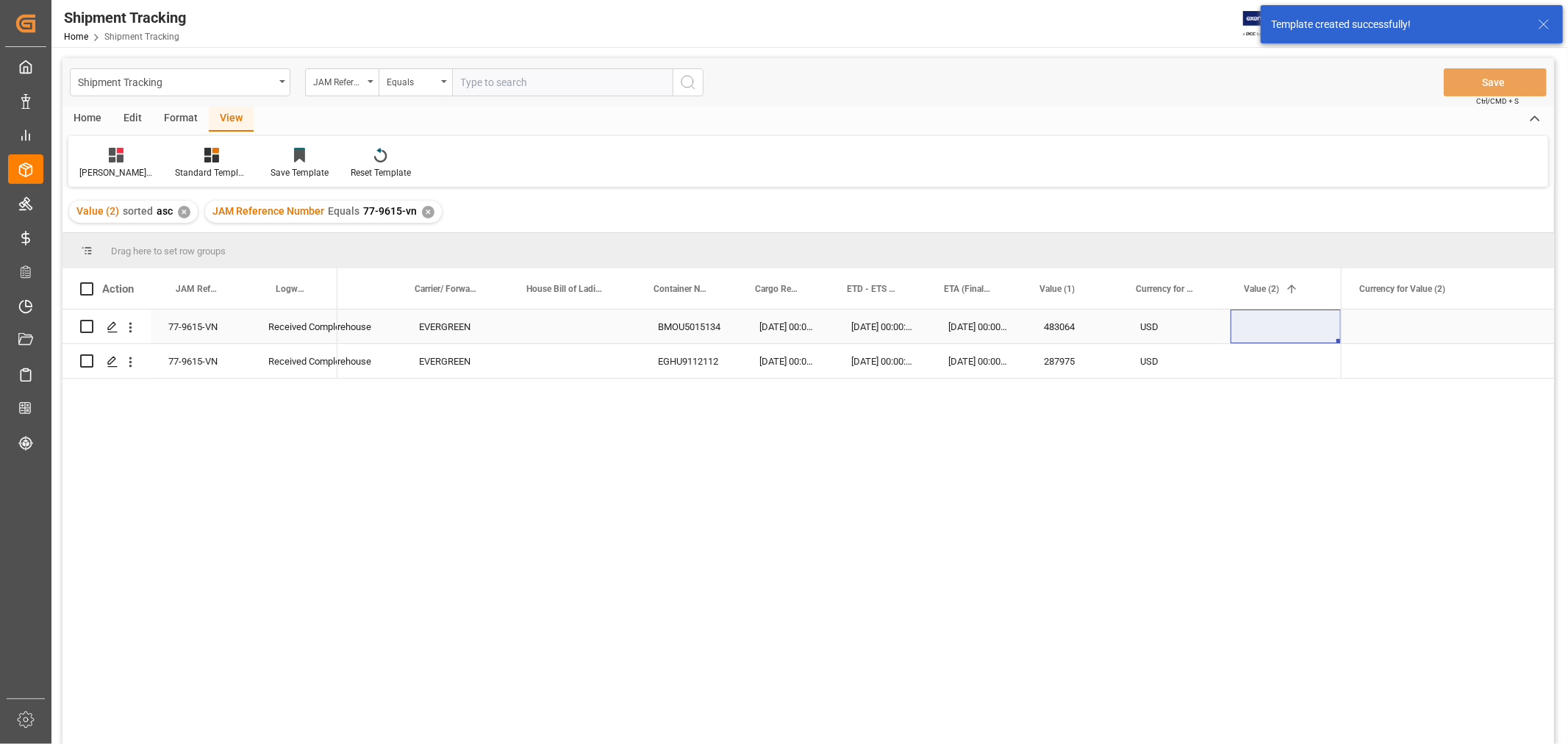
click at [500, 330] on div "EVERGREEN" at bounding box center [457, 327] width 111 height 33
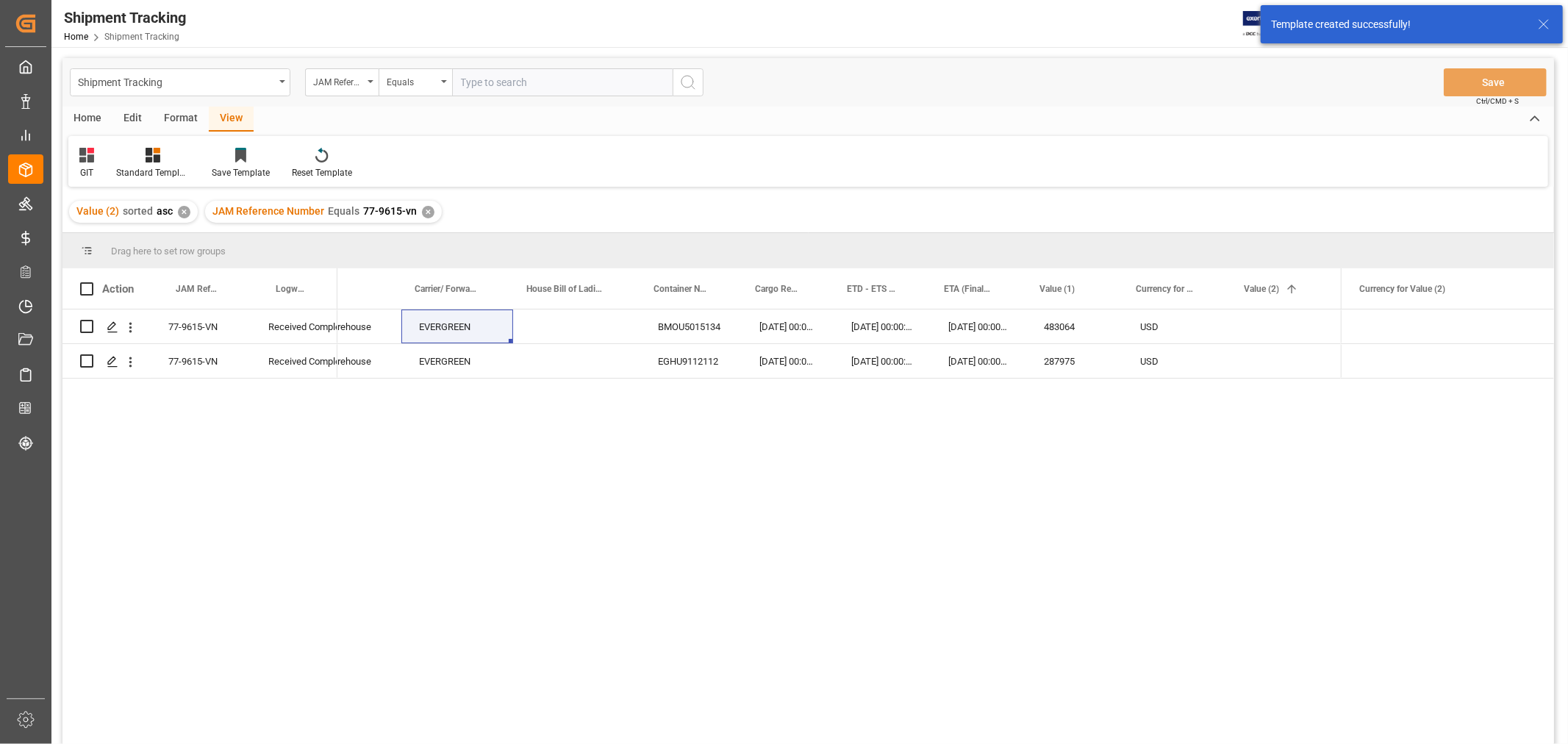
click at [422, 208] on div "✕" at bounding box center [428, 212] width 13 height 13
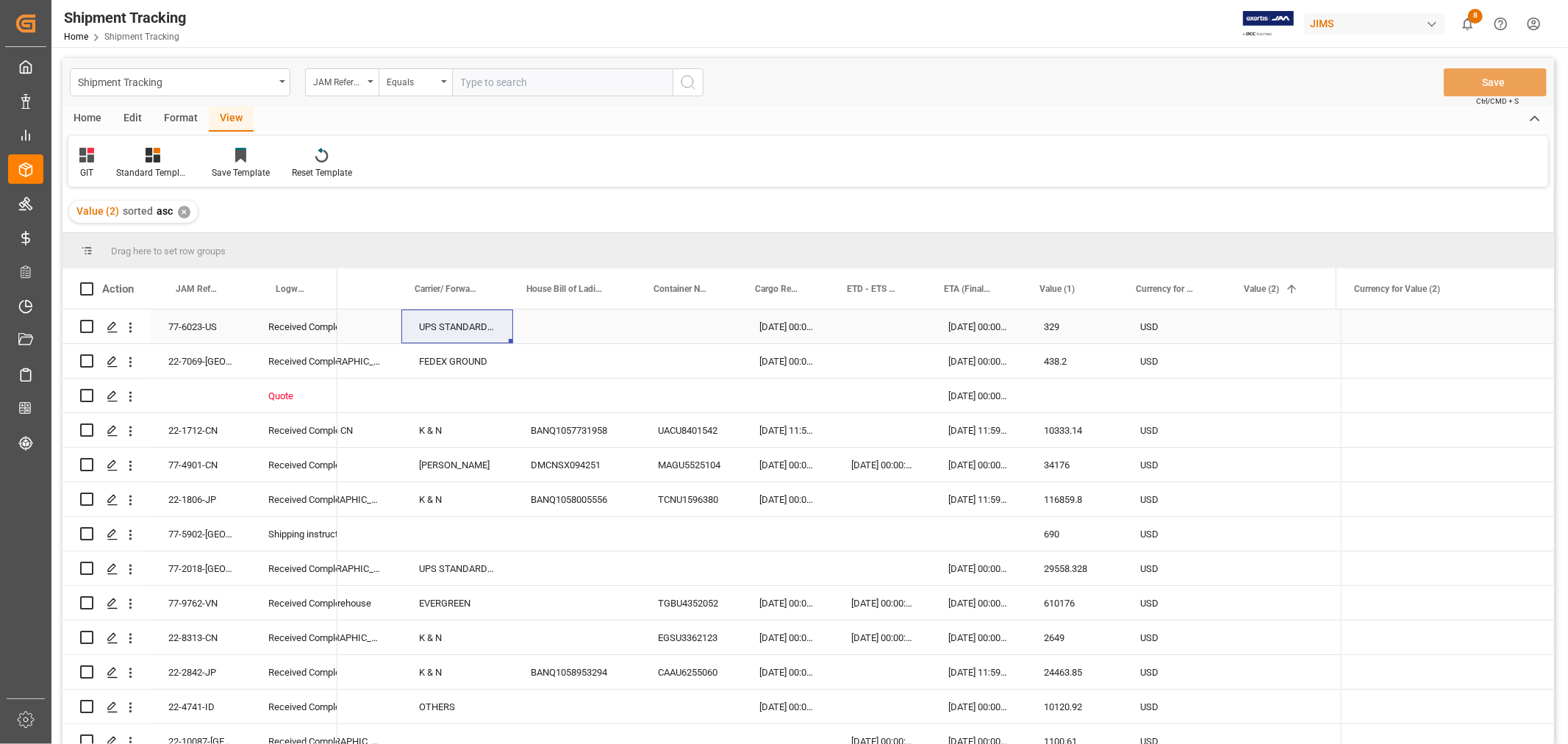
click at [452, 339] on div "UPS STANDARD GROUND" at bounding box center [457, 327] width 111 height 33
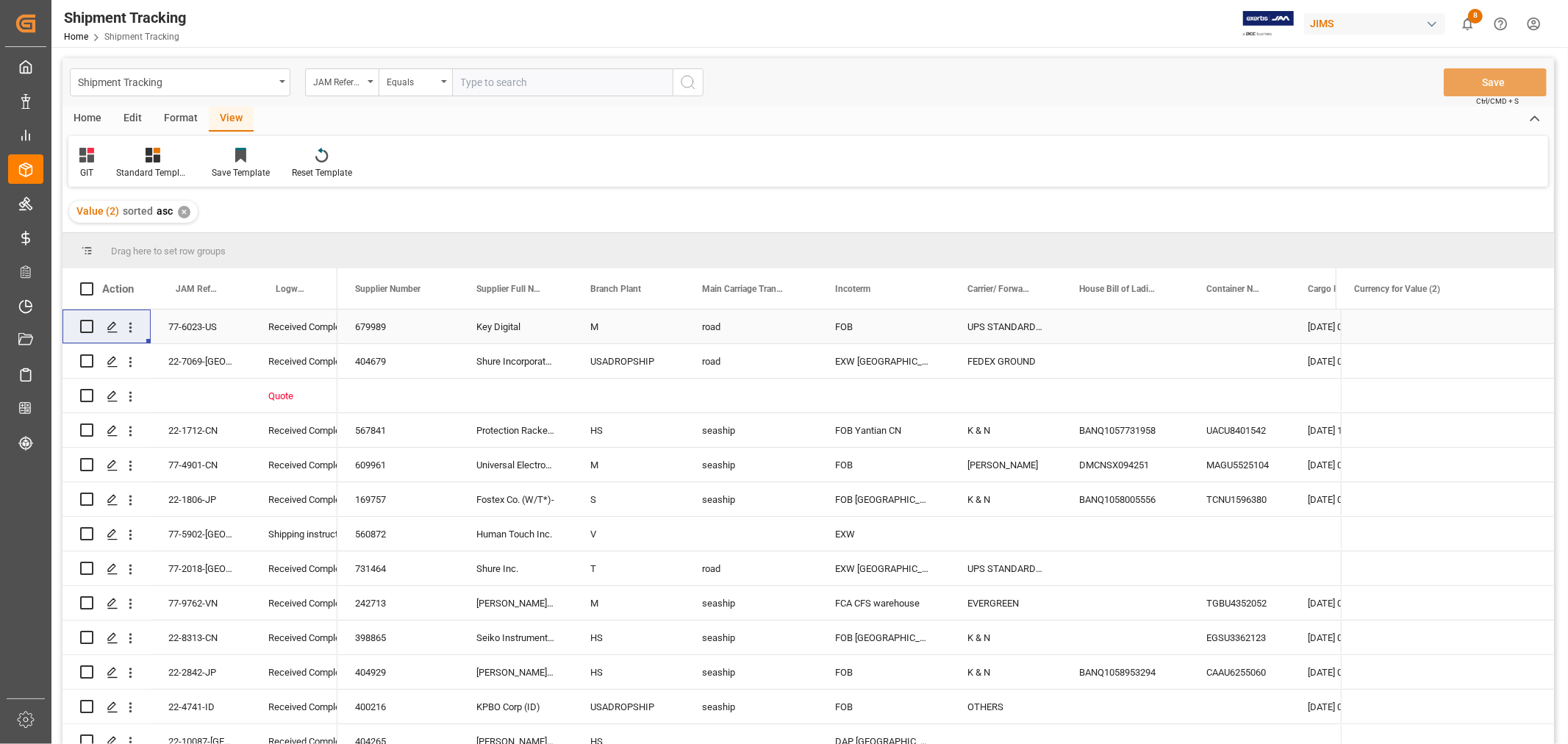
click at [1304, 325] on div "25-10-2024 00:00:00" at bounding box center [1335, 327] width 92 height 33
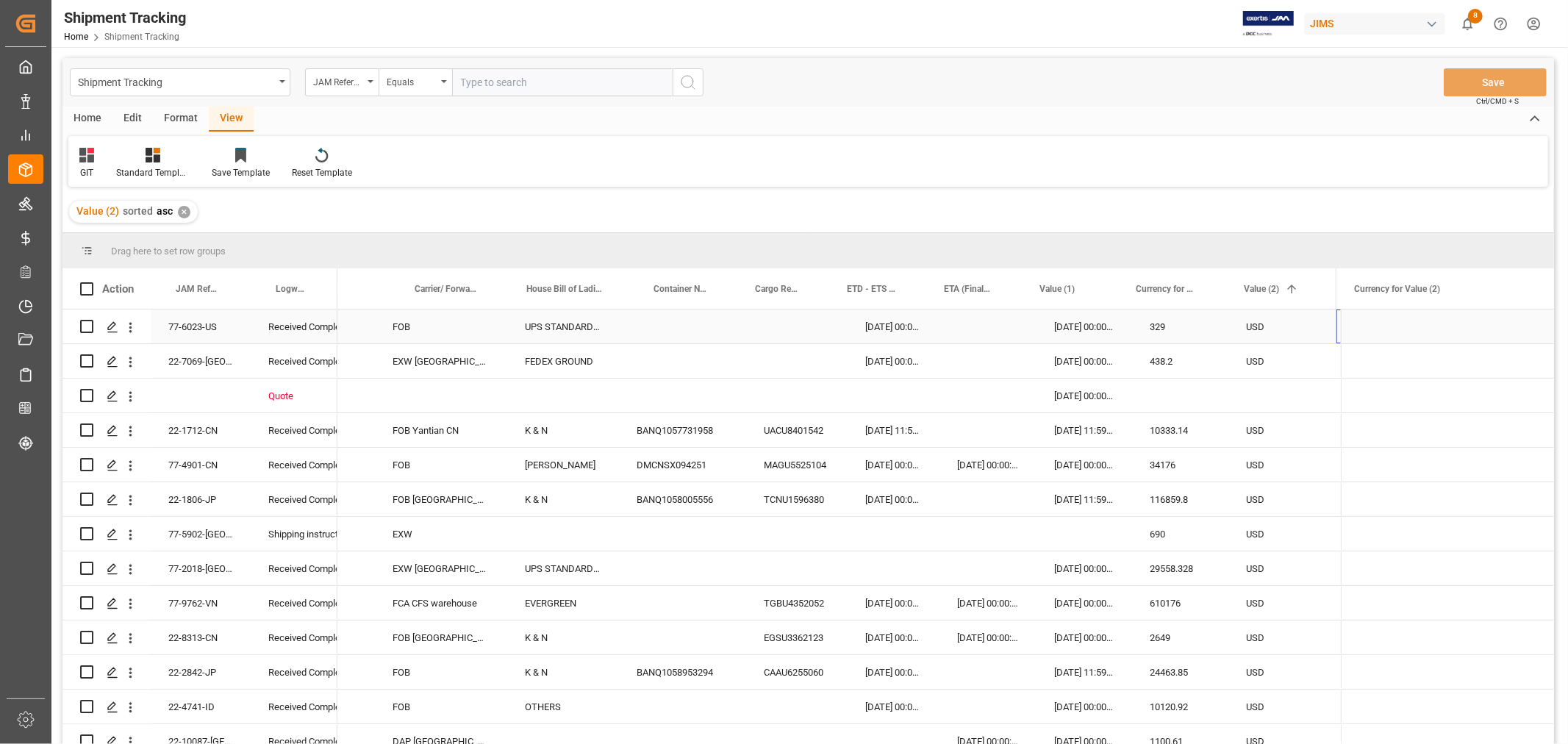
scroll to position [0, 553]
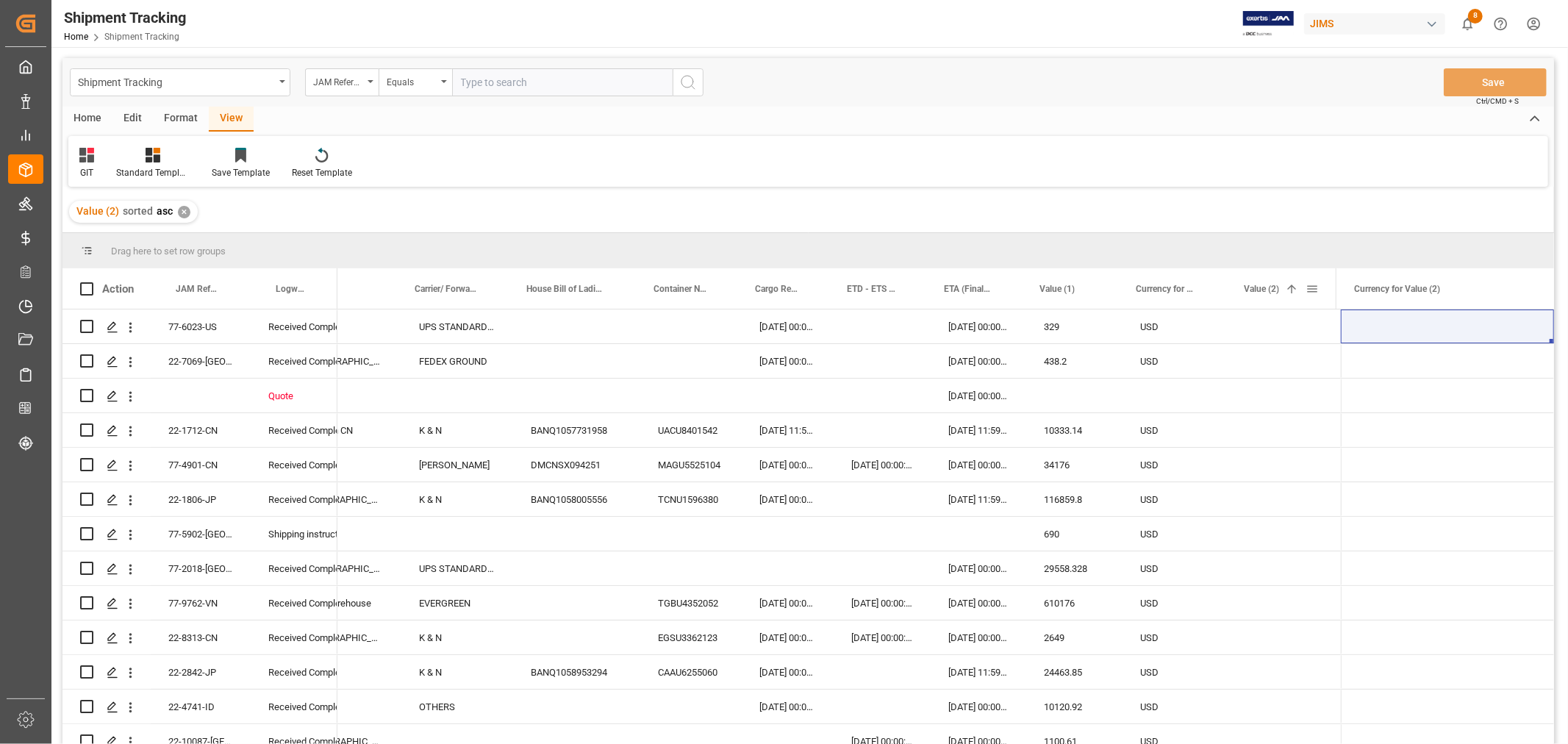
click at [1307, 289] on span at bounding box center [1312, 288] width 14 height 14
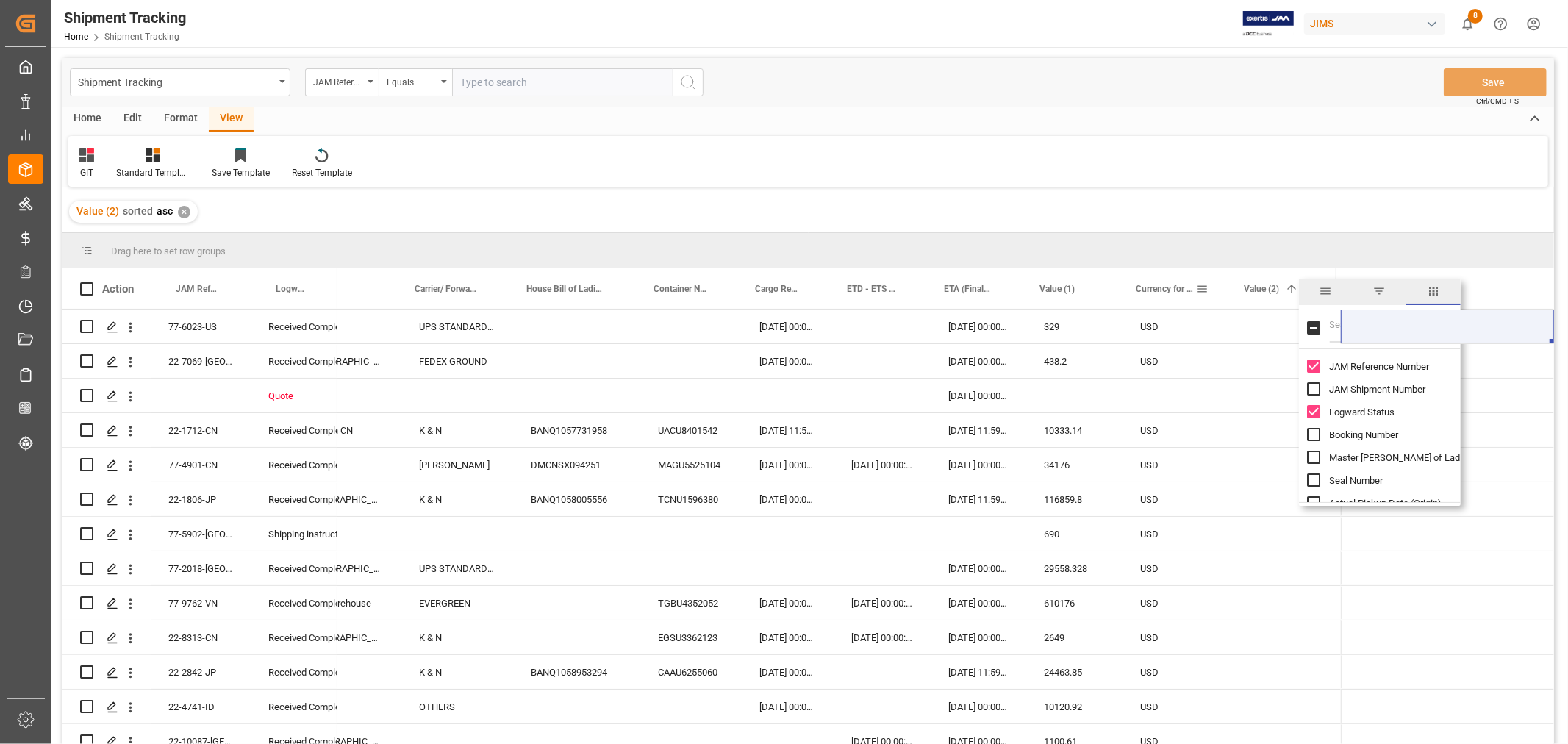
click at [1201, 292] on span at bounding box center [1202, 288] width 14 height 14
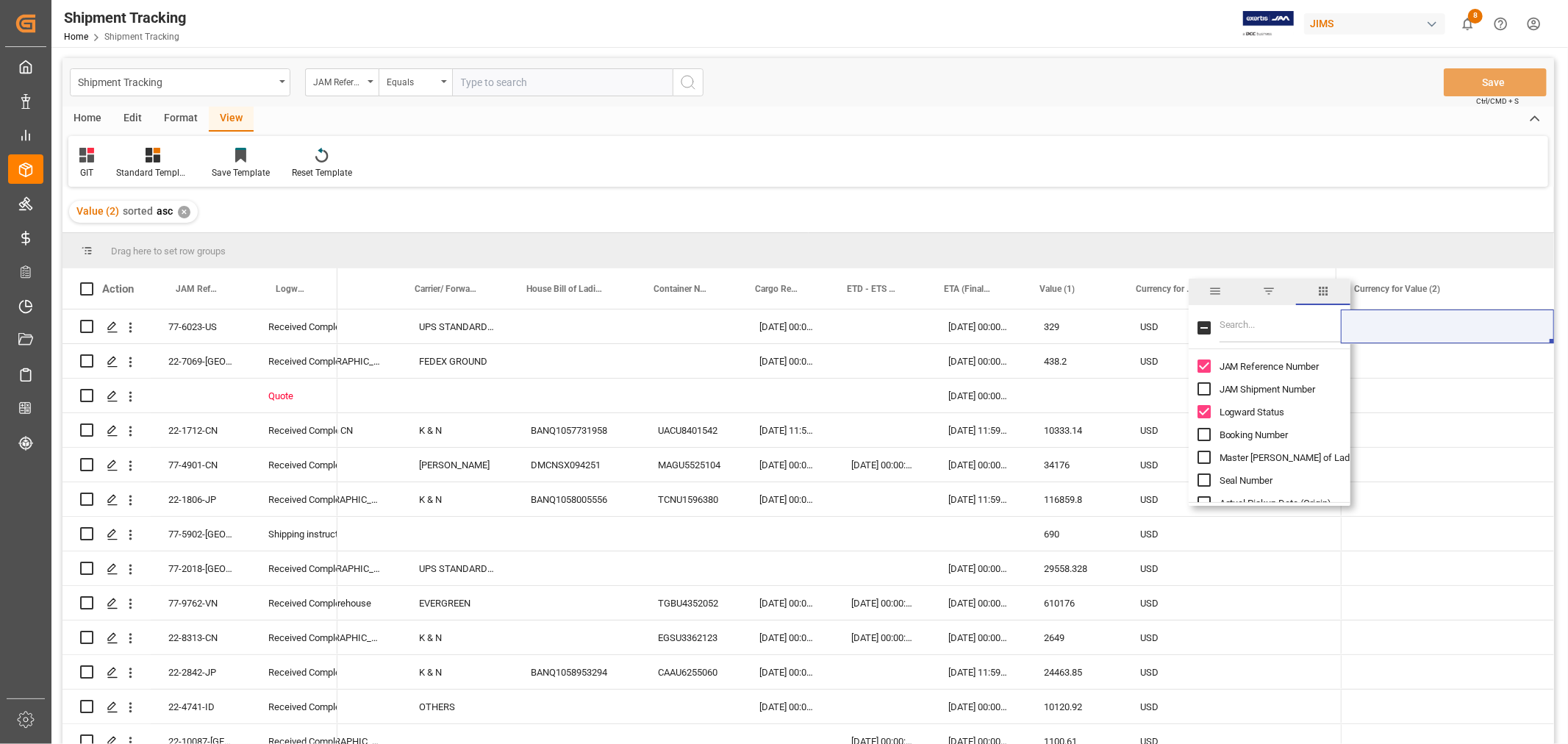
click at [1229, 327] on input "Filter Columns Input" at bounding box center [1280, 327] width 122 height 29
type input "VALUE"
click at [1312, 593] on div "Press SPACE to select this row." at bounding box center [1285, 603] width 110 height 33
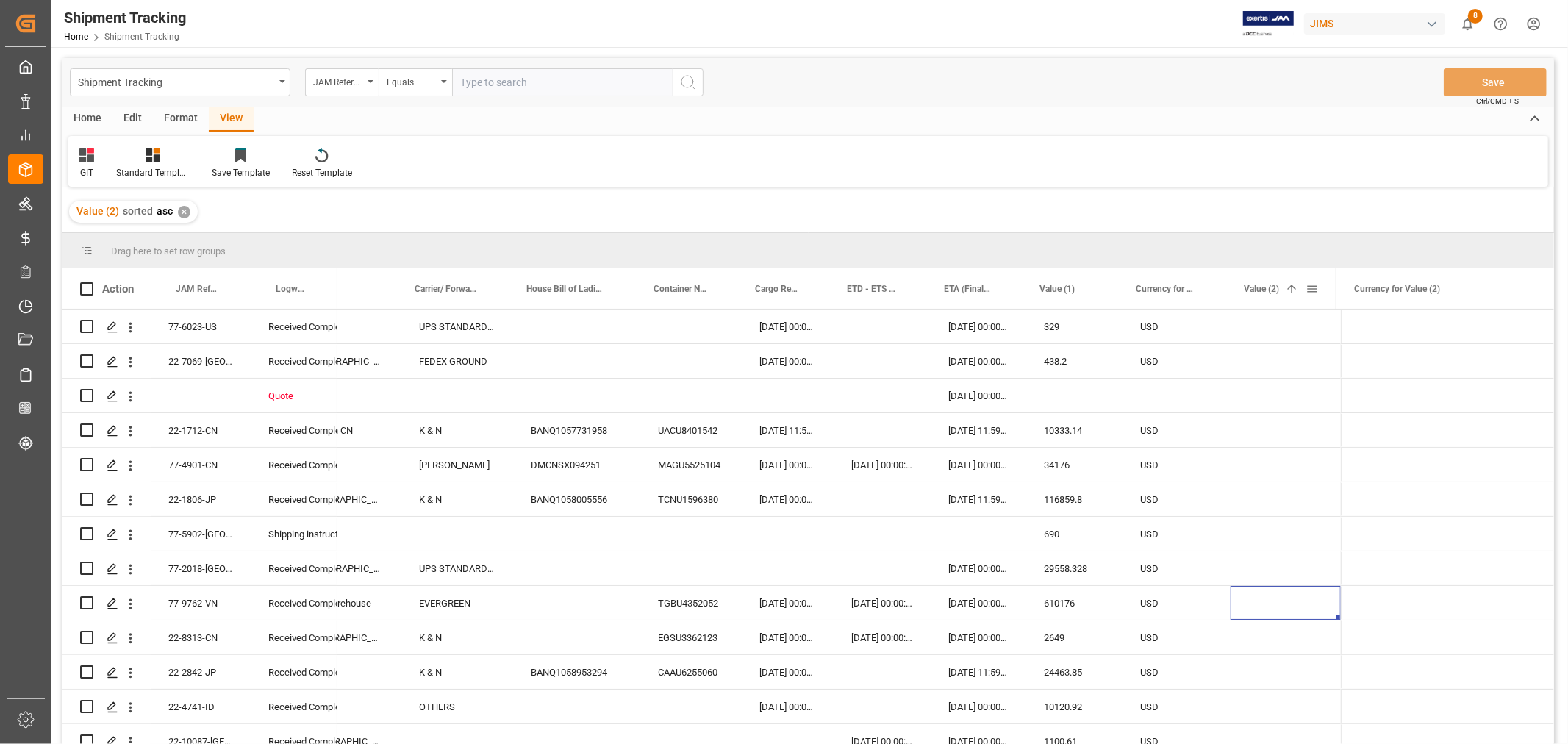
click at [1310, 287] on span at bounding box center [1312, 288] width 14 height 14
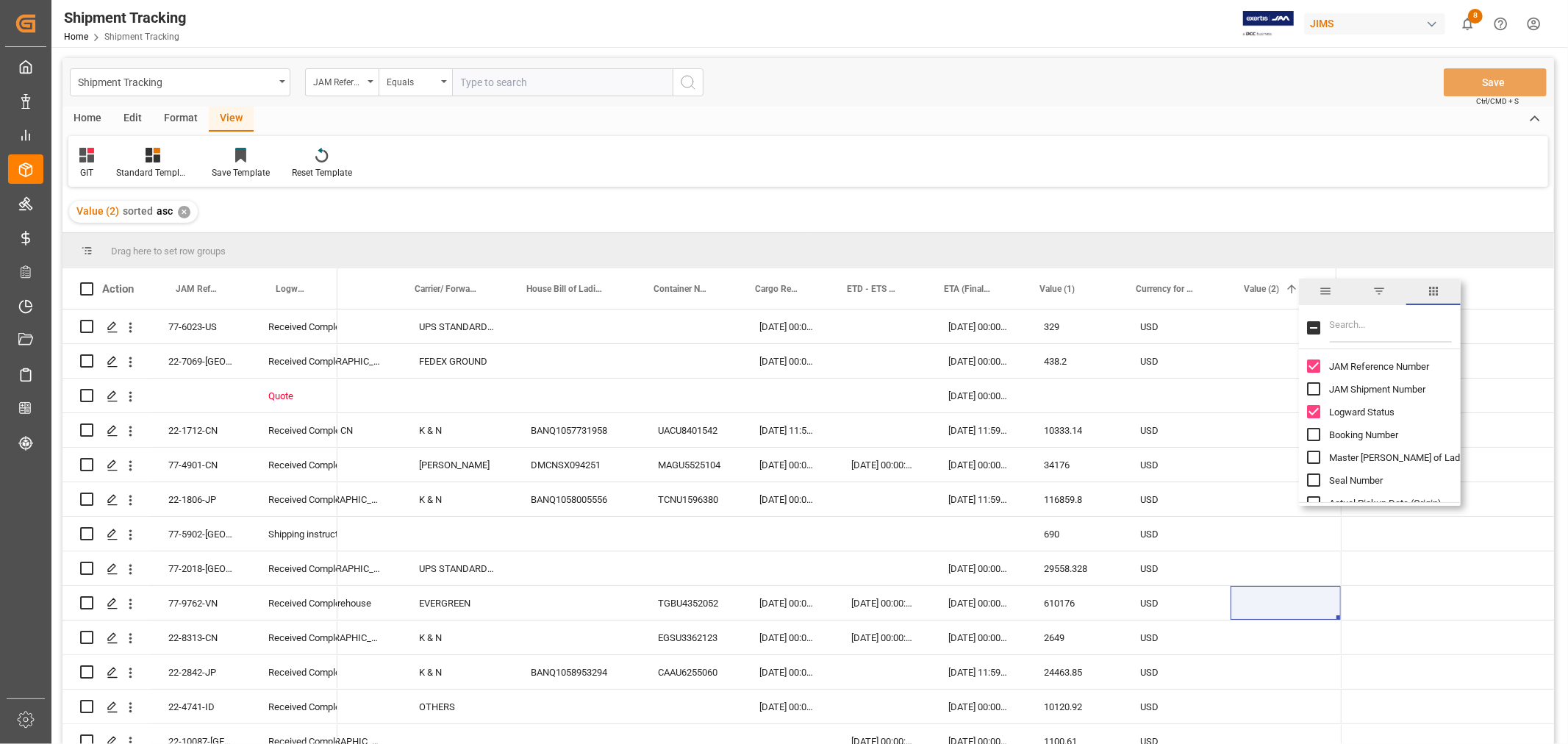
click at [1335, 328] on input "Filter Columns Input" at bounding box center [1390, 327] width 122 height 29
type input "C"
checkbox input "false"
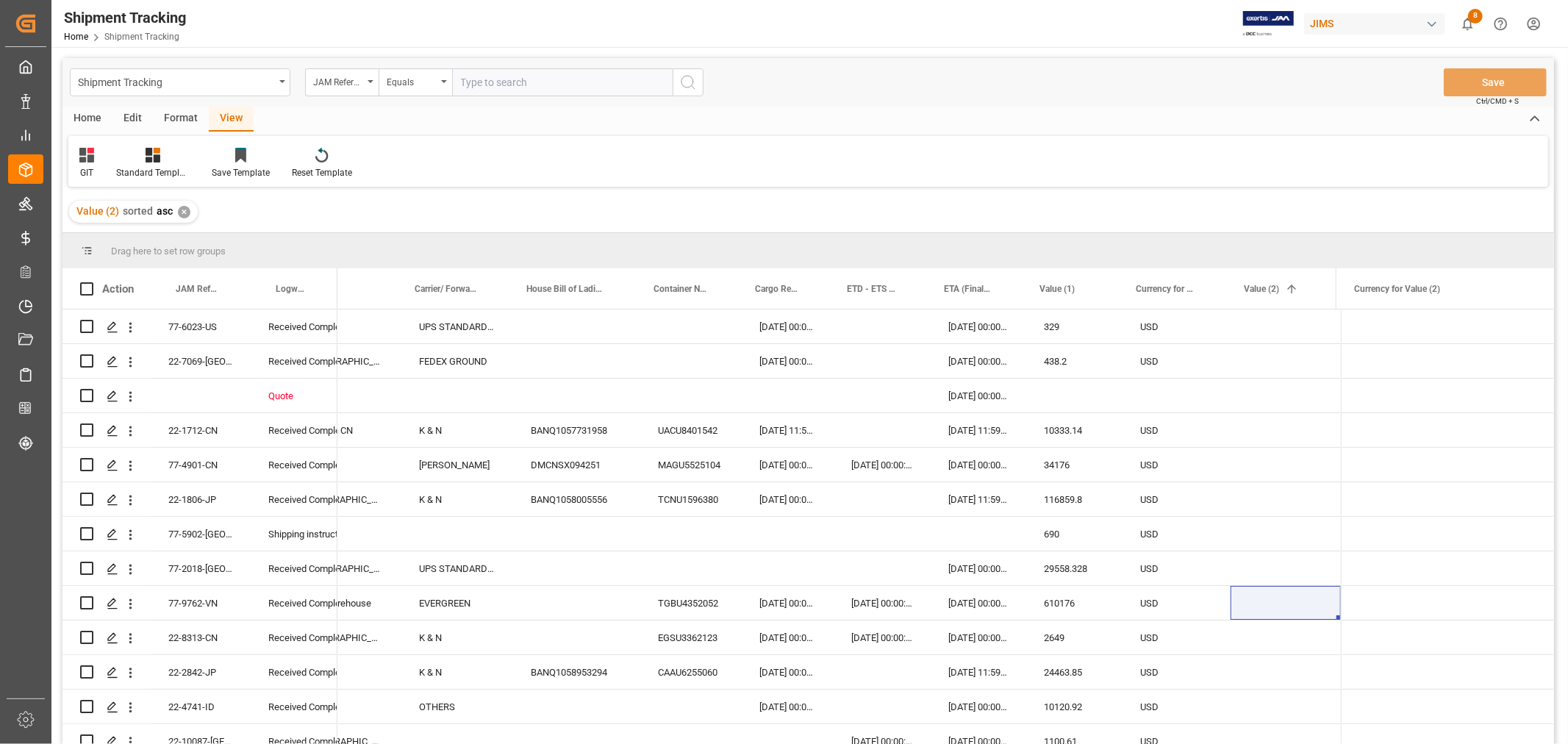
click at [1006, 116] on div "Home Edit Format View" at bounding box center [807, 119] width 1492 height 25
click at [480, 84] on input "text" at bounding box center [562, 82] width 221 height 28
type input "77-9615-VN"
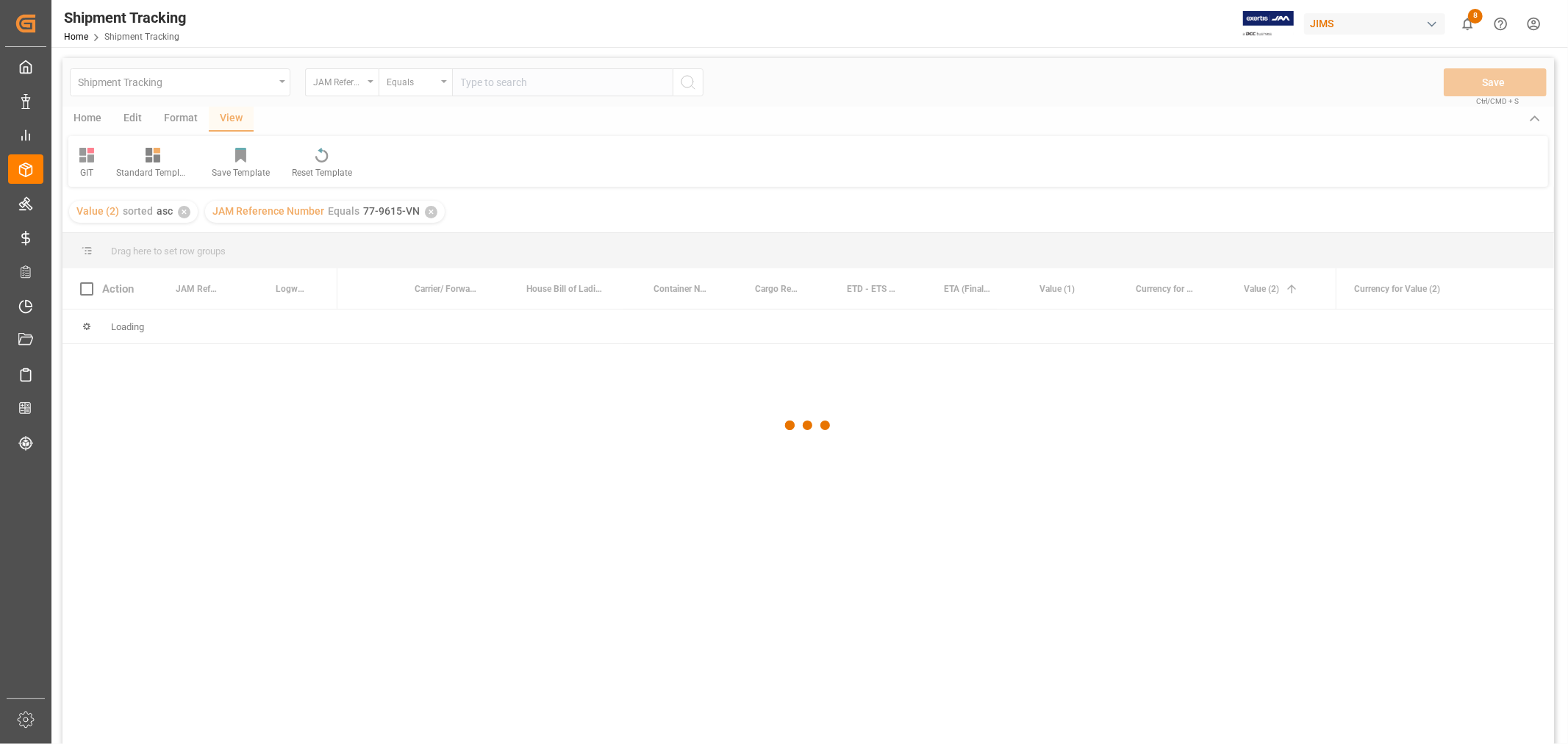
scroll to position [0, 548]
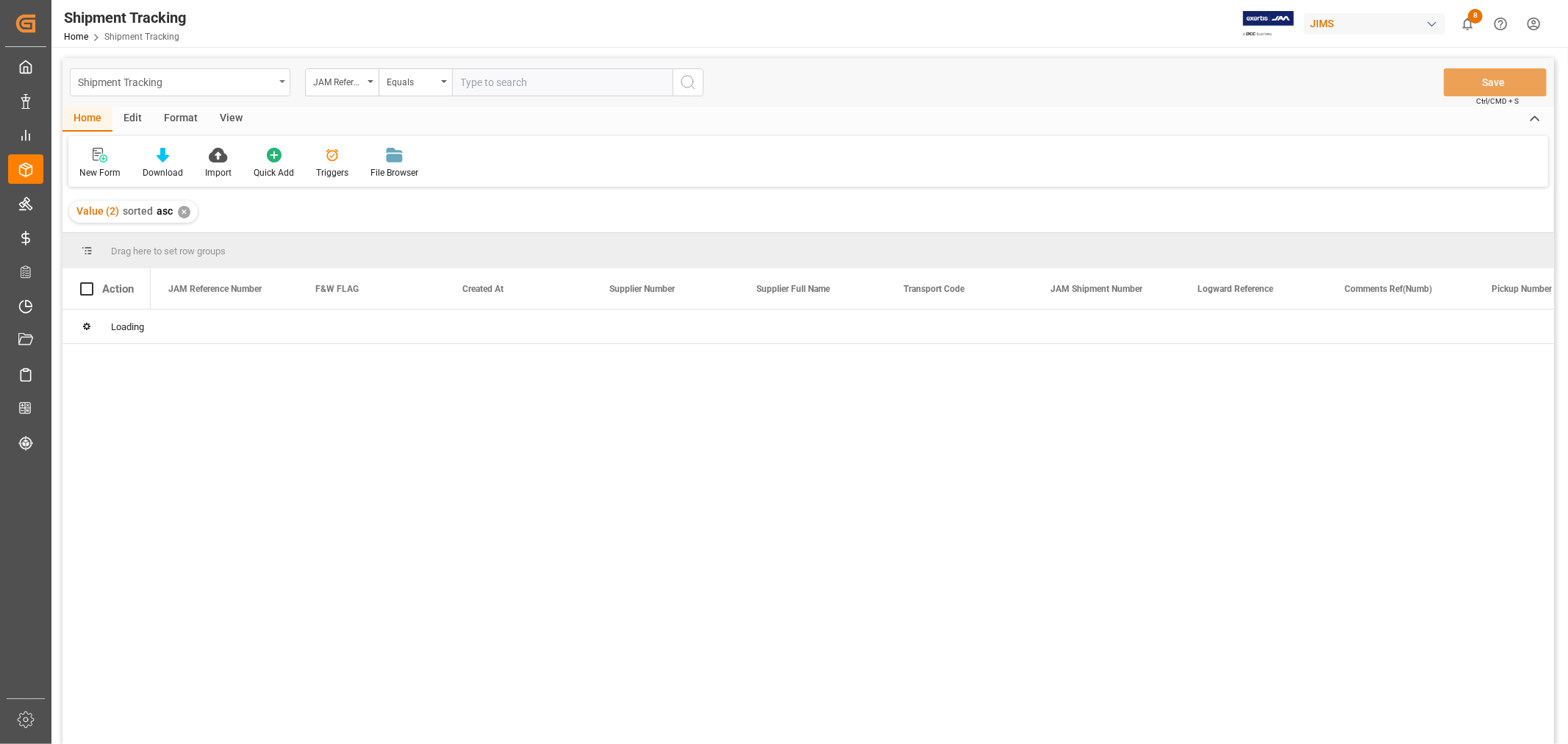
click at [203, 92] on div "Shipment Tracking" at bounding box center [180, 82] width 221 height 28
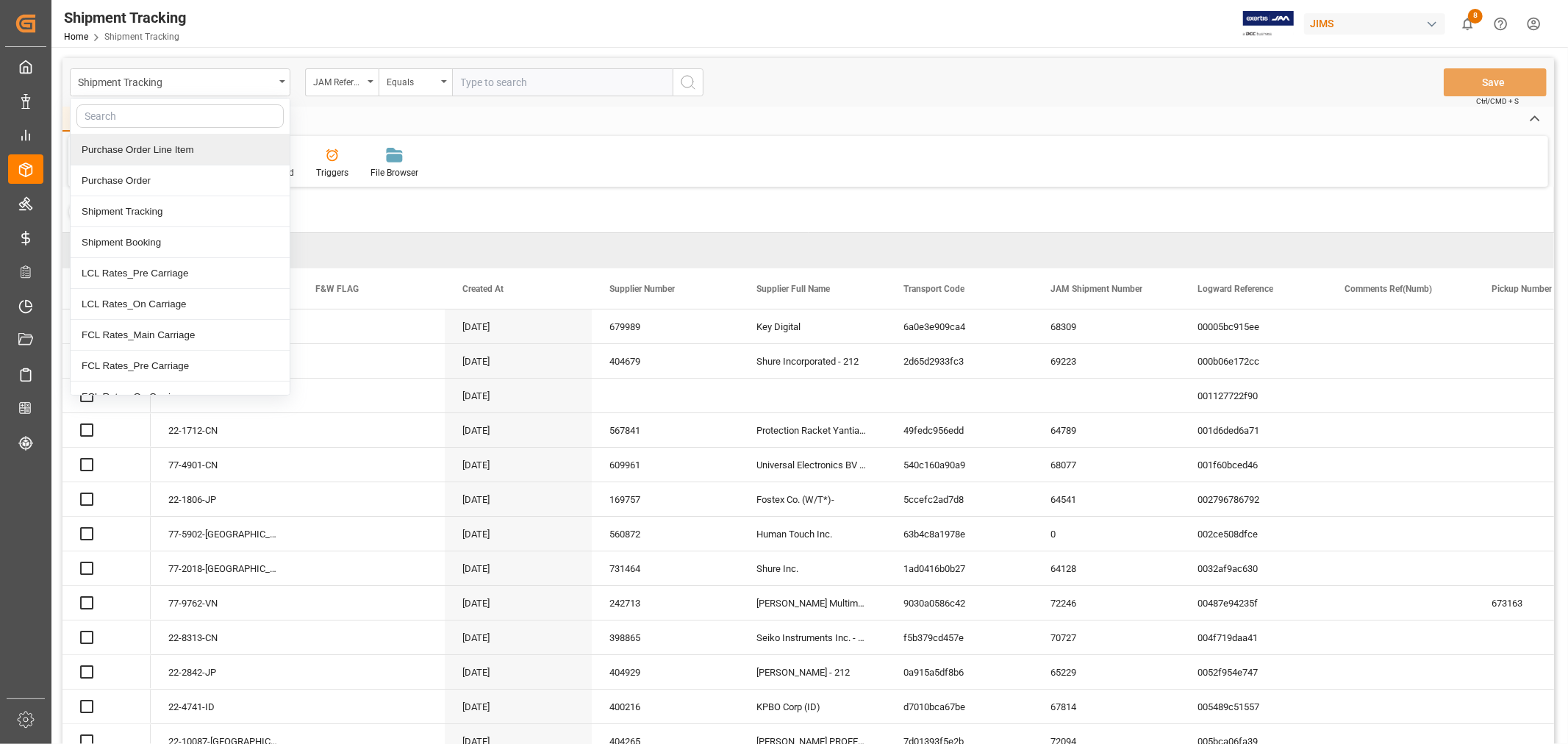
click at [191, 155] on div "Purchase Order Line Item" at bounding box center [180, 150] width 219 height 31
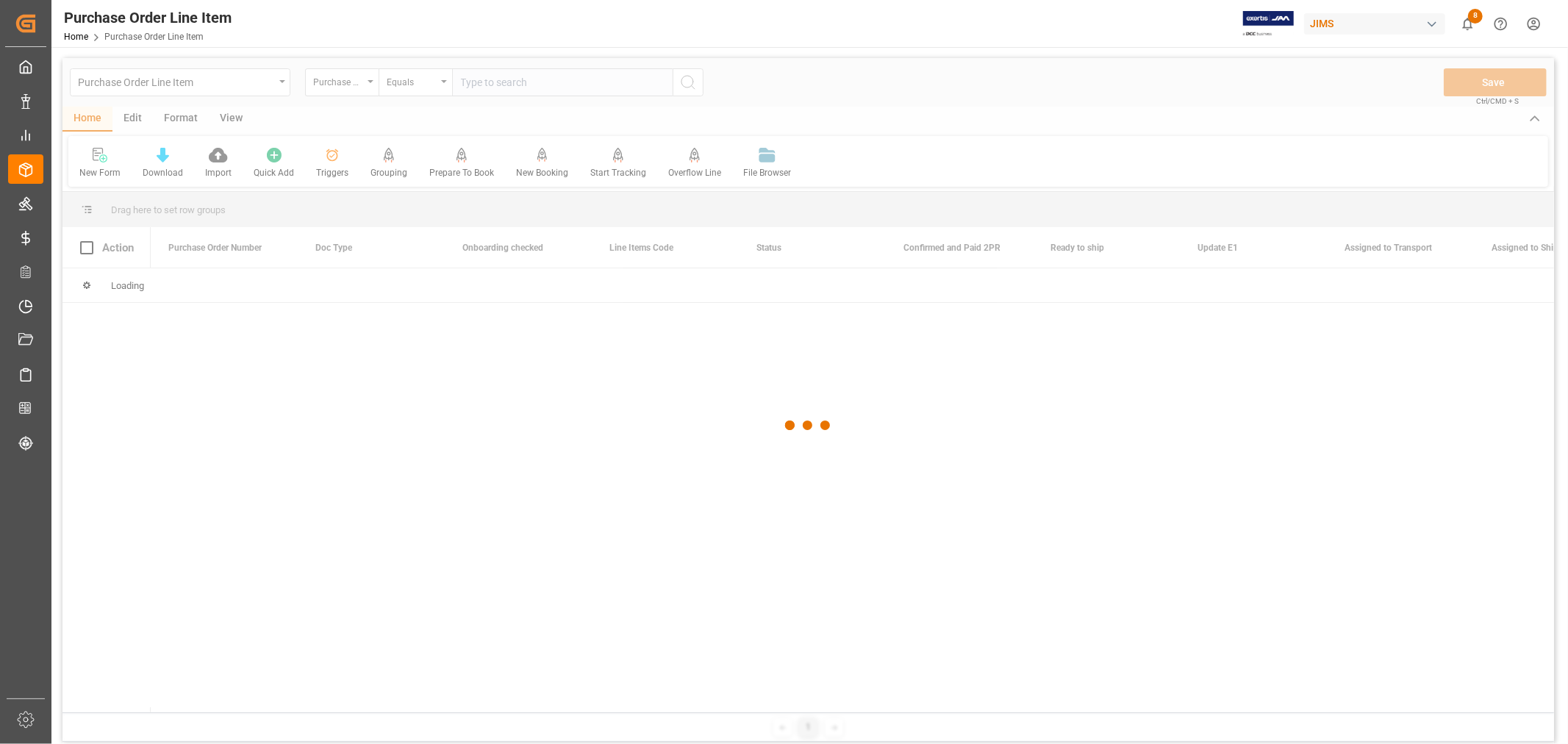
click at [347, 91] on div at bounding box center [807, 425] width 1492 height 735
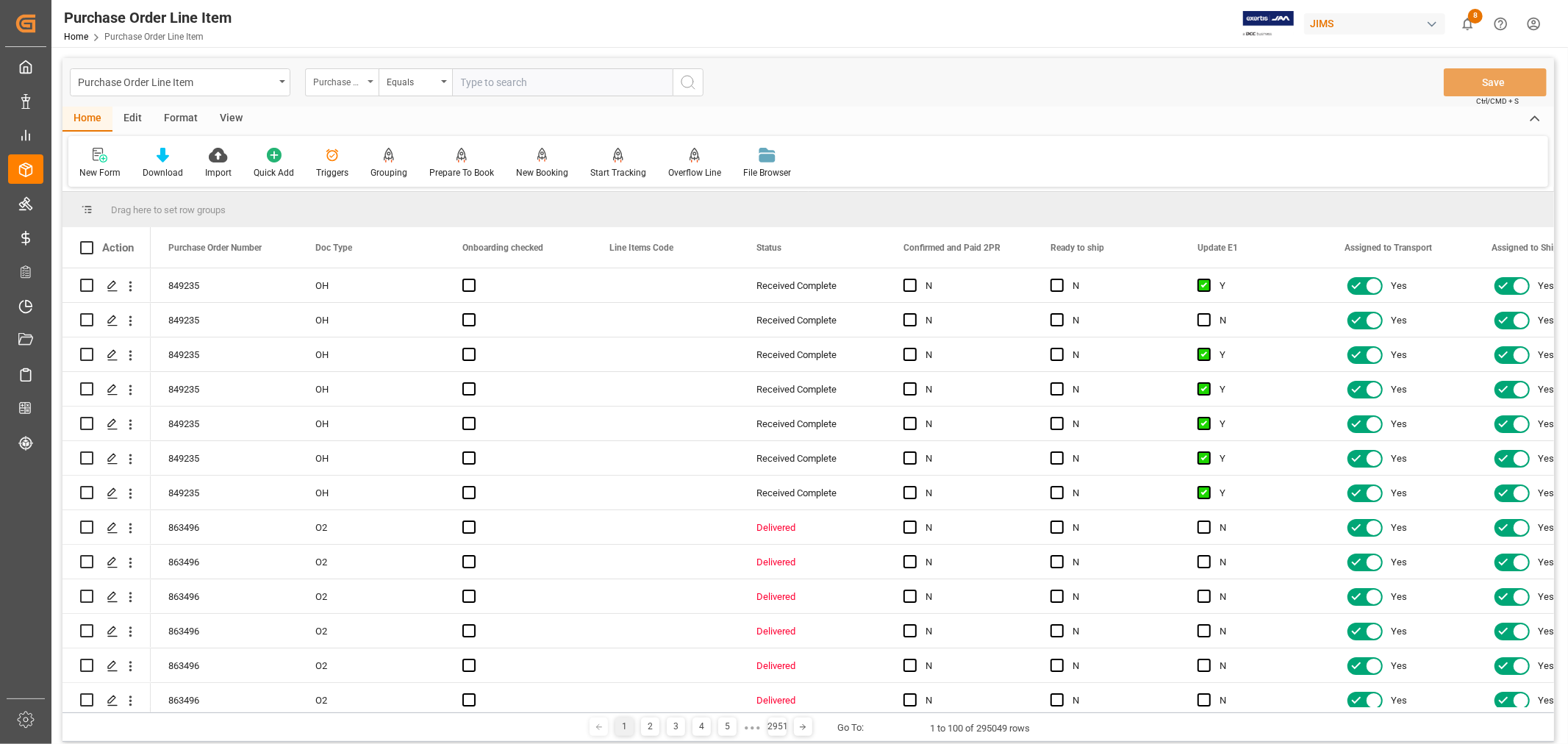
click at [370, 83] on div "Purchase Order Number" at bounding box center [342, 82] width 73 height 28
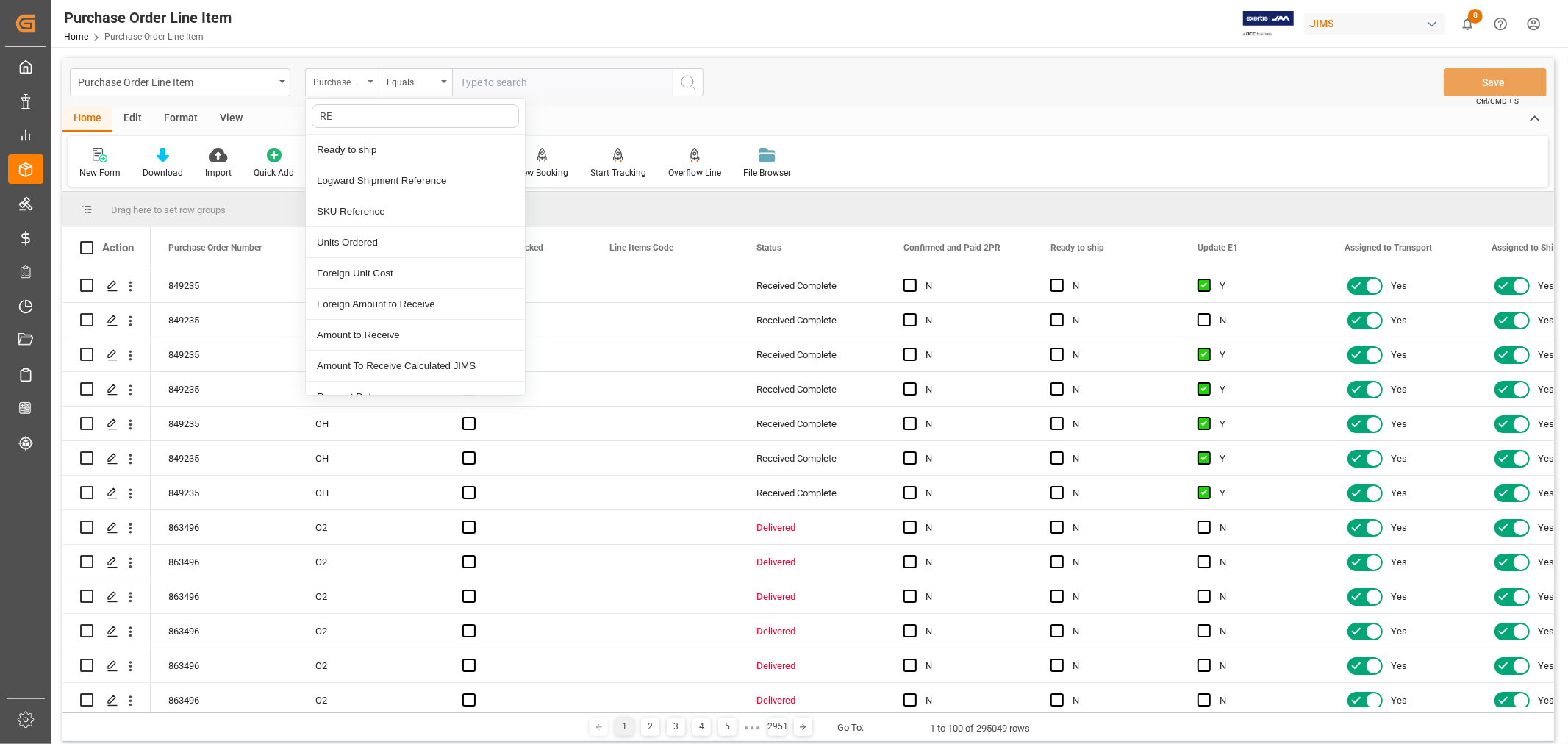
type input "REF"
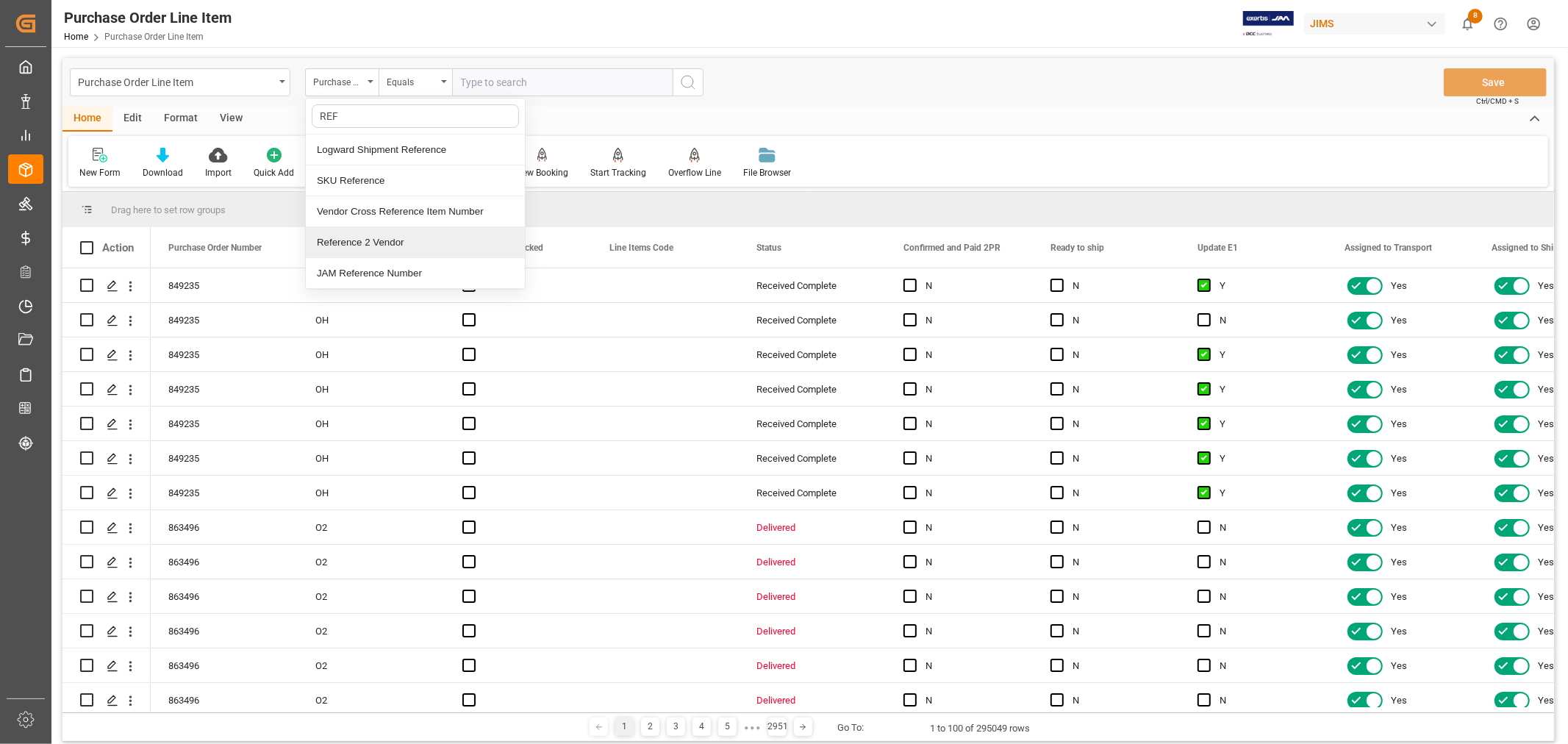
click at [358, 244] on div "Reference 2 Vendor" at bounding box center [415, 242] width 219 height 31
click at [526, 80] on input "text" at bounding box center [562, 82] width 221 height 28
type input "77-9615-VN"
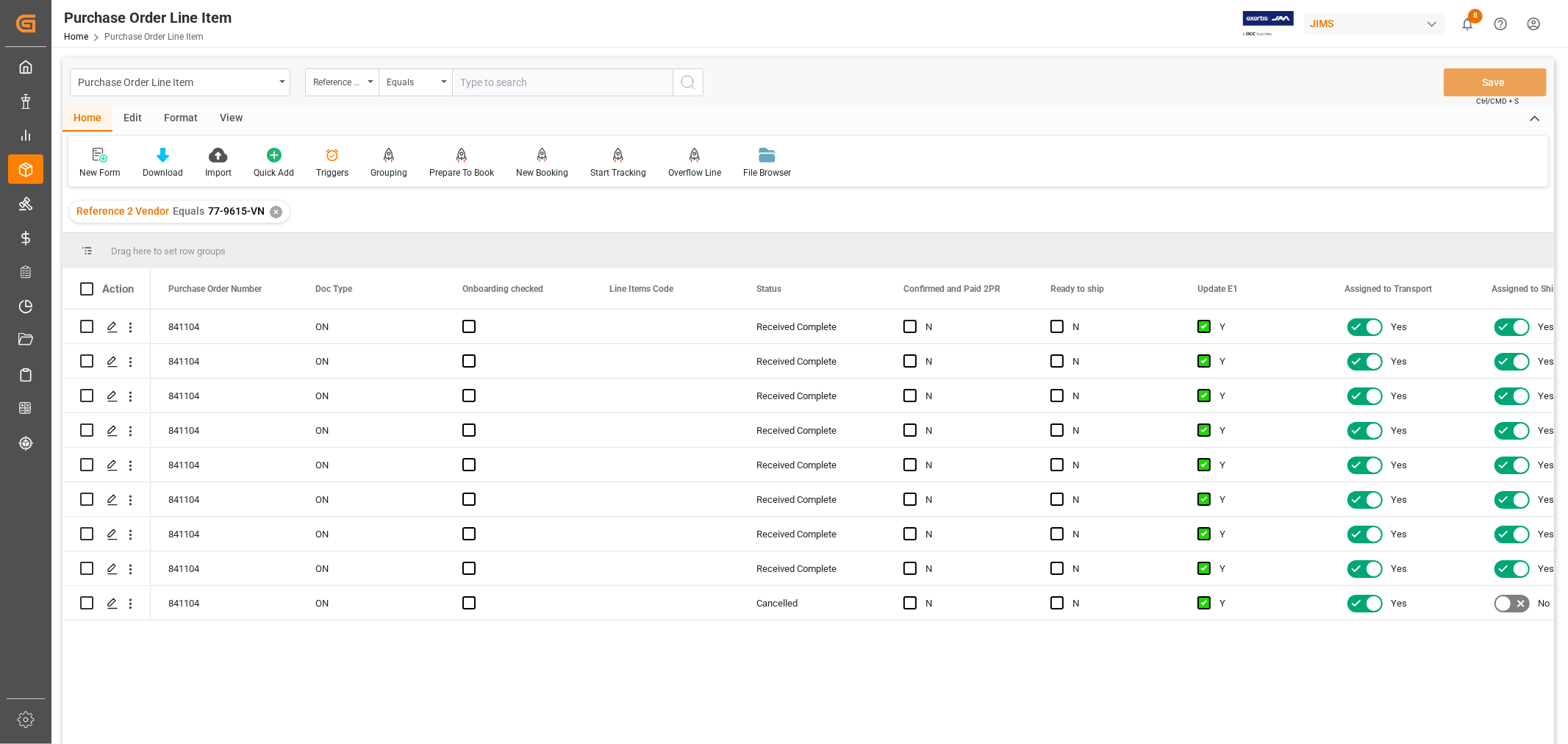
click at [238, 116] on div "View" at bounding box center [231, 119] width 45 height 25
click at [92, 166] on div "Default" at bounding box center [94, 173] width 29 height 14
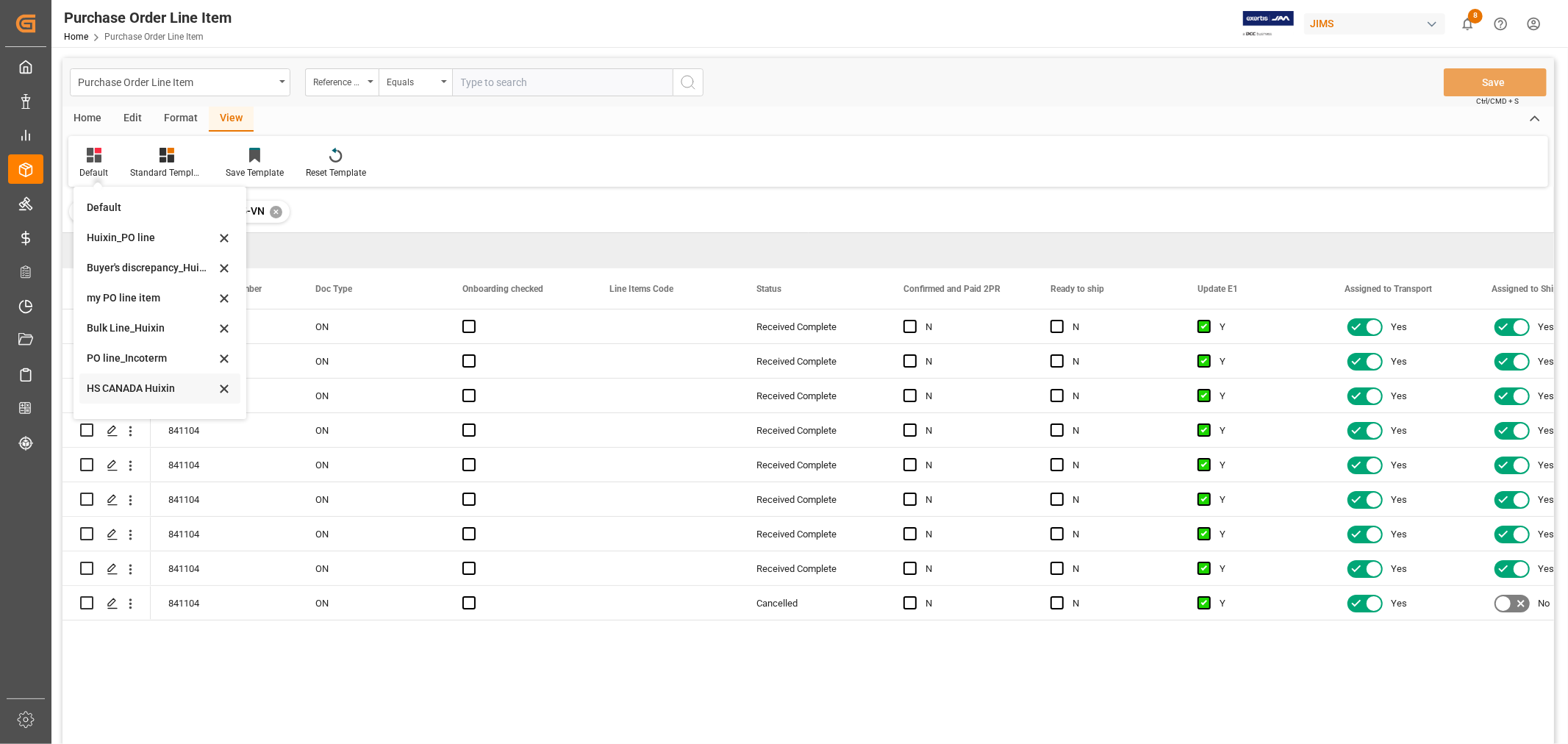
click at [122, 386] on div "HS CANADA Huixin" at bounding box center [151, 388] width 129 height 15
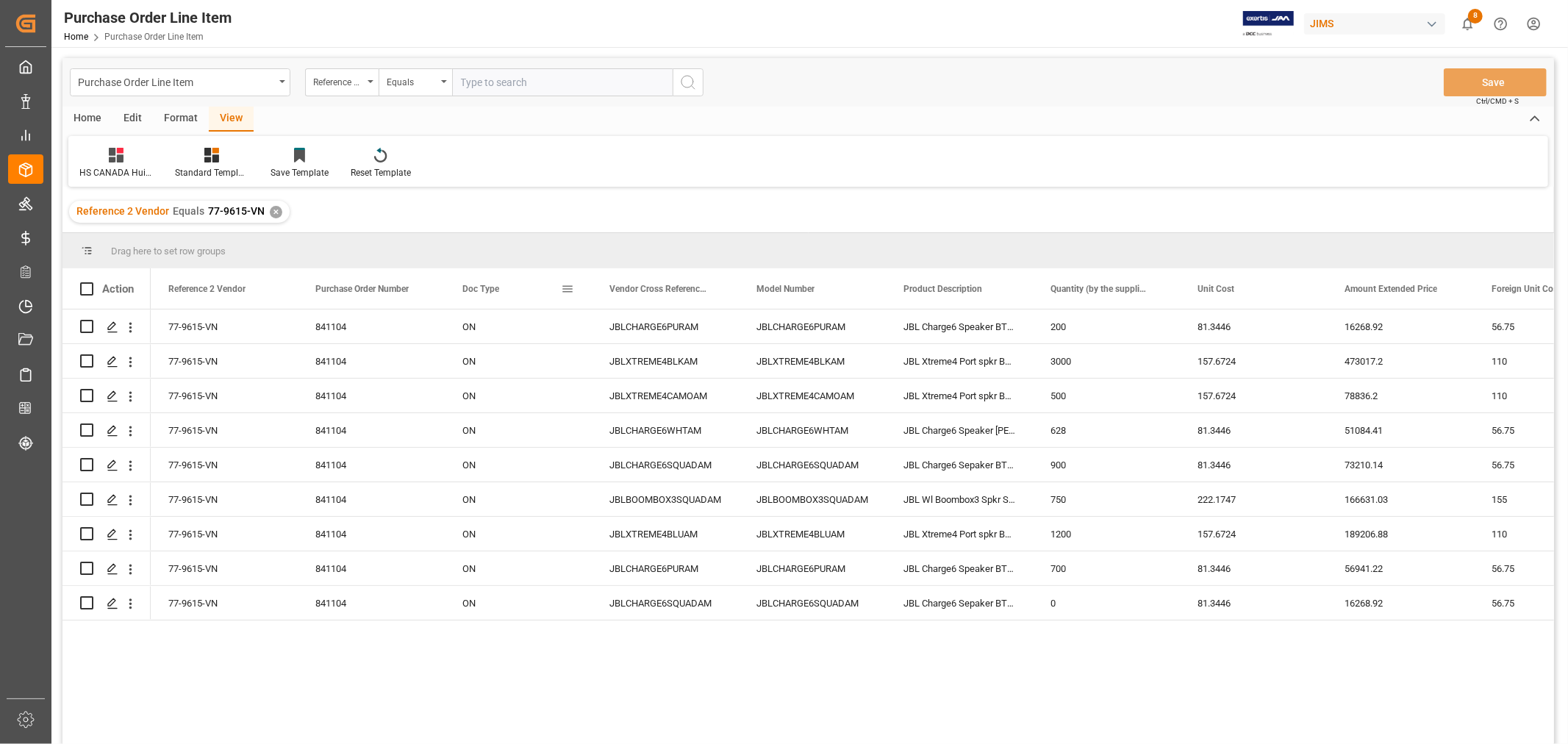
click at [568, 292] on span at bounding box center [567, 288] width 14 height 14
click at [696, 291] on span "columns" at bounding box center [690, 291] width 14 height 14
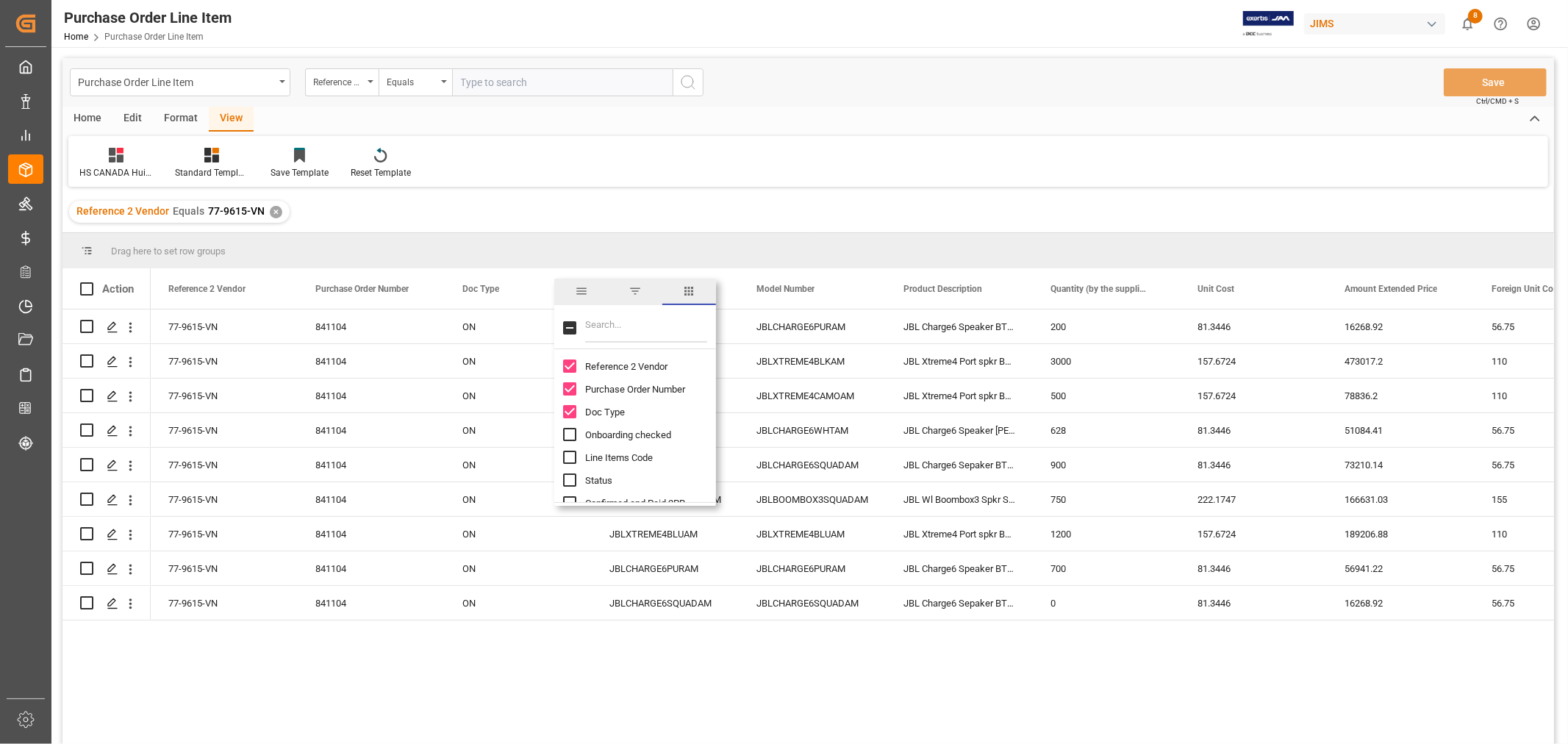
click at [626, 319] on input "Filter Columns Input" at bounding box center [646, 327] width 122 height 29
type input "I"
checkbox input "false"
type input "SO"
checkbox input "true"
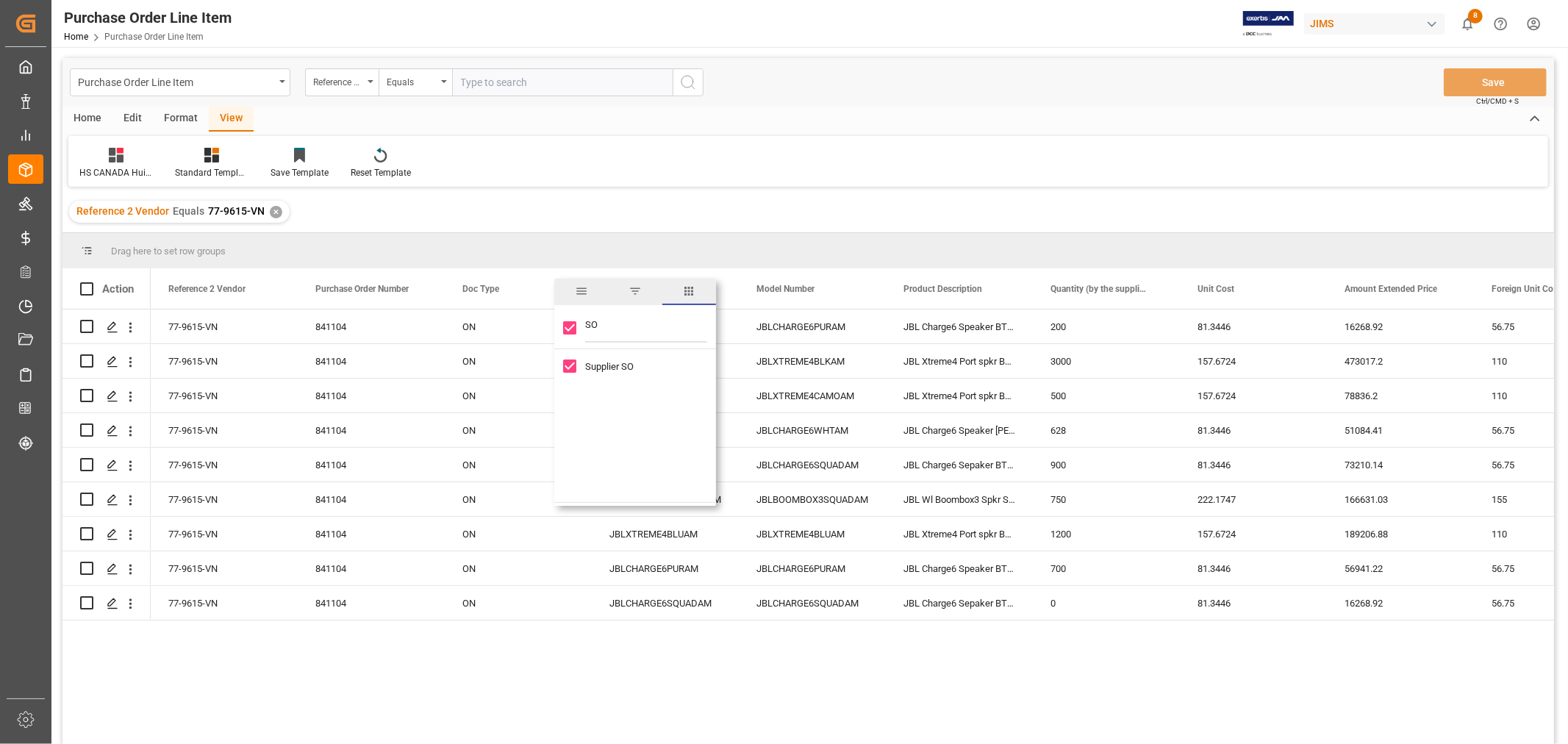
type input "SO"
click at [690, 290] on span "columns" at bounding box center [689, 291] width 14 height 14
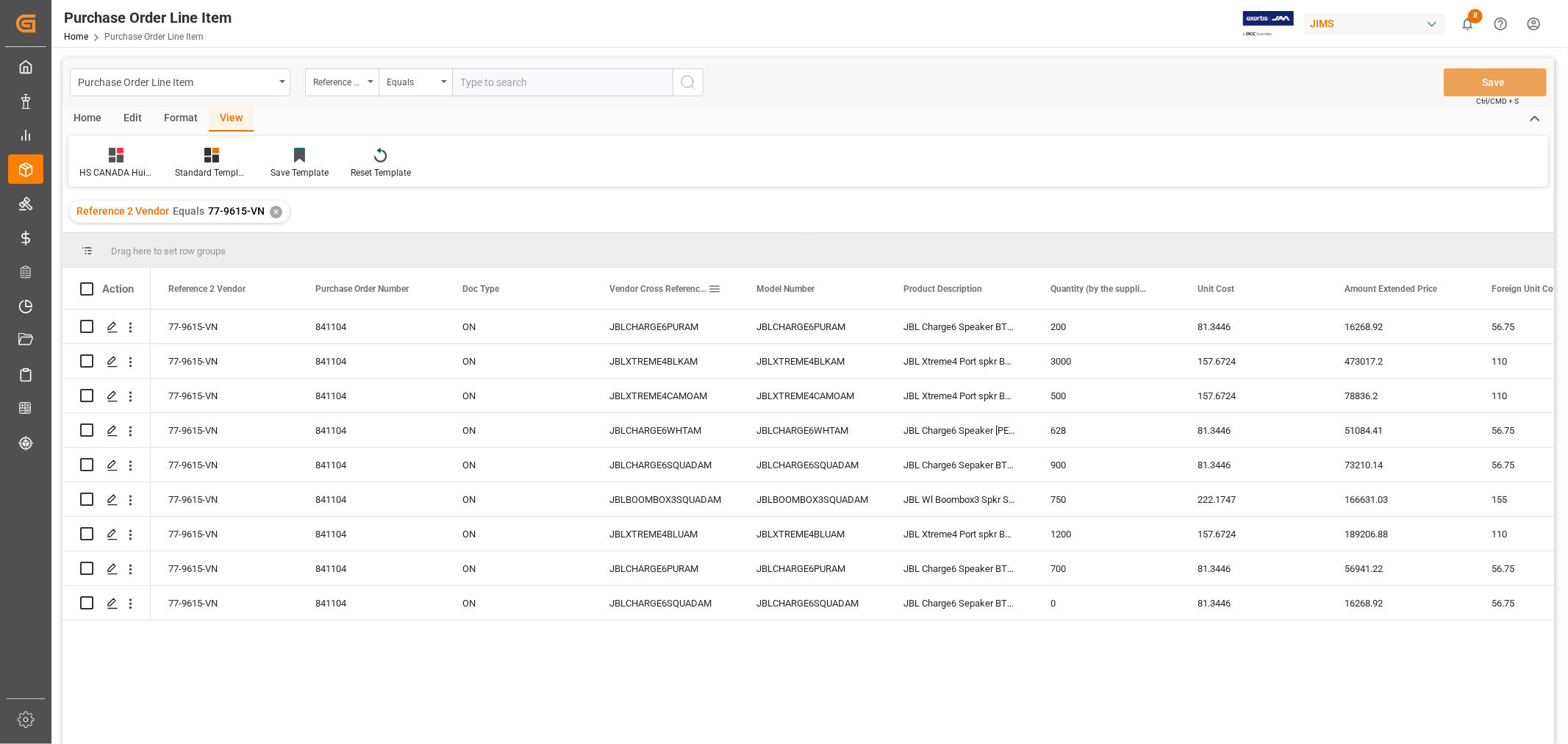
click at [713, 282] on span at bounding box center [714, 288] width 14 height 14
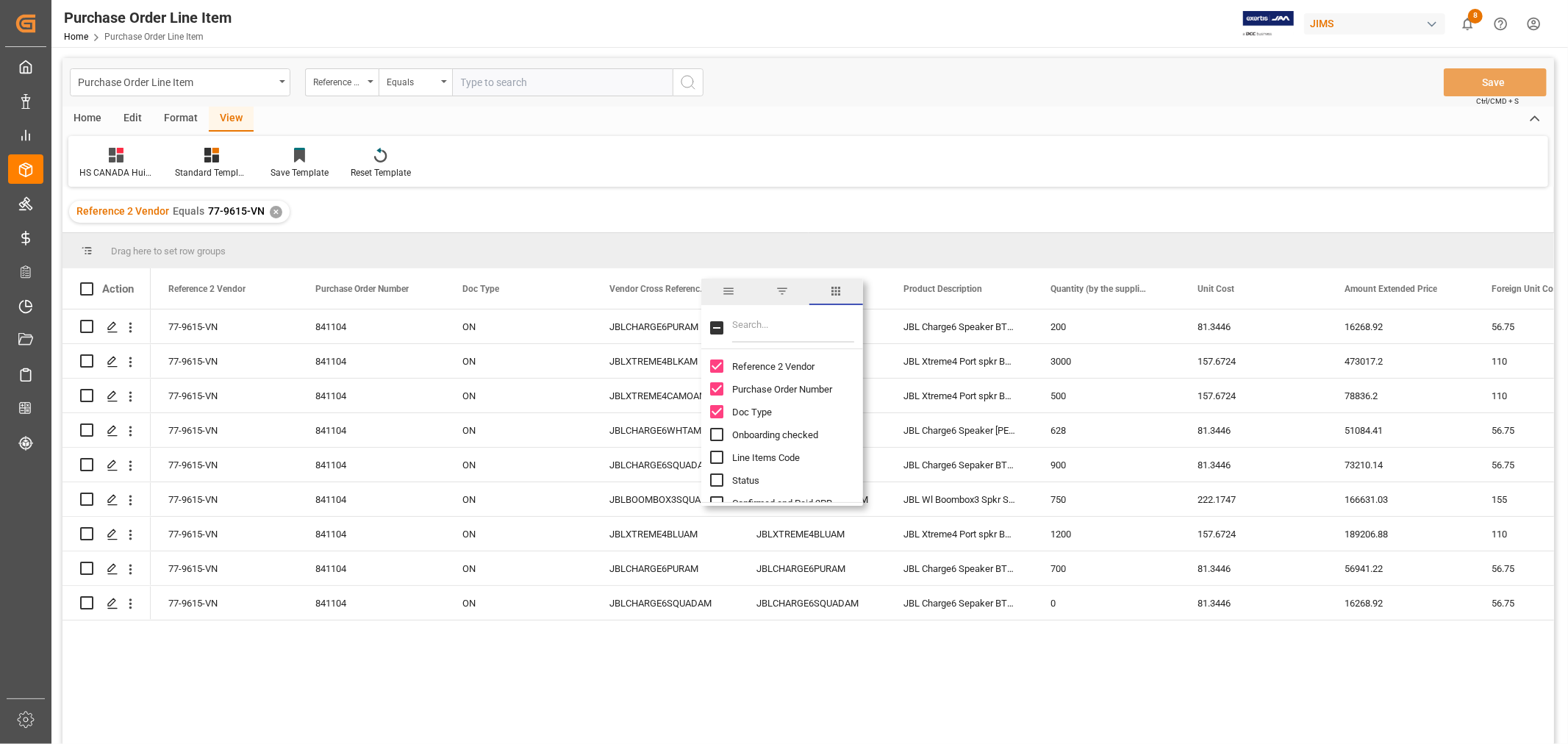
click at [714, 327] on input "Toggle Select All Columns" at bounding box center [717, 327] width 14 height 14
checkbox input "true"
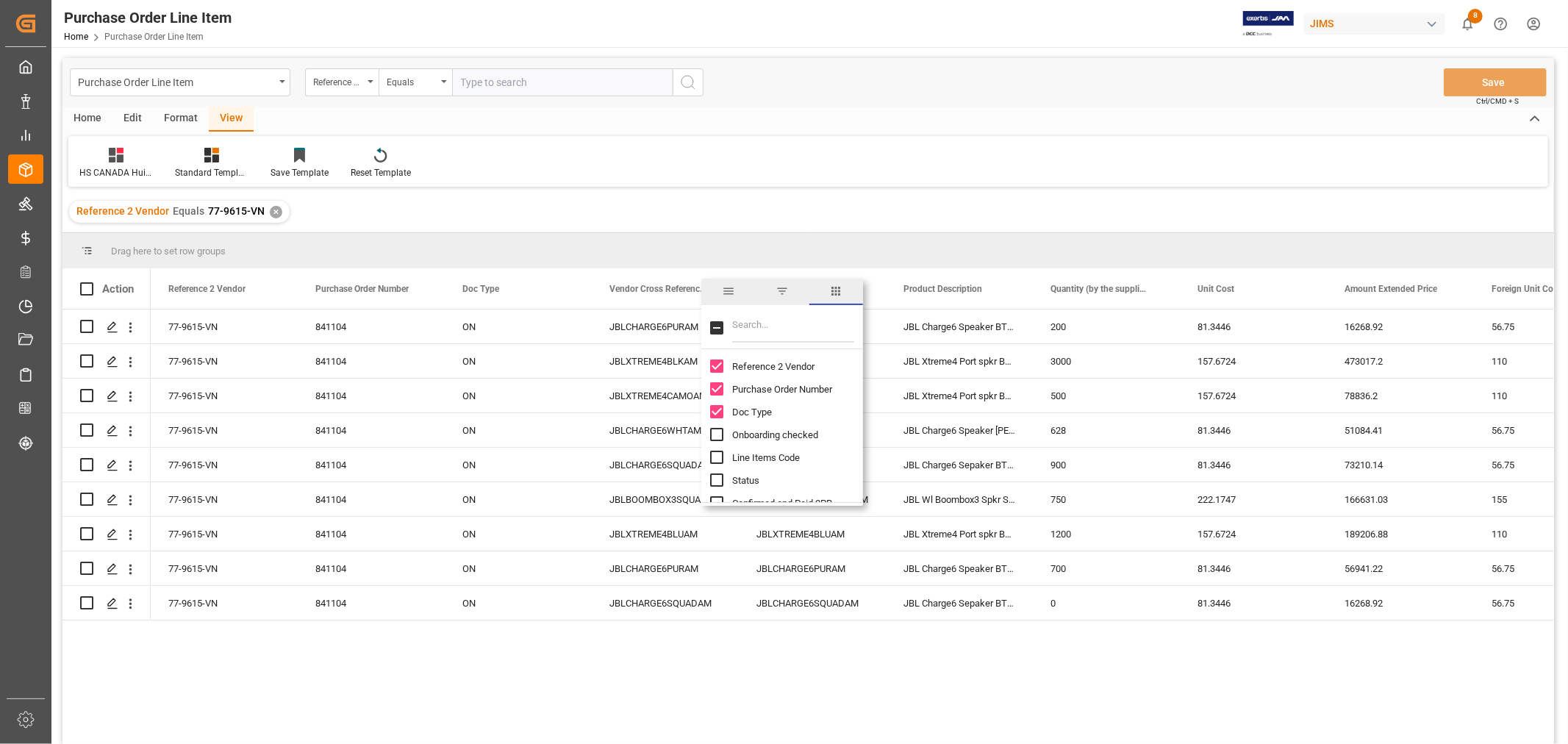
checkbox input "true"
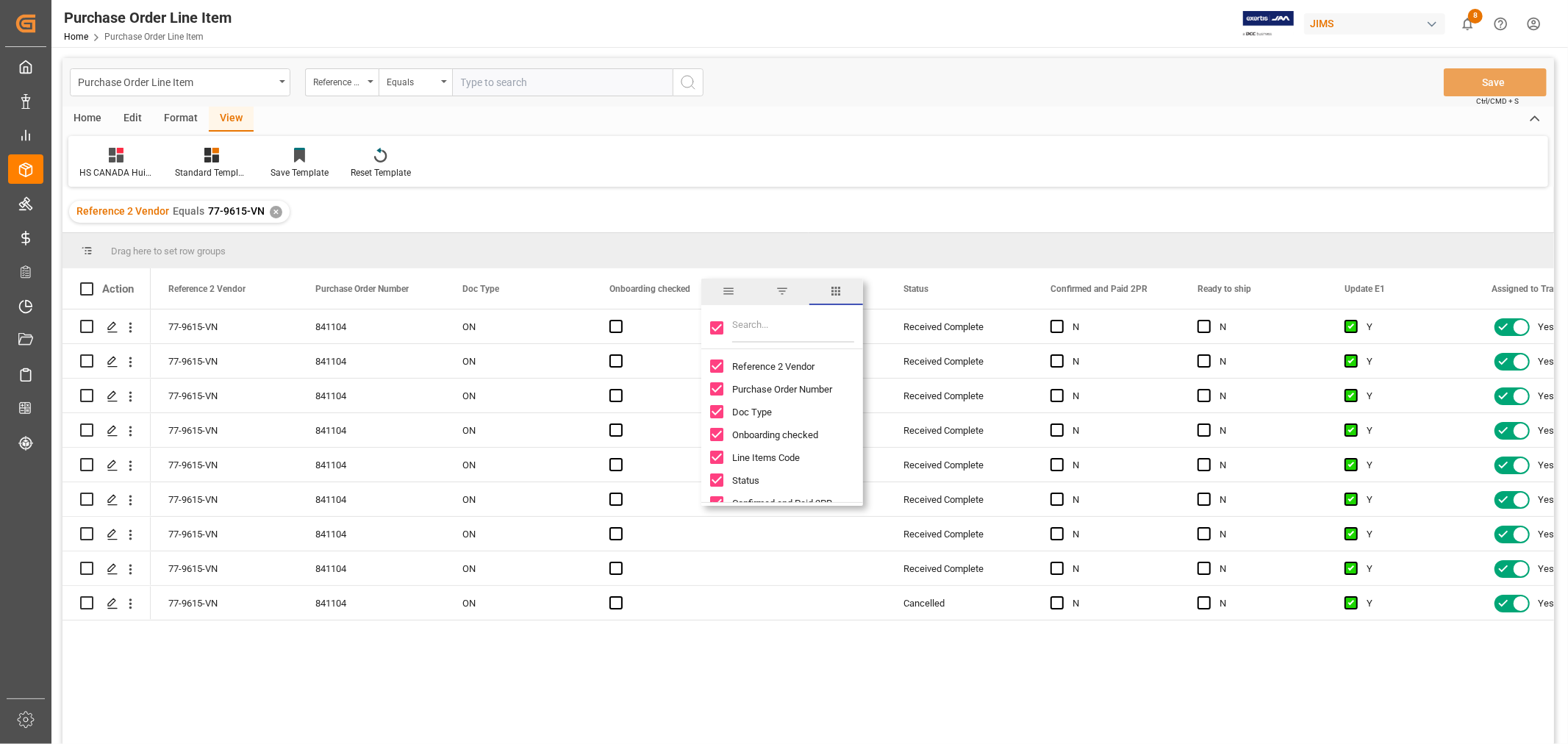
click at [714, 327] on input "Toggle Select All Columns" at bounding box center [717, 327] width 14 height 14
checkbox input "false"
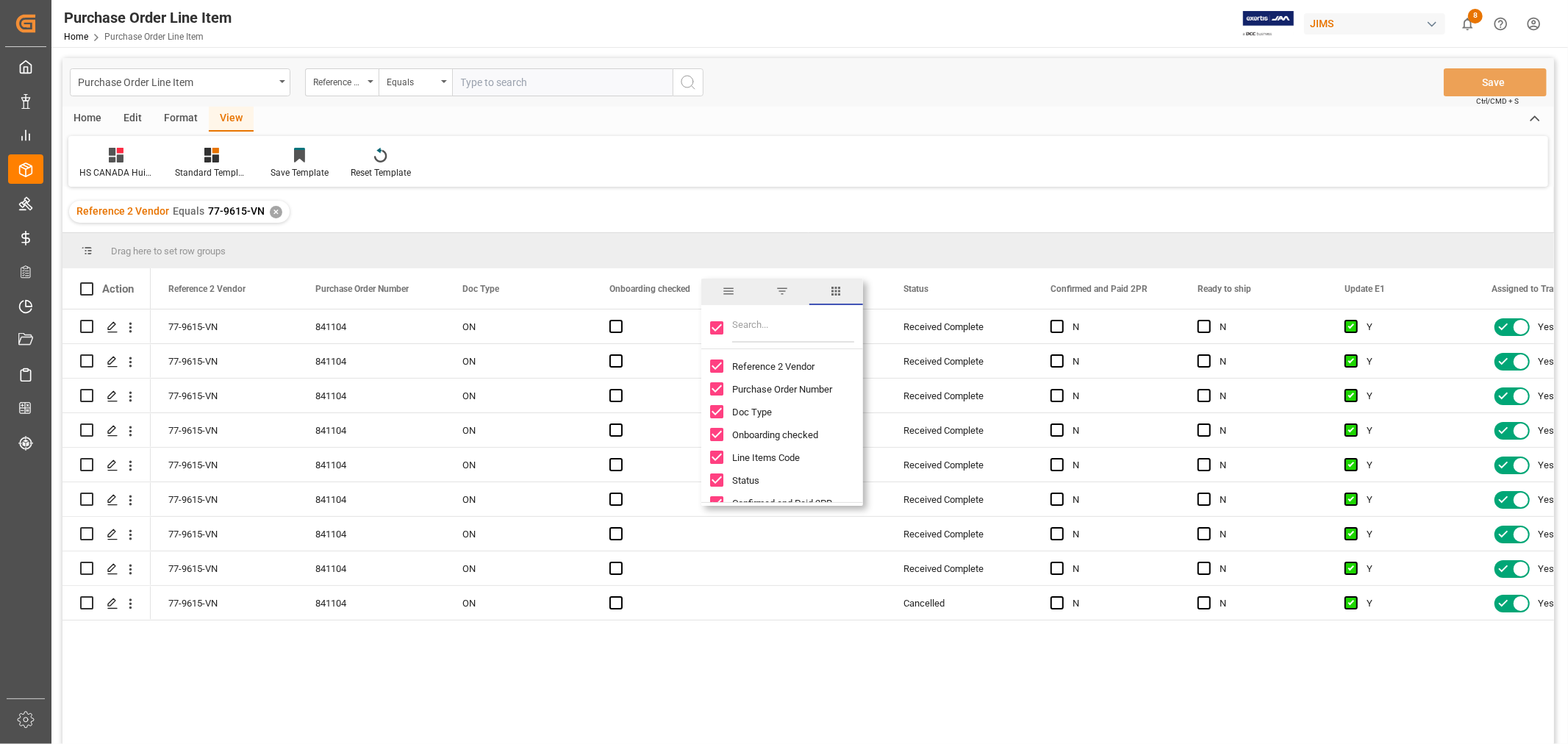
checkbox input "false"
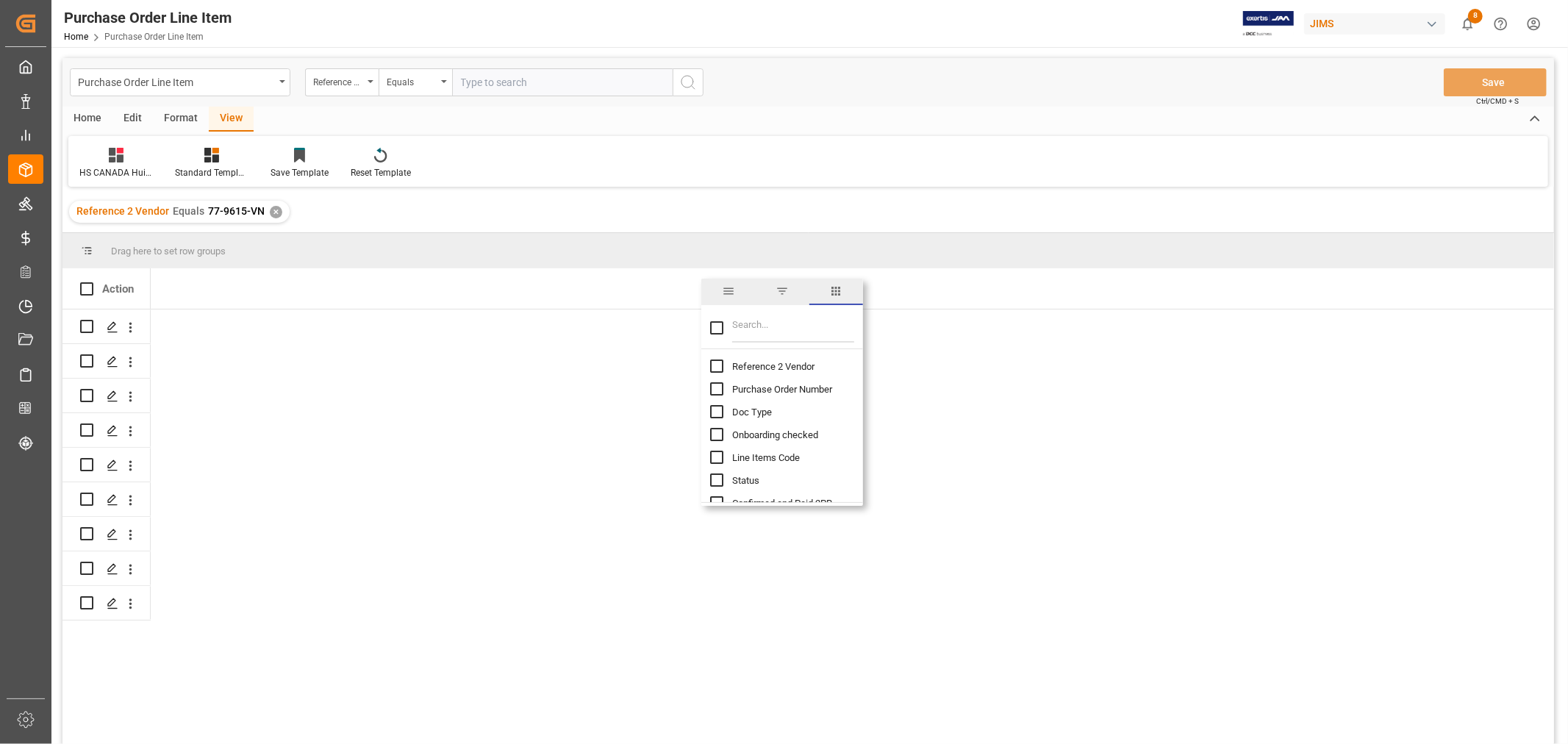
click at [722, 366] on input "Reference 2 Vendor column toggle visibility (hidden)" at bounding box center [717, 366] width 14 height 14
checkbox input "true"
checkbox input "false"
click at [718, 395] on input "Purchase Order Number column toggle visibility (hidden)" at bounding box center [717, 389] width 14 height 14
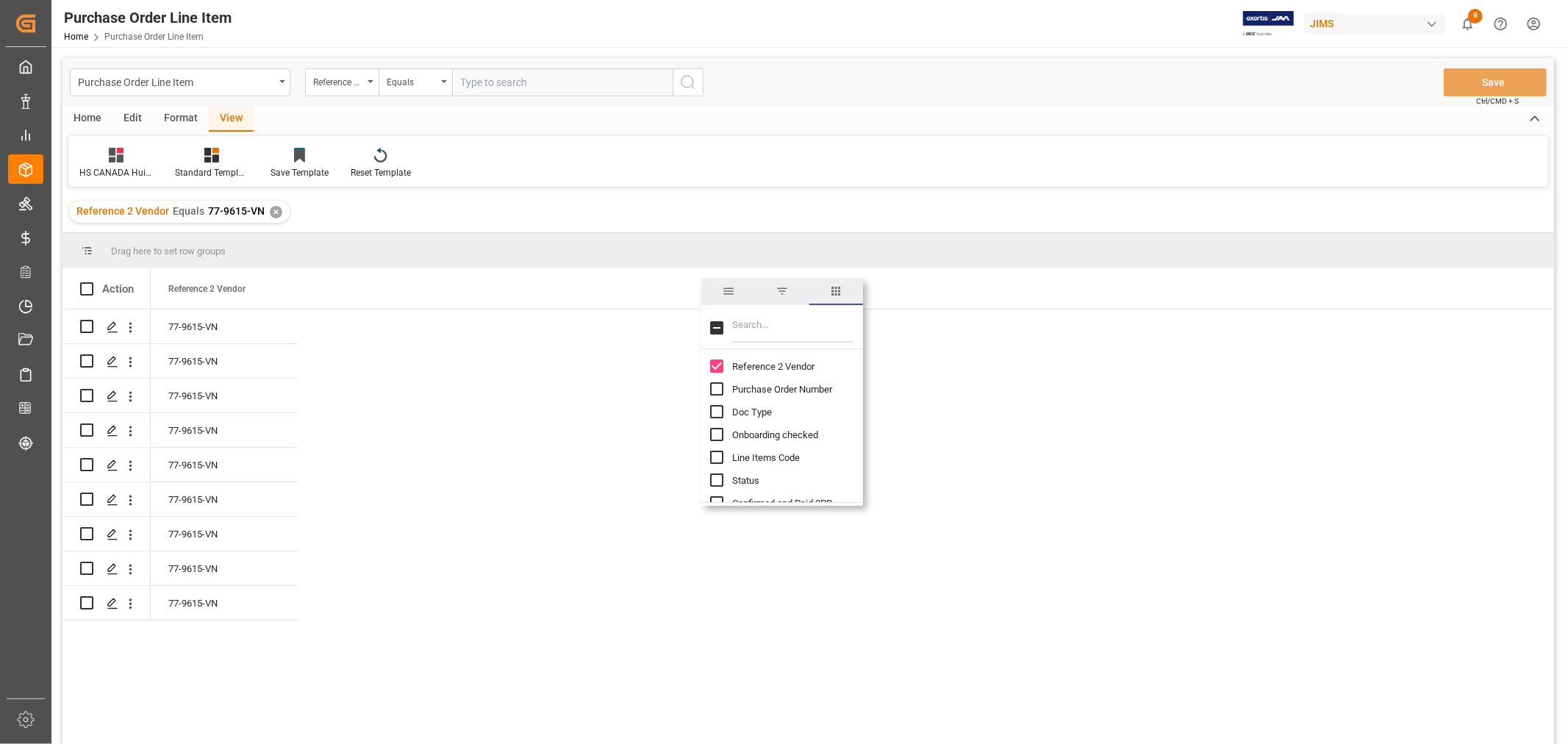
checkbox input "true"
click at [719, 421] on div "Doc Type" at bounding box center [791, 412] width 162 height 23
click at [721, 412] on input "Doc Type column toggle visibility (hidden)" at bounding box center [717, 412] width 14 height 14
click at [717, 413] on input "Doc Type column toggle visibility (visible)" at bounding box center [717, 412] width 14 height 14
click at [744, 327] on input "Filter Columns Input" at bounding box center [792, 327] width 122 height 29
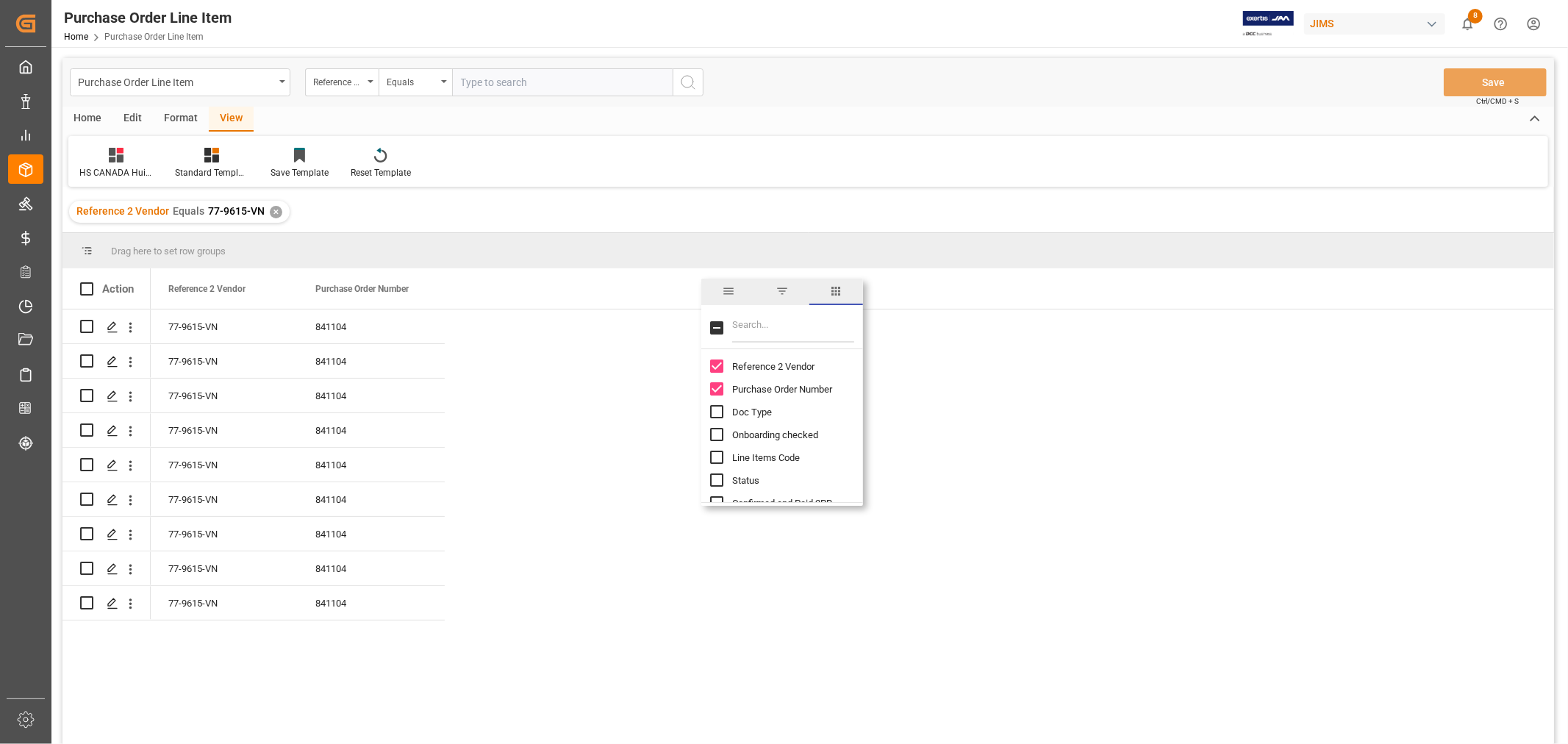
click at [717, 405] on input "Doc Type column toggle visibility (hidden)" at bounding box center [717, 412] width 14 height 14
checkbox input "true"
click at [746, 327] on input "Filter Columns Input" at bounding box center [792, 327] width 122 height 29
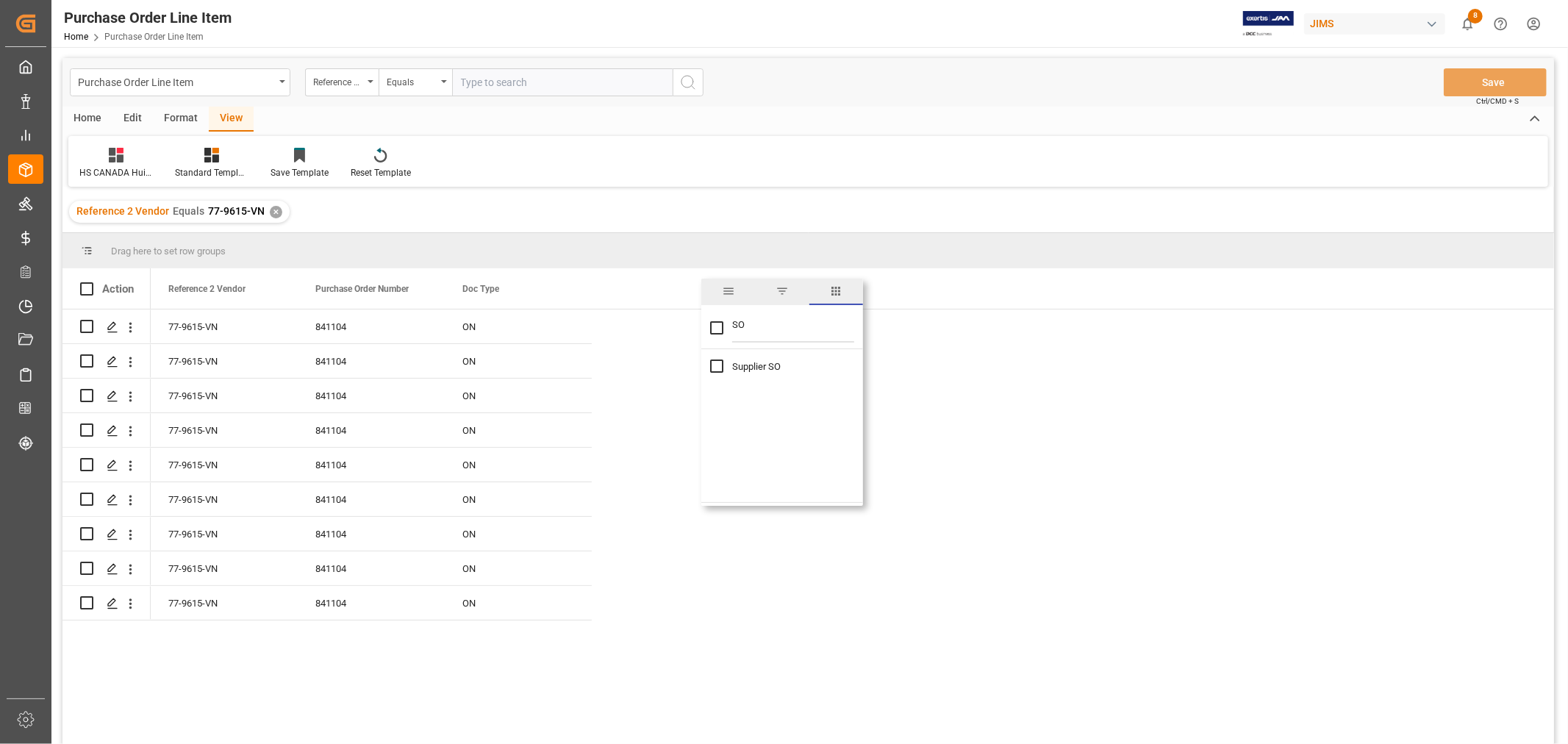
type input "SO"
click at [710, 362] on input "Supplier SO column toggle visibility (hidden)" at bounding box center [717, 366] width 14 height 14
checkbox input "true"
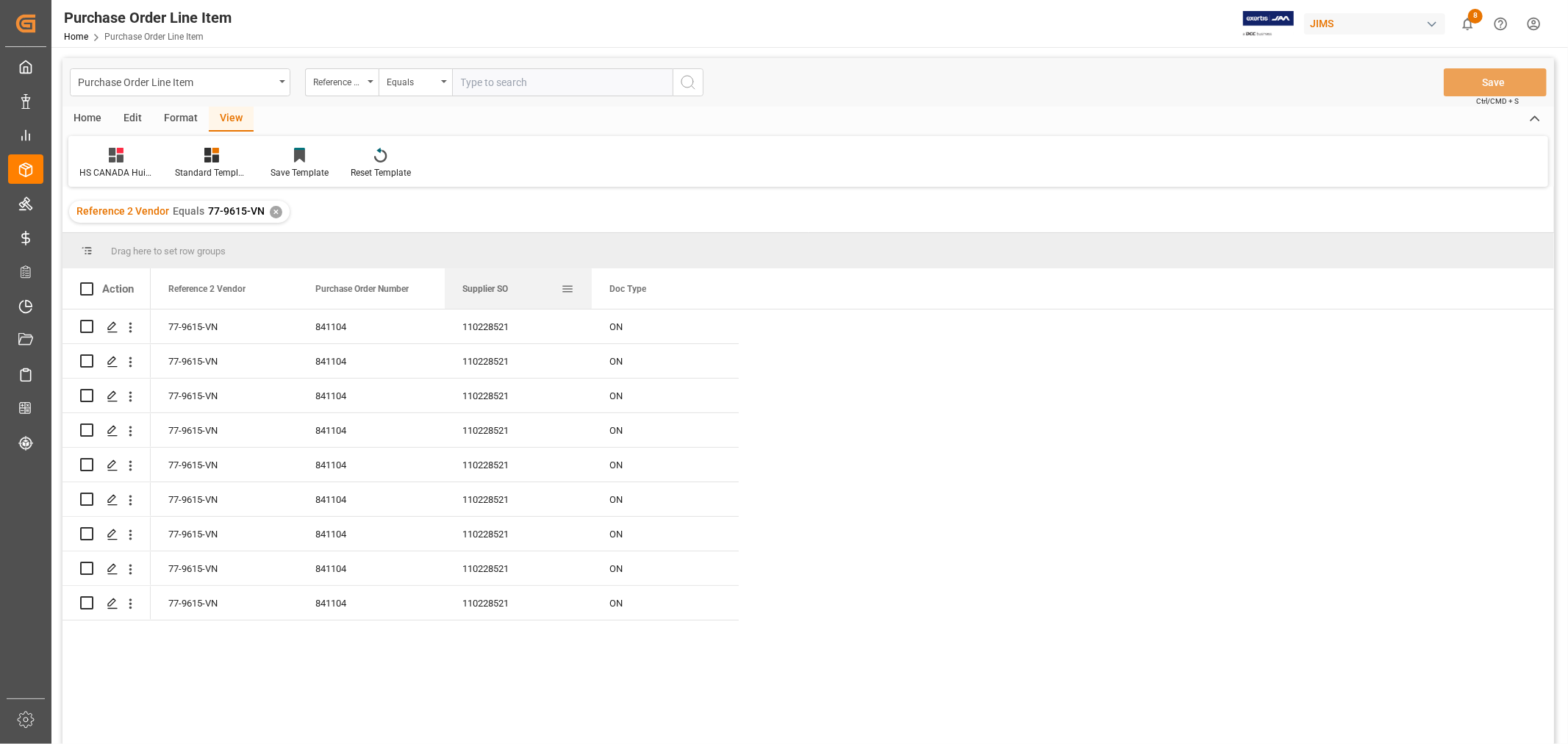
drag, startPoint x: 638, startPoint y: 281, endPoint x: 445, endPoint y: 298, distance: 193.7
click at [445, 298] on div "Supplier SO" at bounding box center [518, 288] width 147 height 41
click at [709, 290] on span at bounding box center [714, 288] width 14 height 14
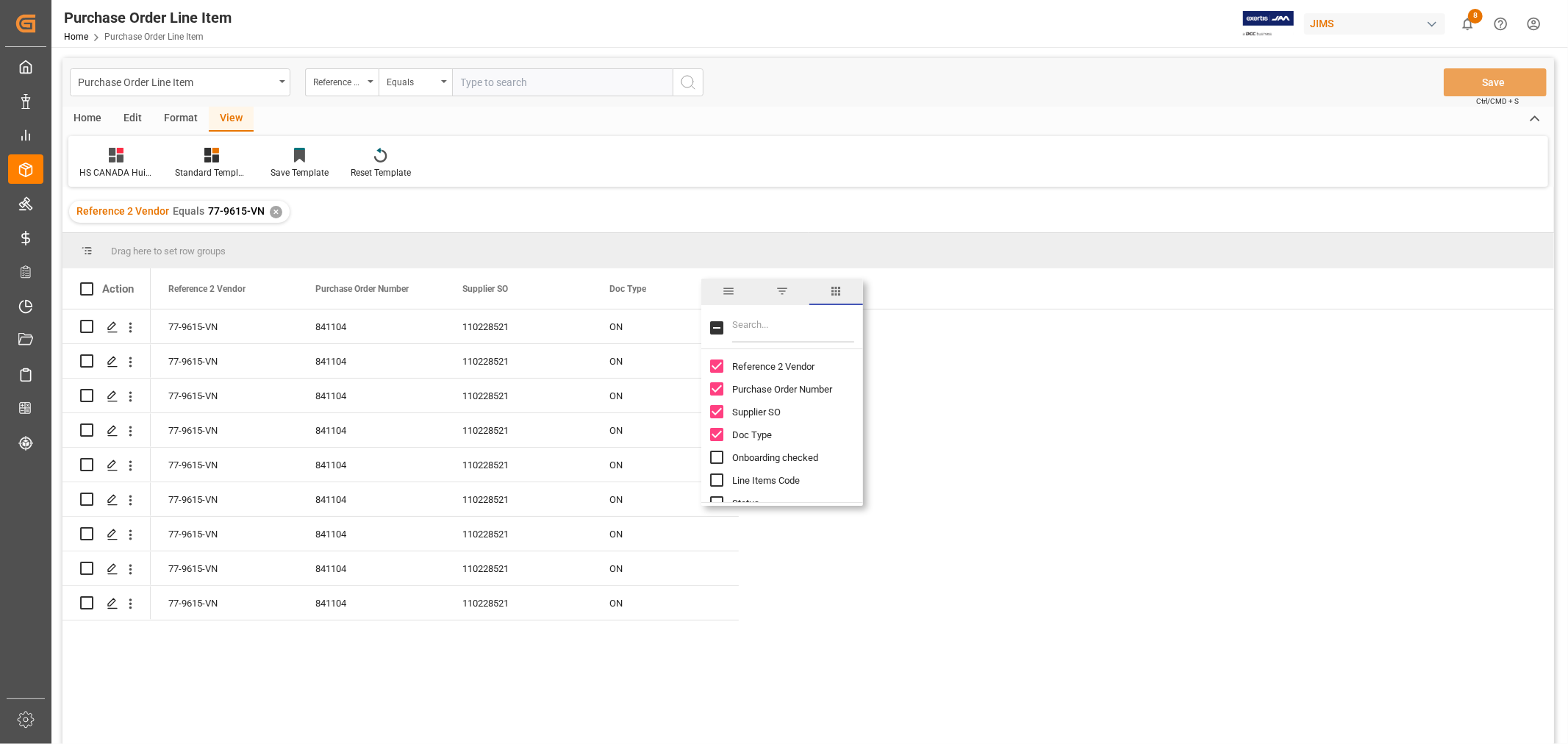
click at [750, 326] on input "Filter Columns Input" at bounding box center [792, 327] width 122 height 29
type input "STA"
click at [715, 363] on input "Status column toggle visibility (hidden)" at bounding box center [717, 366] width 14 height 14
checkbox input "true"
checkbox input "false"
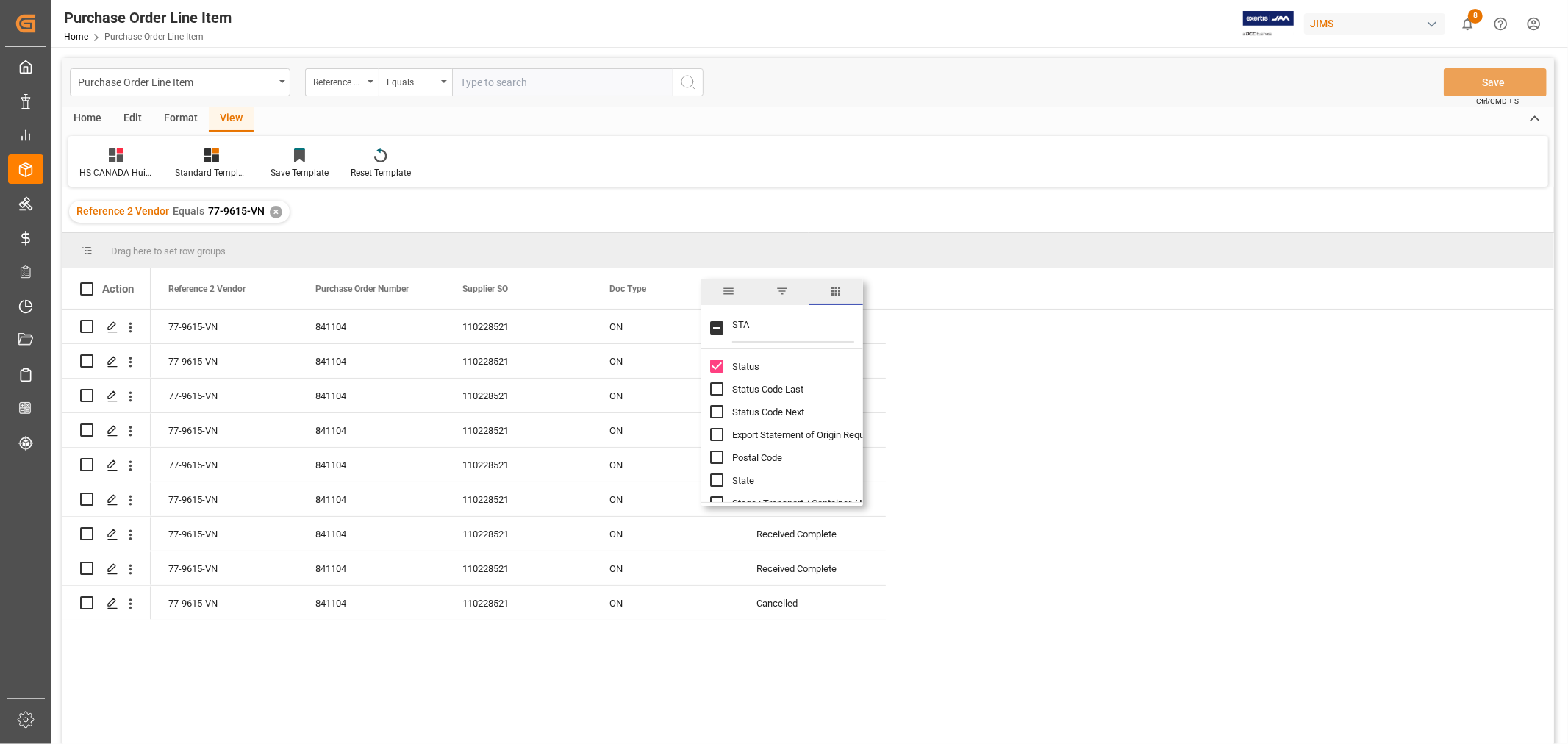
click at [988, 402] on div "77-9615-VN 841104 ON 110228521 Received Complete 77-9615-VN 841104 ON 110228521…" at bounding box center [852, 532] width 1403 height 444
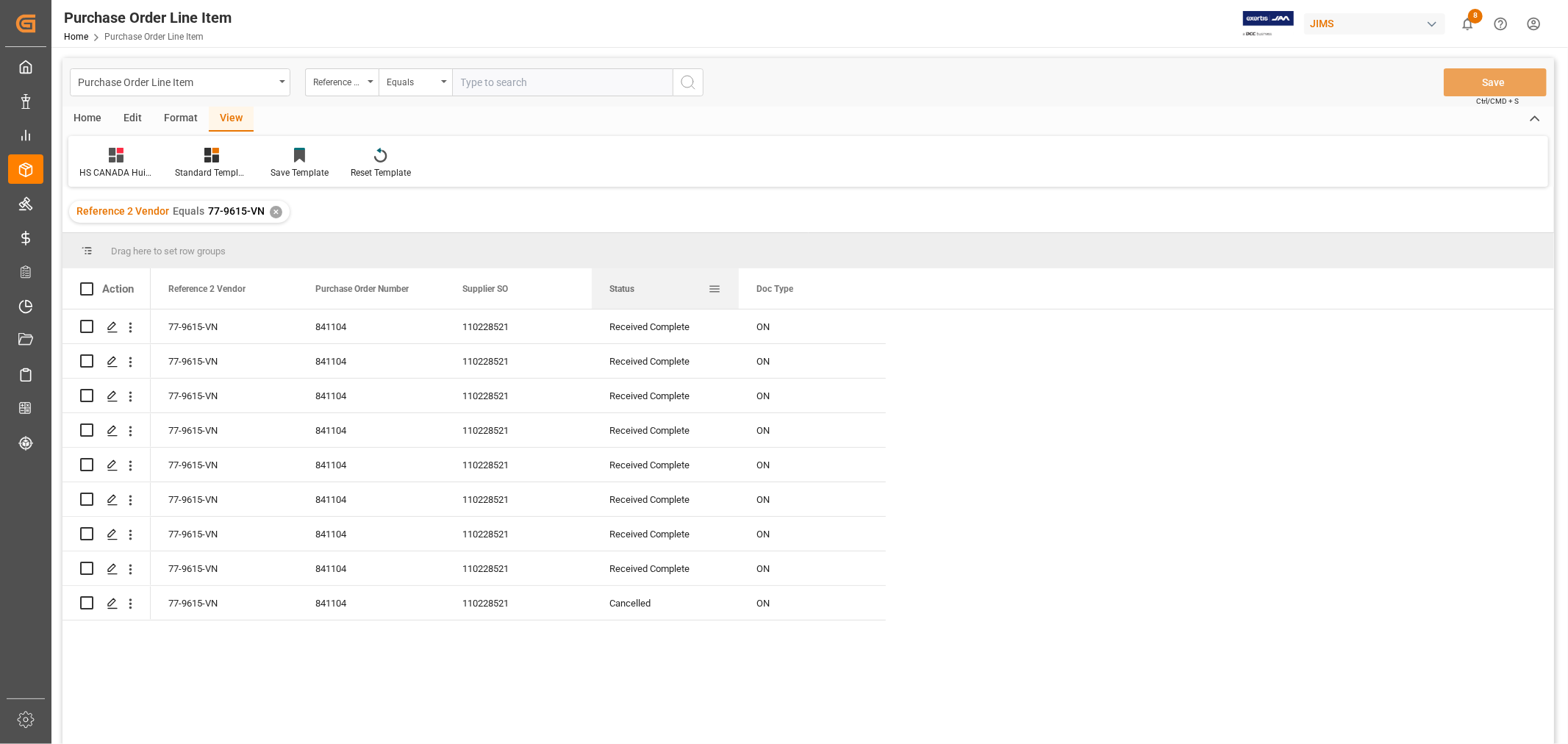
drag, startPoint x: 769, startPoint y: 292, endPoint x: 643, endPoint y: 282, distance: 126.4
click at [643, 282] on div "Status" at bounding box center [659, 288] width 99 height 41
click at [718, 292] on span at bounding box center [714, 288] width 14 height 14
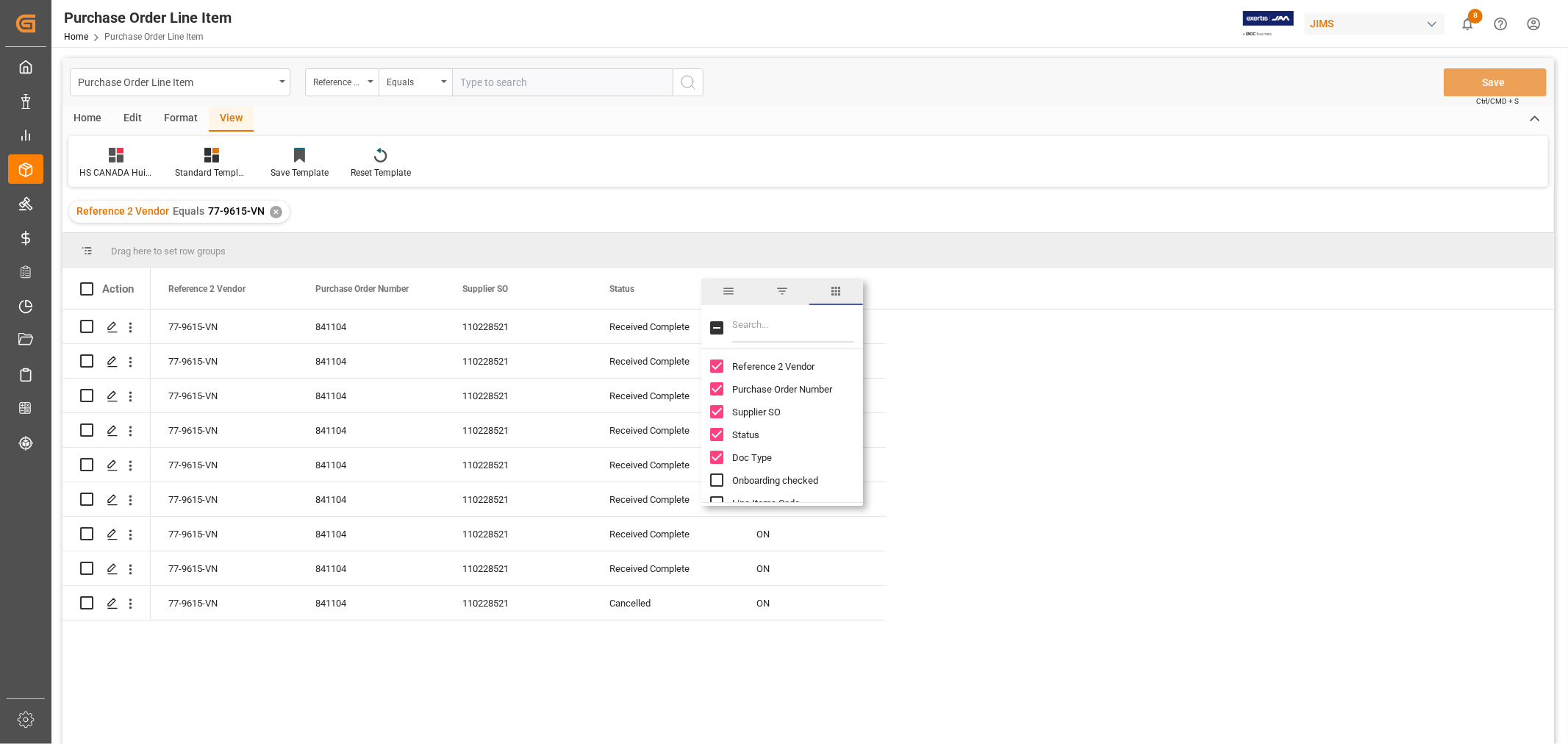
click at [747, 329] on input "Filter Columns Input" at bounding box center [792, 327] width 122 height 29
type input "SUPPLIER"
click at [713, 416] on input "Supplier Number column toggle visibility (hidden)" at bounding box center [717, 412] width 14 height 14
checkbox input "true"
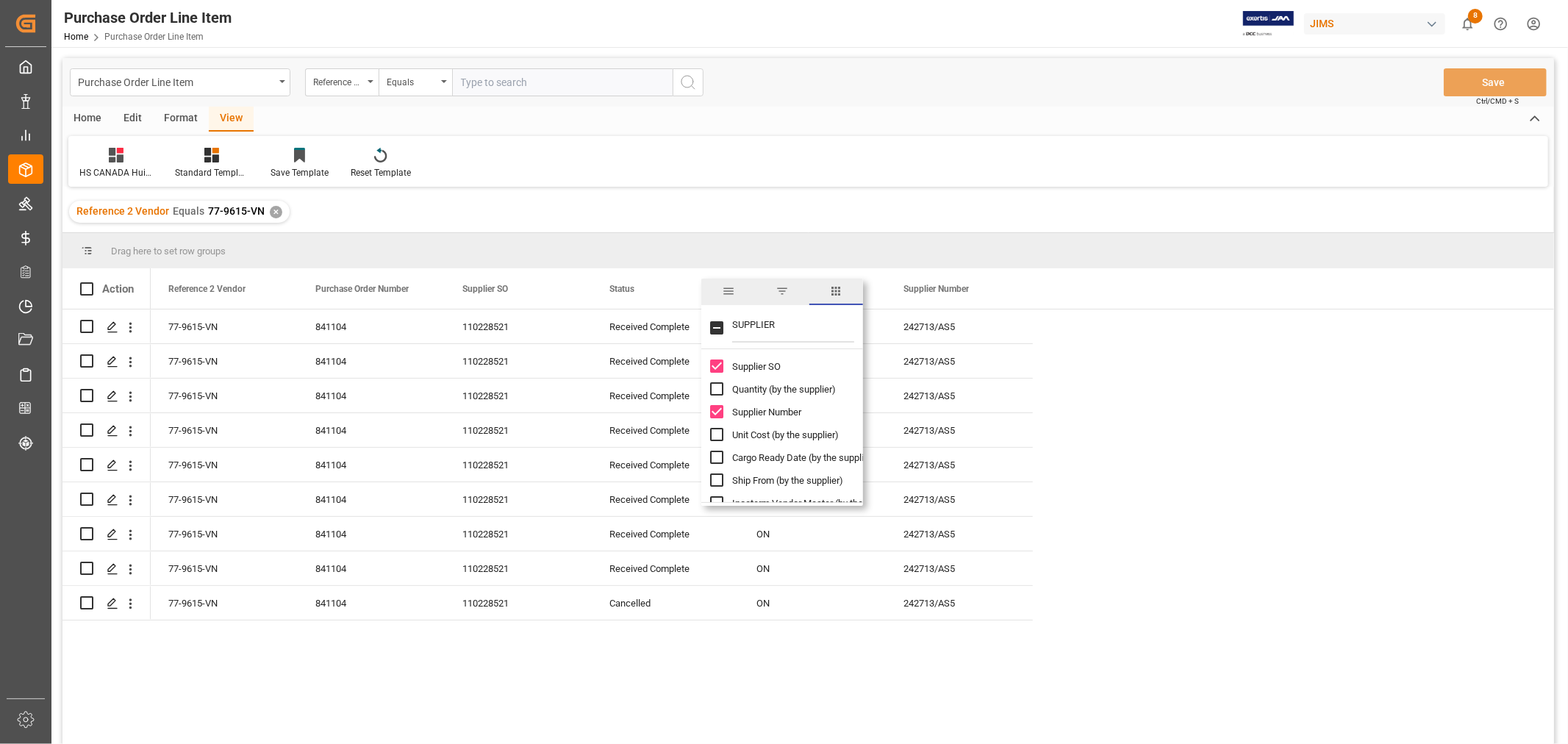
scroll to position [81, 0]
click at [721, 491] on input "Supplier Full Name column toggle visibility (hidden)" at bounding box center [717, 489] width 14 height 14
checkbox input "true"
click at [1218, 321] on div "77-9615-VN 841104 ON 110228521 Received Complete 242713/AS5 77-9615-VN 841104 O…" at bounding box center [852, 532] width 1403 height 444
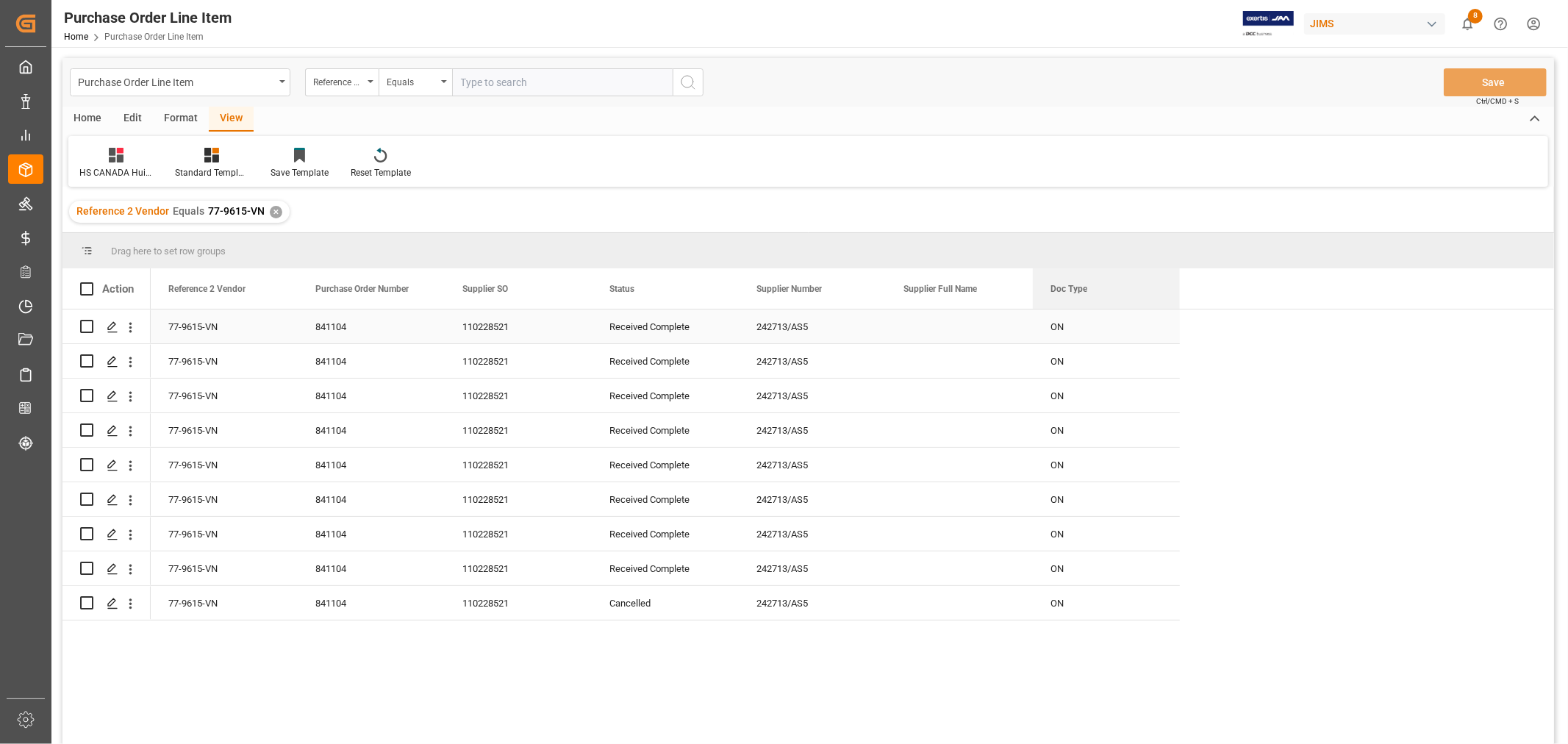
drag, startPoint x: 765, startPoint y: 281, endPoint x: 1142, endPoint y: 325, distance: 379.6
click at [1142, 325] on div "Action Reference 2 Vendor Purchase Order Number Doc Type" at bounding box center [807, 511] width 1492 height 485
drag, startPoint x: 884, startPoint y: 278, endPoint x: 867, endPoint y: 281, distance: 17.3
click at [867, 281] on div at bounding box center [868, 288] width 6 height 41
drag, startPoint x: 1012, startPoint y: 277, endPoint x: 964, endPoint y: 284, distance: 48.5
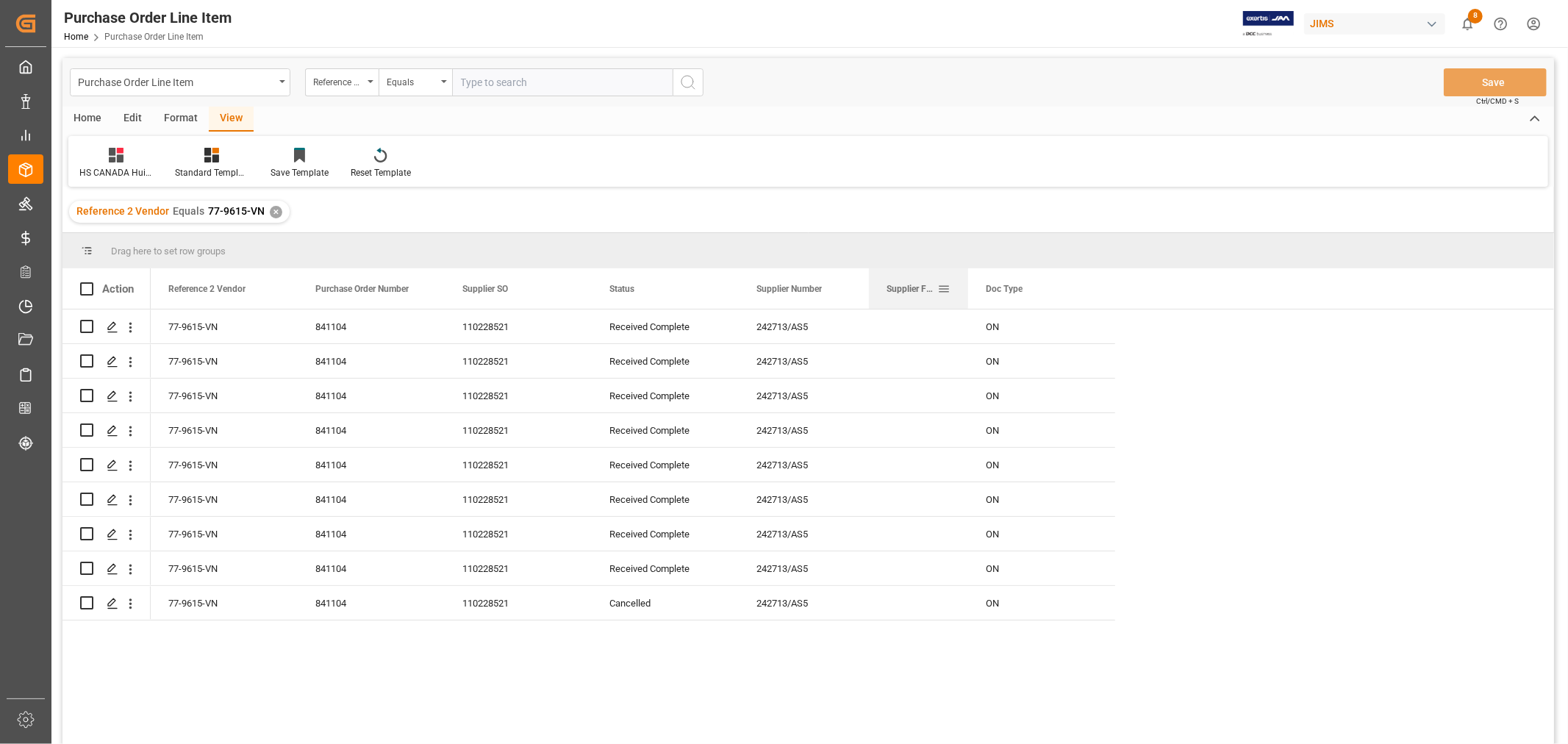
click at [965, 284] on div at bounding box center [968, 288] width 6 height 41
click at [1092, 290] on span at bounding box center [1091, 288] width 14 height 14
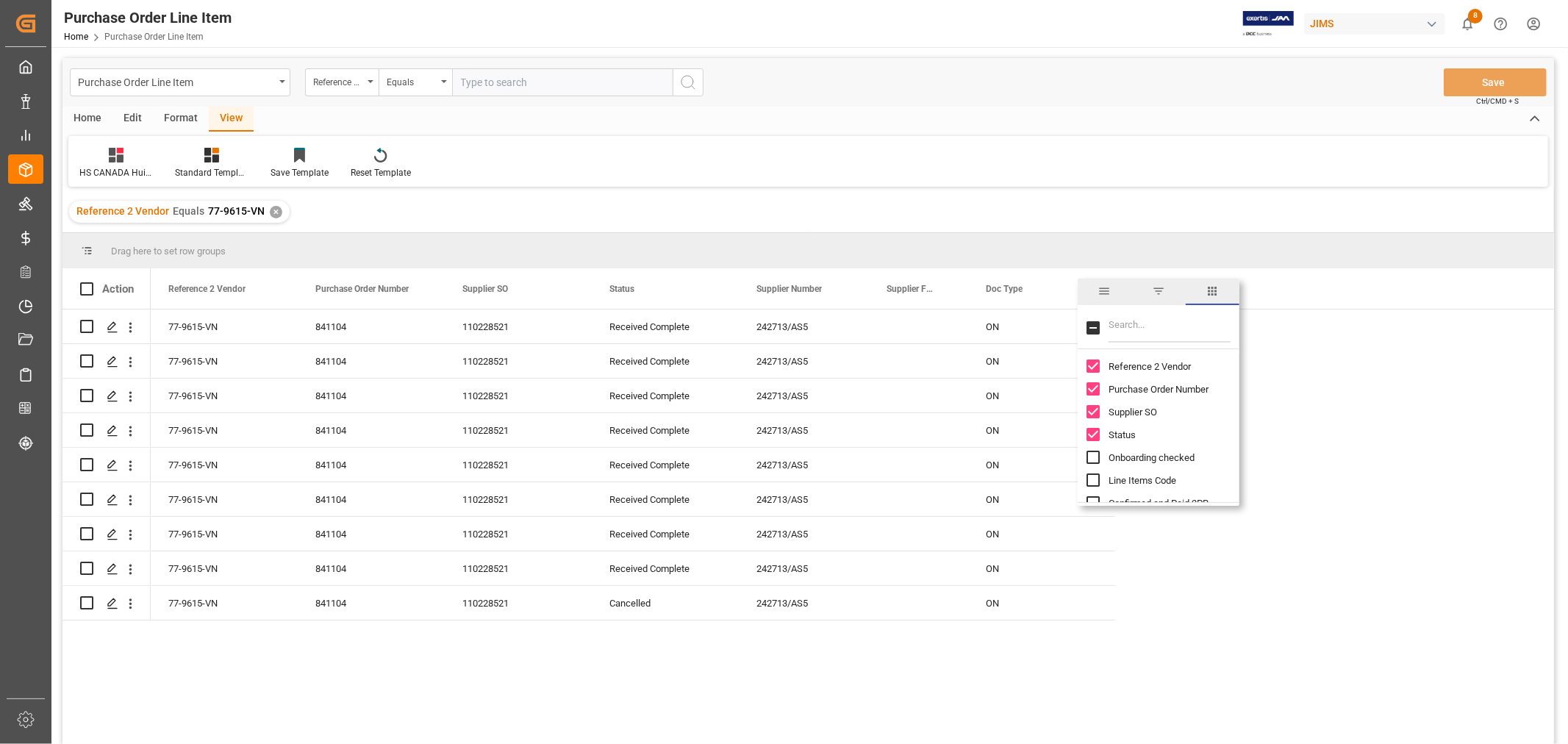
click at [1105, 321] on div at bounding box center [1158, 329] width 162 height 41
click at [1120, 331] on input "Filter Columns Input" at bounding box center [1169, 327] width 122 height 29
type input "BRANCH"
click at [1093, 360] on input "Branch Plant column toggle visibility (hidden)" at bounding box center [1093, 366] width 14 height 14
checkbox input "true"
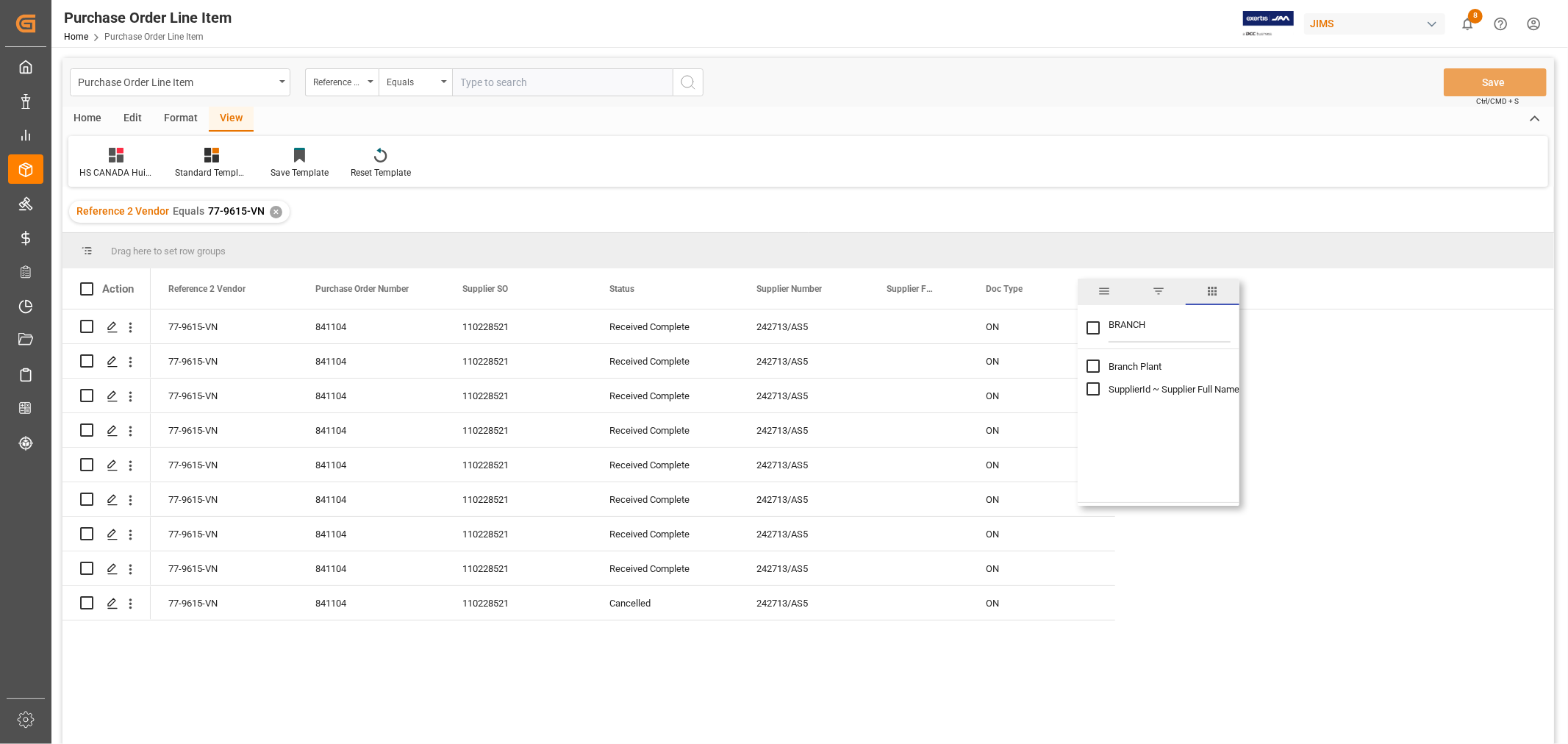
checkbox input "false"
drag, startPoint x: 778, startPoint y: 288, endPoint x: 1178, endPoint y: 342, distance: 403.6
click at [1178, 342] on div "Action Reference 2 Vendor Purchase Order Number Doc Type M" at bounding box center [807, 511] width 1492 height 485
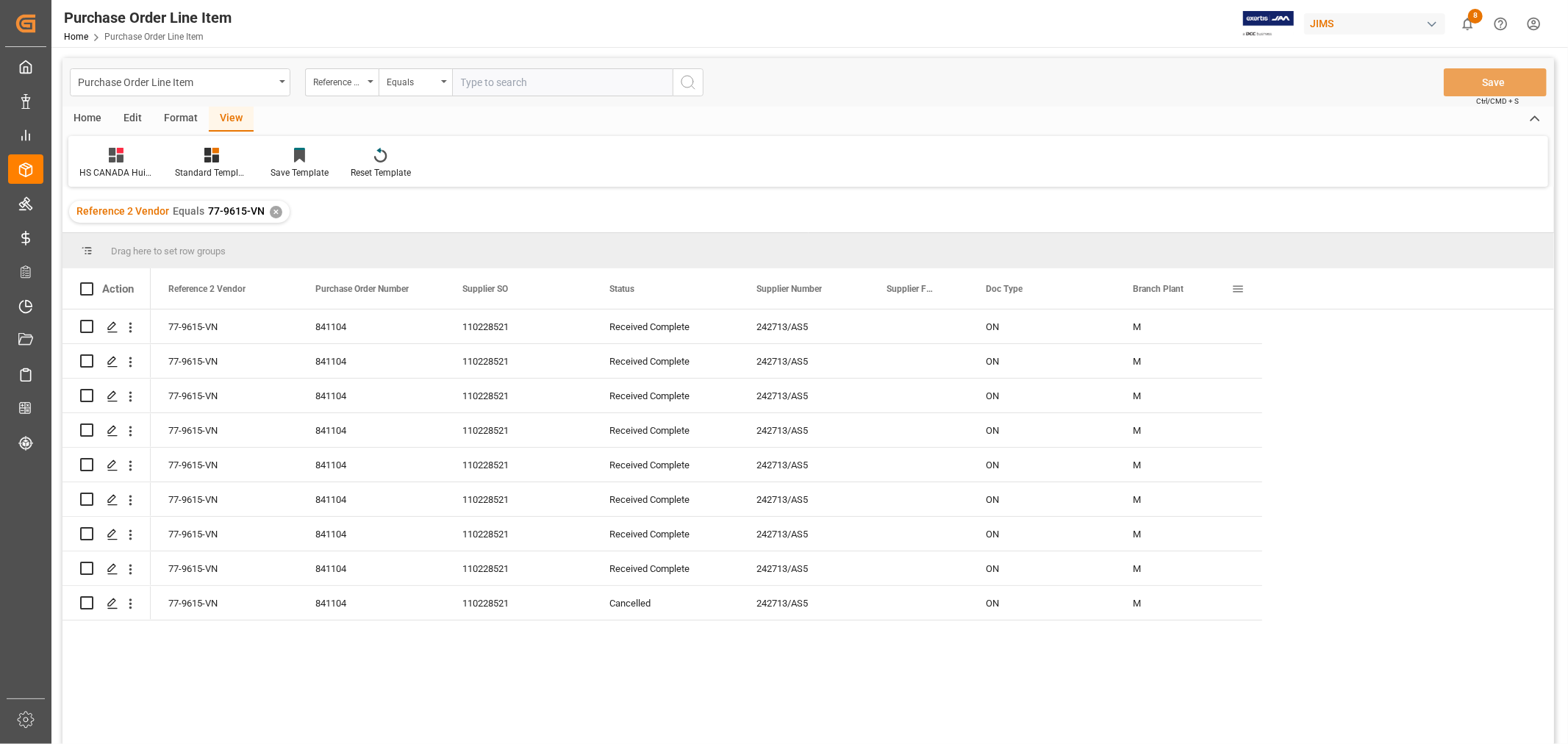
click at [1237, 288] on span at bounding box center [1238, 288] width 14 height 14
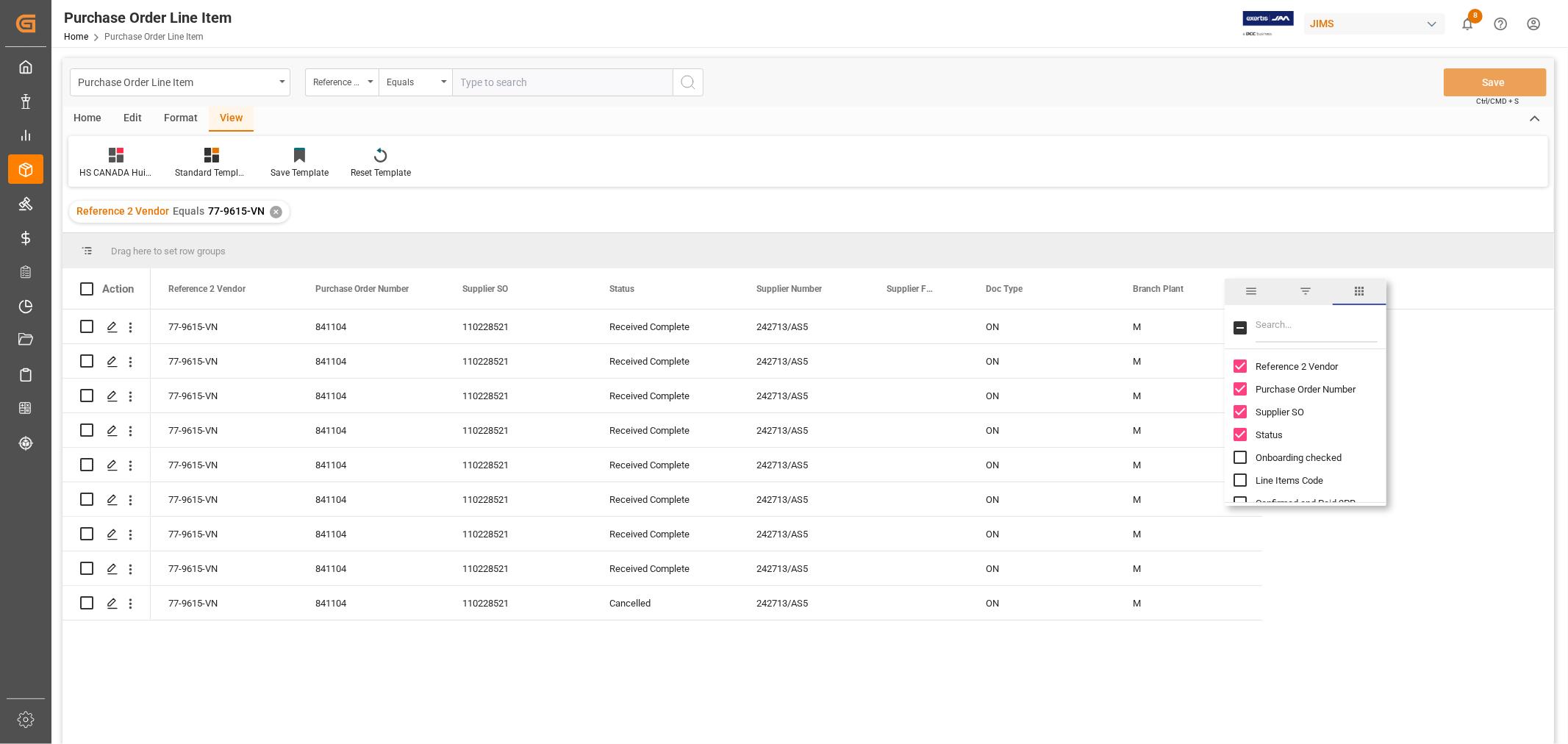
click at [1260, 320] on input "Filter Columns Input" at bounding box center [1316, 327] width 122 height 29
type input "MOT"
click at [1234, 366] on input "MOT column toggle visibility (hidden)" at bounding box center [1240, 366] width 14 height 14
checkbox input "true"
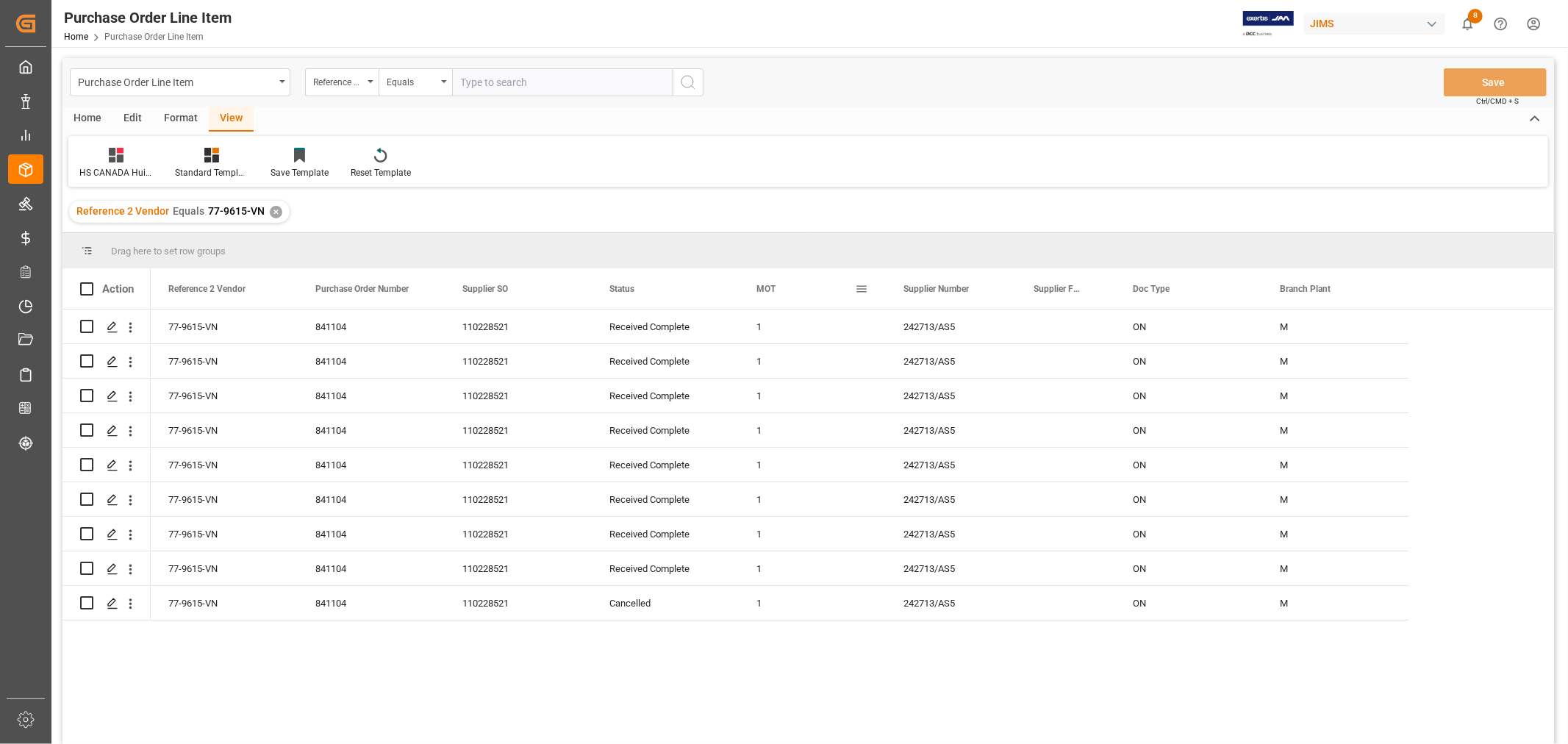
click at [753, 287] on div "MOT" at bounding box center [812, 288] width 147 height 41
click at [862, 291] on span at bounding box center [862, 288] width 14 height 14
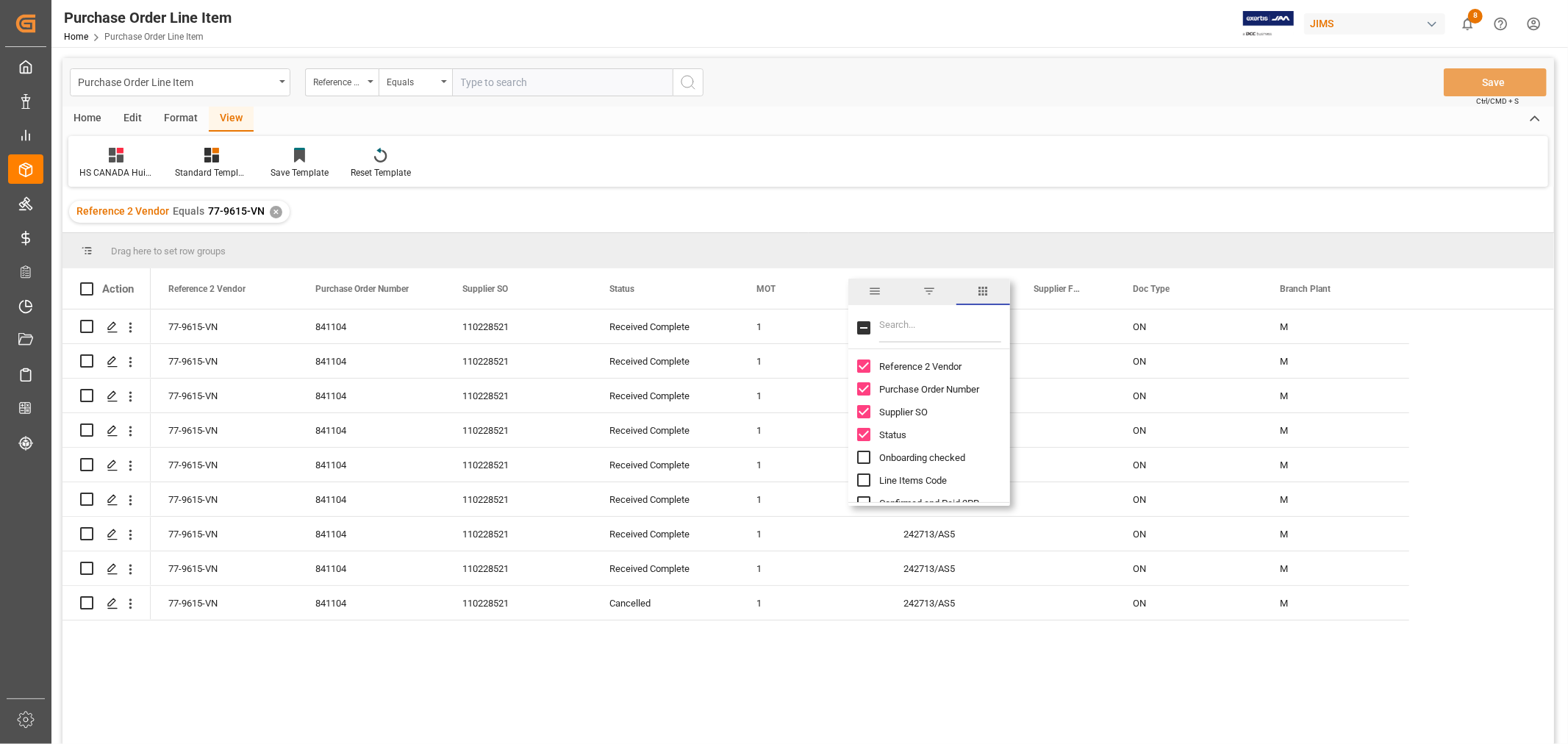
click at [908, 332] on input "Filter Columns Input" at bounding box center [940, 327] width 122 height 29
type input "MODE"
click at [860, 387] on input "Detail Mode of Transportation column toggle visibility (hidden)" at bounding box center [863, 389] width 14 height 14
checkbox input "true"
checkbox input "false"
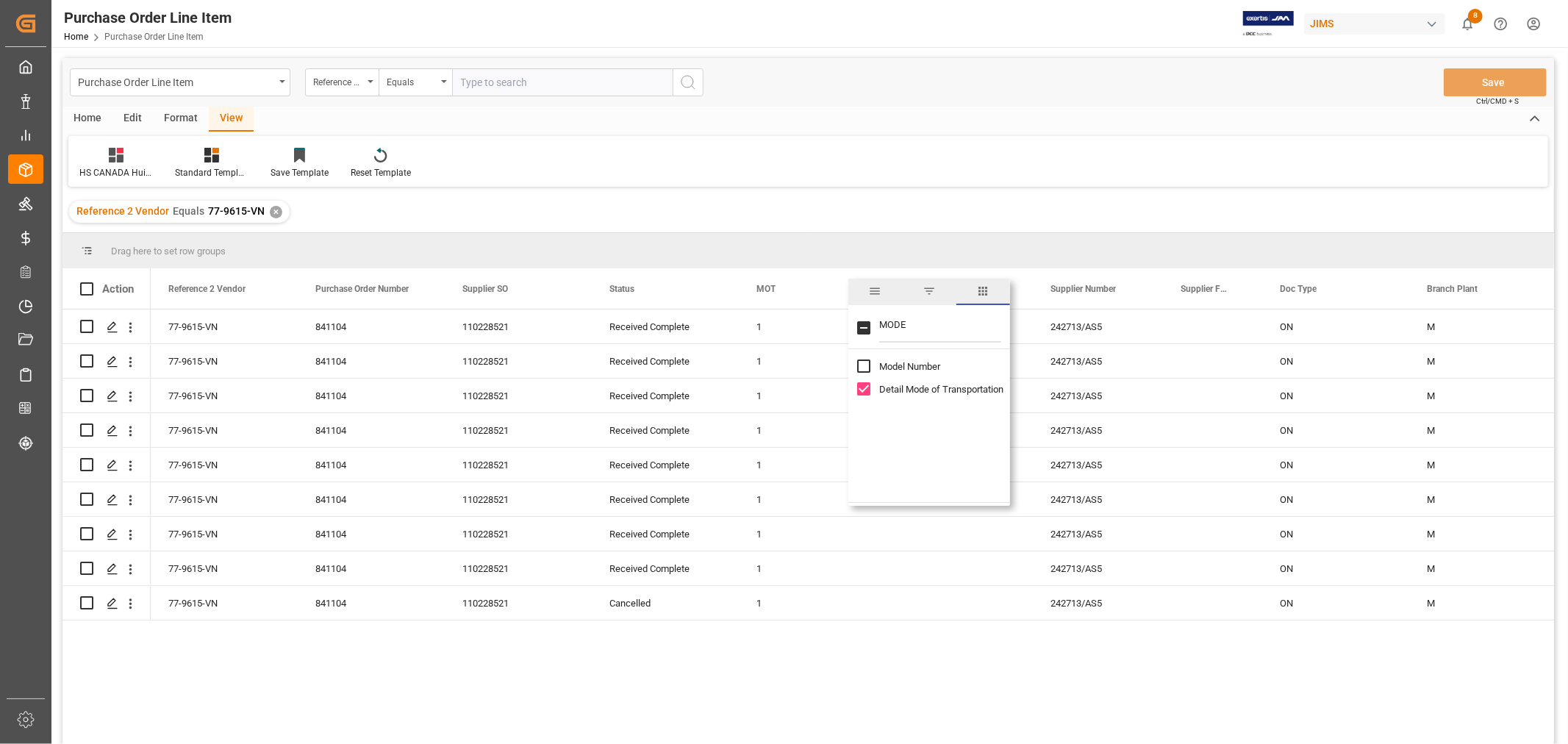
click at [1010, 199] on div "Reference 2 Vendor Equals 77-9615-VN ✕" at bounding box center [807, 212] width 1492 height 41
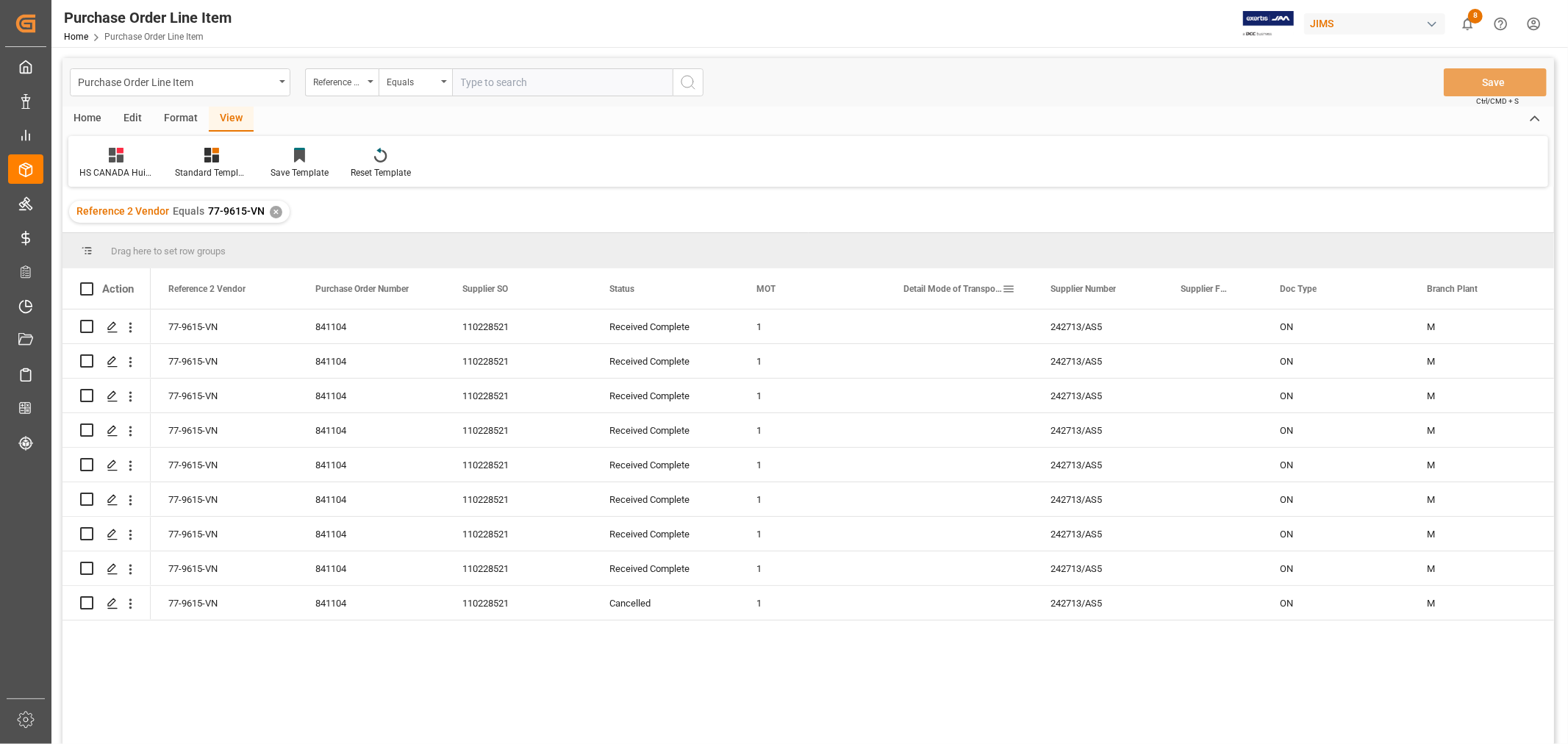
click at [1010, 288] on span at bounding box center [1008, 288] width 14 height 14
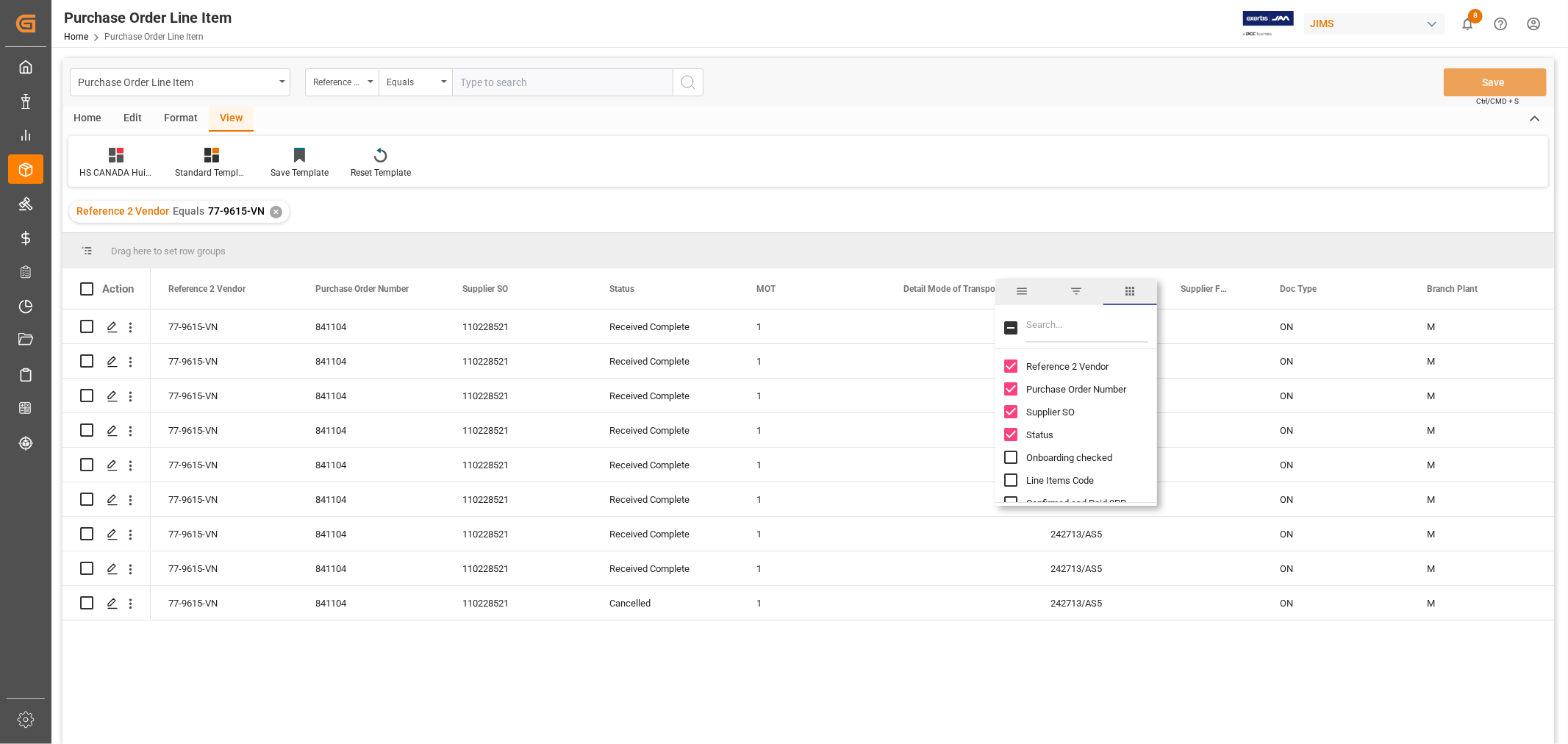
click at [1042, 327] on input "Filter Columns Input" at bounding box center [1087, 327] width 122 height 29
type input "MODE"
click at [1008, 385] on input "Detail Mode of Transportation column toggle visibility (visible)" at bounding box center [1011, 389] width 14 height 14
checkbox input "false"
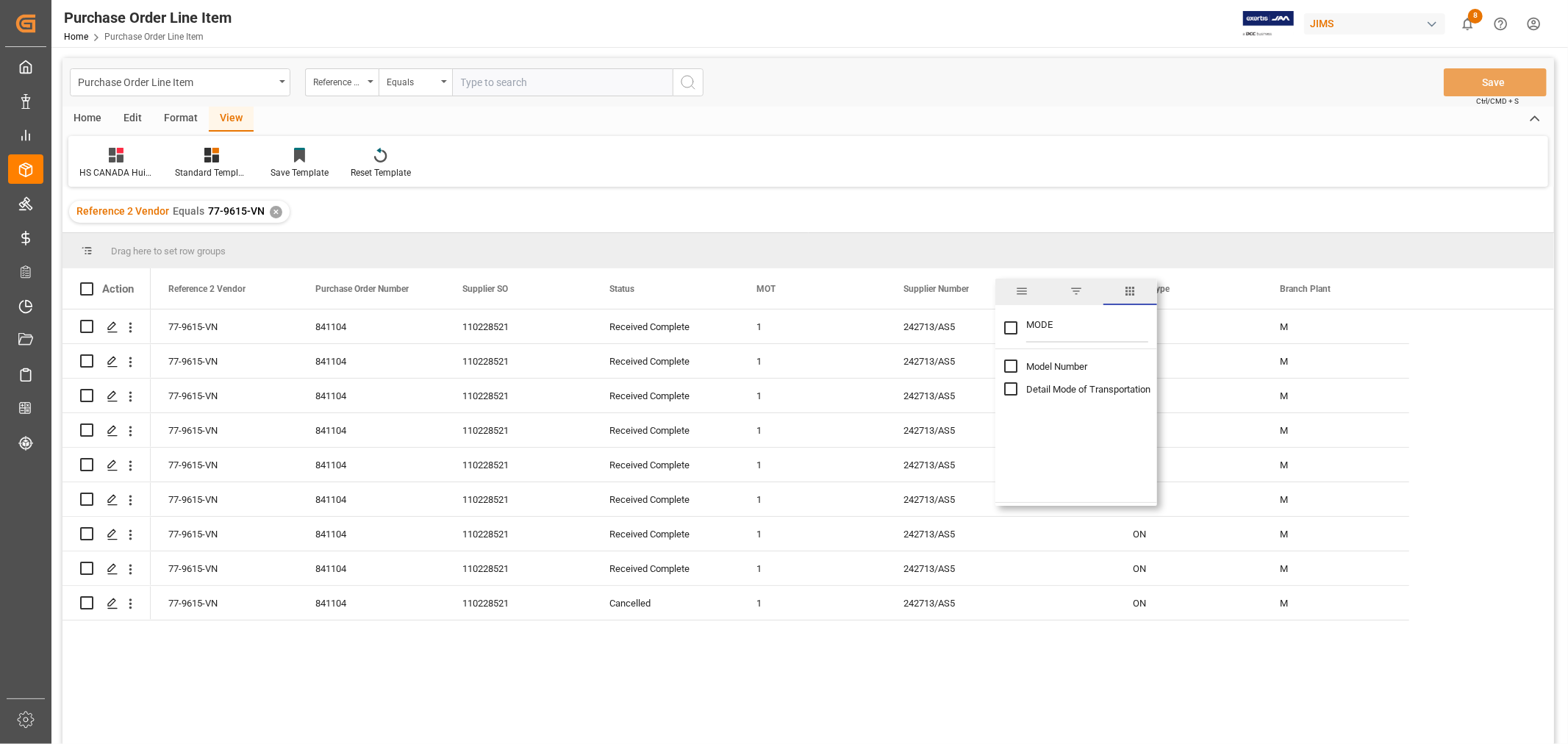
click at [1060, 332] on input "MODE" at bounding box center [1087, 327] width 122 height 29
type input "MO"
checkbox input "false"
type input "MOT"
checkbox input "true"
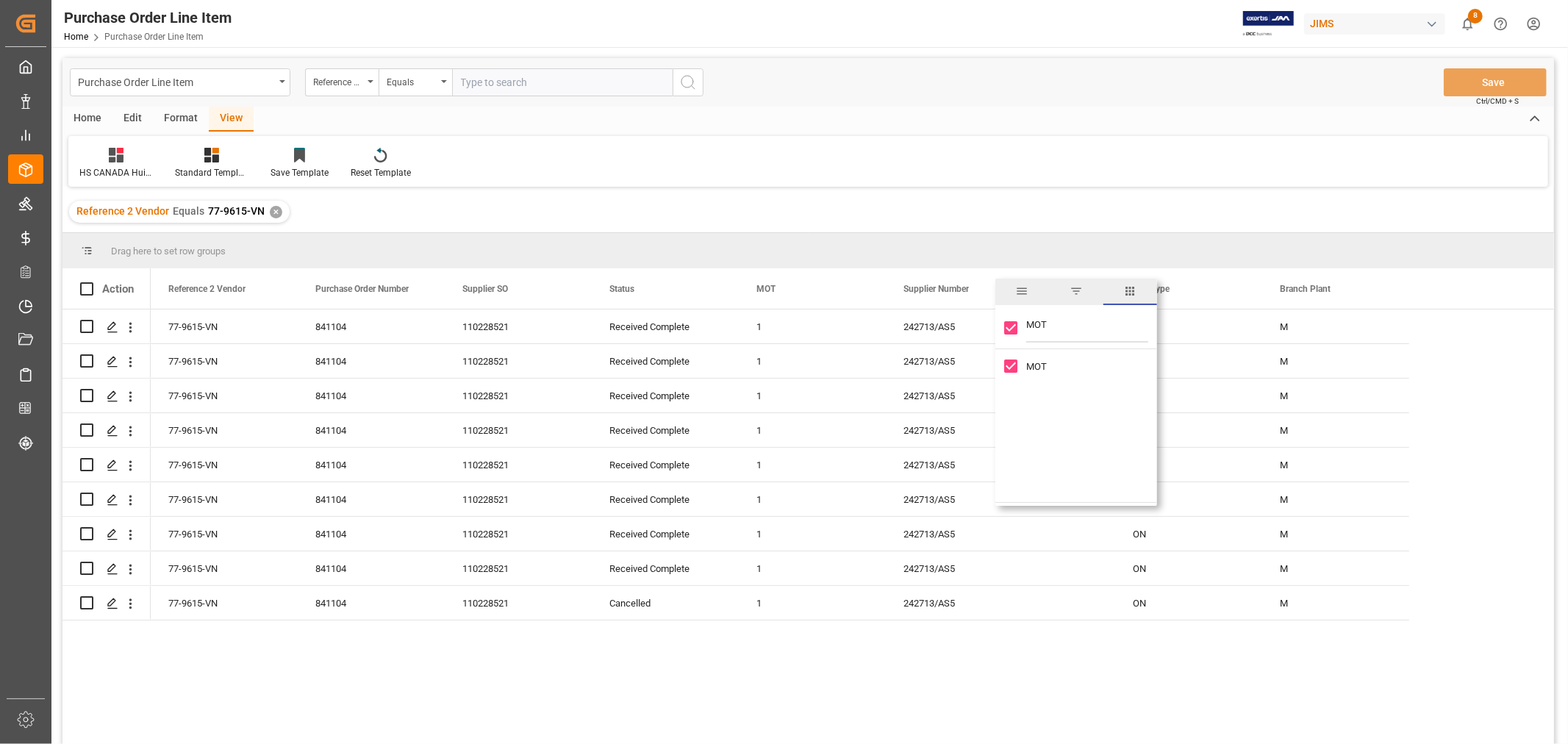
type input "MOT"
click at [1008, 364] on input "MOT column toggle visibility (visible)" at bounding box center [1011, 366] width 14 height 14
checkbox input "false"
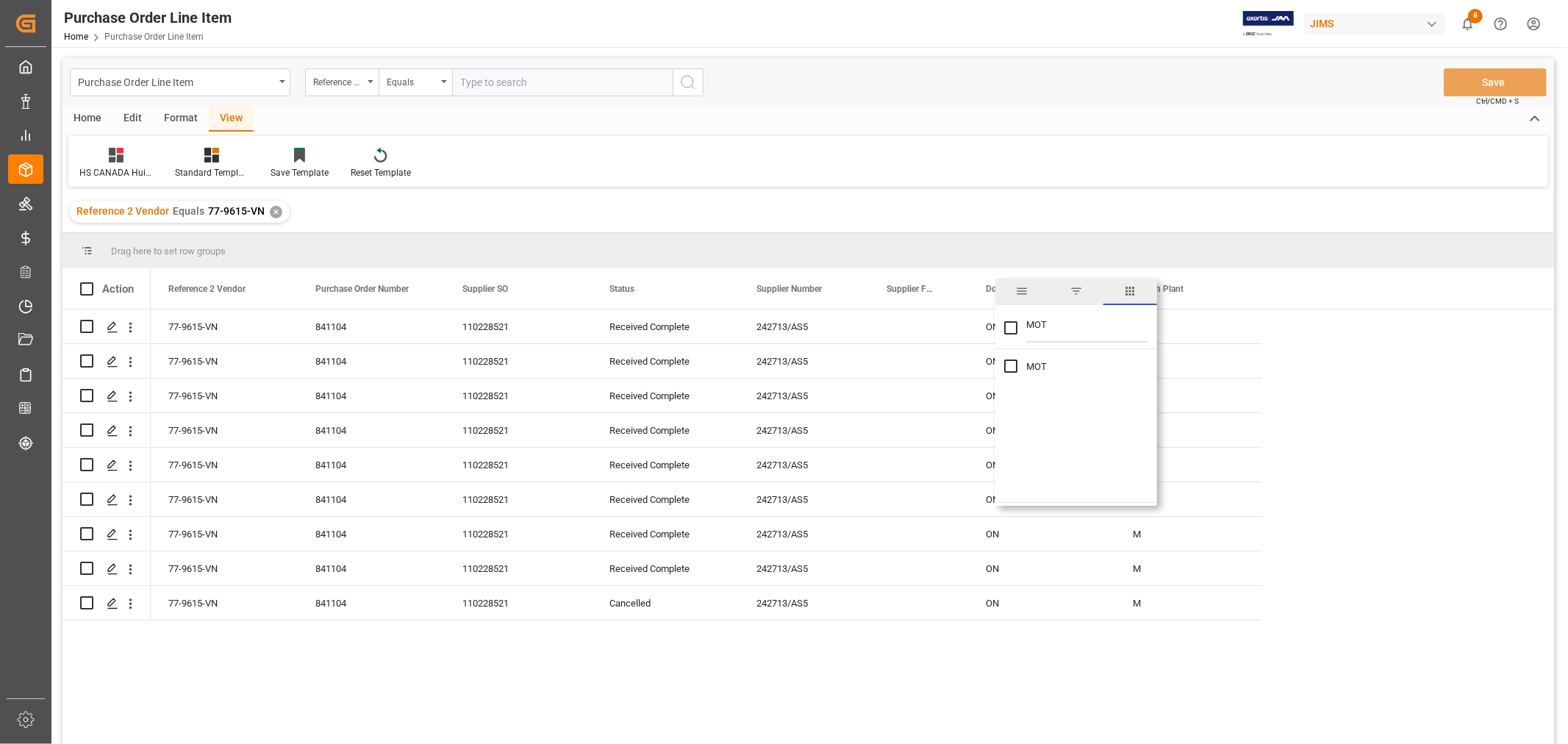
checkbox input "false"
drag, startPoint x: 1054, startPoint y: 327, endPoint x: 979, endPoint y: 320, distance: 75.3
click at [979, 320] on div "Drag here to set row groups Drag here to set column labels Action Reference 2 V…" at bounding box center [807, 494] width 1492 height 521
type input "INCO"
click at [1003, 390] on div "Incoterm Vendor Master (by the supplier) Incoterm Transaction" at bounding box center [1076, 378] width 162 height 45
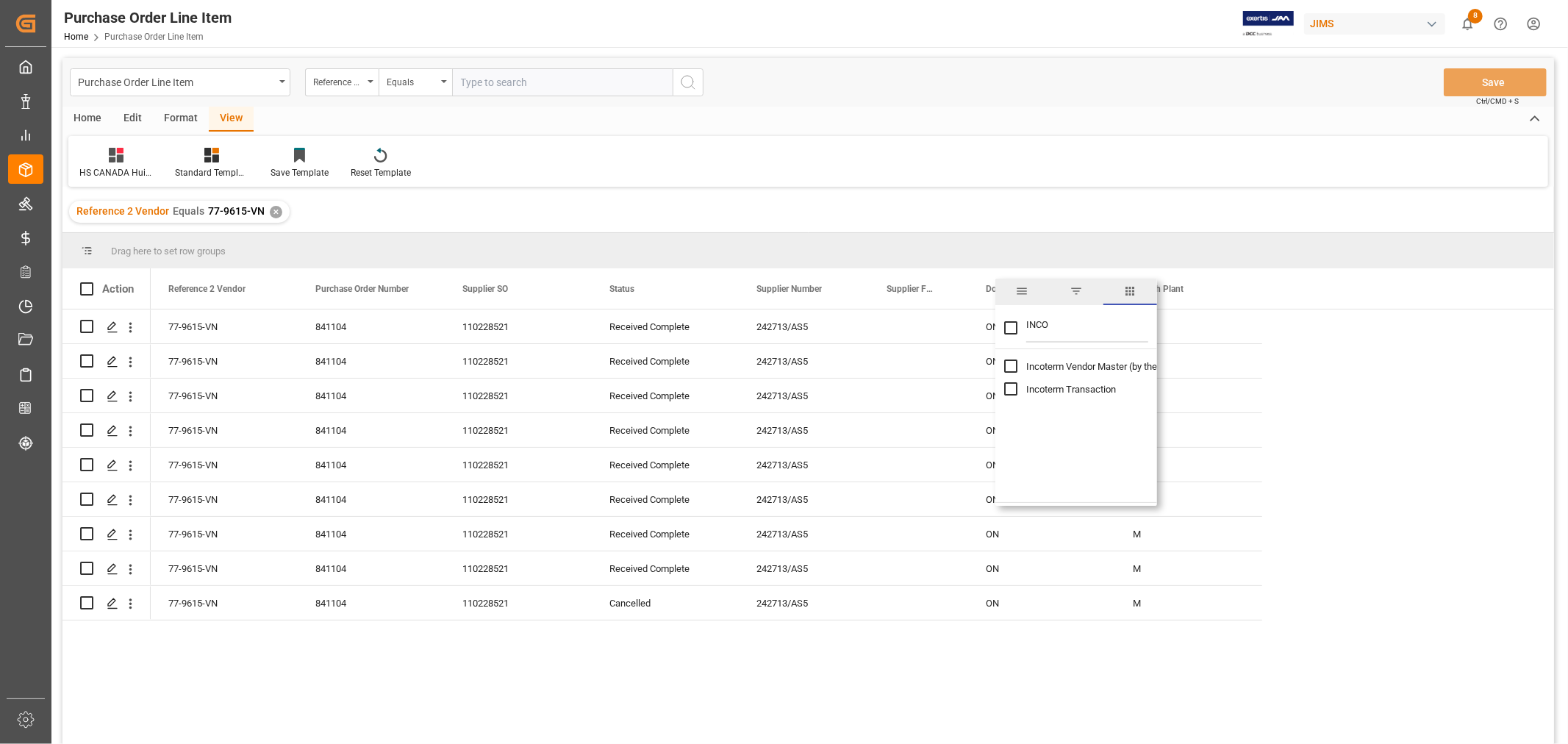
click at [1009, 383] on input "Incoterm Transaction column toggle visibility (hidden)" at bounding box center [1011, 389] width 14 height 14
checkbox input "true"
checkbox input "false"
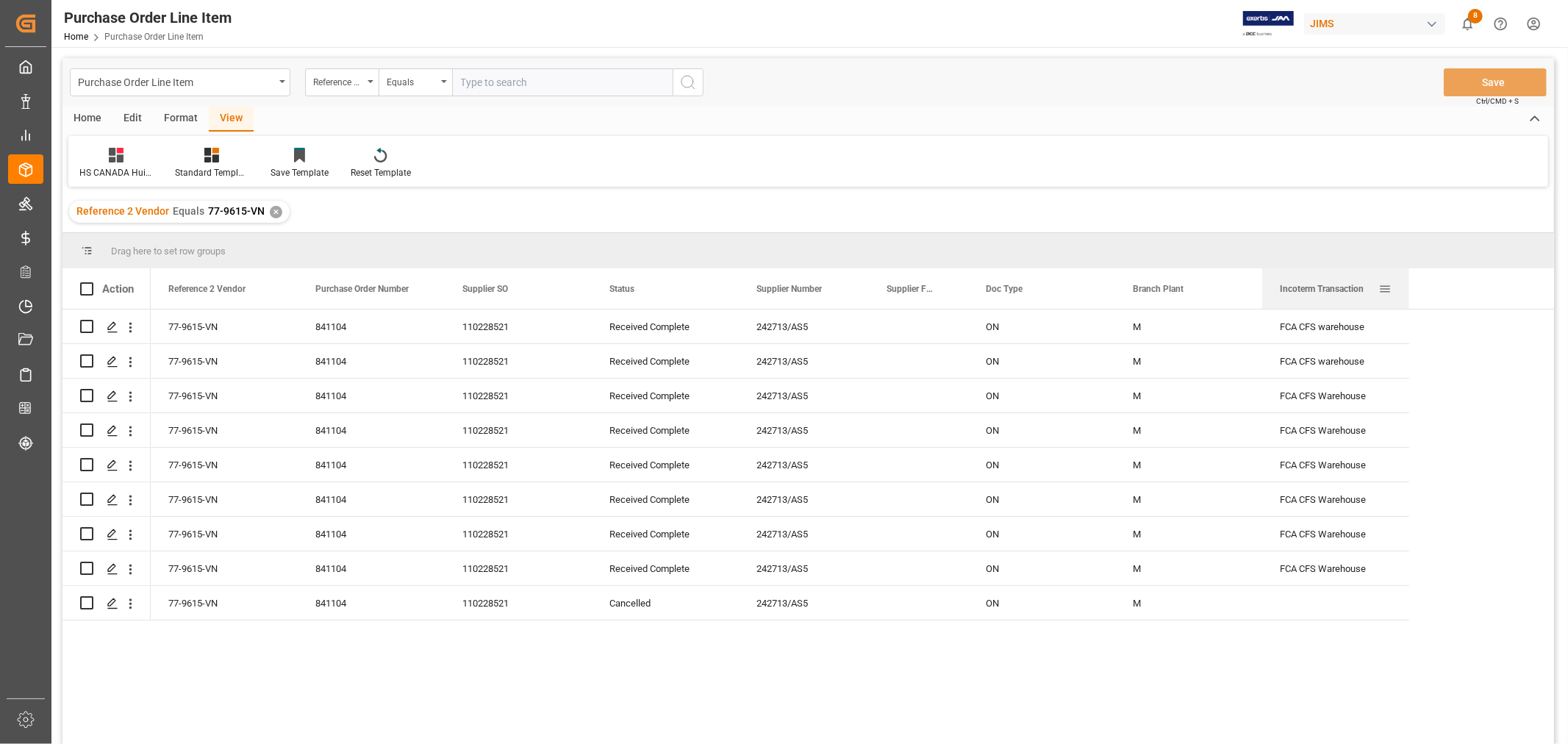
drag, startPoint x: 942, startPoint y: 288, endPoint x: 1322, endPoint y: 302, distance: 380.3
click at [1322, 302] on div "Incoterm Transaction" at bounding box center [1329, 288] width 99 height 41
click at [1381, 289] on span at bounding box center [1385, 288] width 14 height 14
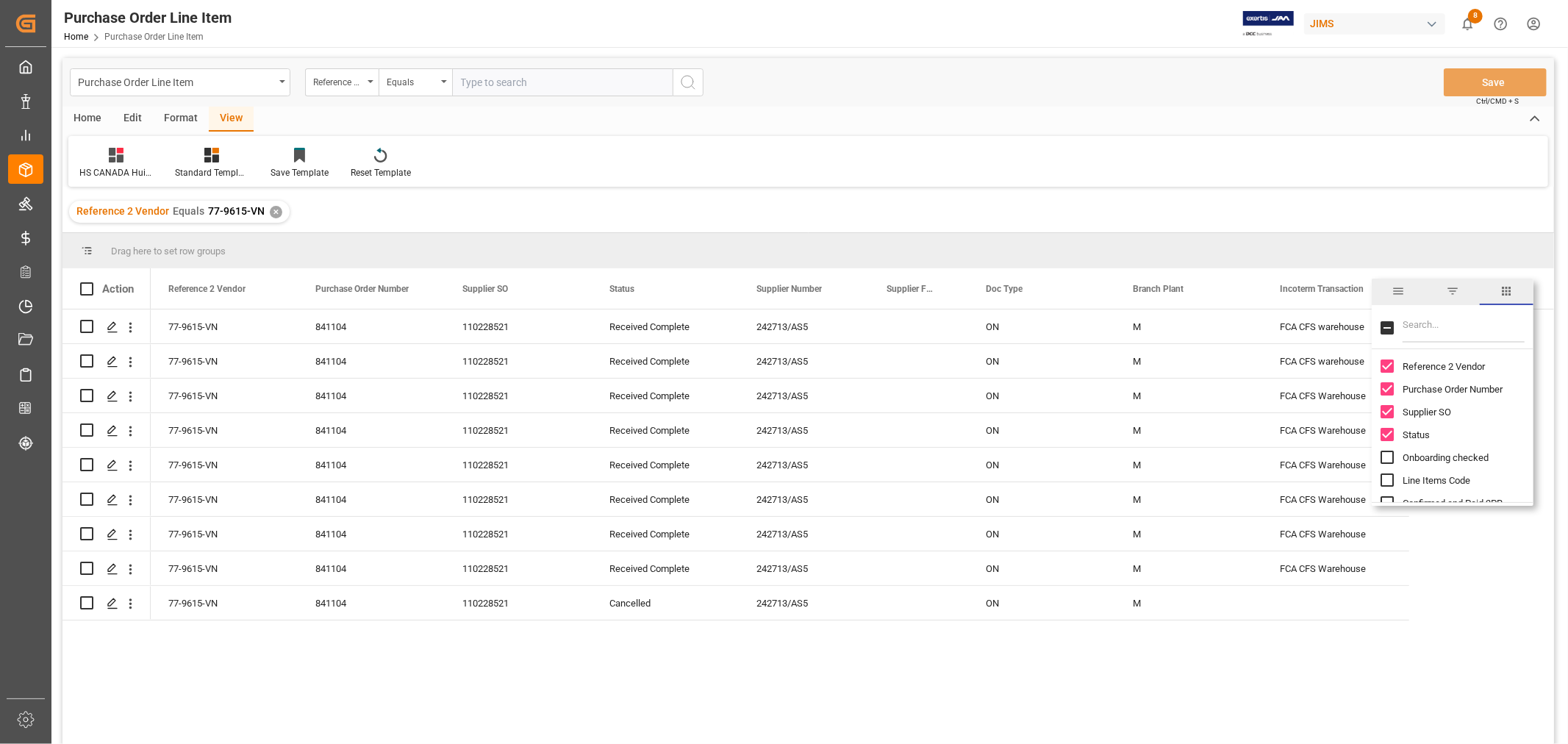
click at [1410, 326] on input "Filter Columns Input" at bounding box center [1463, 327] width 122 height 29
type input "CARRIER"
click at [1382, 386] on input "Carrier's Name column toggle visibility (hidden)" at bounding box center [1387, 389] width 14 height 14
checkbox input "true"
checkbox input "false"
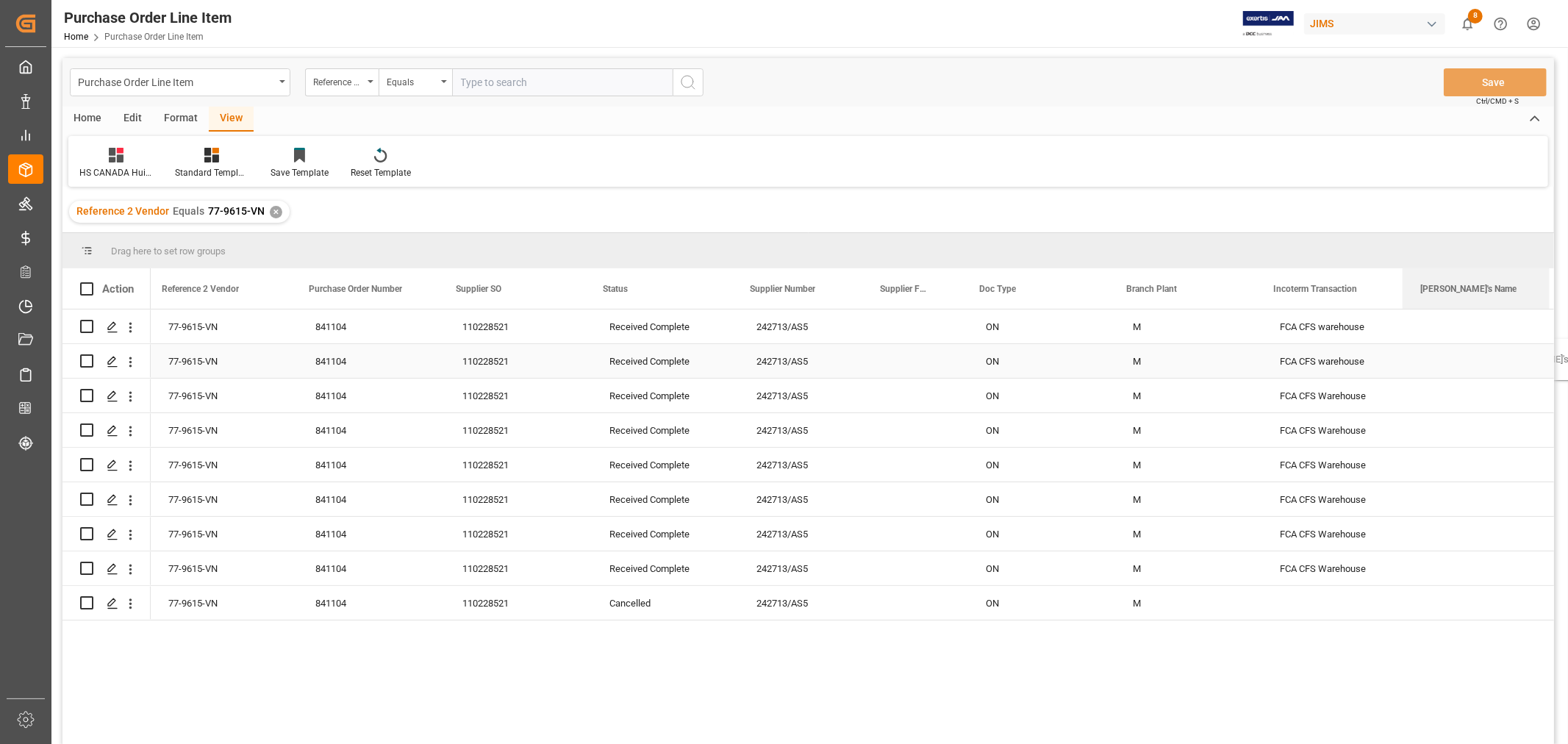
scroll to position [0, 2]
drag, startPoint x: 787, startPoint y: 287, endPoint x: 1531, endPoint y: 348, distance: 746.5
click at [1531, 348] on div "Action Reference 2 Vendor Purchase Order Number Doc Type M" at bounding box center [807, 511] width 1492 height 485
click at [1523, 282] on span at bounding box center [1525, 288] width 14 height 14
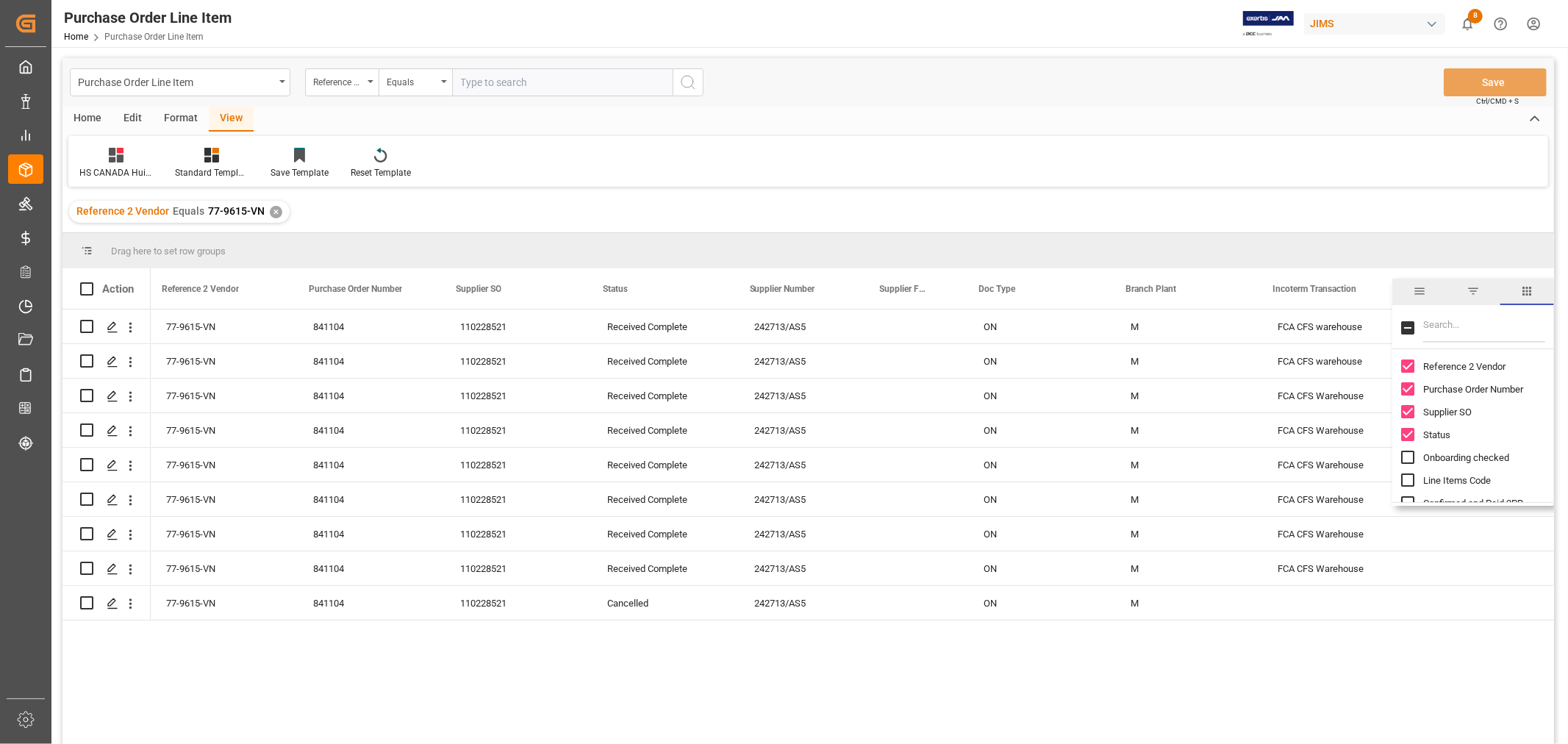
click at [1473, 329] on input "Filter Columns Input" at bounding box center [1484, 327] width 122 height 29
drag, startPoint x: 1457, startPoint y: 331, endPoint x: 1419, endPoint y: 330, distance: 38.0
click at [1419, 330] on div "HOUSE" at bounding box center [1472, 329] width 162 height 41
type input "CARGO"
click at [1408, 362] on input "Cargo Ready Date (by the supplier) column toggle visibility (hidden)" at bounding box center [1407, 366] width 14 height 14
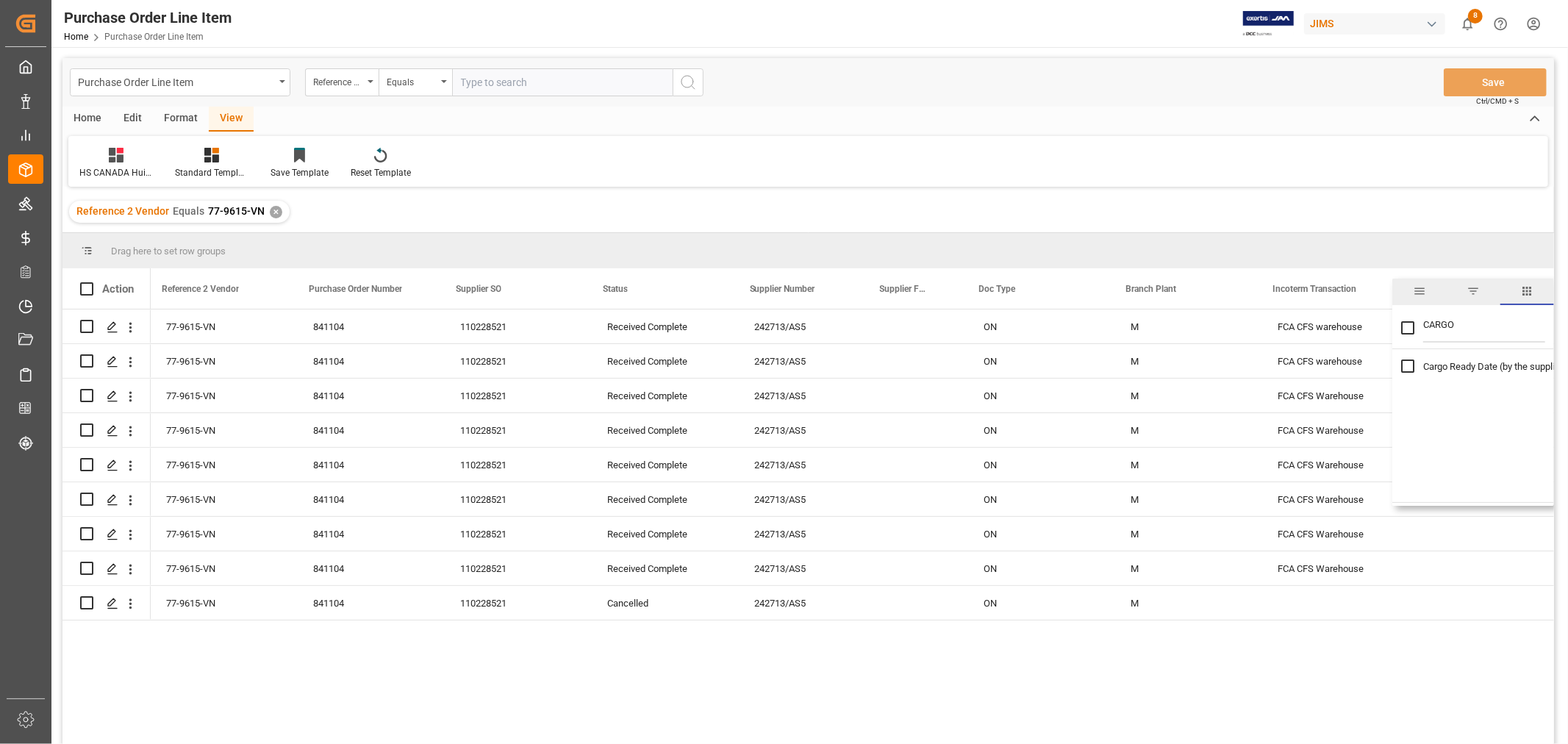
checkbox input "true"
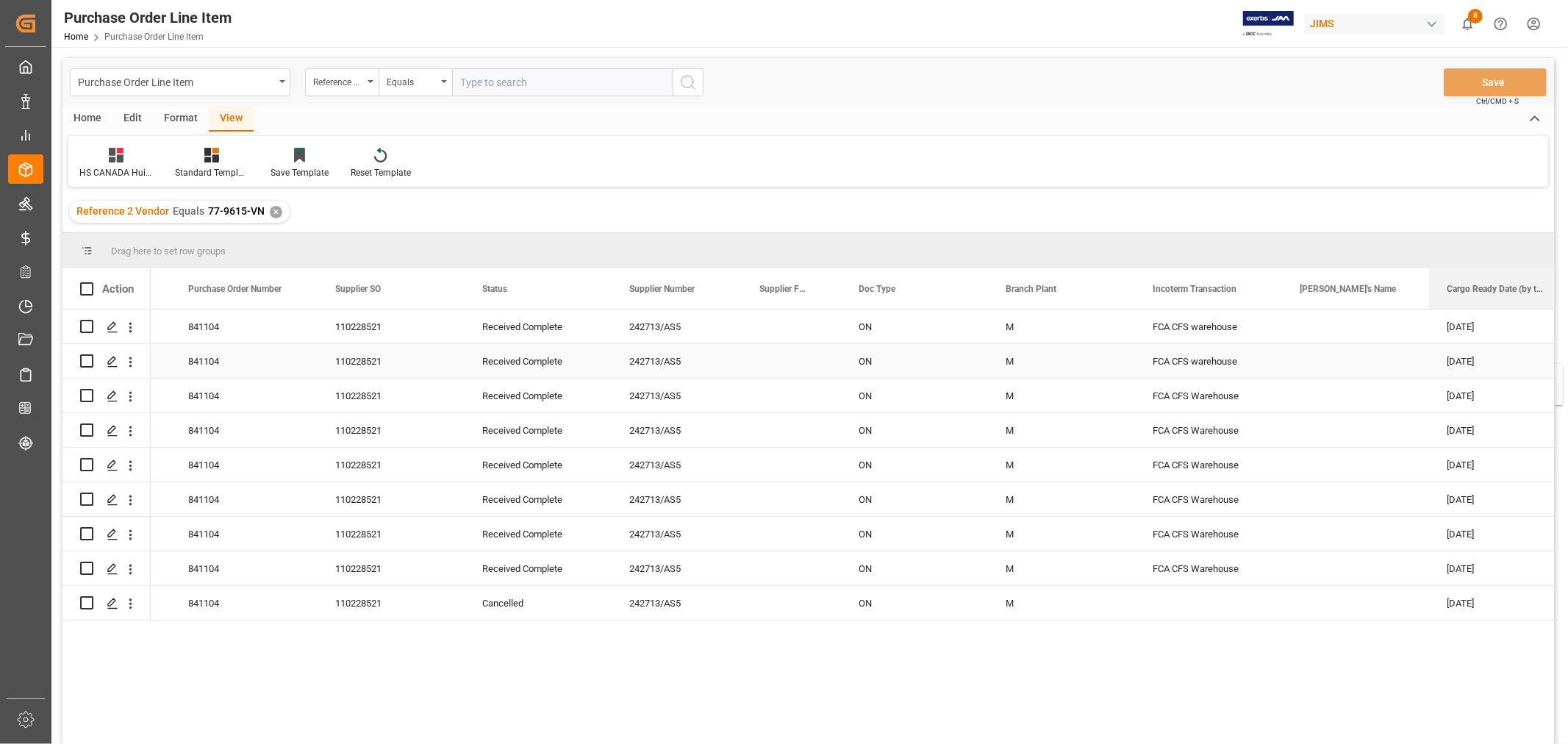
scroll to position [0, 149]
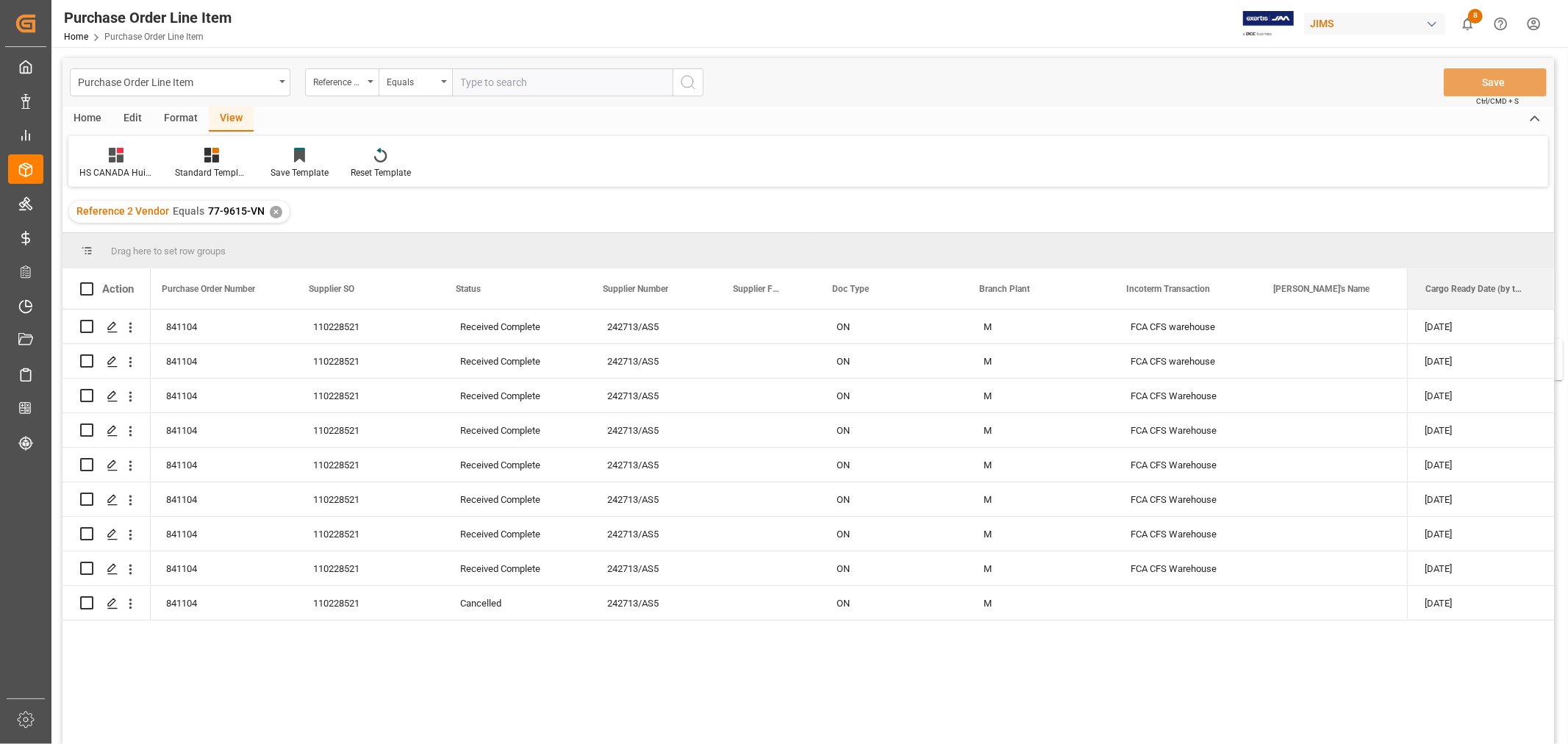
drag, startPoint x: 919, startPoint y: 284, endPoint x: 1551, endPoint y: 348, distance: 635.2
click at [1378, 288] on span at bounding box center [1378, 288] width 14 height 14
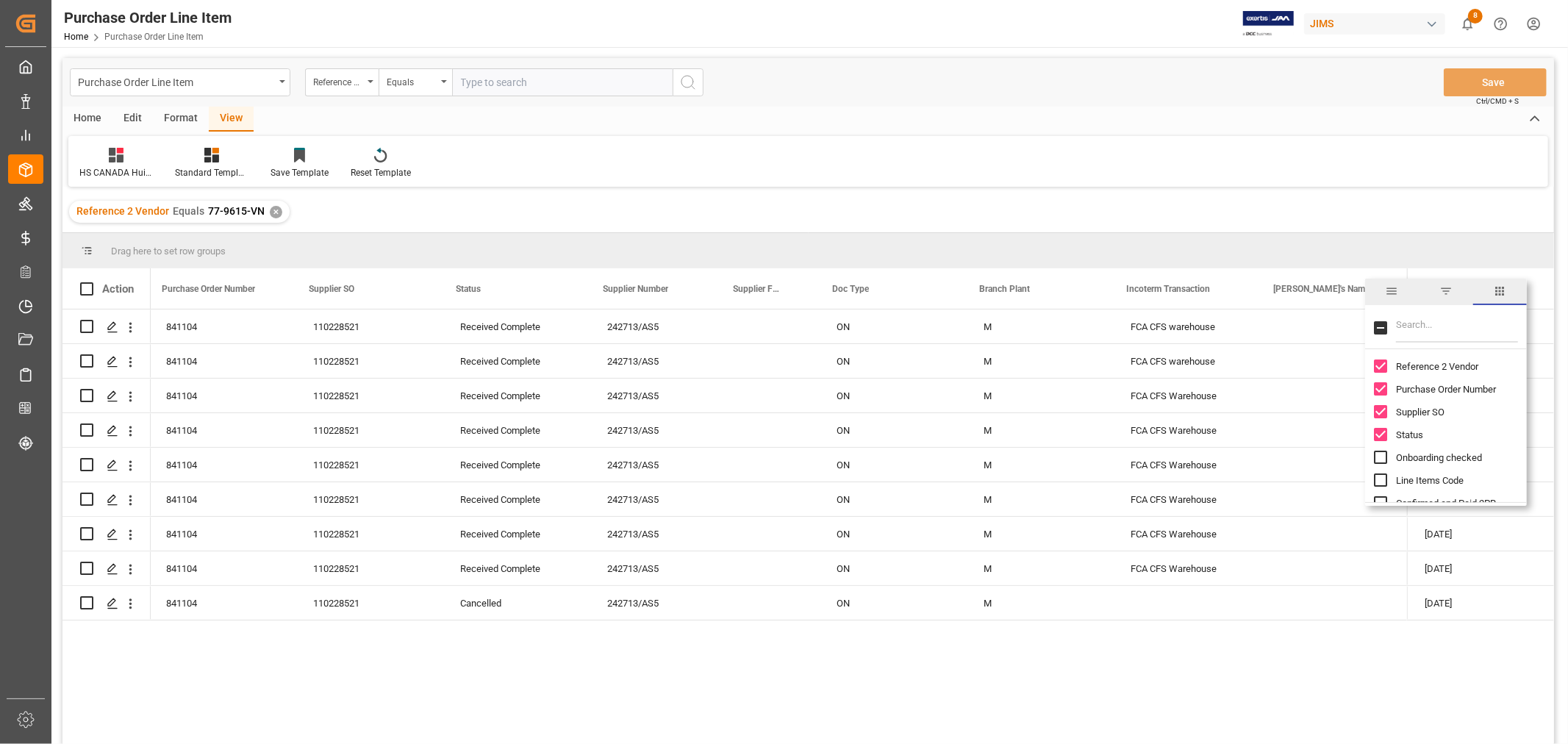
click at [1413, 319] on input "Filter Columns Input" at bounding box center [1457, 327] width 122 height 29
drag, startPoint x: 1417, startPoint y: 332, endPoint x: 1393, endPoint y: 327, distance: 24.5
click at [1393, 327] on div "ET" at bounding box center [1445, 329] width 162 height 41
type input "AMOUNT"
click at [1379, 439] on input "Amount To Receive Calculated JIMS column toggle visibility (hidden)" at bounding box center [1380, 434] width 14 height 14
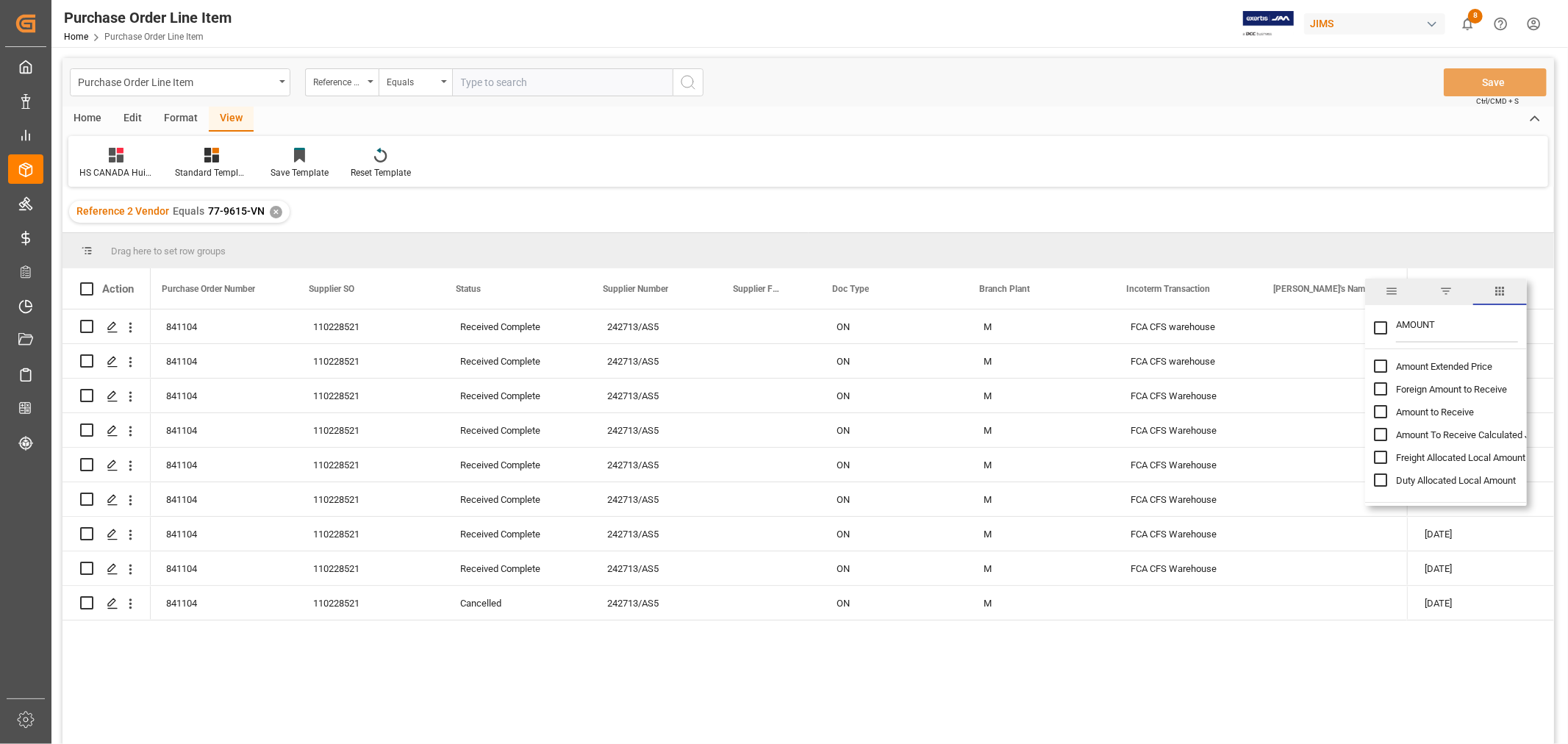
checkbox input "true"
checkbox input "false"
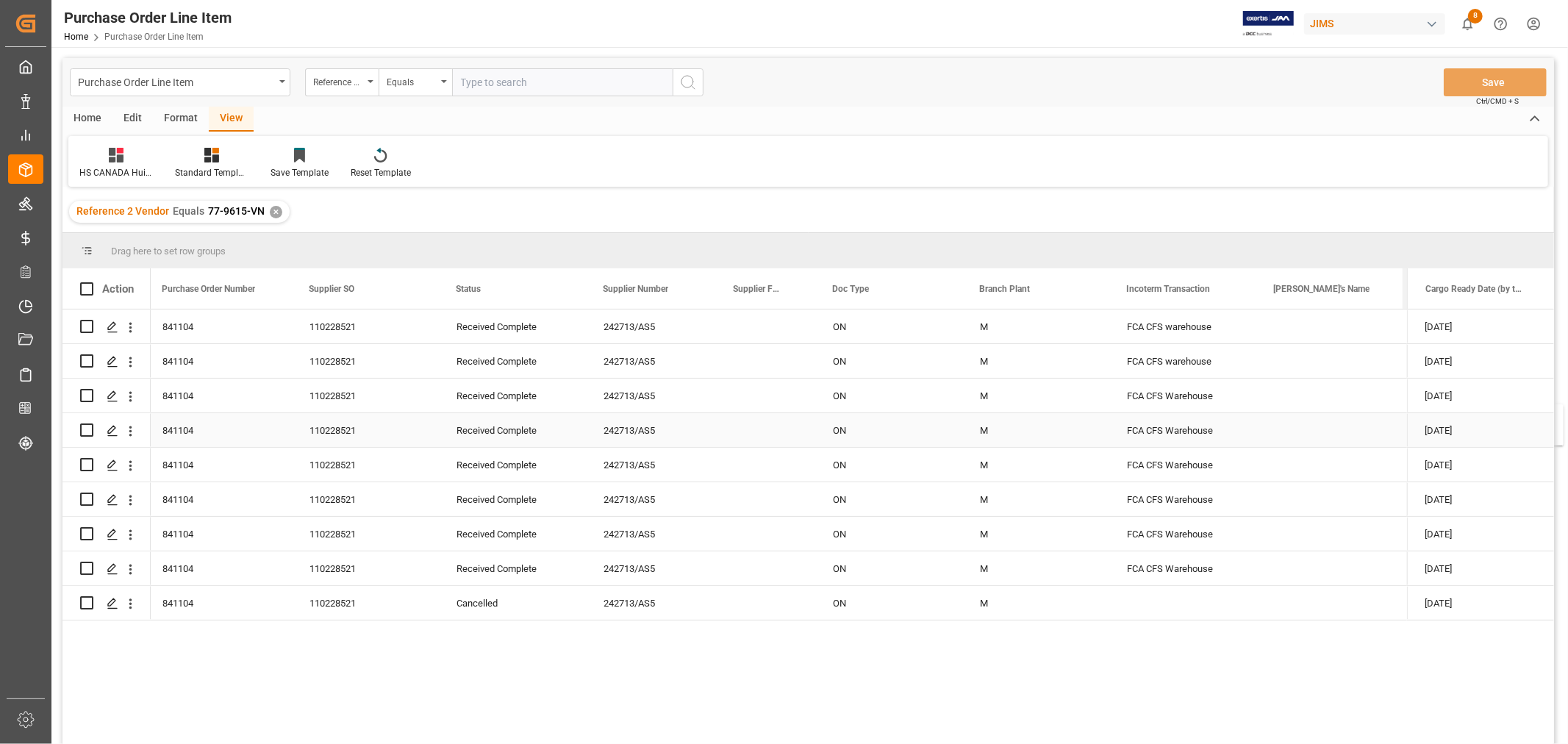
scroll to position [0, 165]
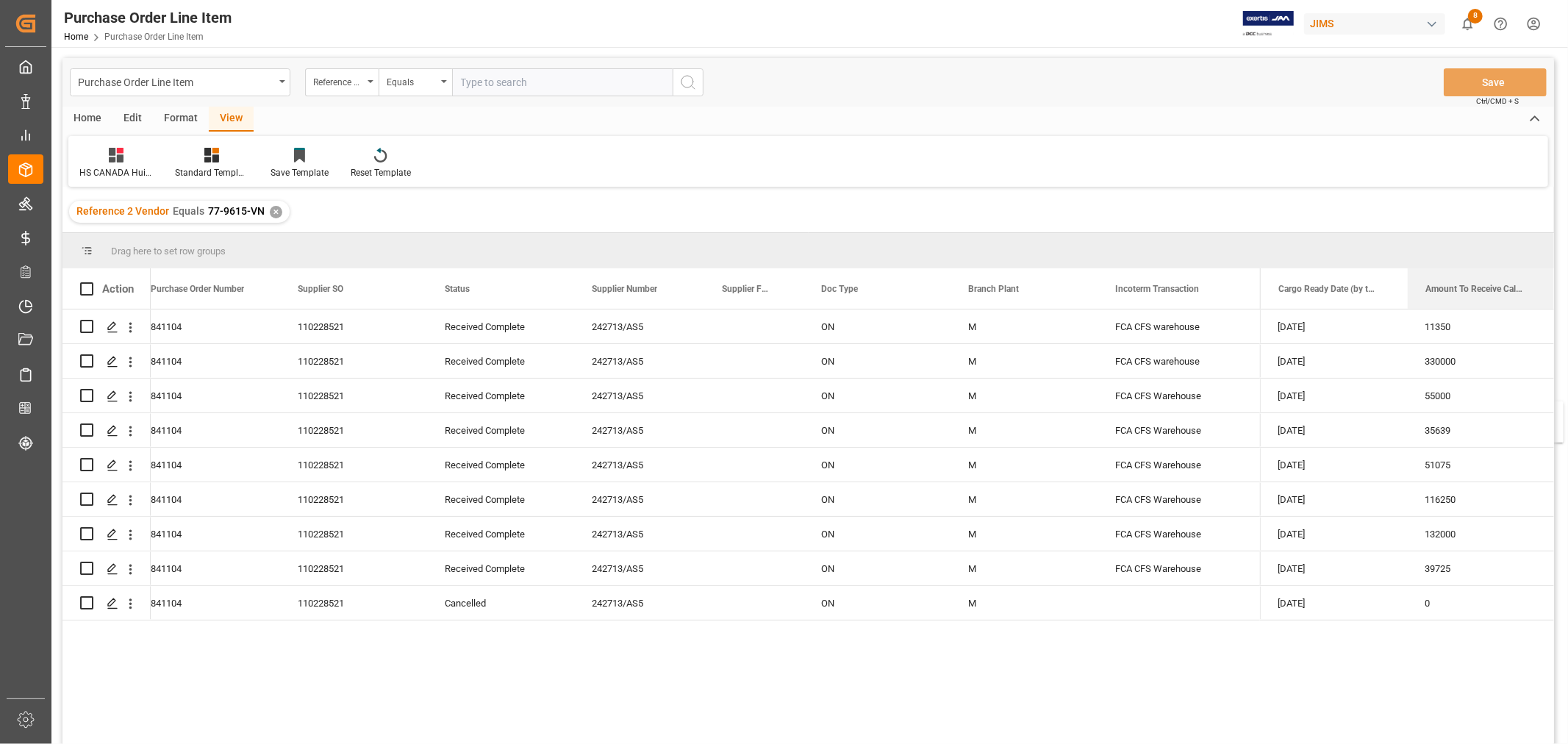
drag, startPoint x: 651, startPoint y: 282, endPoint x: 1550, endPoint y: 410, distance: 908.1
click at [1526, 290] on span at bounding box center [1531, 288] width 14 height 14
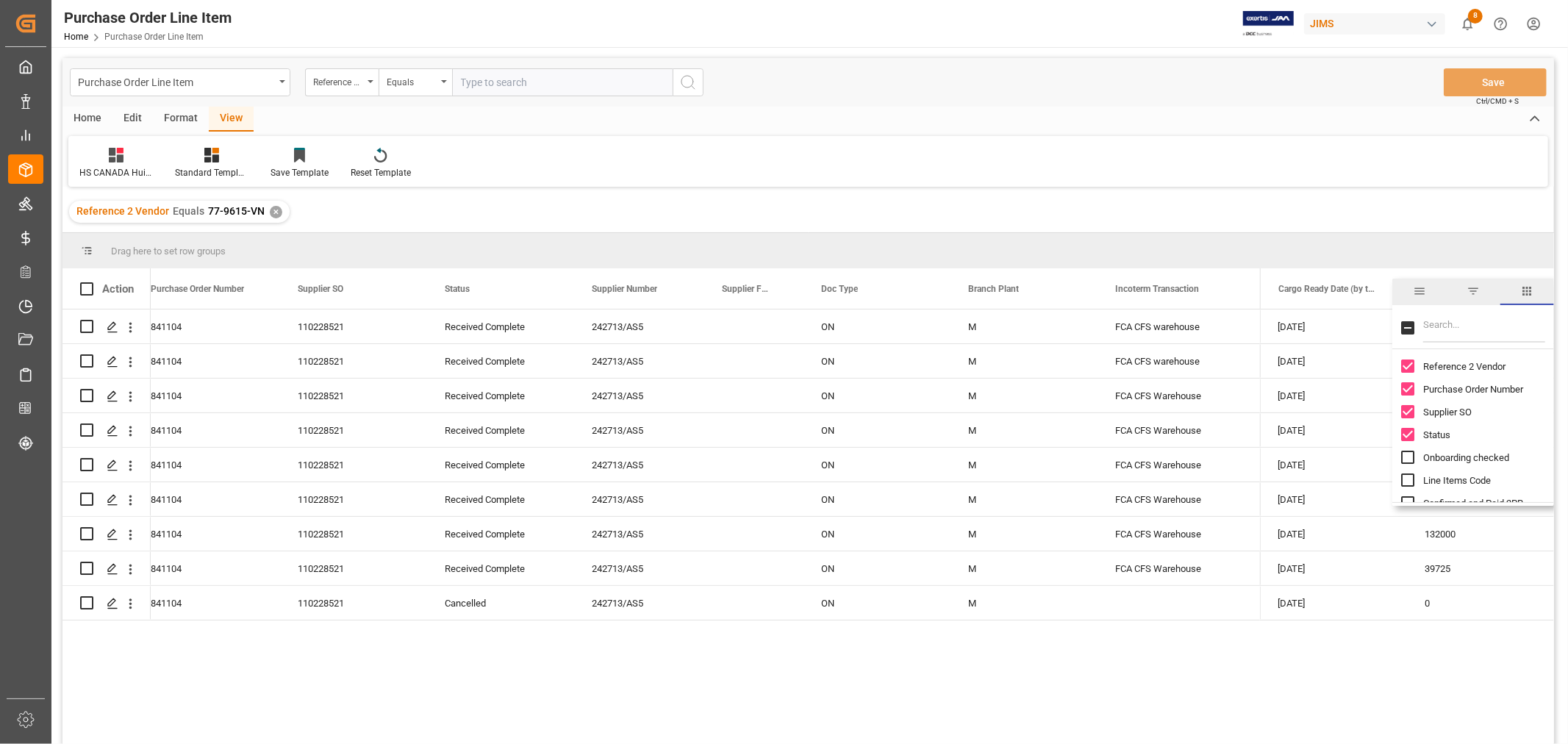
click at [1454, 324] on input "Filter Columns Input" at bounding box center [1484, 327] width 122 height 29
type input "C"
checkbox input "false"
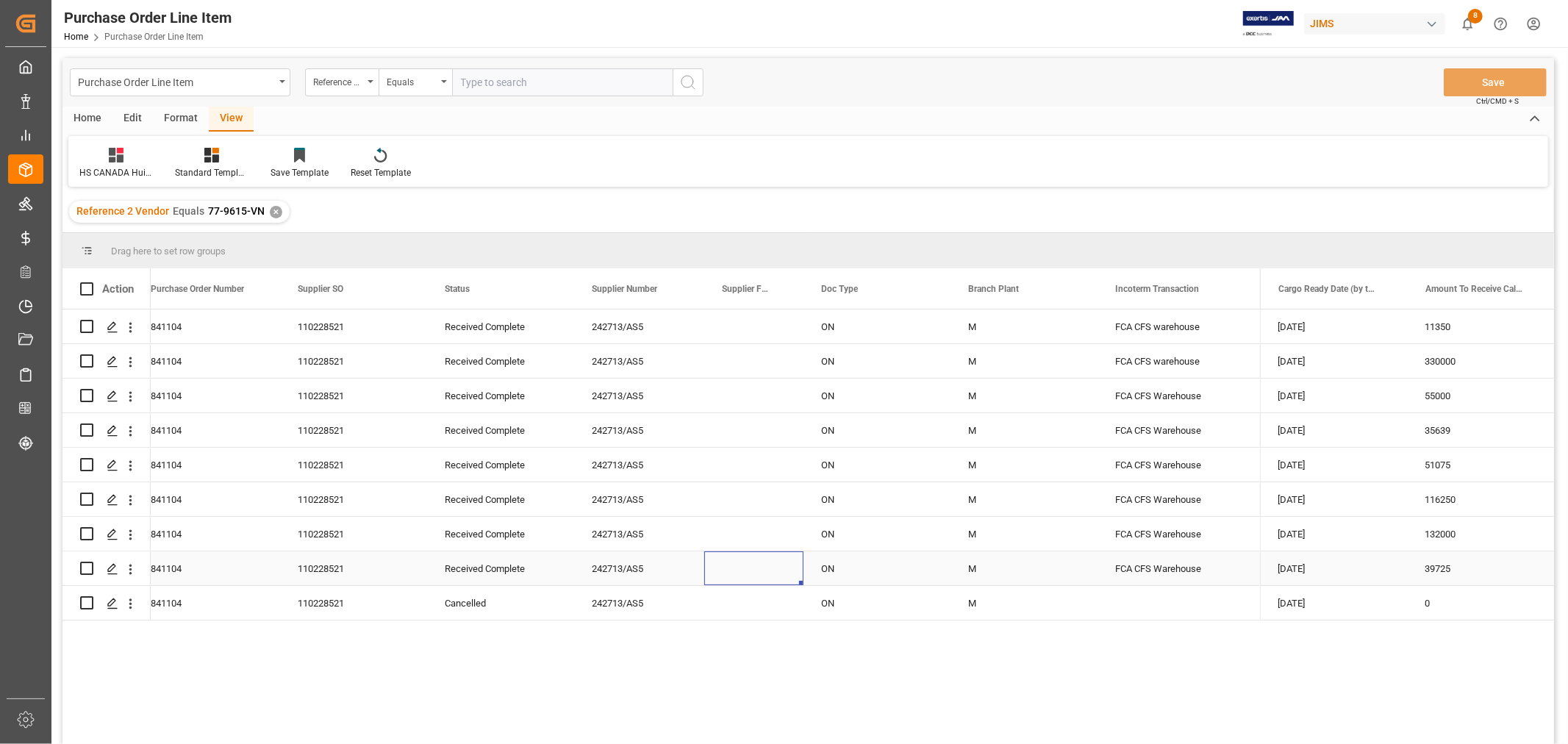
click at [760, 567] on div "Press SPACE to select this row." at bounding box center [753, 568] width 100 height 33
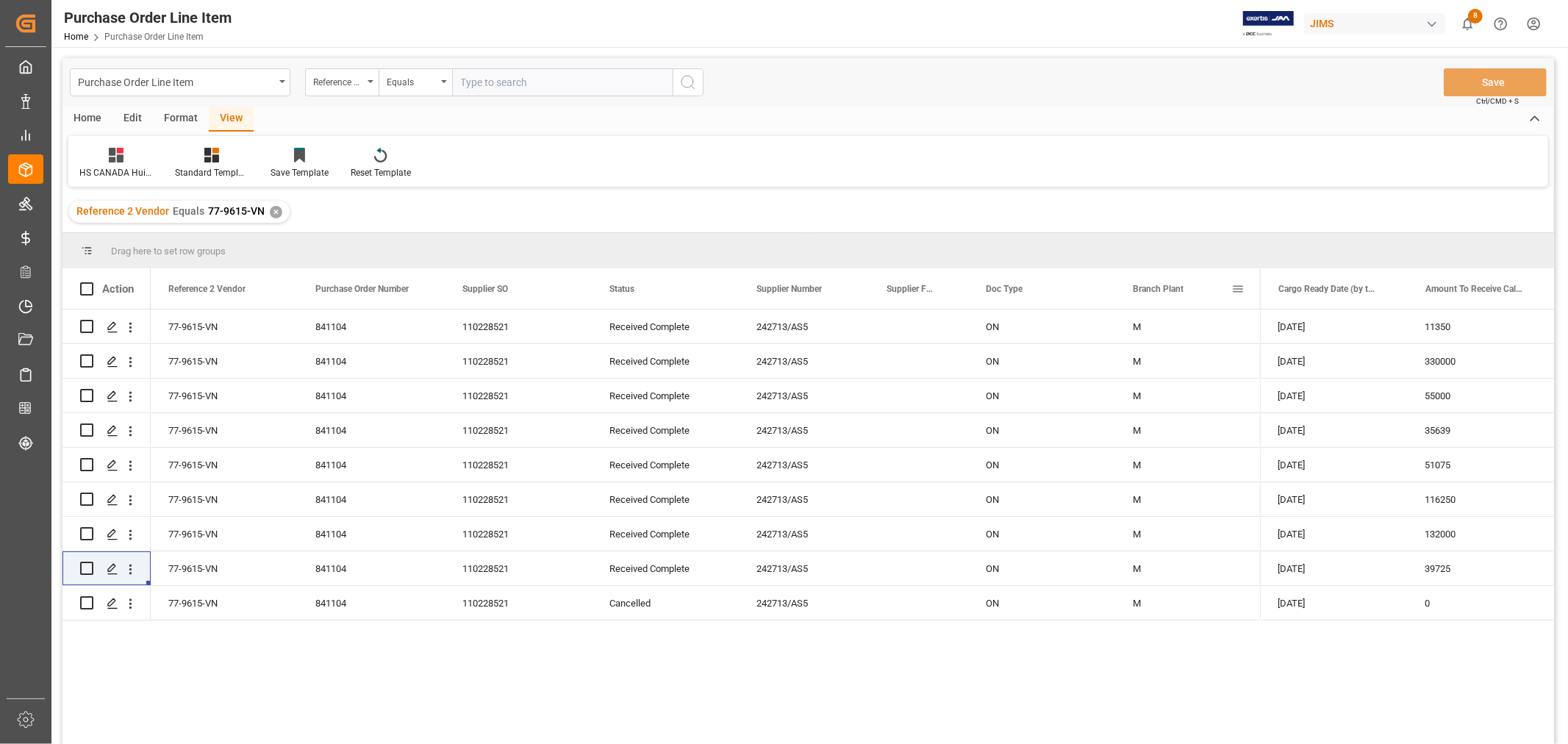
click at [1233, 287] on span at bounding box center [1238, 288] width 14 height 14
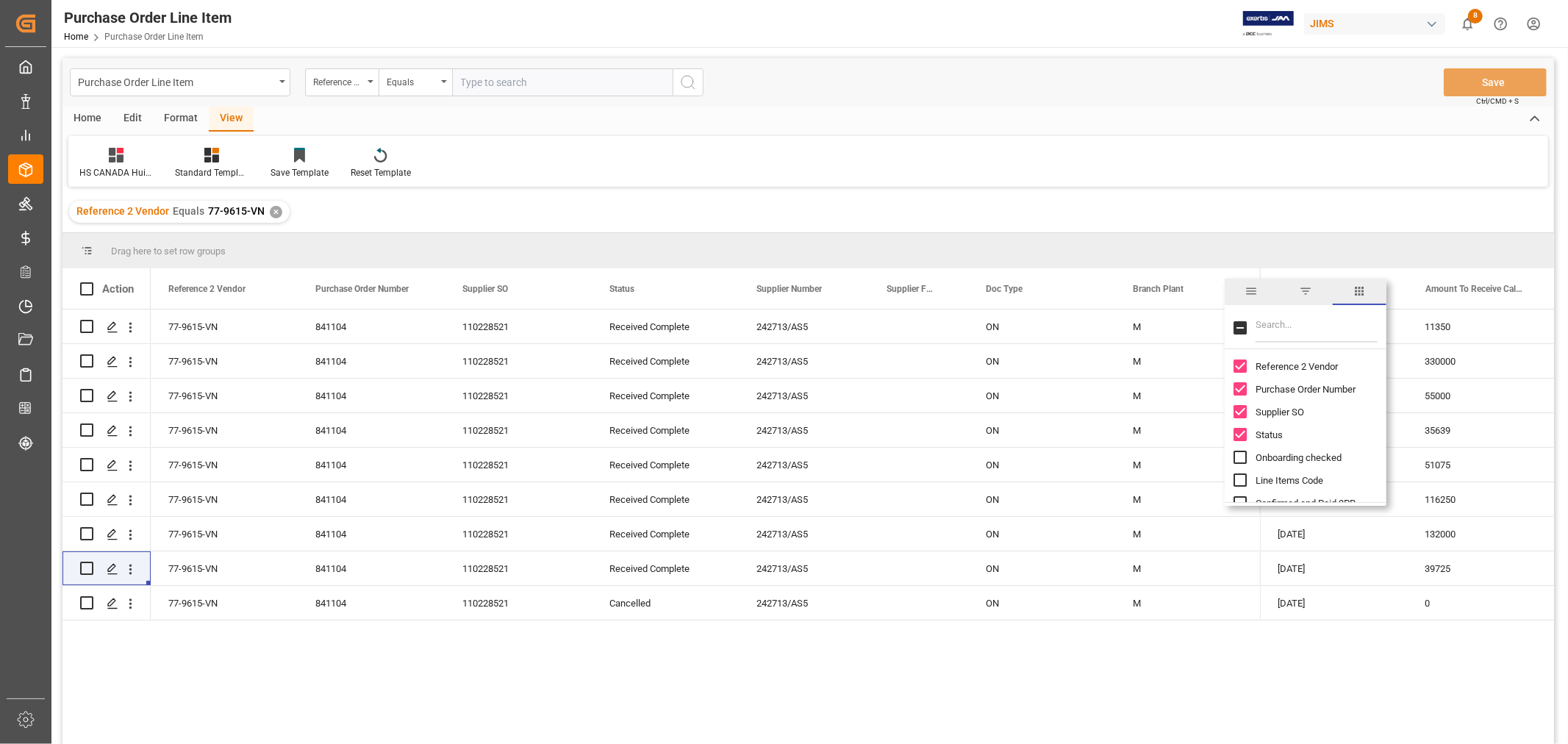
click at [1266, 327] on input "Filter Columns Input" at bounding box center [1316, 327] width 122 height 29
type input "MODE"
click at [1238, 368] on input "Model Number column toggle visibility (hidden)" at bounding box center [1240, 366] width 14 height 14
checkbox input "true"
checkbox input "false"
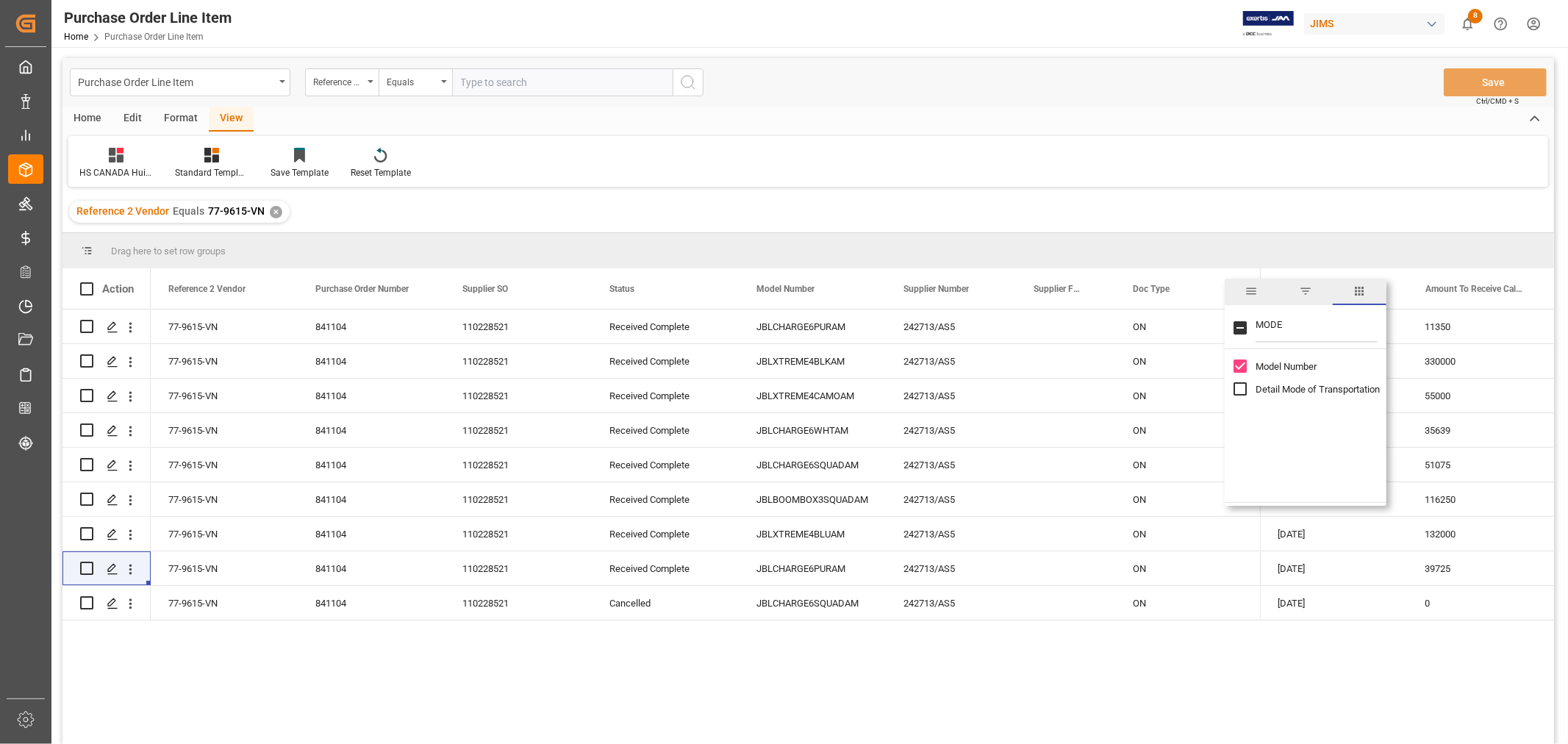
drag, startPoint x: 1304, startPoint y: 314, endPoint x: 1241, endPoint y: 327, distance: 64.3
click at [1241, 327] on div "MODE" at bounding box center [1305, 329] width 162 height 41
type input "QTY"
click at [1242, 327] on input "Toggle Select All Columns" at bounding box center [1240, 327] width 14 height 14
checkbox input "true"
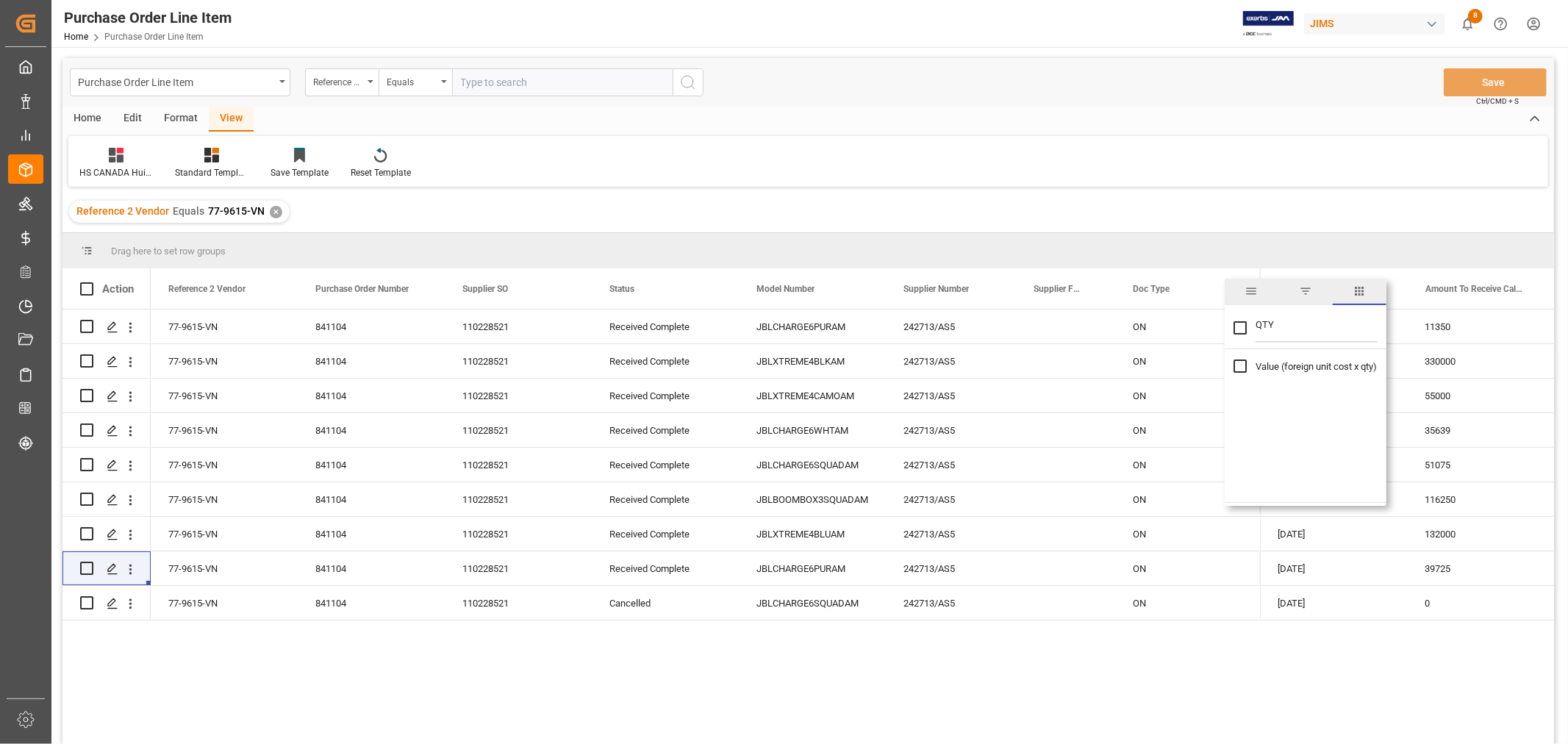
checkbox input "true"
click at [1292, 335] on input "QTY" at bounding box center [1316, 327] width 122 height 29
click at [995, 325] on div "11350" at bounding box center [984, 327] width 197 height 33
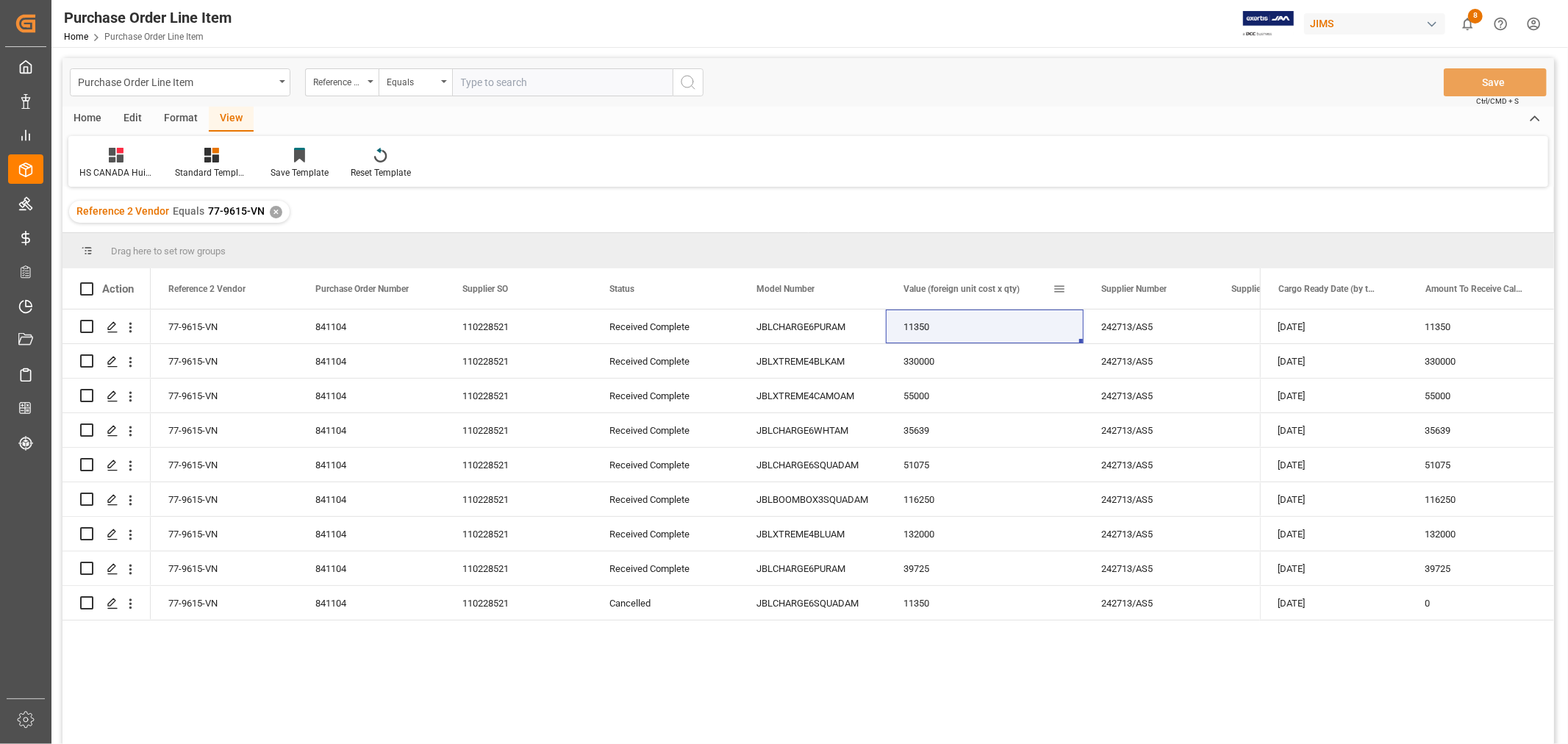
click at [1056, 285] on span at bounding box center [1059, 288] width 14 height 14
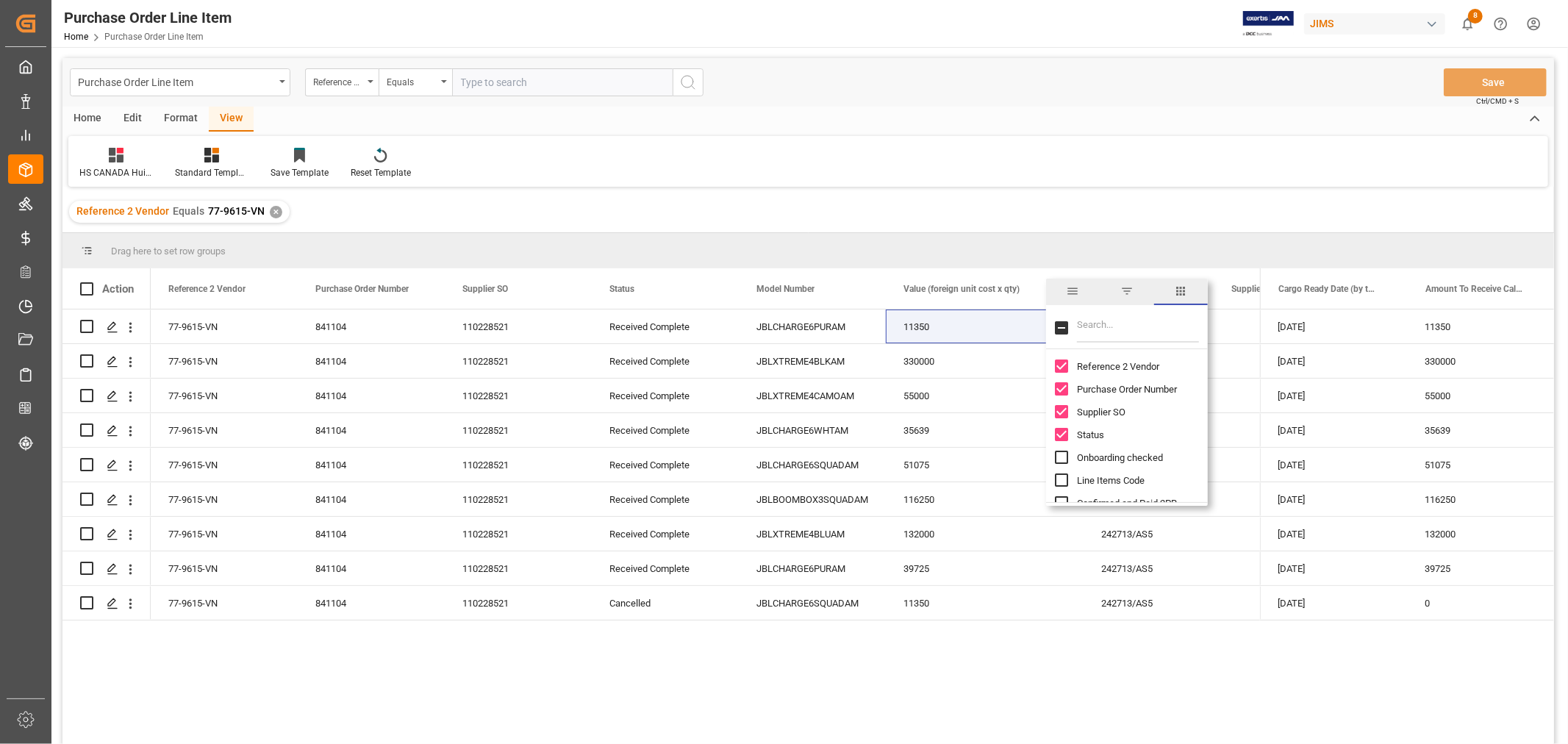
click at [1100, 324] on input "Filter Columns Input" at bounding box center [1137, 327] width 122 height 29
type input "QTY"
checkbox input "true"
type input "Q"
checkbox input "false"
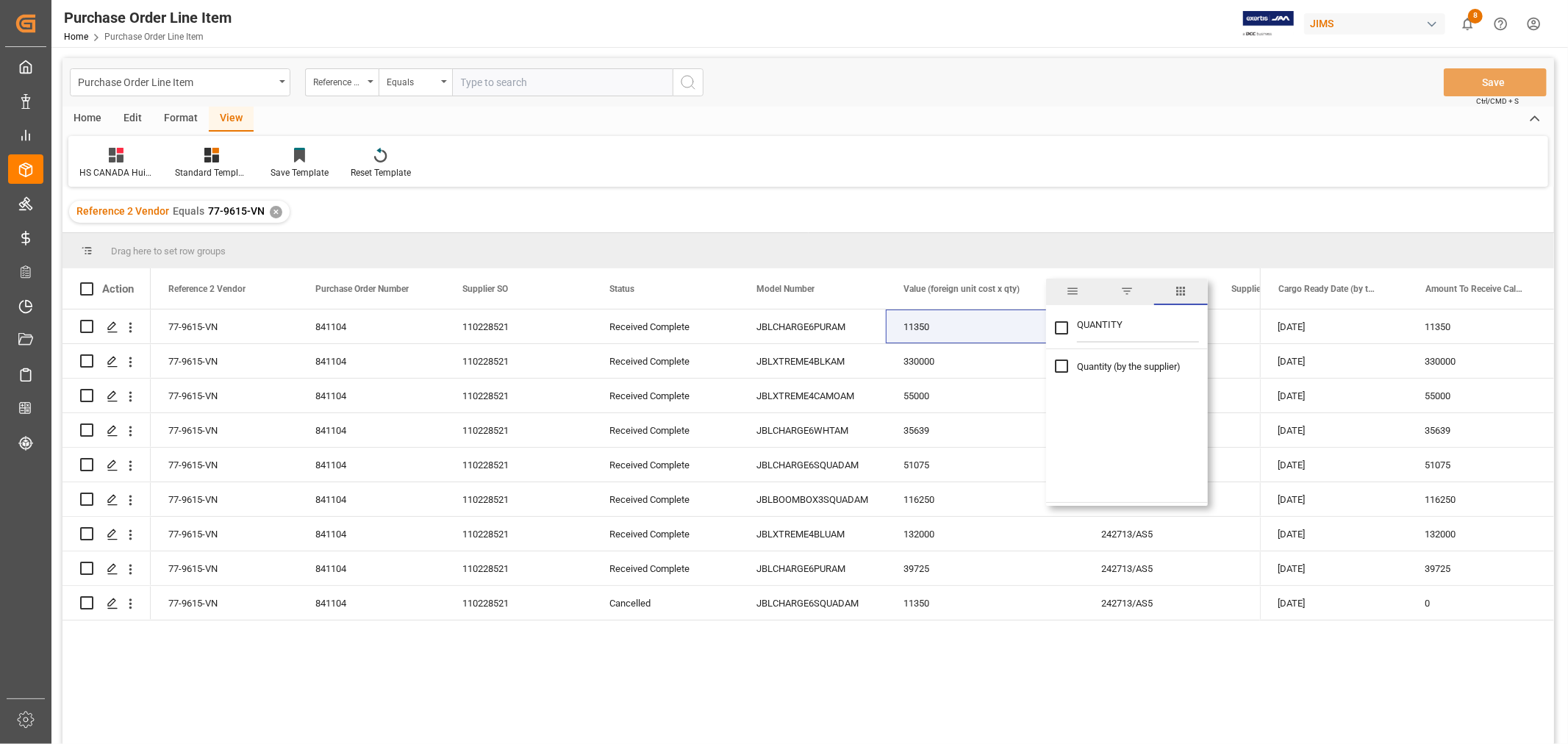
type input "QUANTITY"
click at [1059, 368] on input "Quantity (by the supplier) column toggle visibility (hidden)" at bounding box center [1062, 366] width 14 height 14
checkbox input "true"
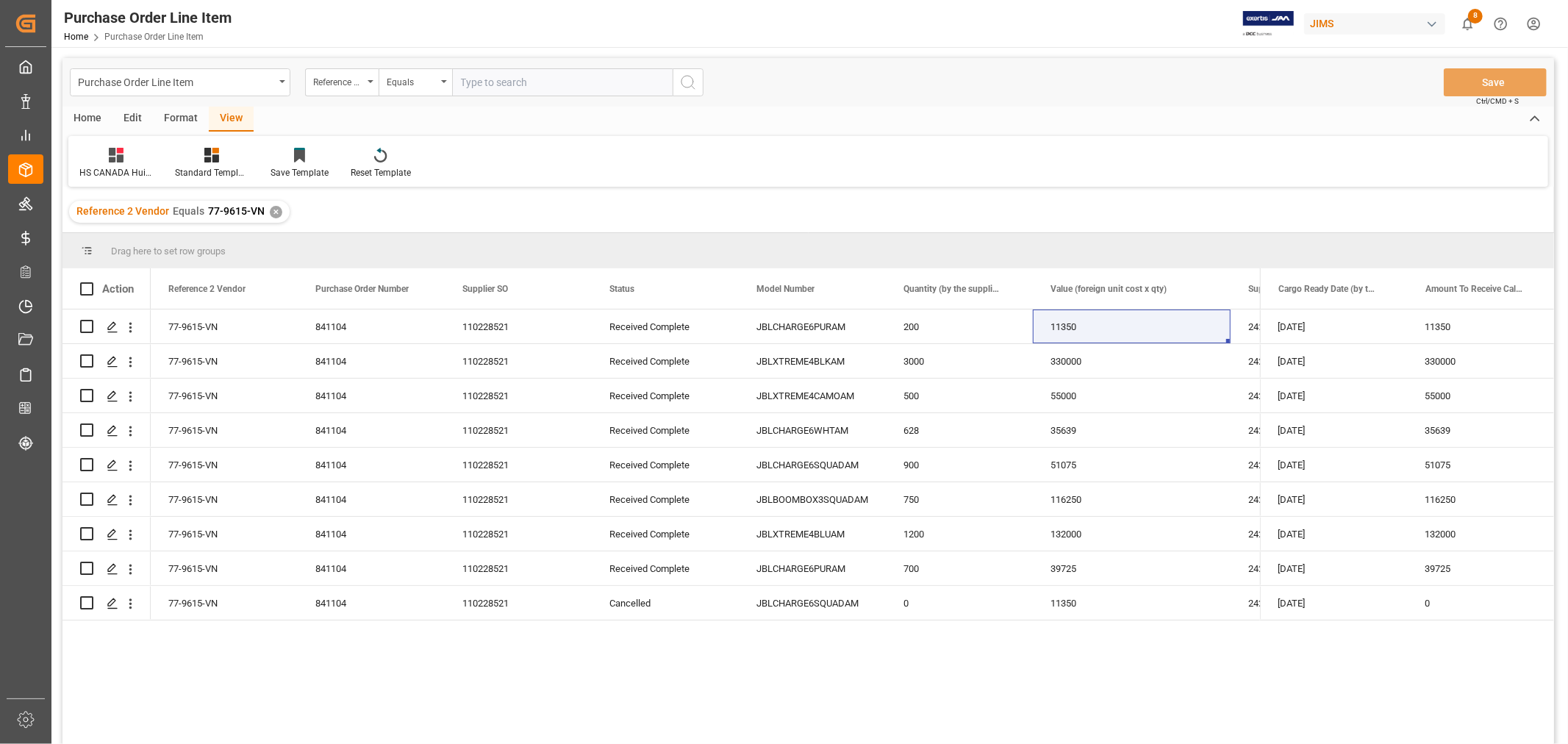
click at [1027, 212] on div "Reference 2 Vendor Equals 77-9615-VN ✕" at bounding box center [807, 212] width 1492 height 41
drag, startPoint x: 1228, startPoint y: 276, endPoint x: 1177, endPoint y: 277, distance: 51.0
click at [1177, 277] on div at bounding box center [1179, 288] width 6 height 41
click at [1009, 292] on span at bounding box center [1008, 288] width 14 height 14
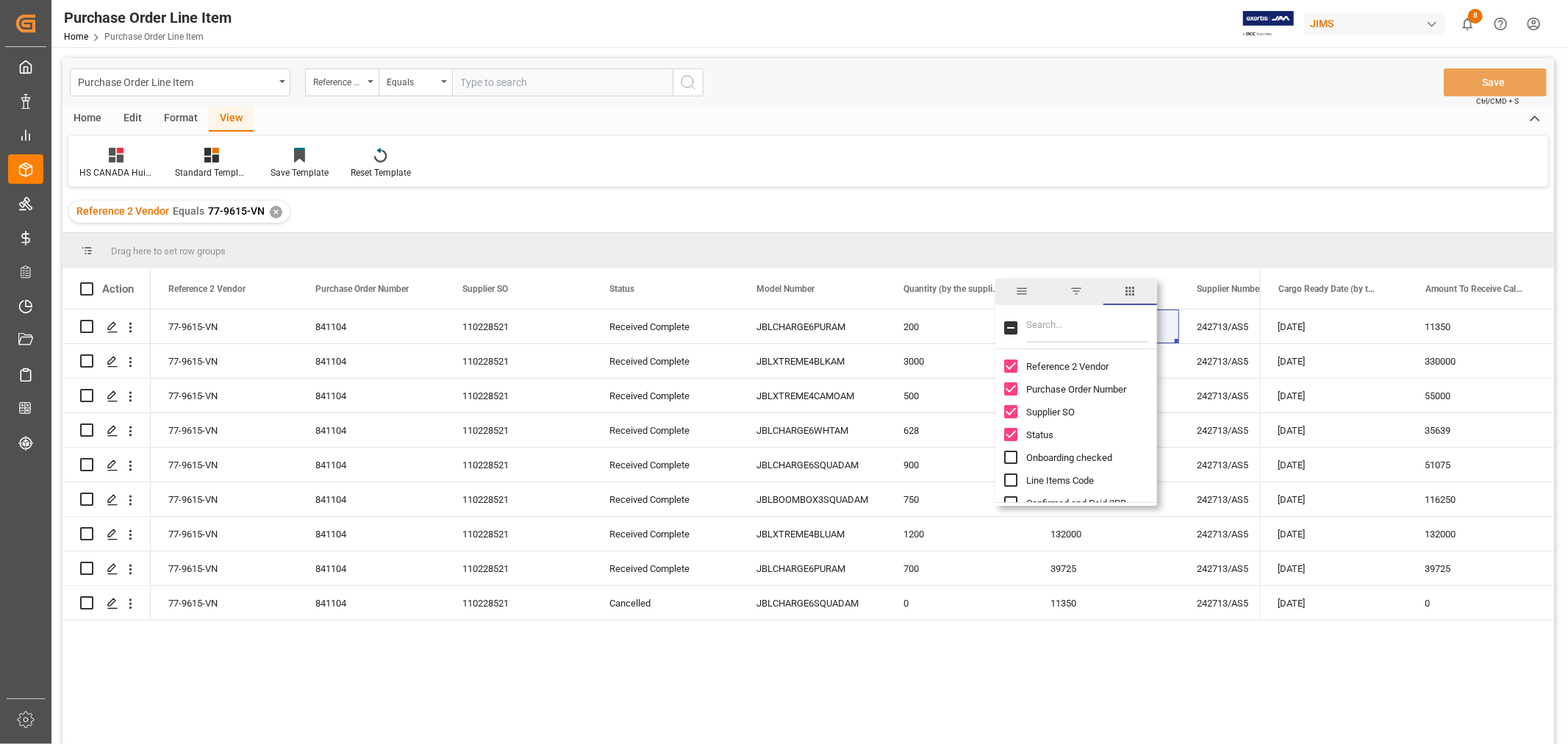
click at [1039, 314] on input "Filter Columns Input" at bounding box center [1087, 327] width 122 height 29
type input "UNIT"
click at [1017, 456] on input "Foreign Unit Cost column toggle visibility (hidden)" at bounding box center [1011, 457] width 14 height 14
checkbox input "true"
click at [1199, 209] on div "Reference 2 Vendor Equals 77-9615-VN ✕" at bounding box center [807, 212] width 1492 height 41
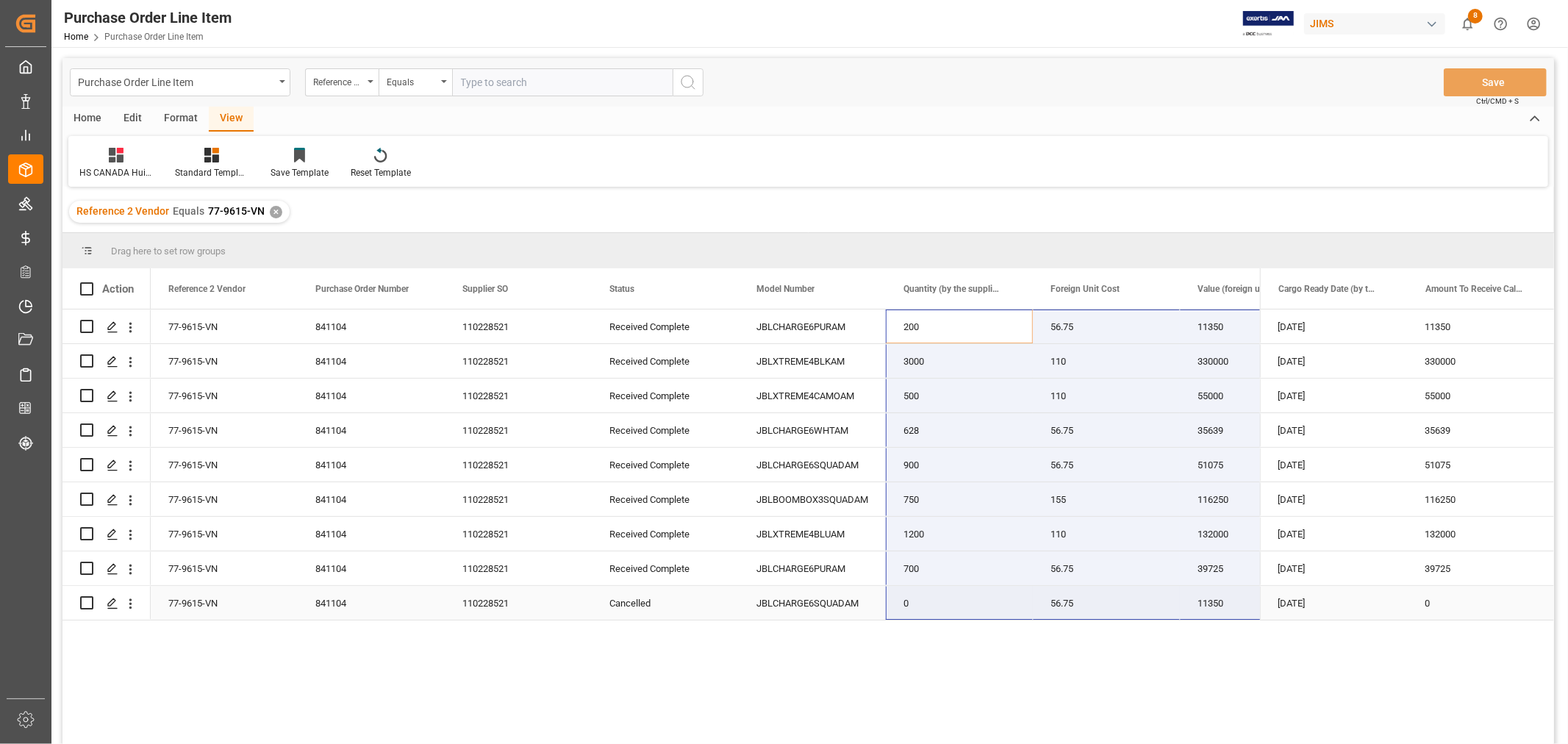
drag, startPoint x: 912, startPoint y: 322, endPoint x: 1189, endPoint y: 601, distance: 393.2
click at [1189, 601] on div "77-9615-VN 841104 110228521 Received Complete 242713/AS5 JBLCHARGE6PURAM 11350 …" at bounding box center [1147, 465] width 1992 height 311
drag, startPoint x: 1452, startPoint y: 289, endPoint x: 1353, endPoint y: 299, distance: 99.5
click at [1353, 299] on div "Amount To Receive Calculated JIMS" at bounding box center [1328, 288] width 99 height 41
click at [1377, 659] on div "200" at bounding box center [807, 529] width 1492 height 439
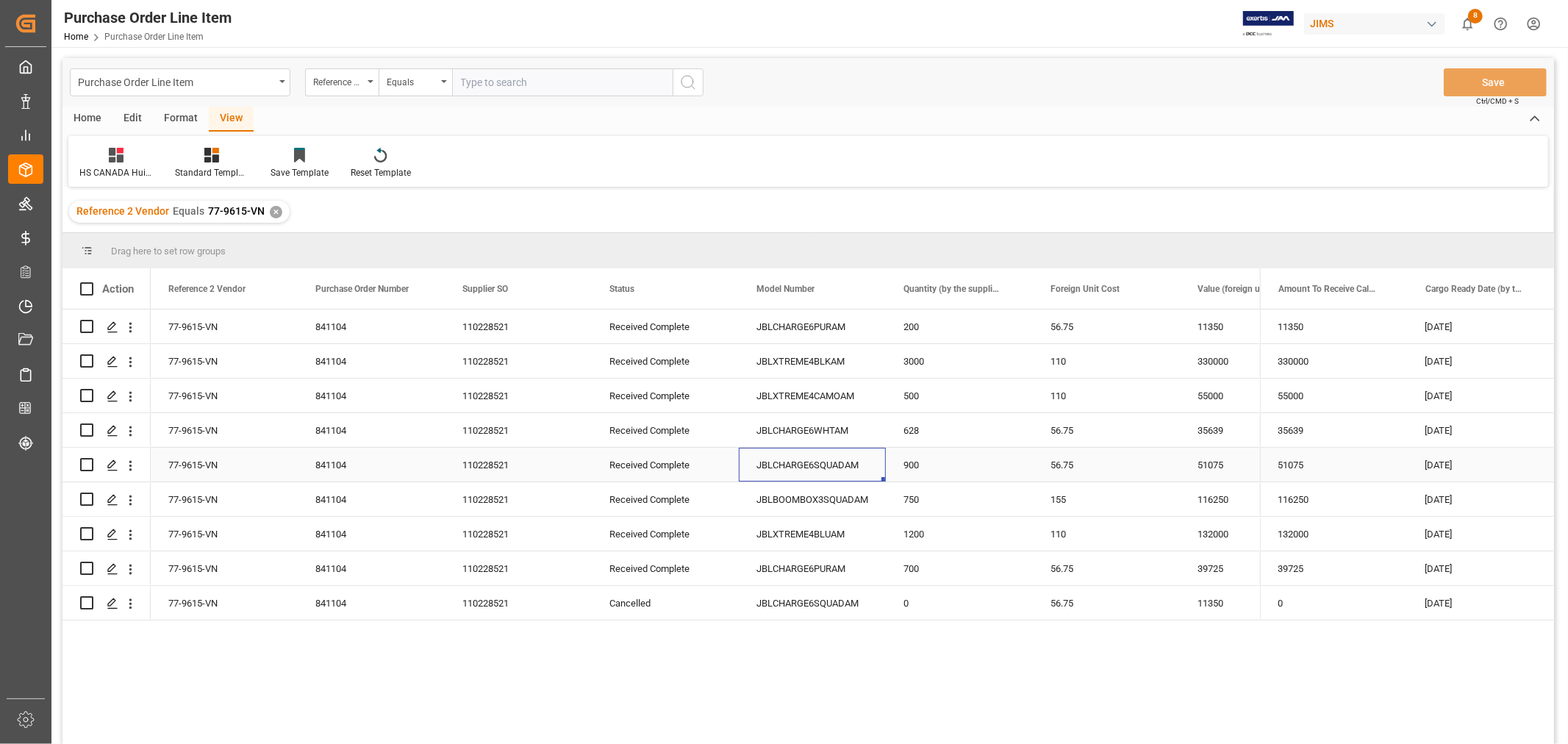
click at [823, 478] on div "JBLCHARGE6SQUADAM" at bounding box center [812, 464] width 147 height 33
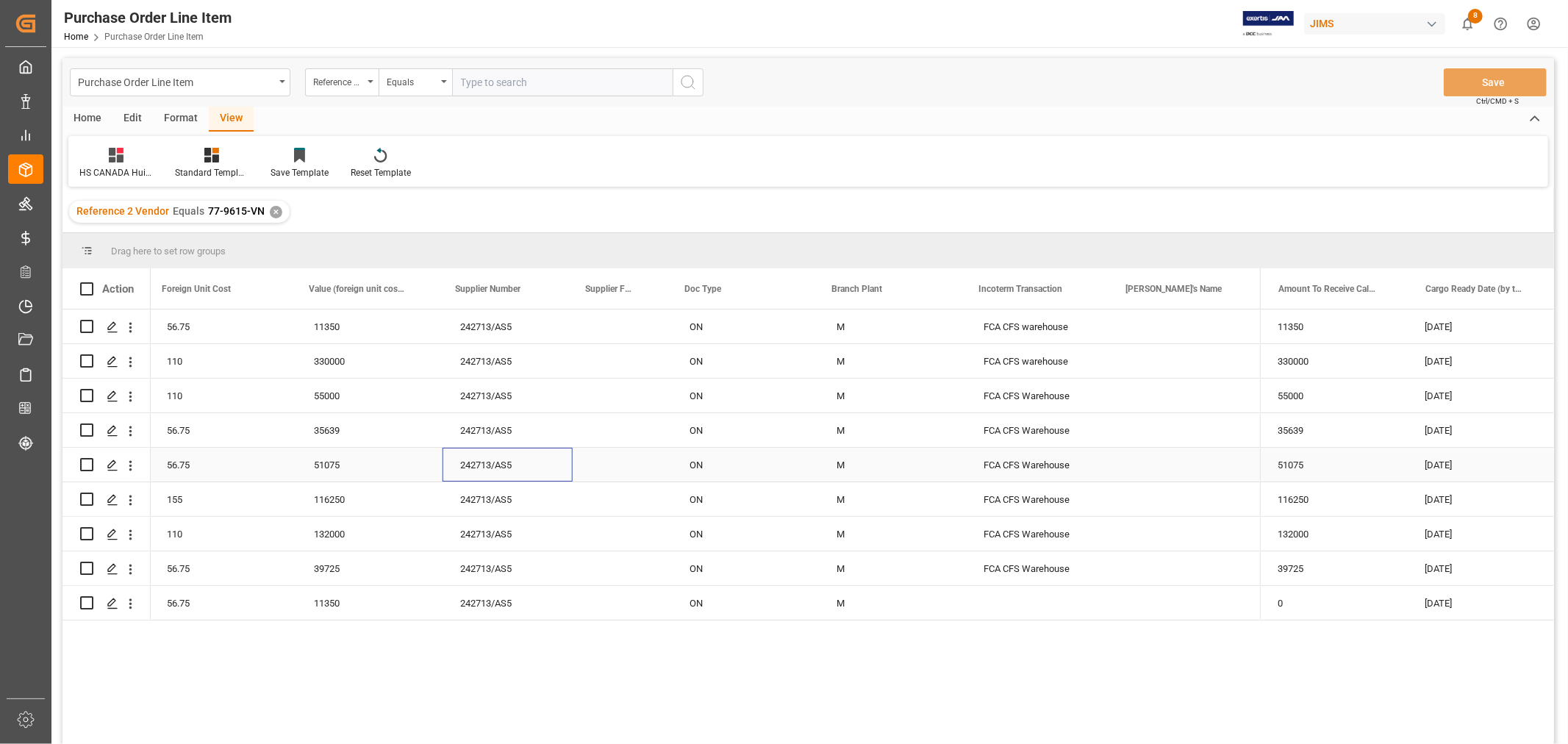
scroll to position [0, 588]
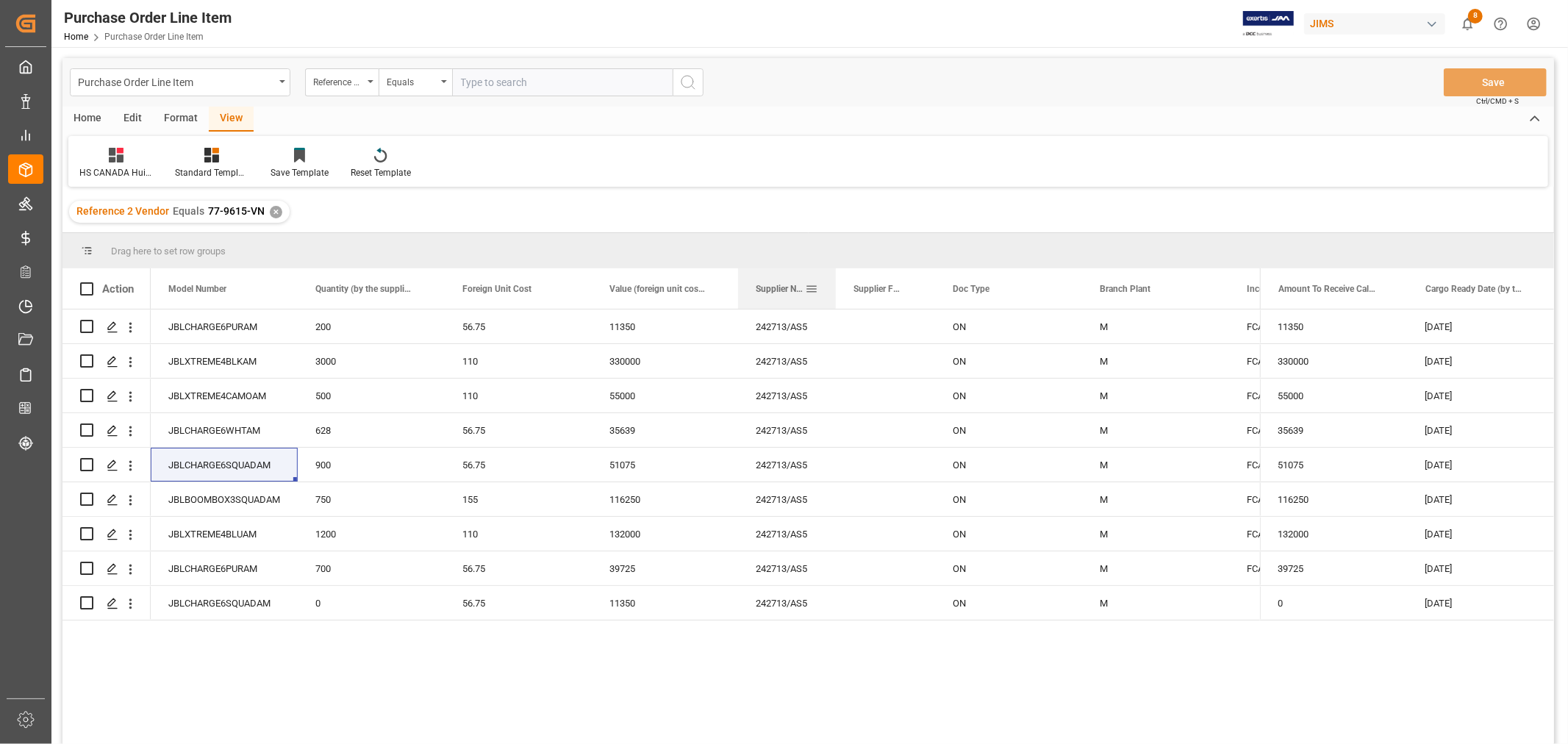
drag, startPoint x: 867, startPoint y: 273, endPoint x: 835, endPoint y: 273, distance: 32.0
click at [835, 273] on div at bounding box center [835, 288] width 6 height 41
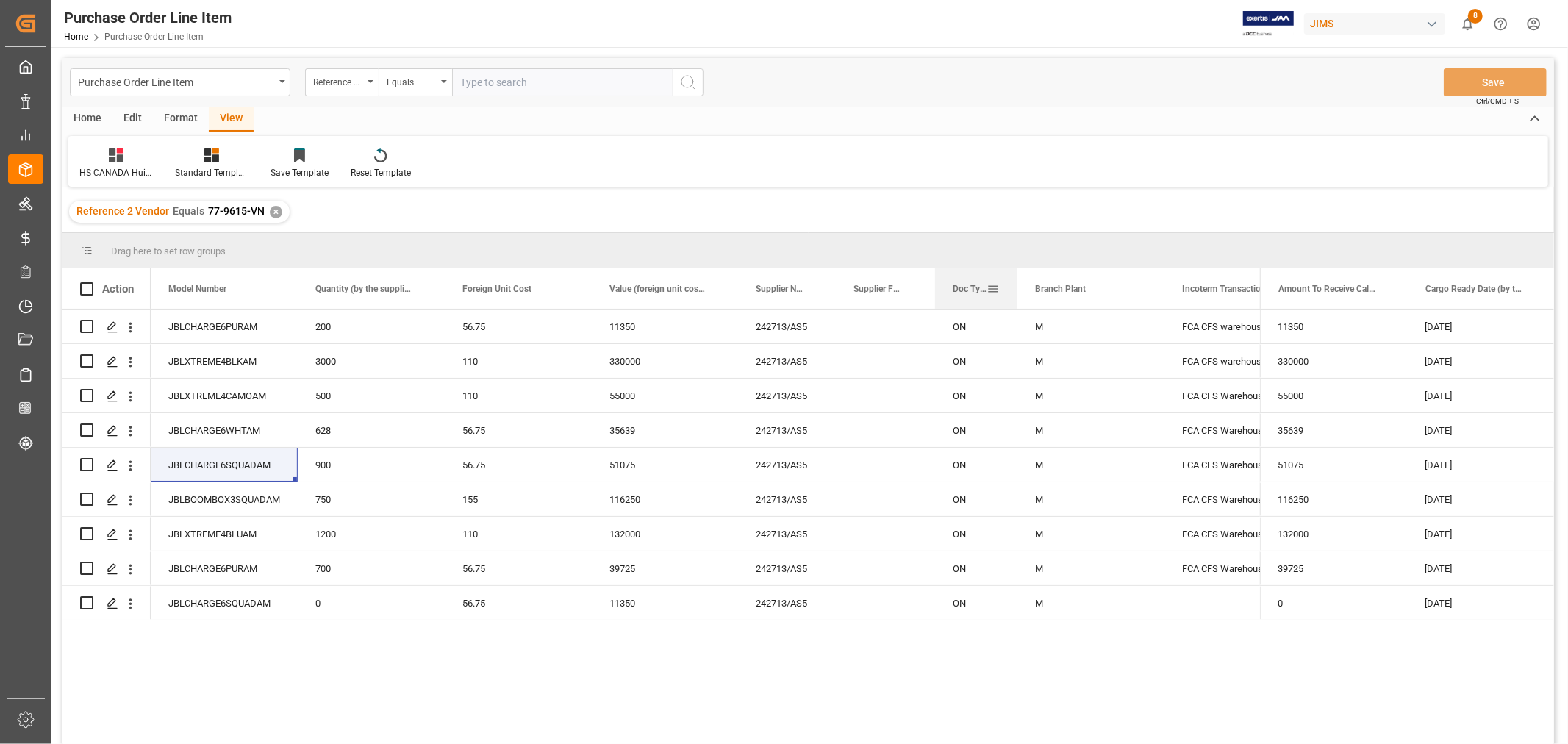
drag, startPoint x: 1081, startPoint y: 276, endPoint x: 1016, endPoint y: 272, distance: 65.1
click at [1016, 272] on div at bounding box center [1017, 288] width 6 height 41
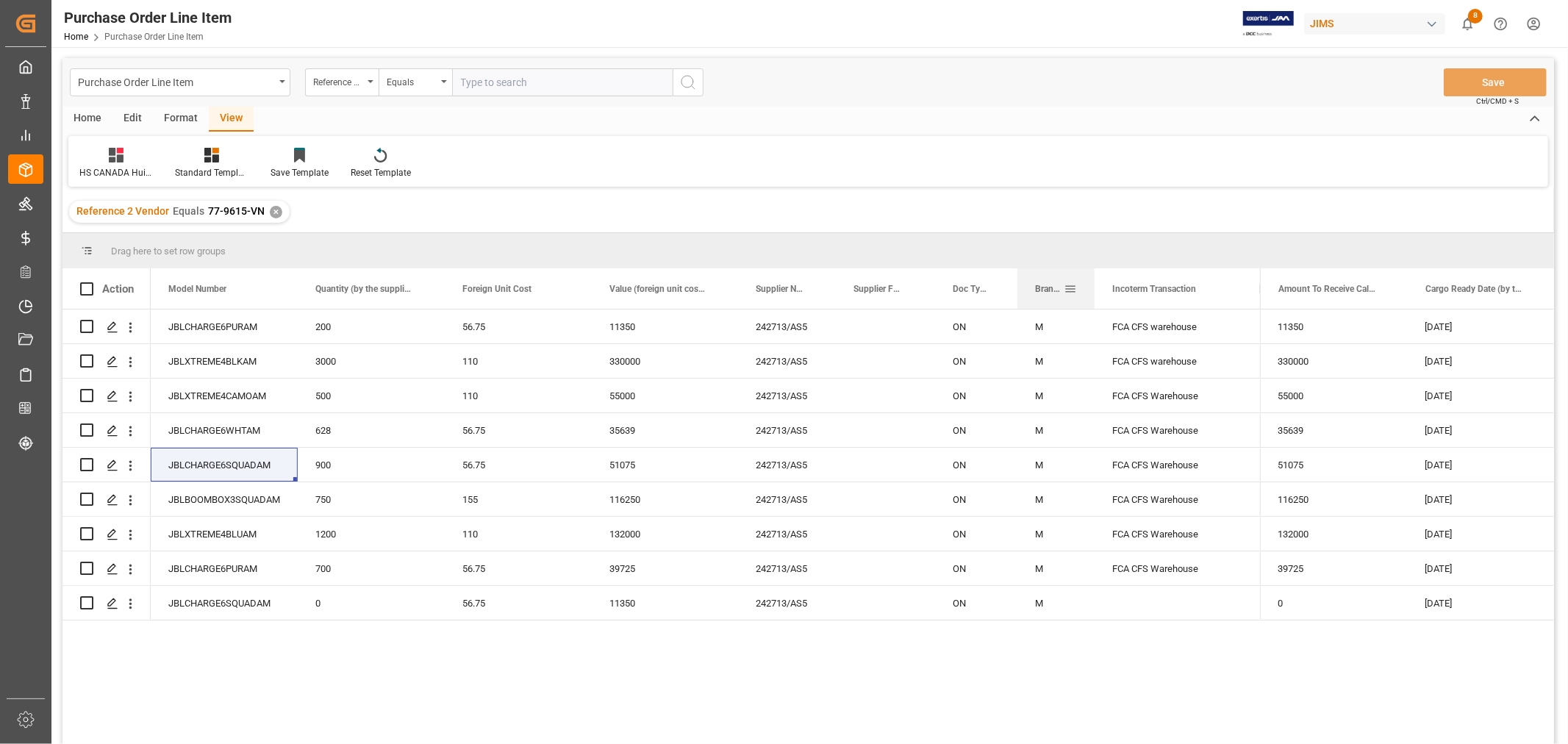
drag, startPoint x: 1163, startPoint y: 277, endPoint x: 1093, endPoint y: 276, distance: 70.0
click at [1093, 276] on div at bounding box center [1094, 288] width 6 height 41
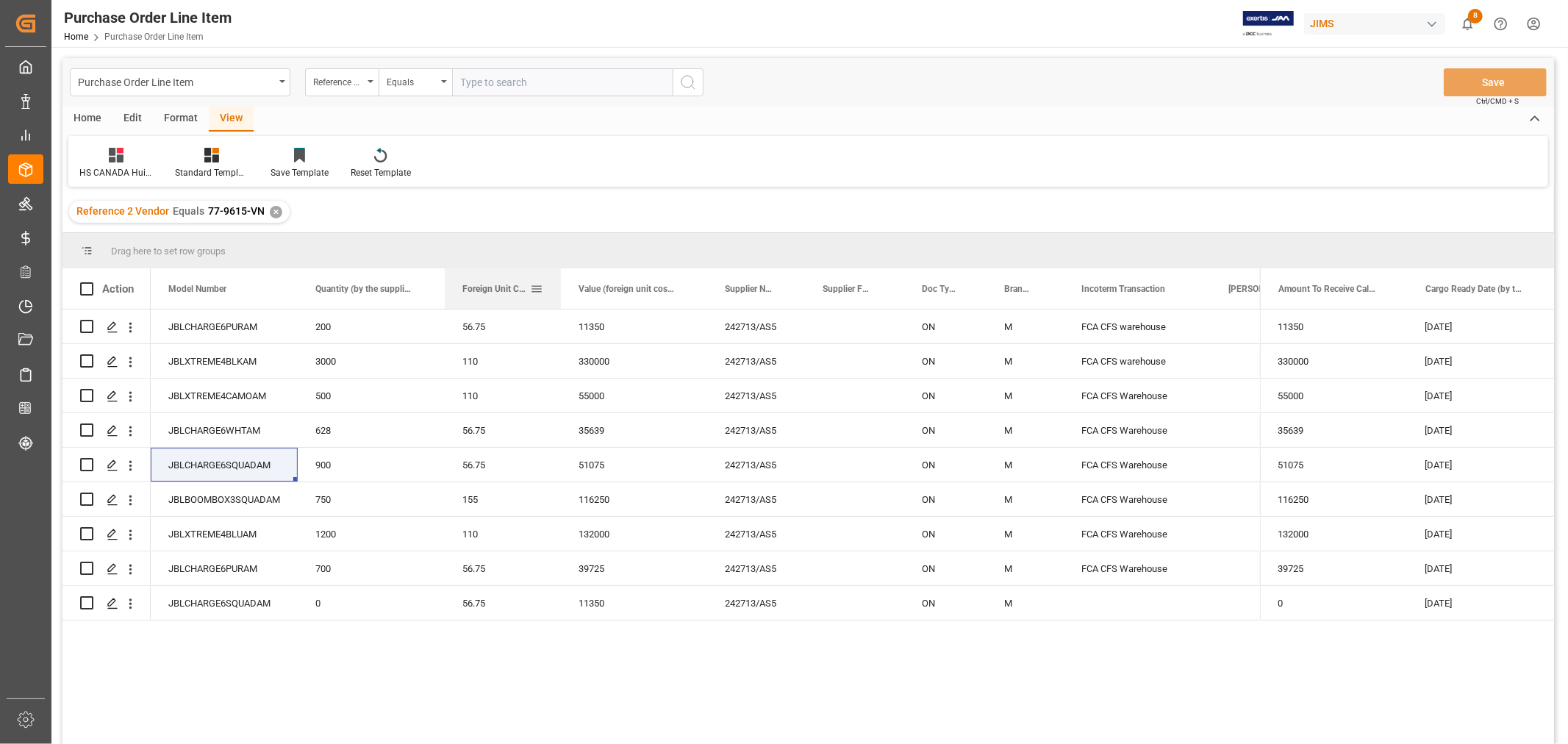
drag, startPoint x: 588, startPoint y: 278, endPoint x: 545, endPoint y: 270, distance: 43.7
click at [558, 277] on div at bounding box center [561, 288] width 6 height 41
click at [446, 276] on div "Foreign Unit Cost" at bounding box center [502, 288] width 115 height 41
click at [403, 276] on div "Quantity (by the supplier)" at bounding box center [371, 288] width 147 height 41
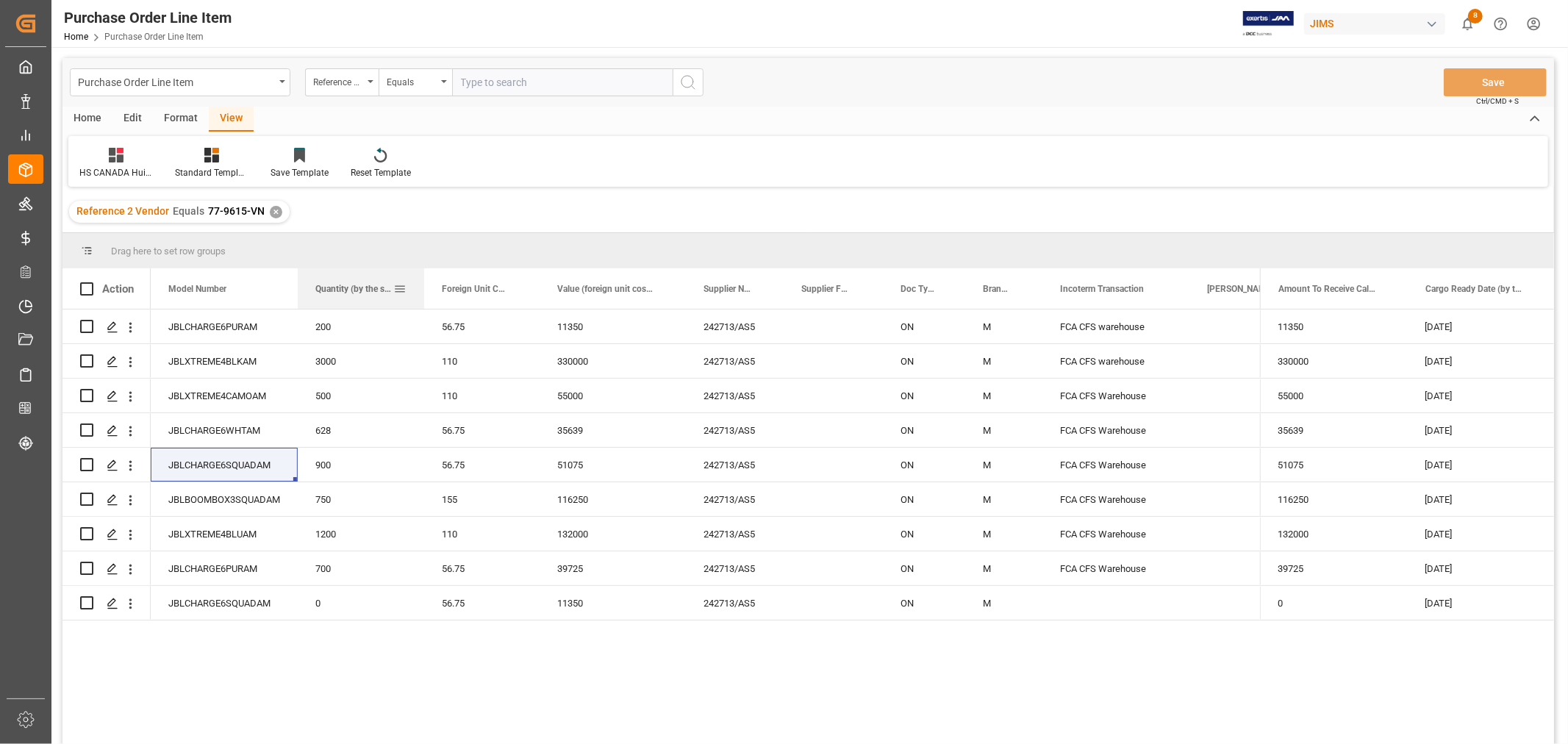
drag, startPoint x: 443, startPoint y: 274, endPoint x: 422, endPoint y: 274, distance: 21.0
click at [422, 274] on div at bounding box center [424, 288] width 6 height 41
click at [512, 282] on span at bounding box center [515, 288] width 14 height 14
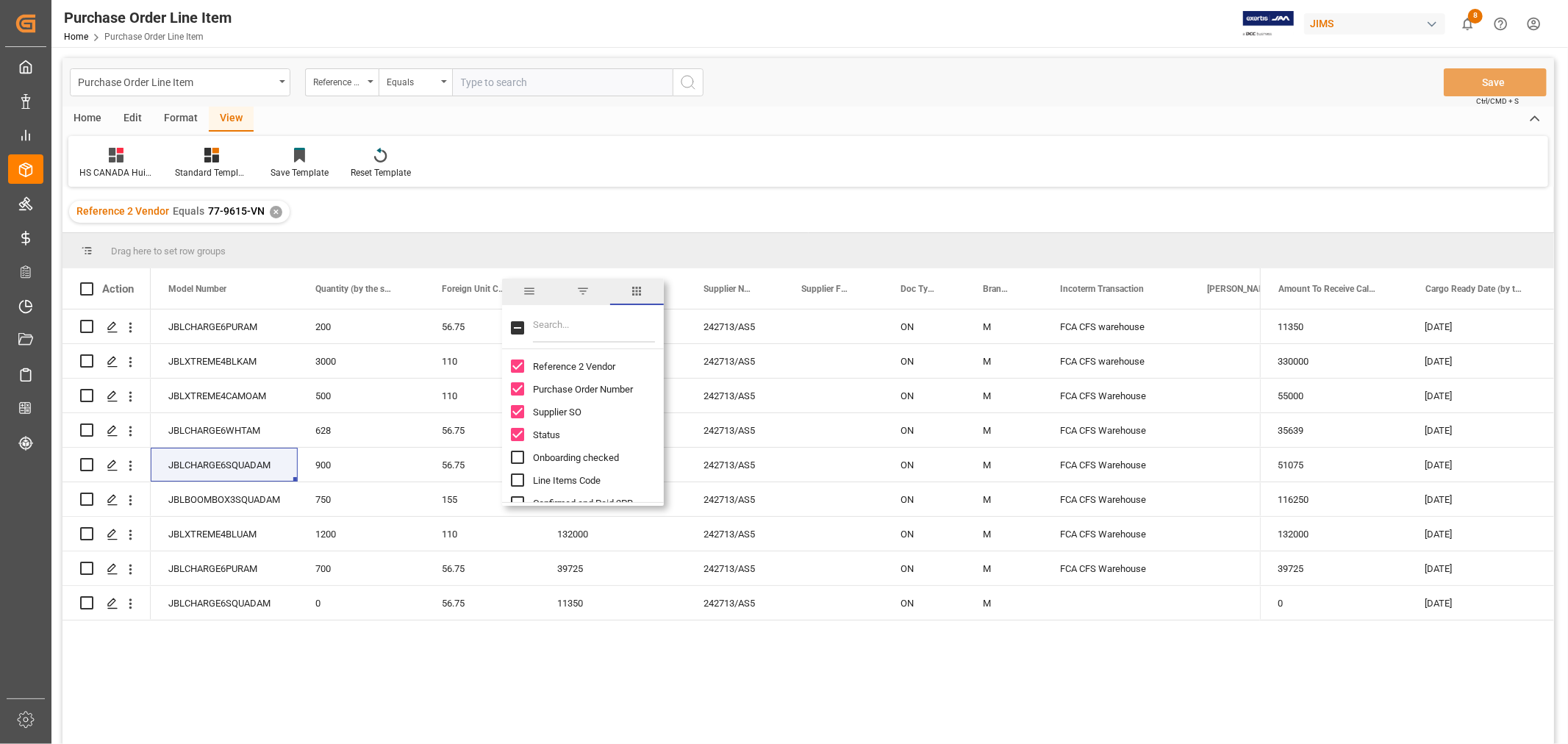
click at [453, 296] on div "Foreign Unit Cost" at bounding box center [475, 288] width 67 height 41
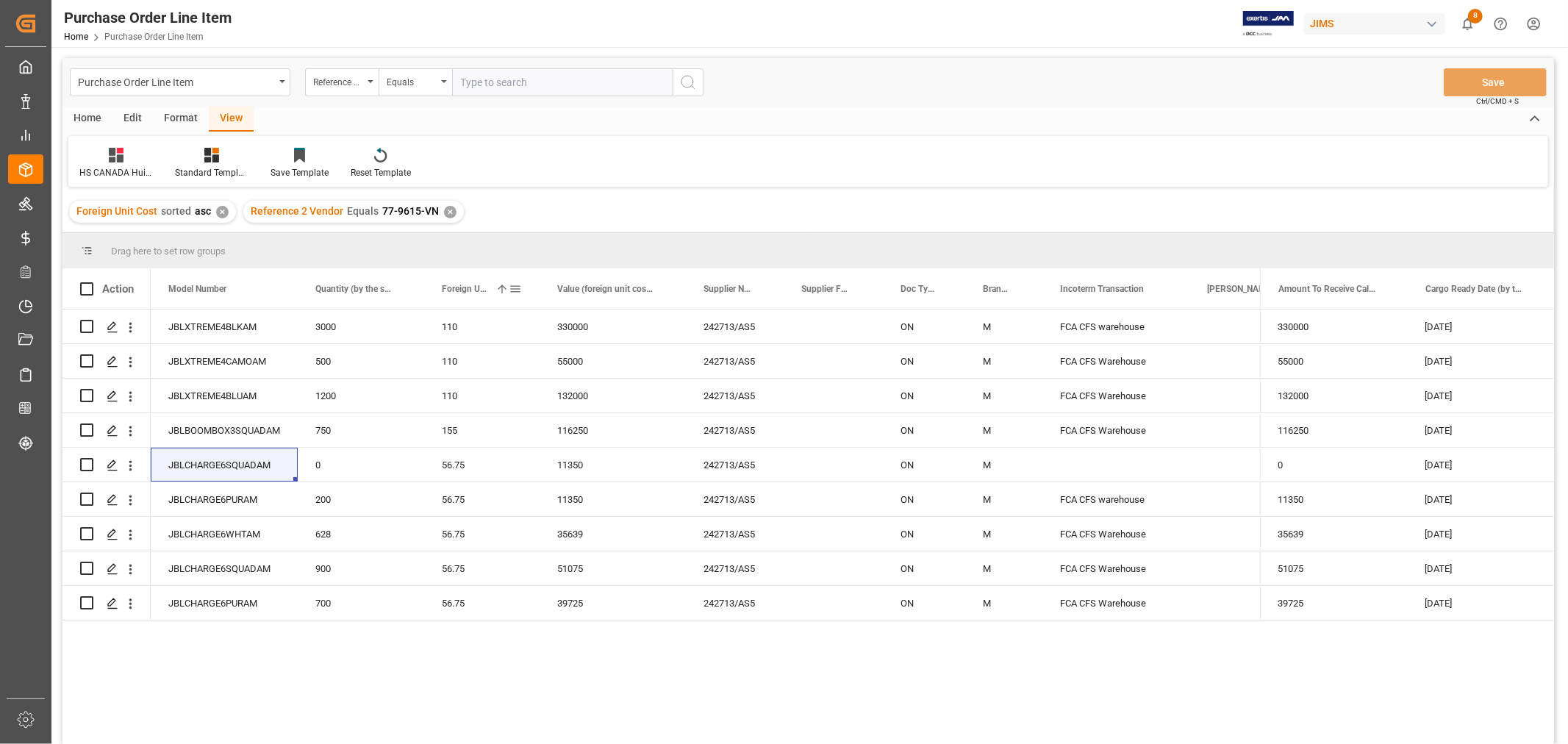
click at [511, 291] on span at bounding box center [515, 288] width 14 height 14
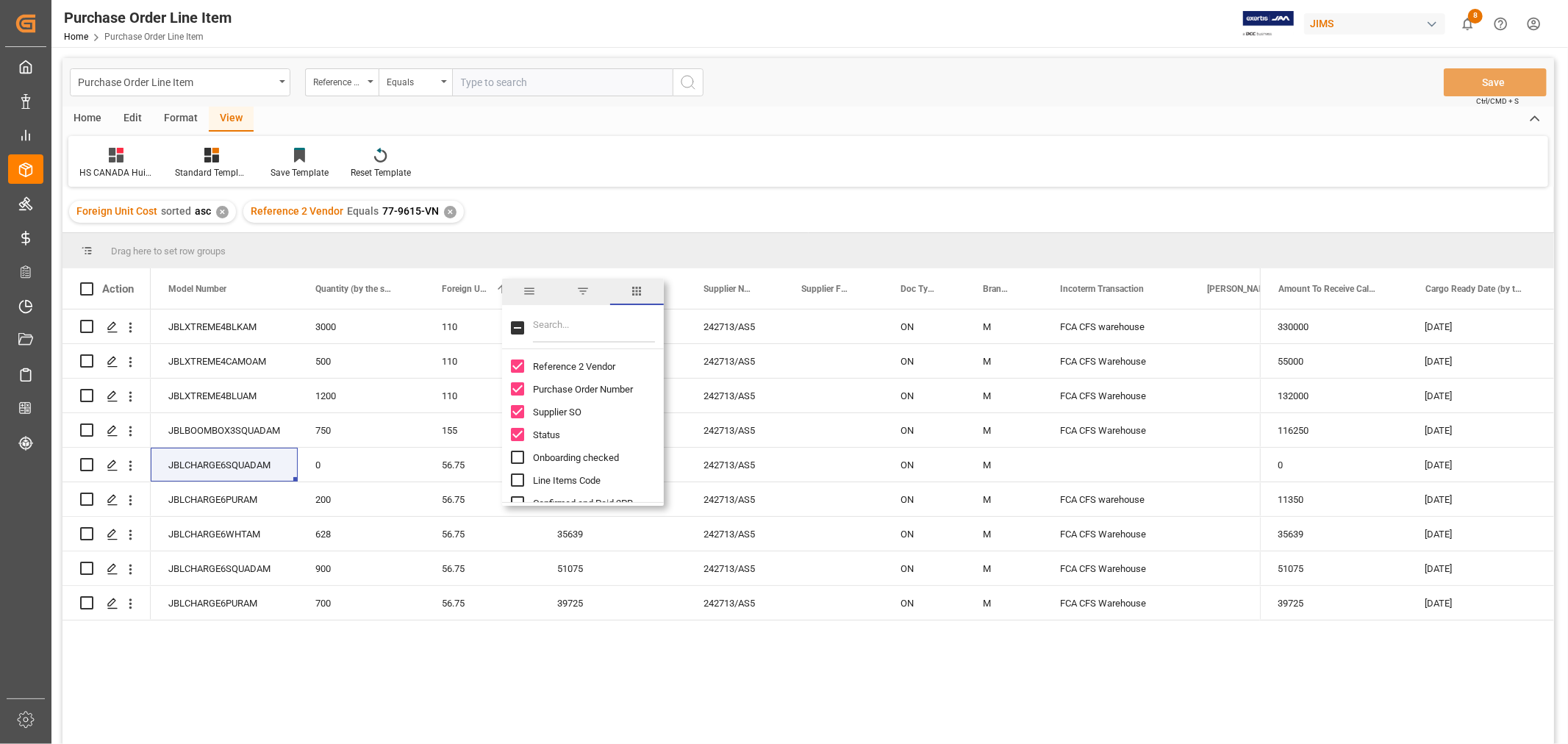
click at [556, 327] on input "Filter Columns Input" at bounding box center [593, 327] width 122 height 29
type input "FOREI"
checkbox input "false"
drag, startPoint x: 584, startPoint y: 325, endPoint x: 502, endPoint y: 321, distance: 82.1
click at [502, 322] on div "FOREIG" at bounding box center [582, 329] width 162 height 41
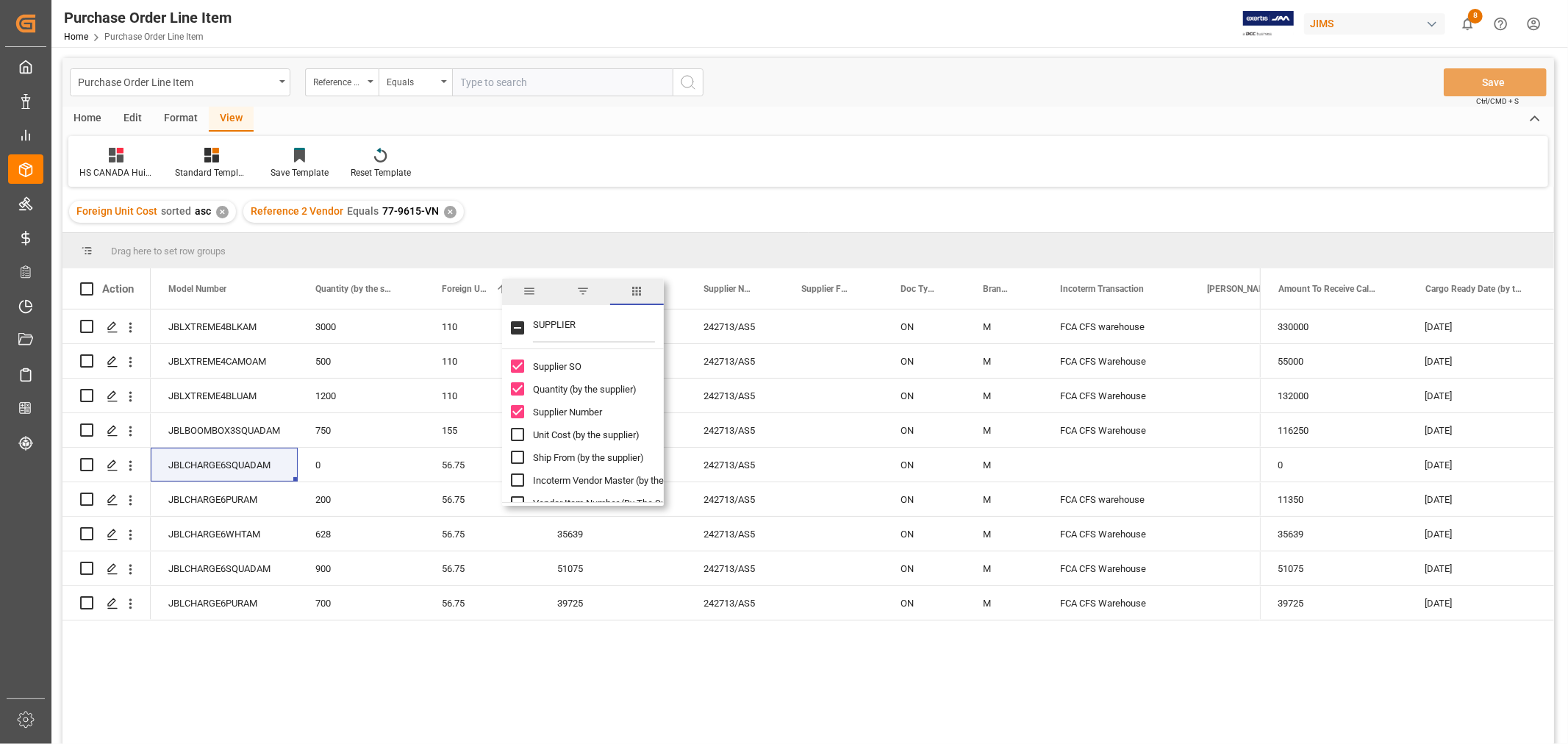
type input "SUPPLIER"
click at [517, 435] on input "Unit Cost (by the supplier) column toggle visibility (hidden)" at bounding box center [518, 434] width 14 height 14
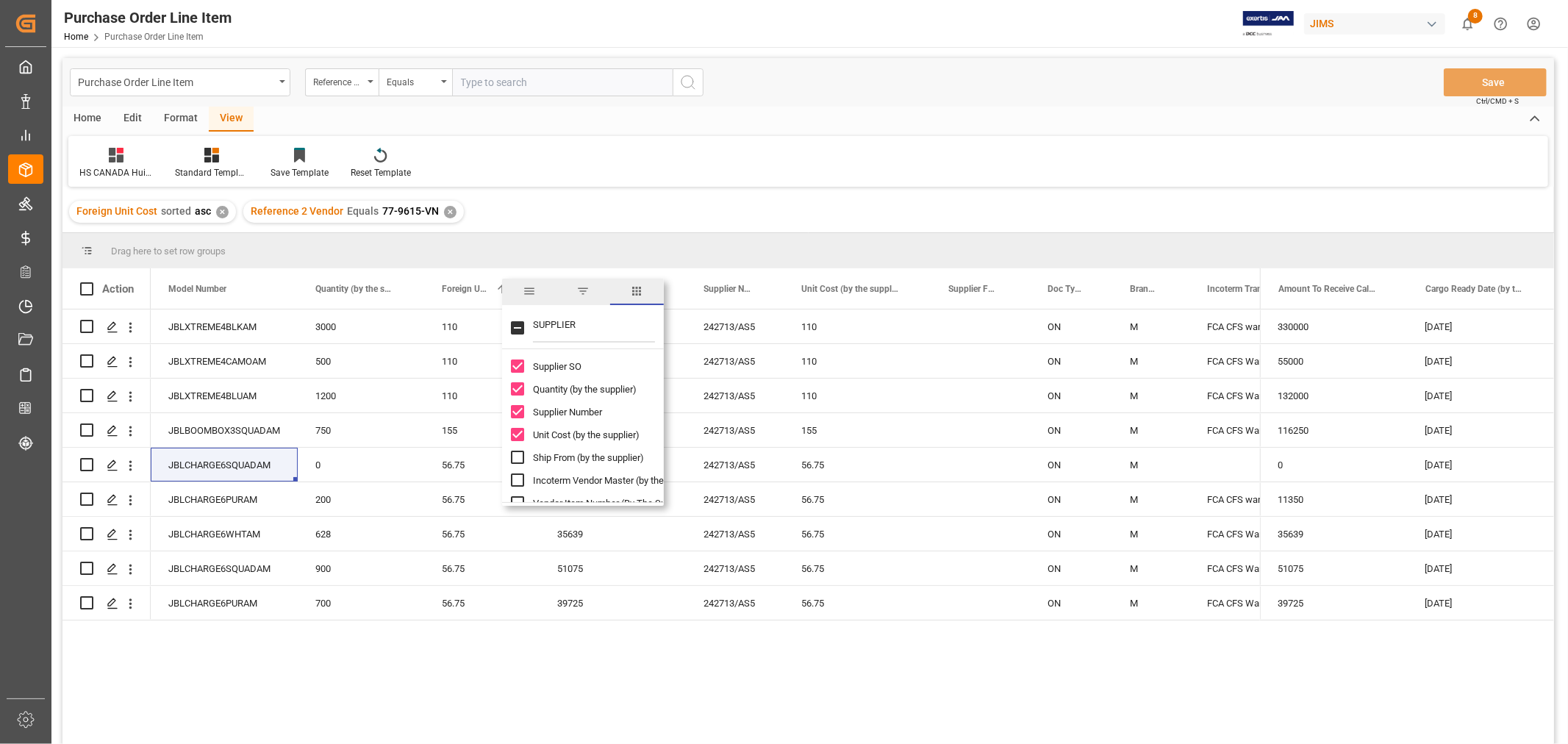
click at [520, 435] on input "Unit Cost (by the supplier) column toggle visibility (visible)" at bounding box center [518, 434] width 14 height 14
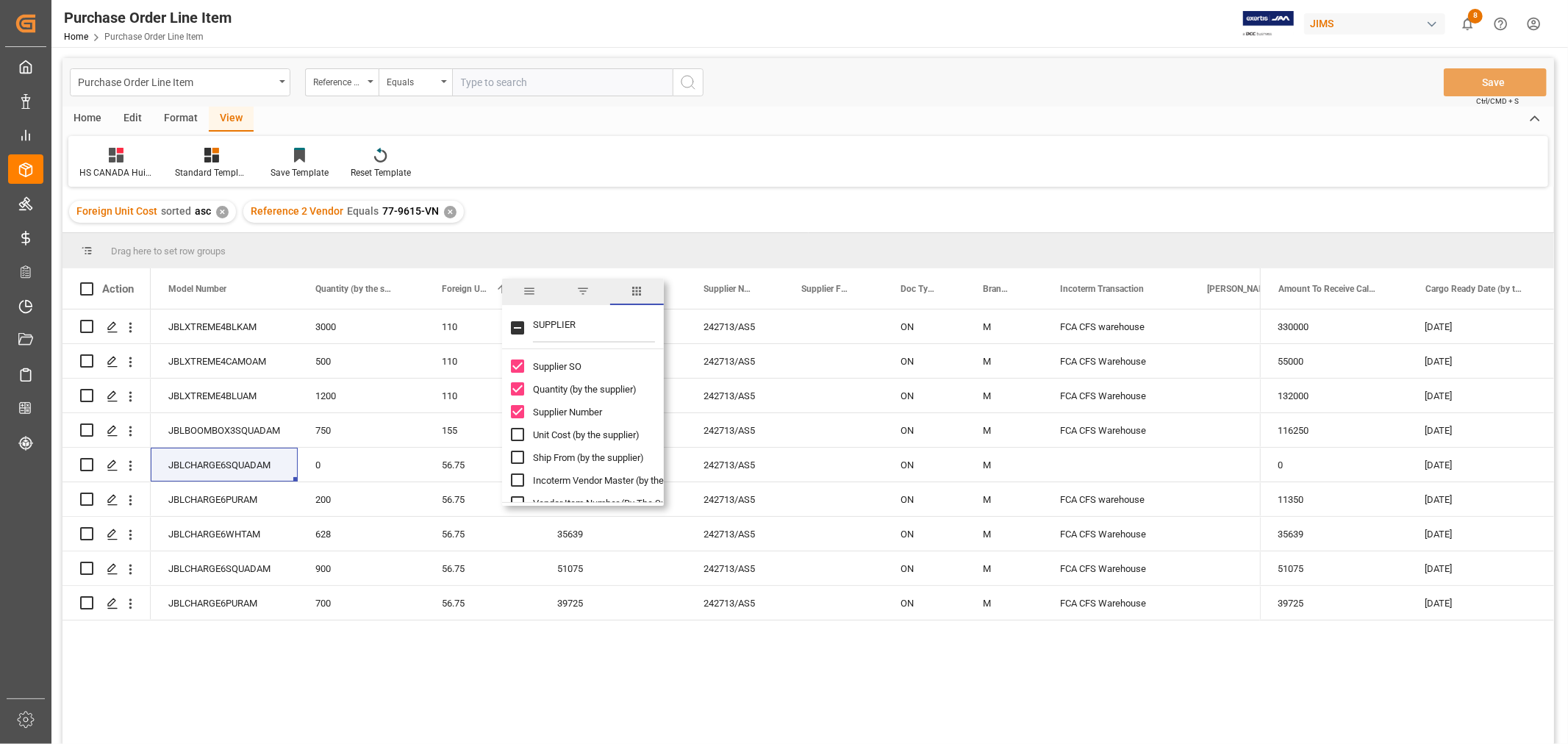
click at [520, 435] on input "Unit Cost (by the supplier) column toggle visibility (hidden)" at bounding box center [518, 434] width 14 height 14
checkbox input "true"
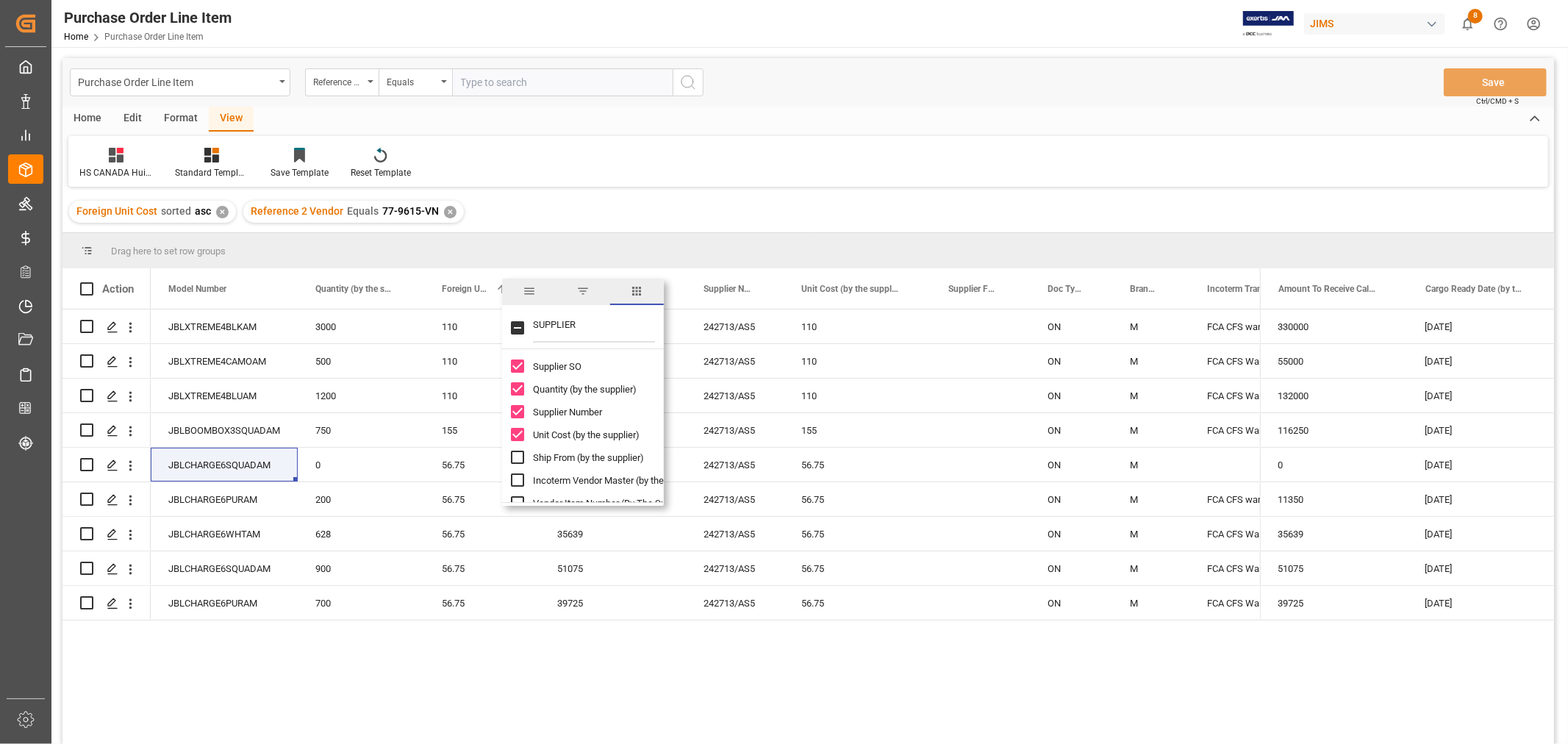
click at [766, 155] on div "HS CANADA Huixin Standard Templates Save Template Reset Template" at bounding box center [808, 162] width 1480 height 51
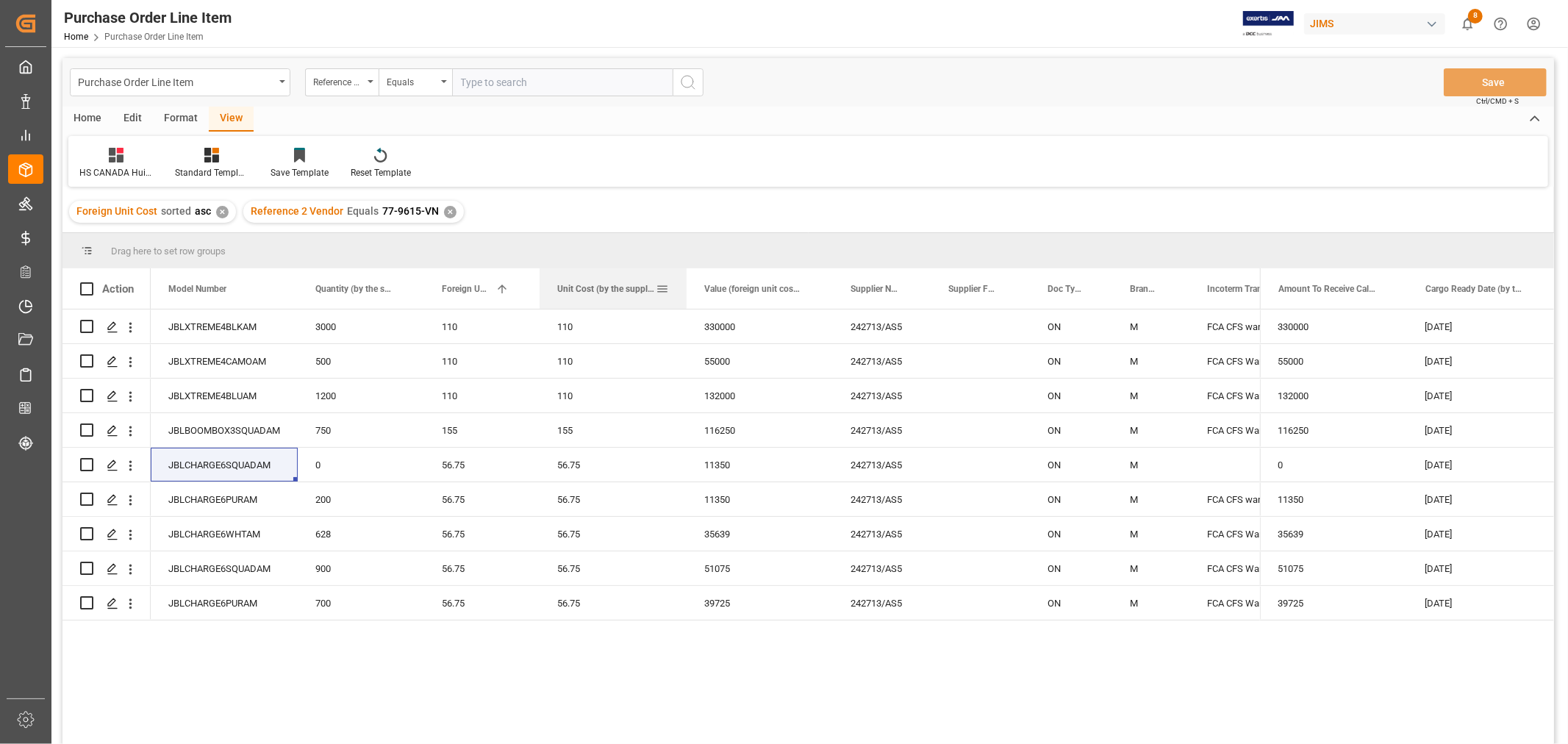
drag, startPoint x: 850, startPoint y: 285, endPoint x: 582, endPoint y: 301, distance: 268.5
click at [584, 301] on div "Unit Cost (by the supplier)" at bounding box center [607, 288] width 99 height 41
click at [509, 288] on span at bounding box center [515, 288] width 14 height 14
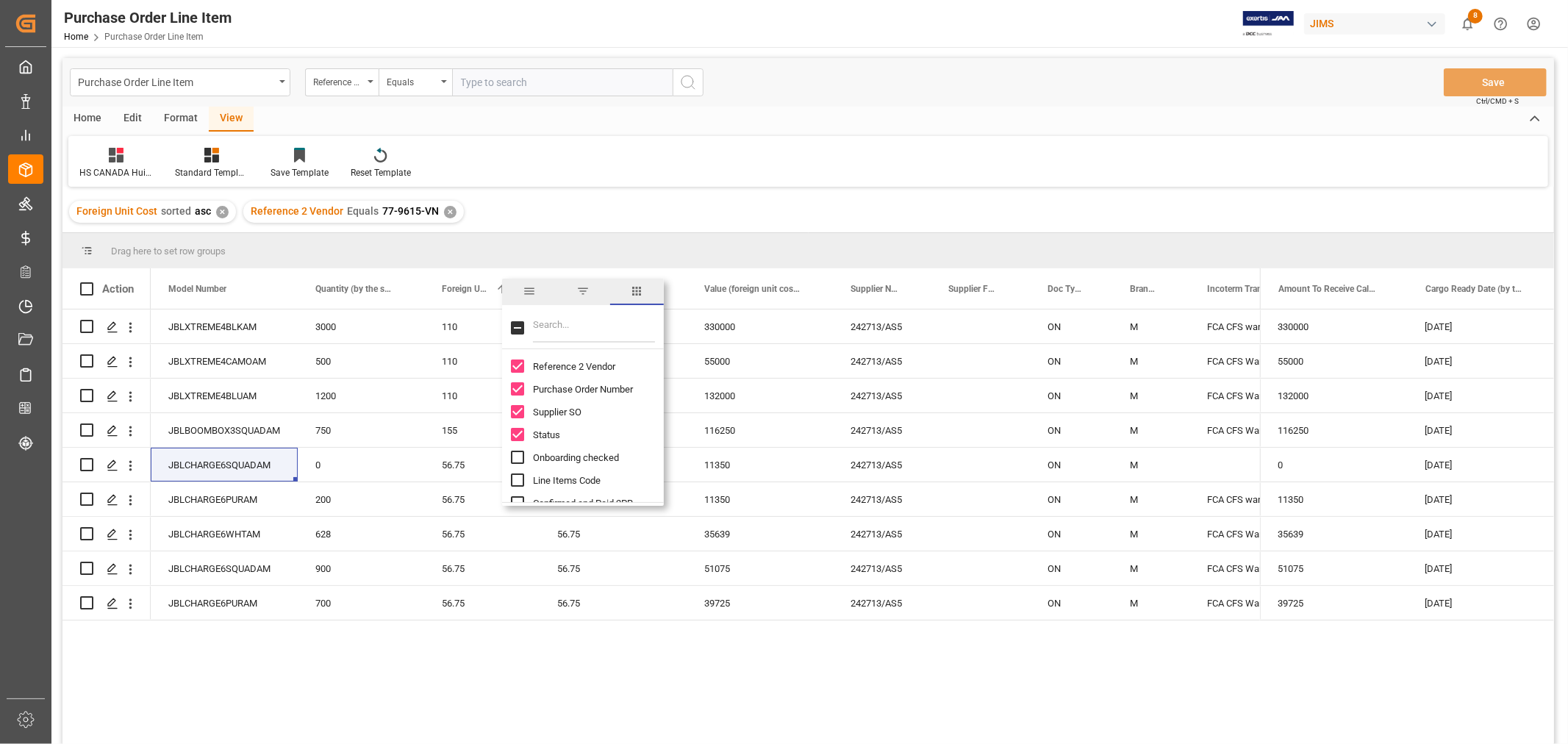
click at [563, 329] on input "Filter Columns Input" at bounding box center [593, 327] width 122 height 29
type input "FOR"
click at [514, 387] on input "Foreign Unit Cost column toggle visibility (visible)" at bounding box center [518, 389] width 14 height 14
checkbox input "false"
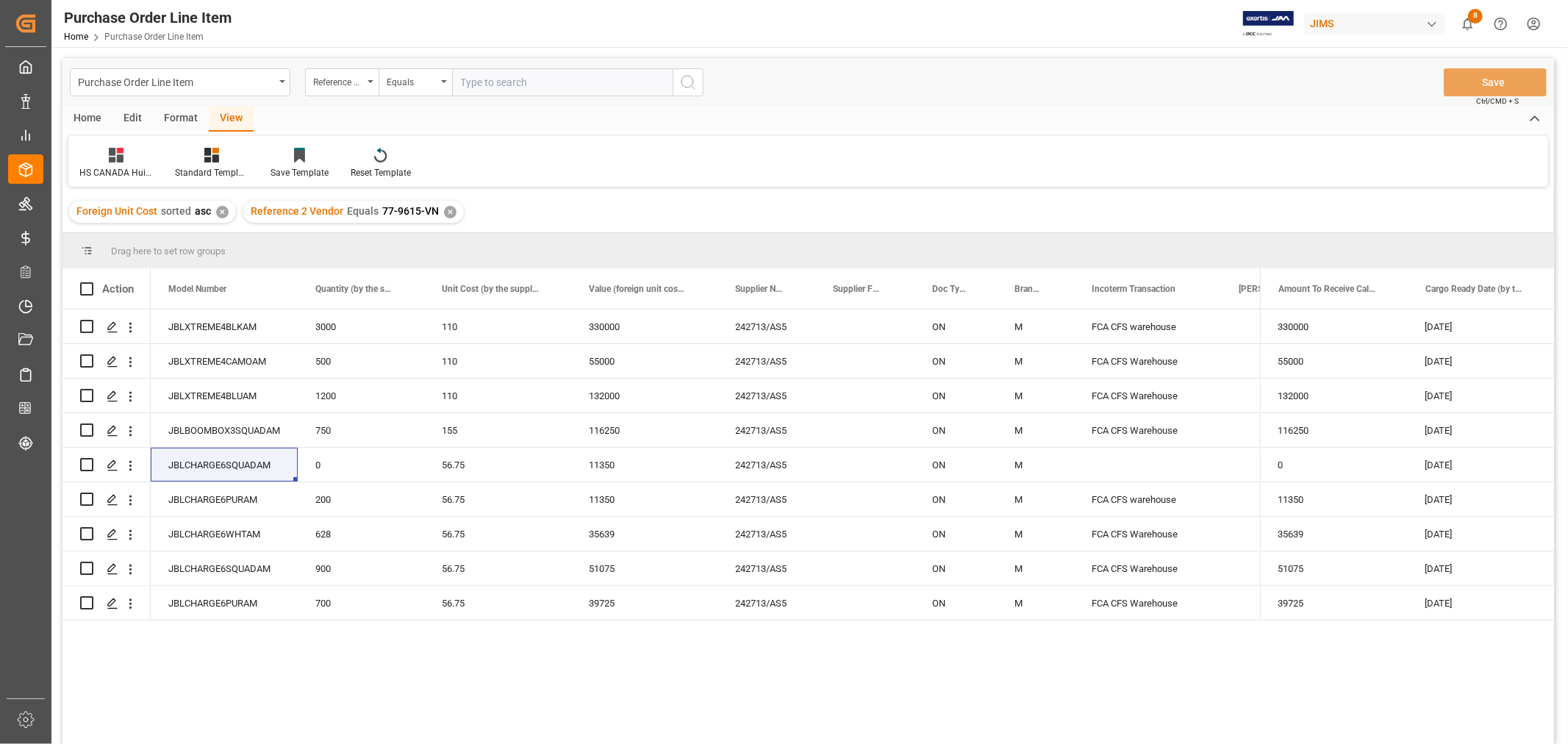
click at [557, 166] on div "HS CANADA Huixin Standard Templates Save Template Reset Template" at bounding box center [808, 162] width 1480 height 51
click at [291, 167] on div "Save Template" at bounding box center [299, 173] width 58 height 14
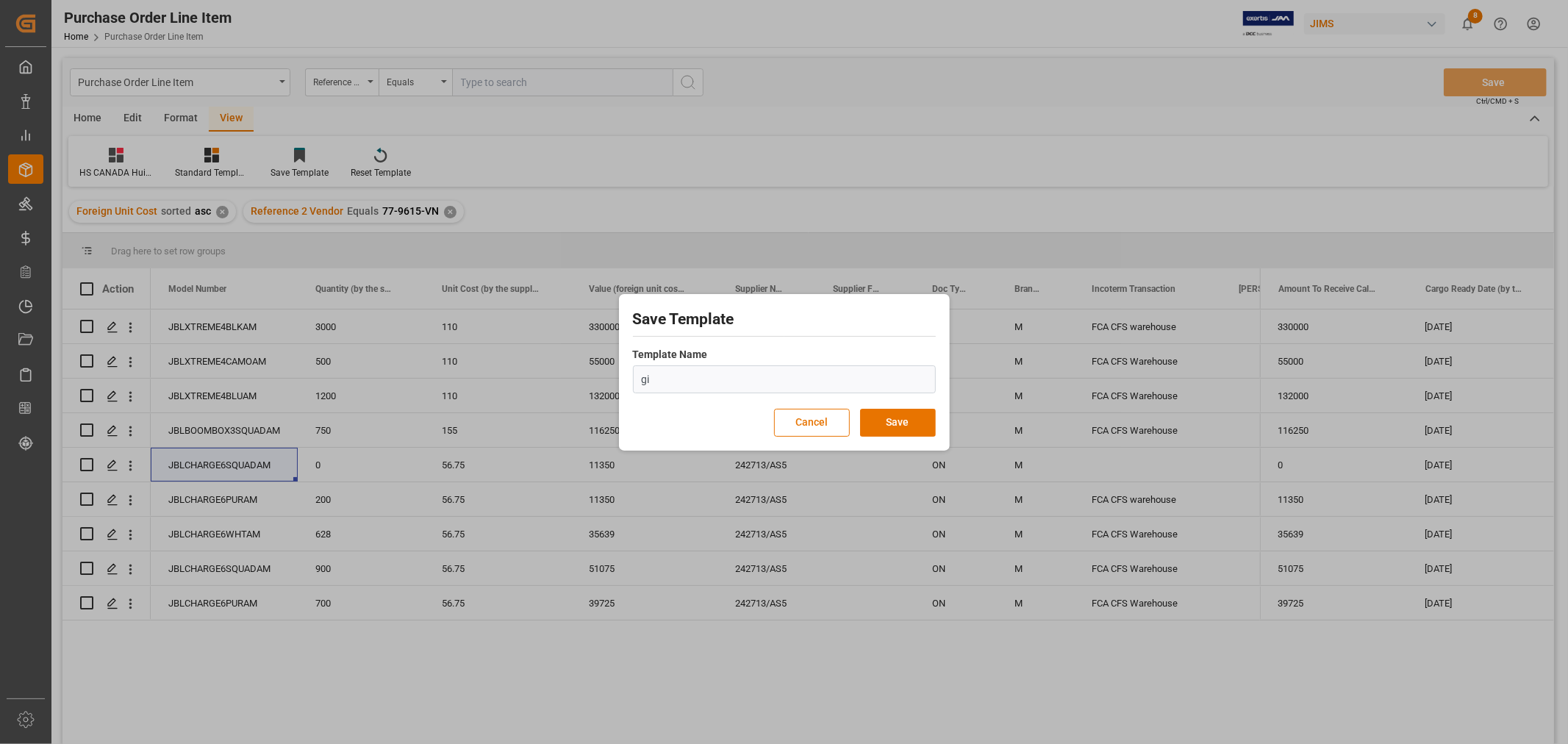
type input "g"
type input "GIT_PO LINE"
click at [917, 417] on button "Save" at bounding box center [897, 422] width 76 height 28
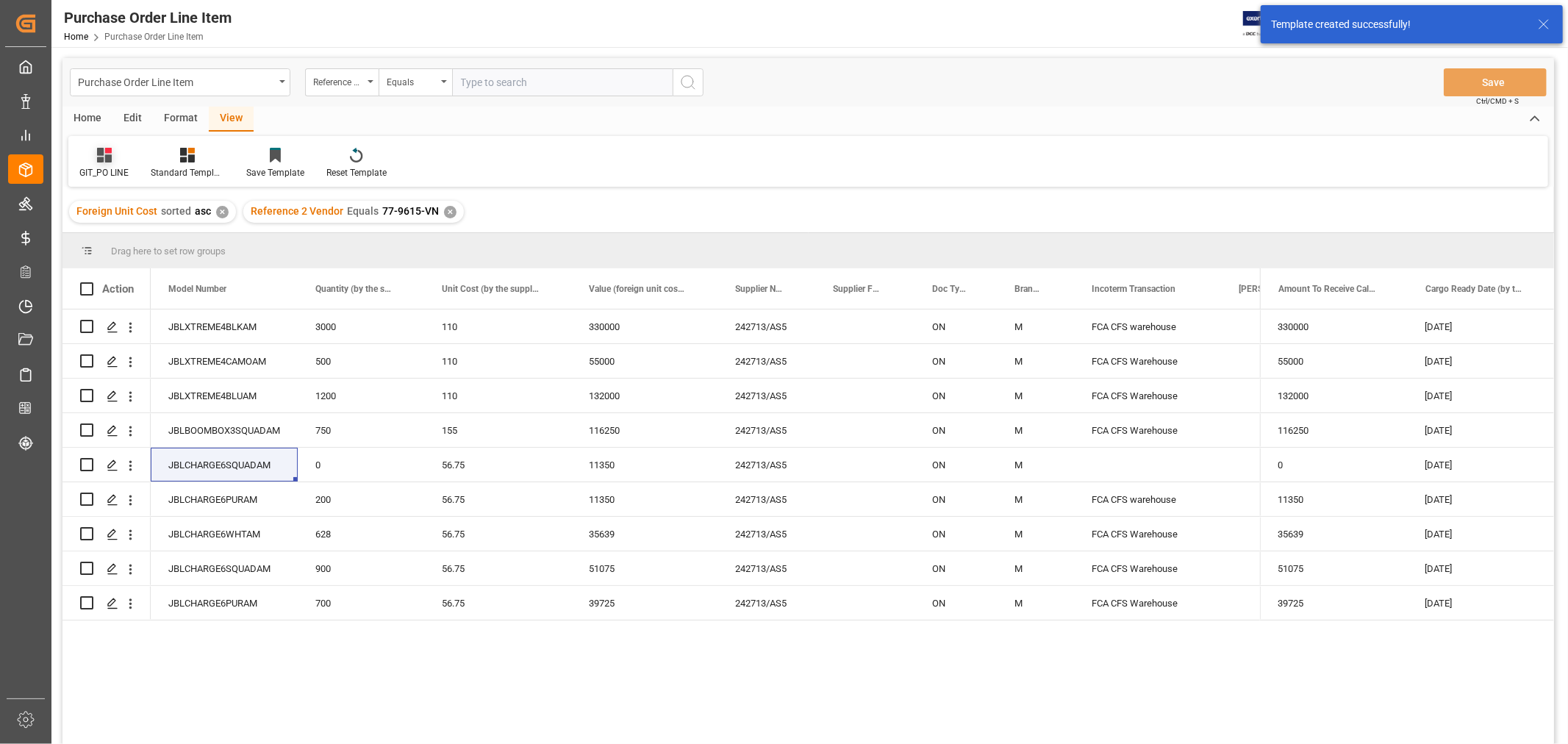
click at [107, 167] on div "GIT_PO LINE" at bounding box center [104, 173] width 49 height 14
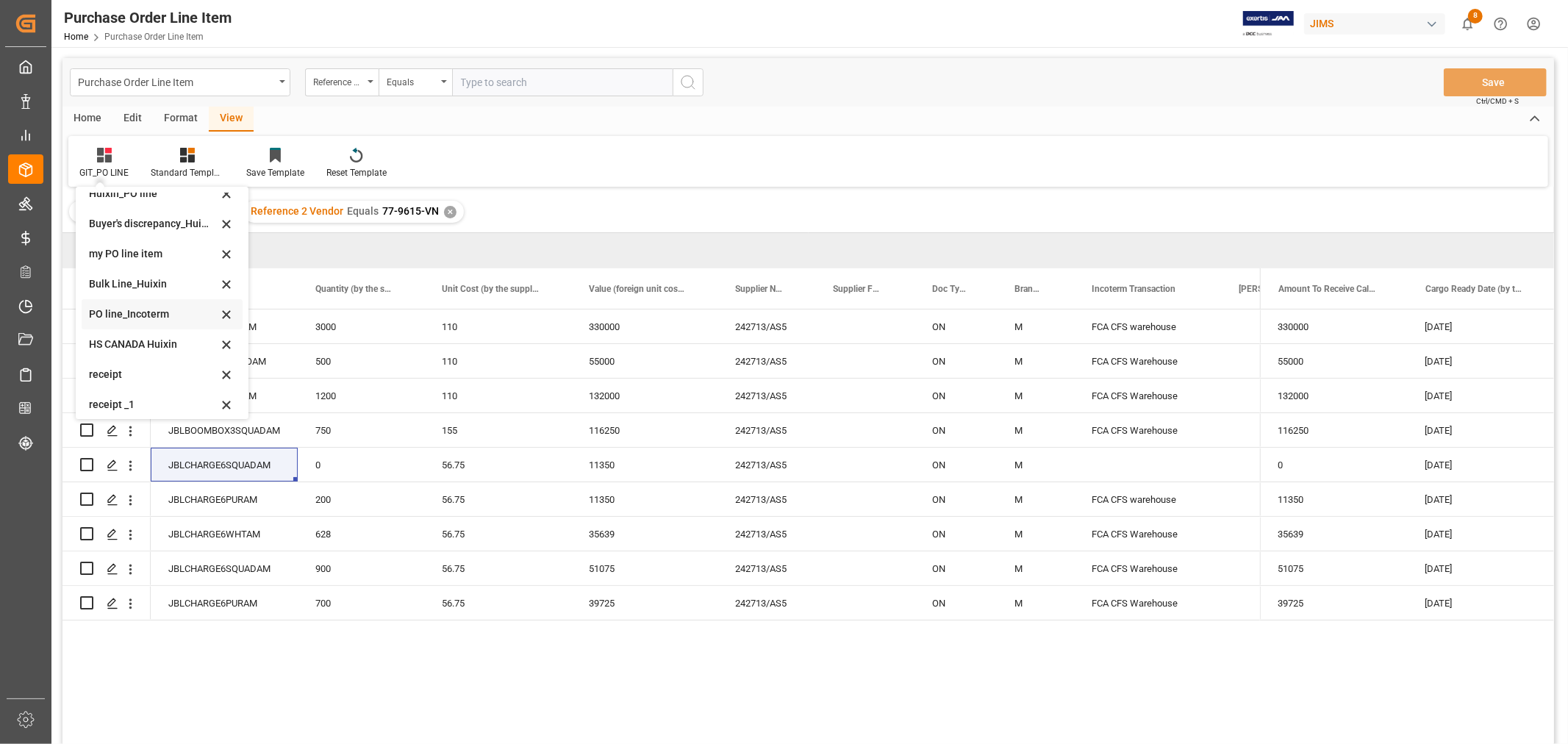
scroll to position [81, 0]
click at [144, 368] on div "receipt _1" at bounding box center [154, 367] width 129 height 15
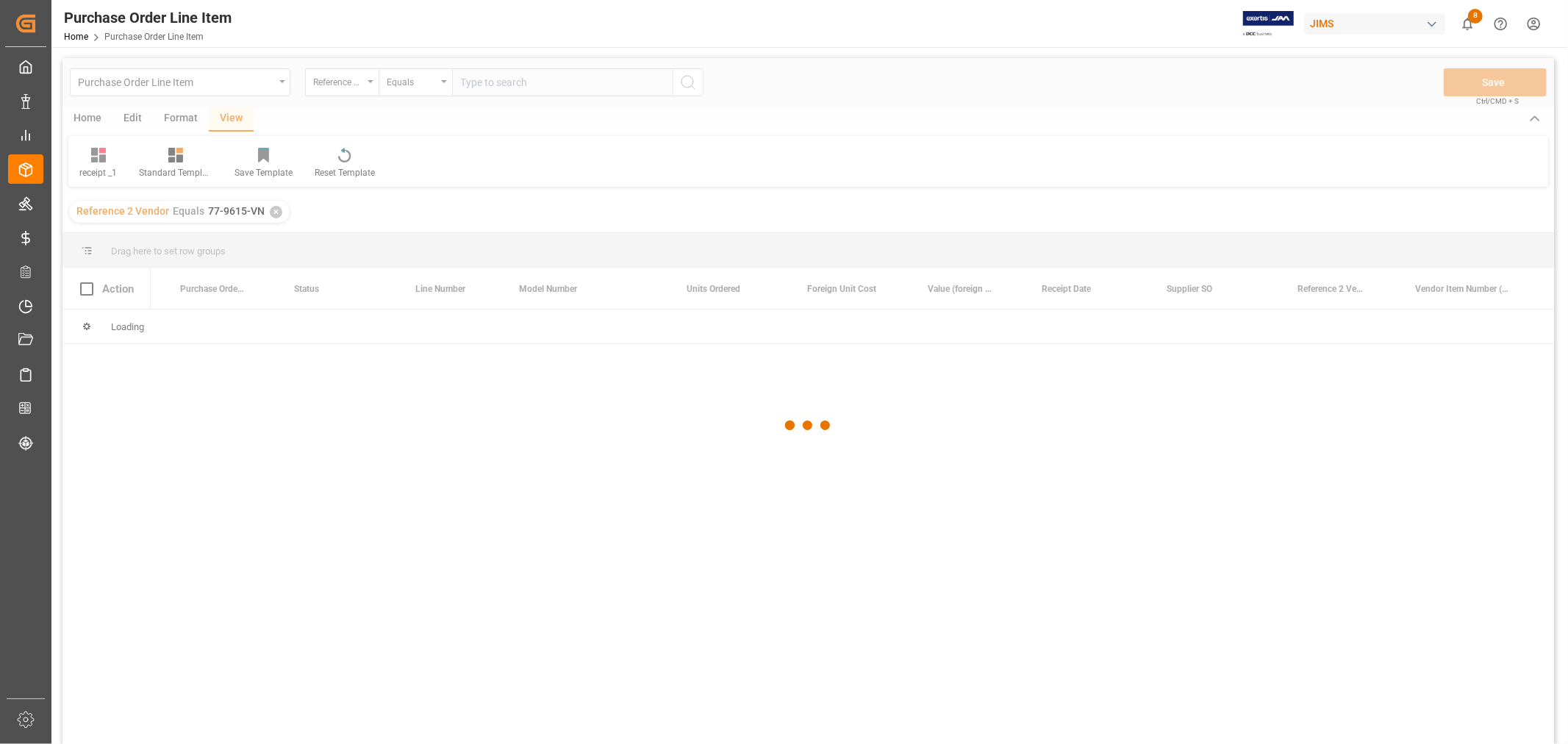
scroll to position [0, 52]
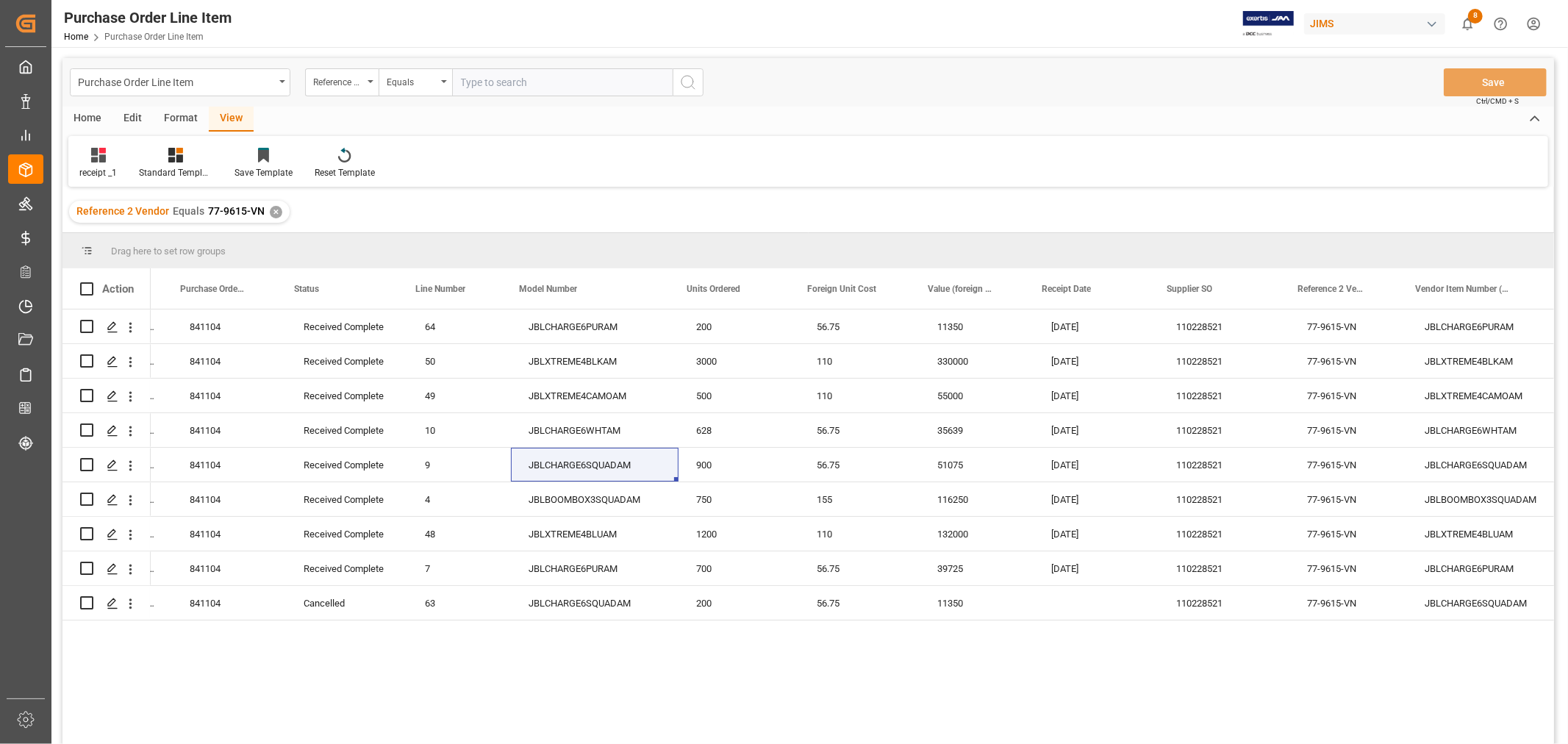
drag, startPoint x: 273, startPoint y: 211, endPoint x: 267, endPoint y: 255, distance: 44.4
click at [267, 255] on div "Purchase Order Line Item Reference 2 Vendor Equals Save Ctrl/CMD + S Home Edit …" at bounding box center [807, 421] width 1492 height 725
click at [91, 166] on div "receipt _1" at bounding box center [98, 173] width 37 height 14
click at [123, 396] on div "GIT_PO LINE" at bounding box center [152, 397] width 129 height 15
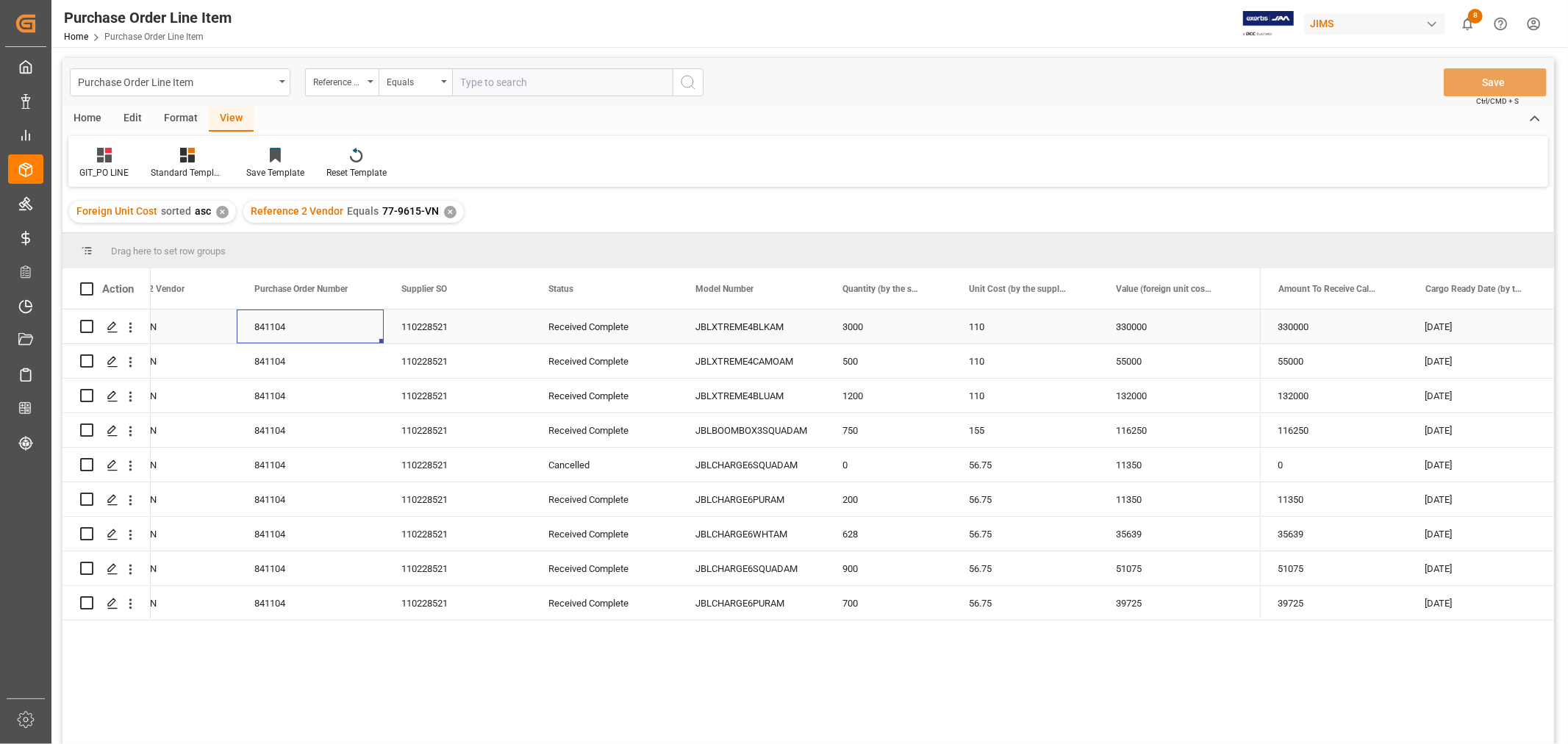
click at [268, 337] on div "841104" at bounding box center [310, 327] width 147 height 33
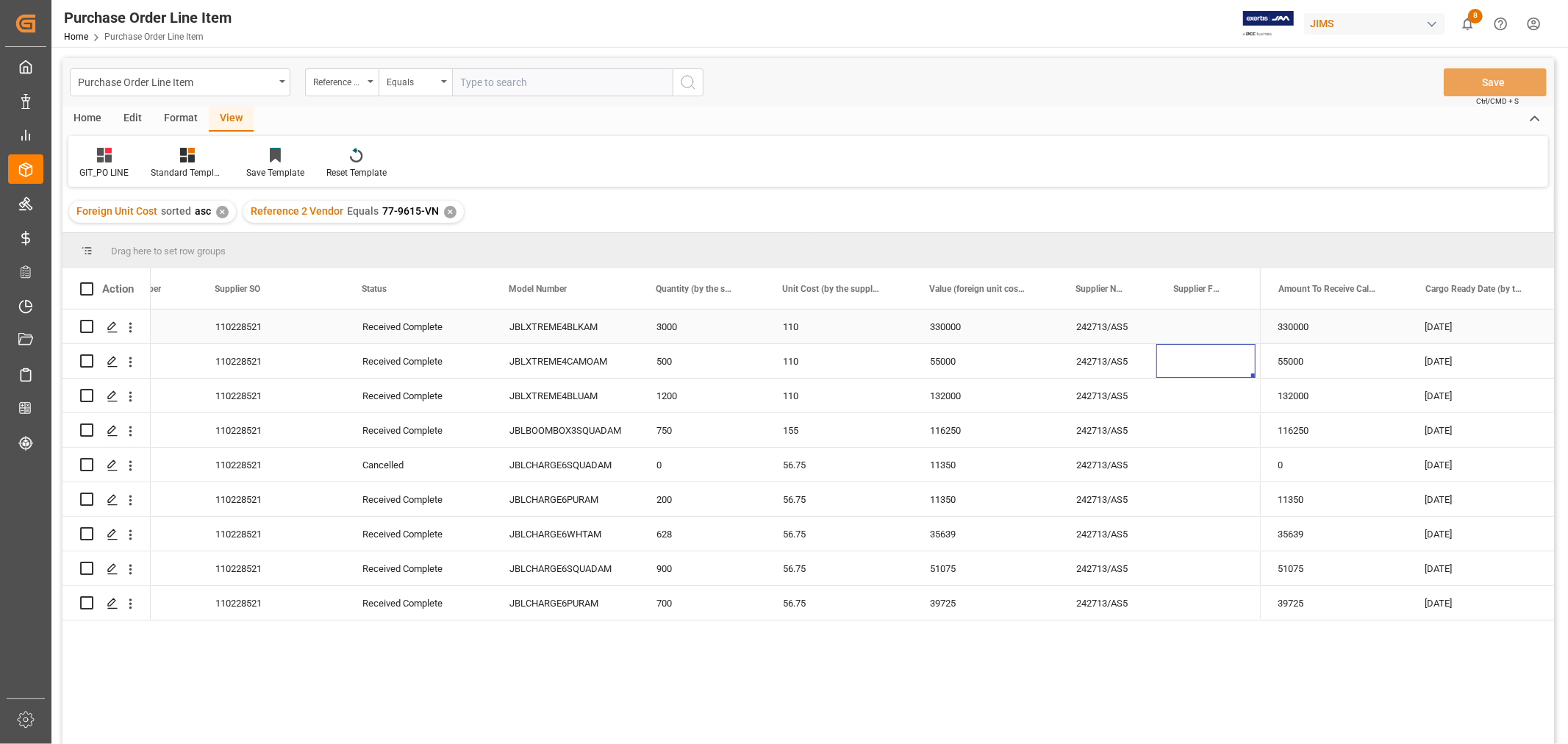
scroll to position [0, 330]
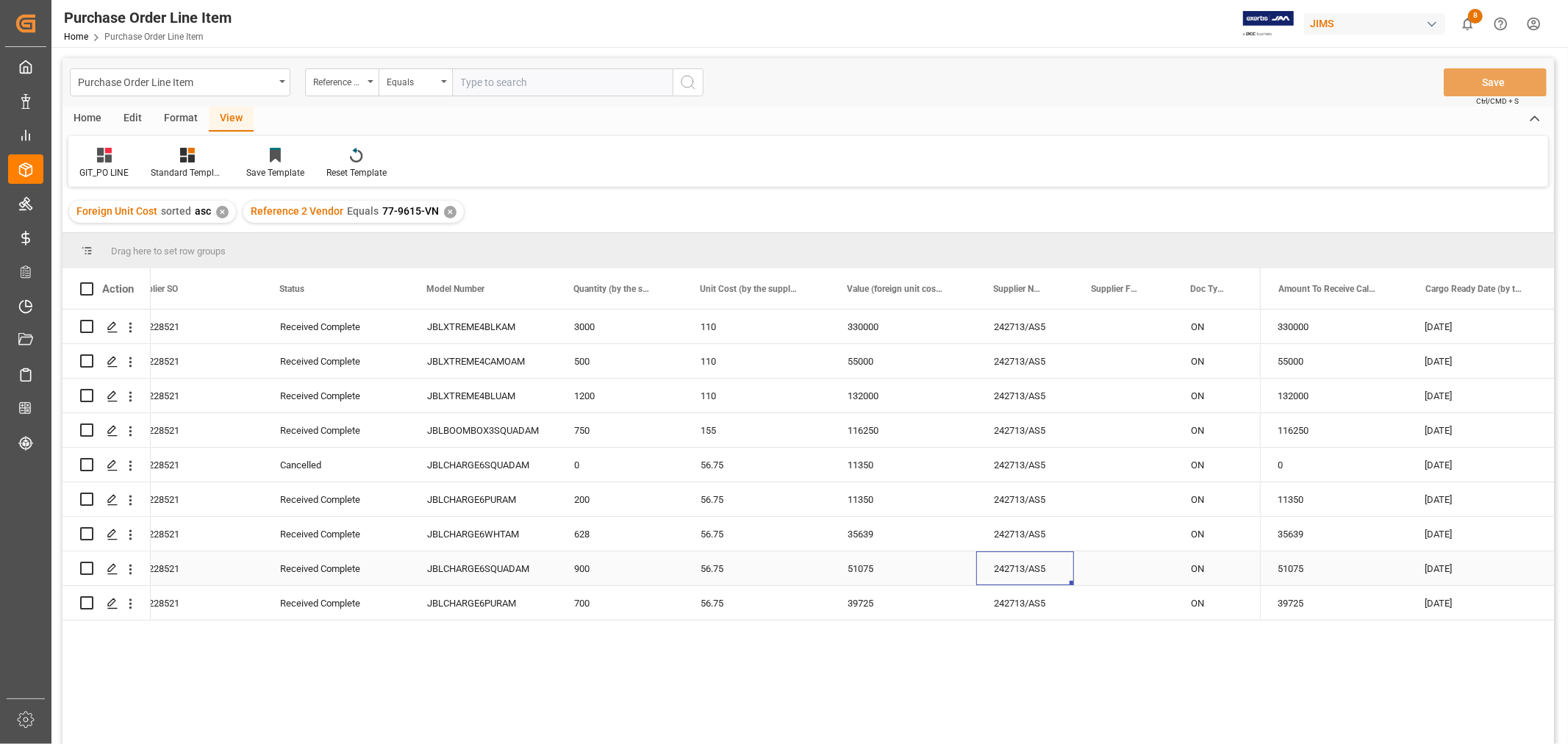
click at [1004, 551] on div "242713/AS5" at bounding box center [1025, 568] width 98 height 33
